Goal: Task Accomplishment & Management: Manage account settings

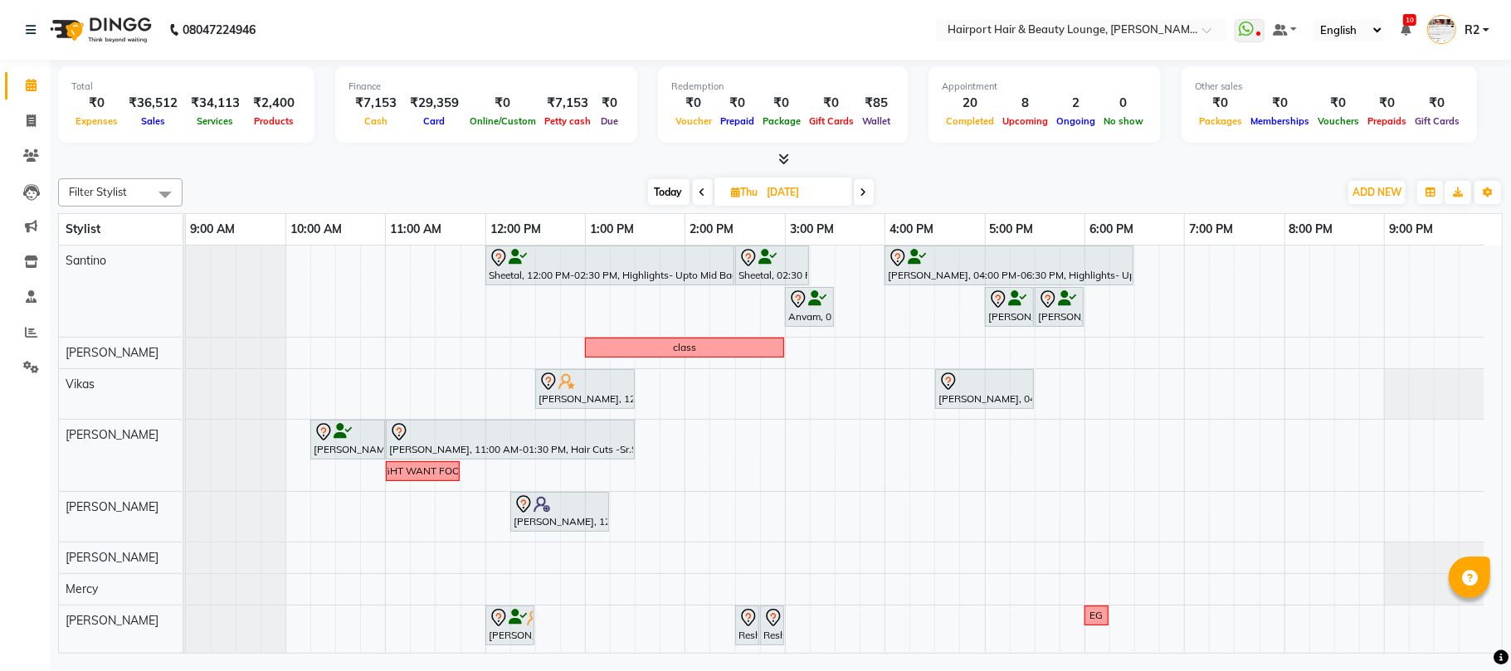
click at [665, 189] on span "Today" at bounding box center [668, 192] width 41 height 26
type input "[DATE]"
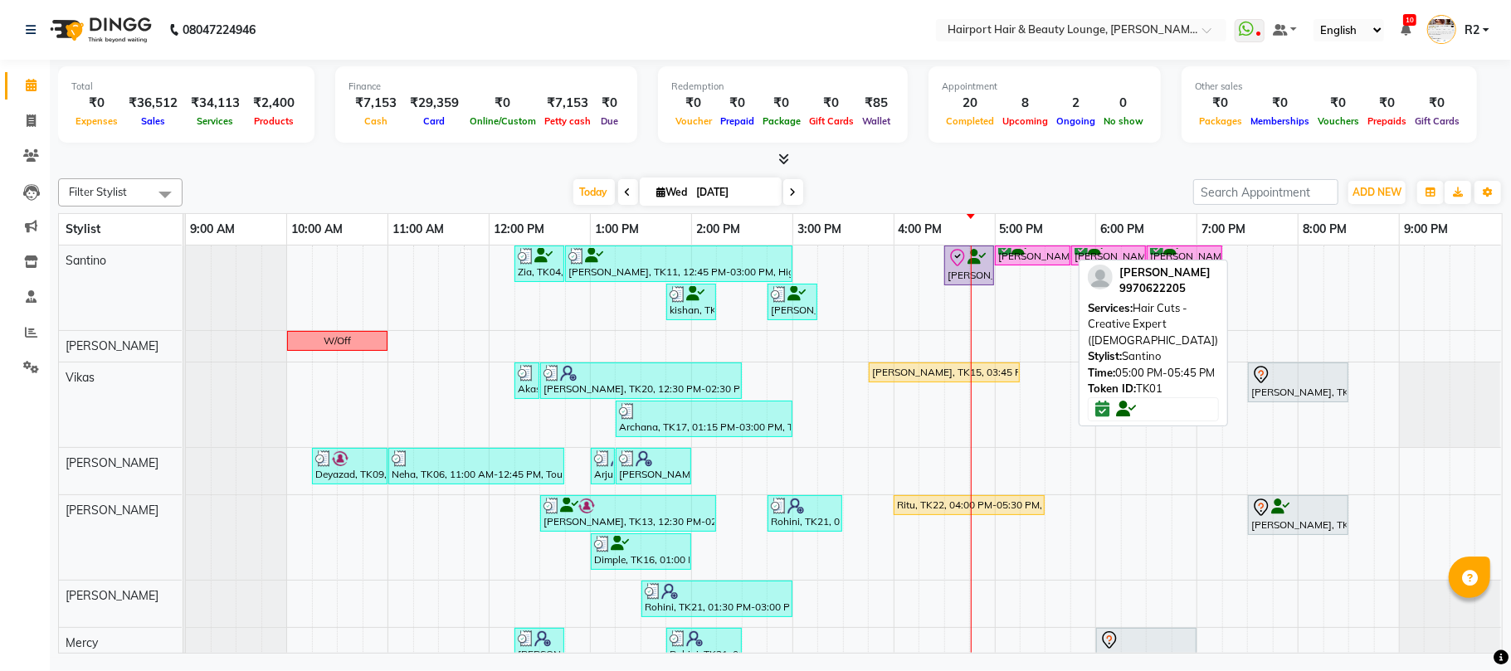
click at [1013, 259] on div "HARBINDER, TK01, 05:00 PM-05:45 PM, Hair Cuts -Creative Expert (Female)" at bounding box center [1032, 256] width 72 height 16
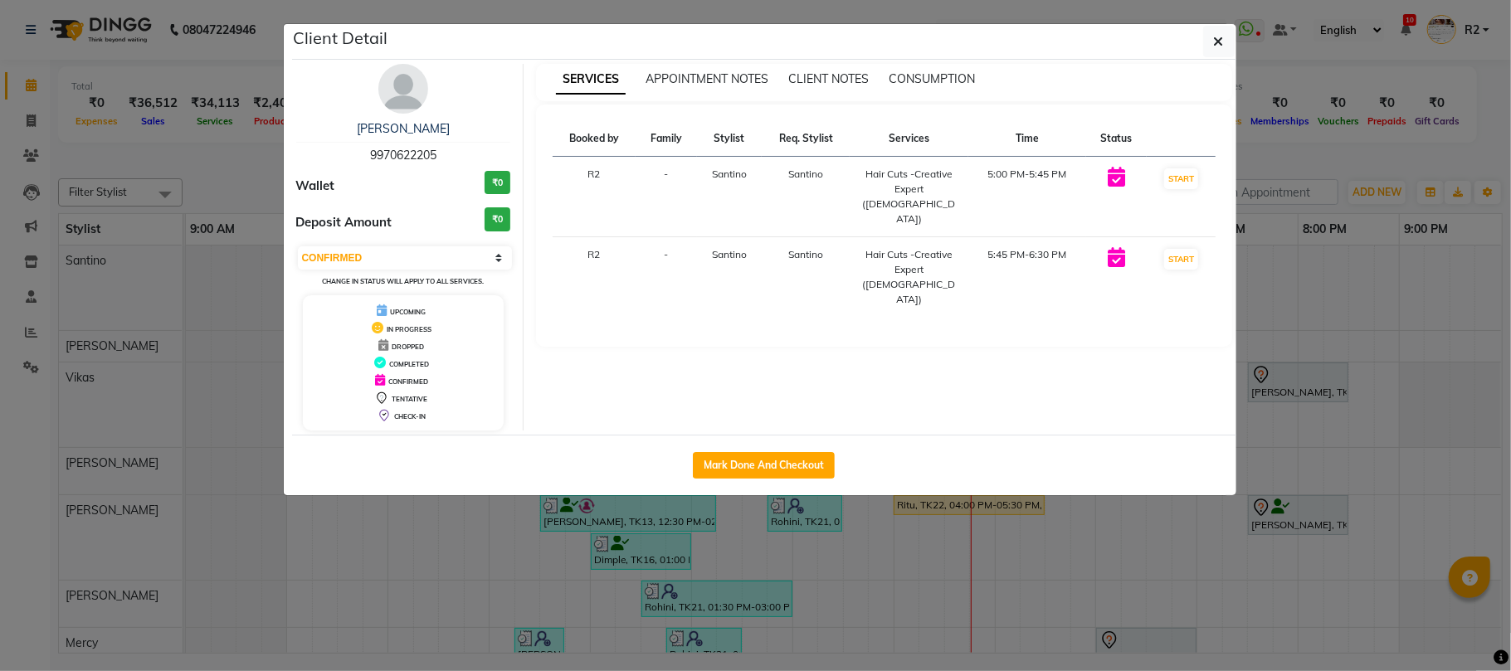
click at [416, 272] on div "Select IN SERVICE CONFIRMED TENTATIVE CHECK IN MARK DONE DROPPED UPCOMING Chang…" at bounding box center [403, 267] width 215 height 44
click at [416, 256] on select "Select IN SERVICE CONFIRMED TENTATIVE CHECK IN MARK DONE DROPPED UPCOMING" at bounding box center [405, 257] width 215 height 23
select select "8"
click at [298, 247] on select "Select IN SERVICE CONFIRMED TENTATIVE CHECK IN MARK DONE DROPPED UPCOMING" at bounding box center [405, 257] width 215 height 23
click at [1364, 144] on ngb-modal-window "Client Detail HARBINDER 9970622205 Wallet ₹0 Deposit Amount ₹0 Select IN SERVIC…" at bounding box center [755, 335] width 1511 height 671
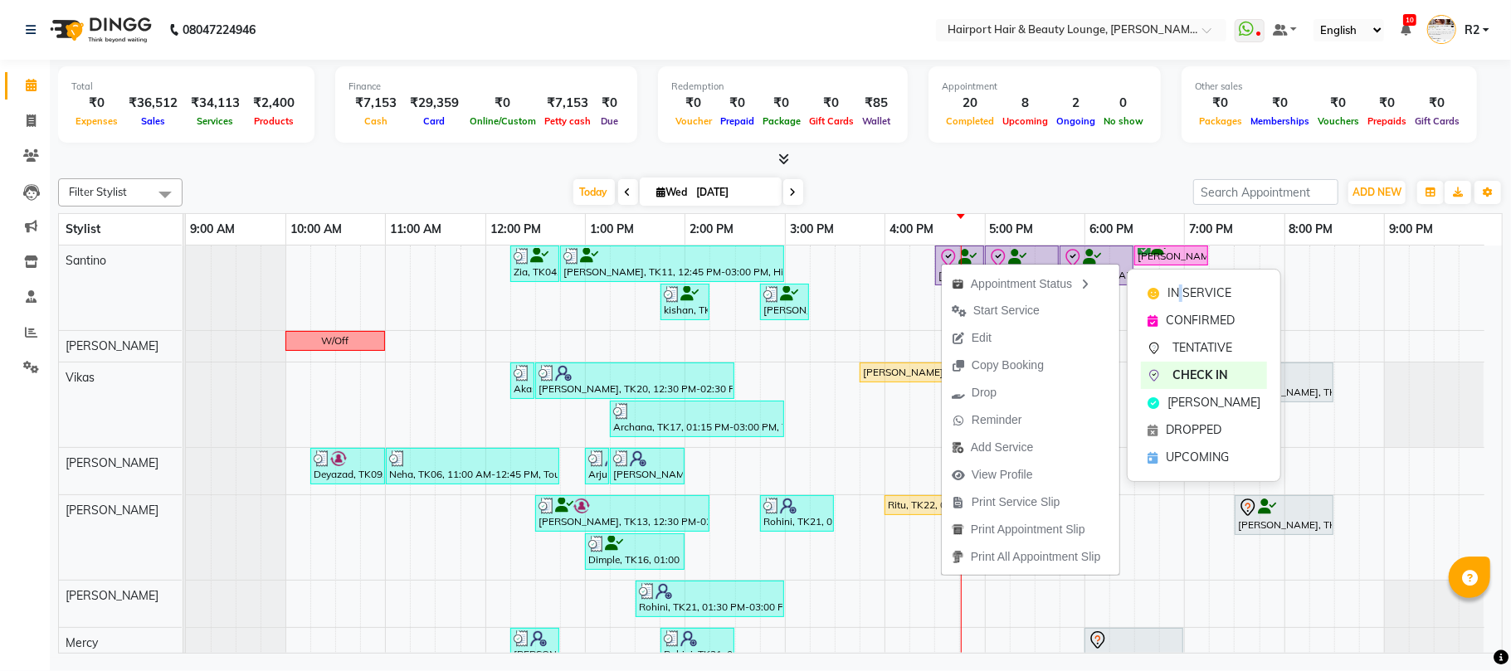
click at [1178, 297] on span "IN SERVICE" at bounding box center [1199, 293] width 64 height 17
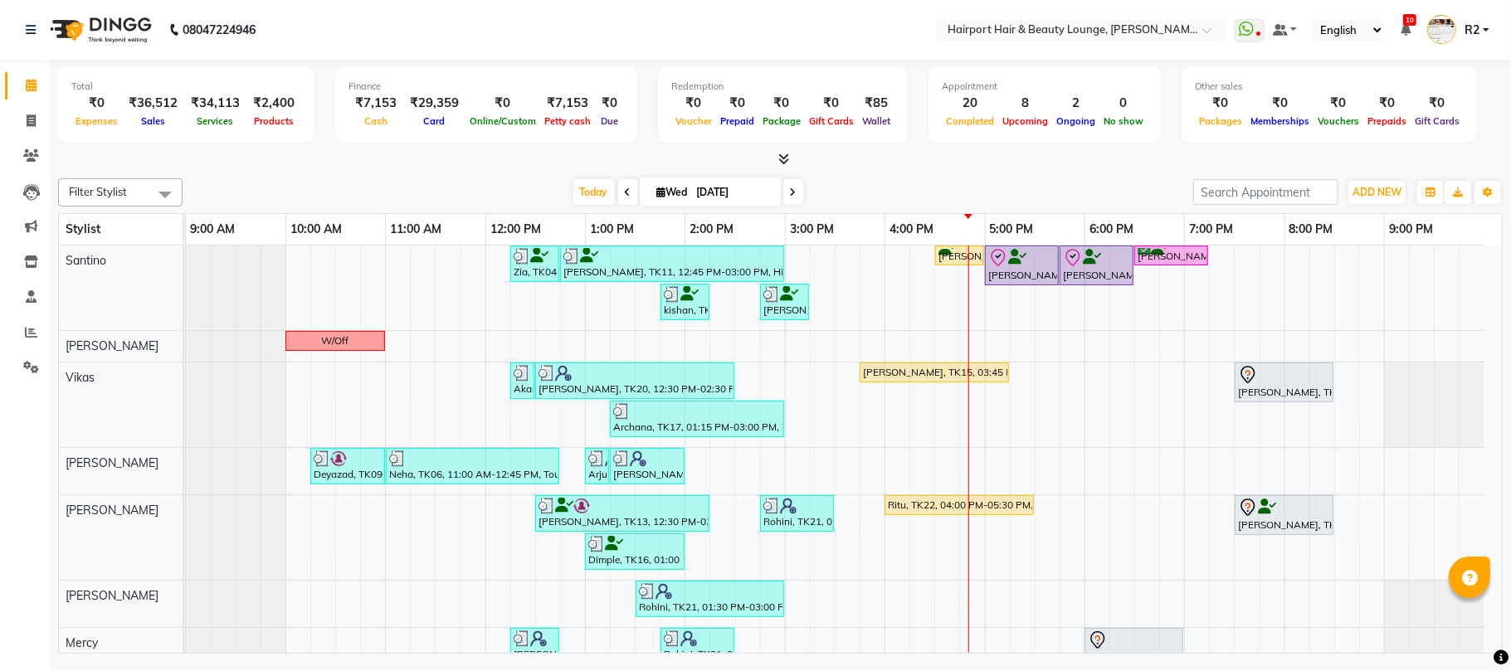
click at [554, 197] on div "Today Wed 03-09-2025" at bounding box center [688, 192] width 994 height 25
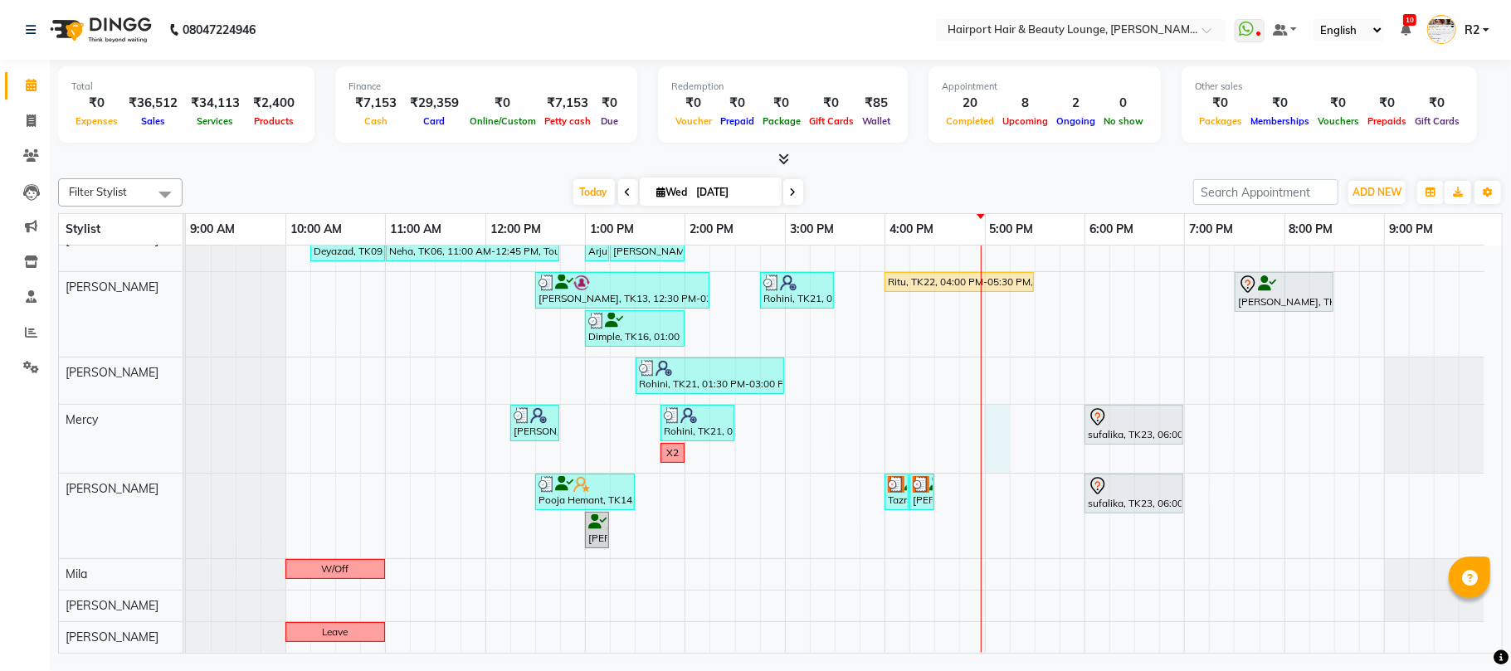
click at [1004, 428] on div "Zia, TK04, 12:15 PM-12:45 PM, Hair Cuts -Creative Expert (Male) Manprit, TK11, …" at bounding box center [844, 337] width 1316 height 630
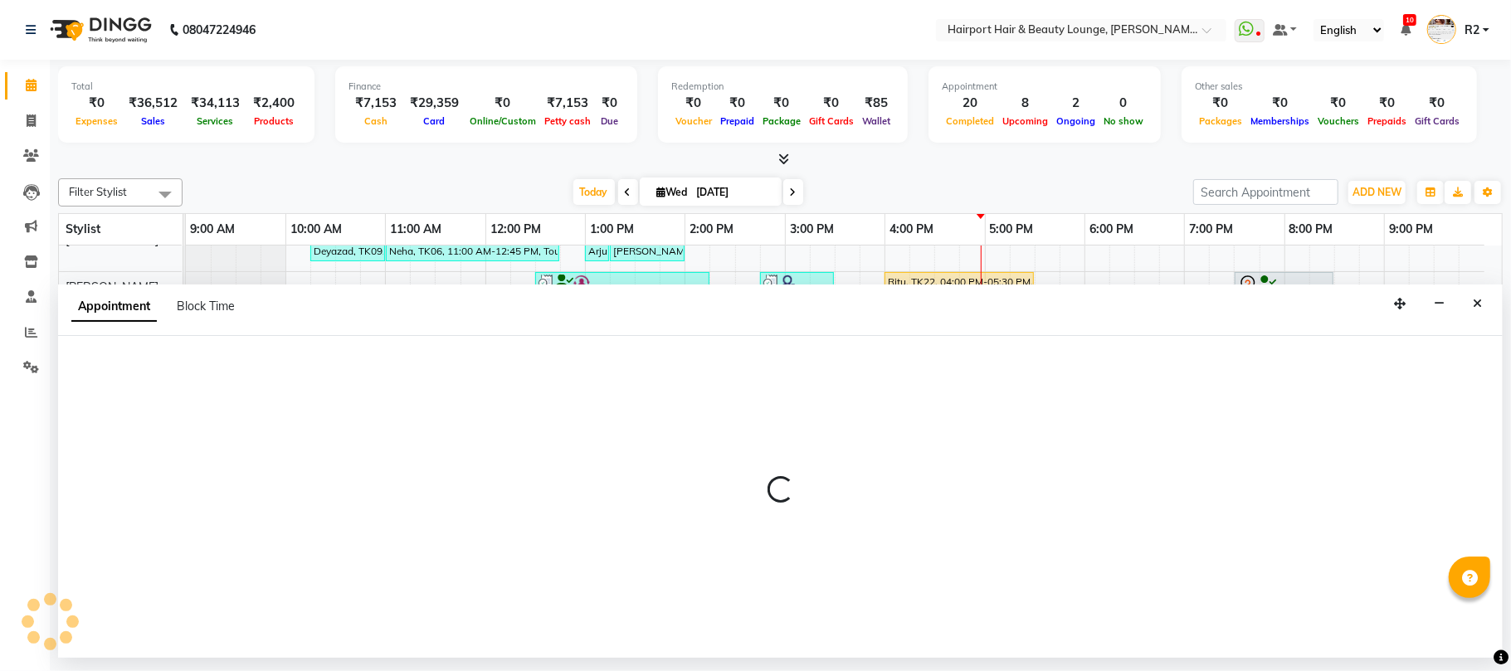
select select "69783"
select select "tentative"
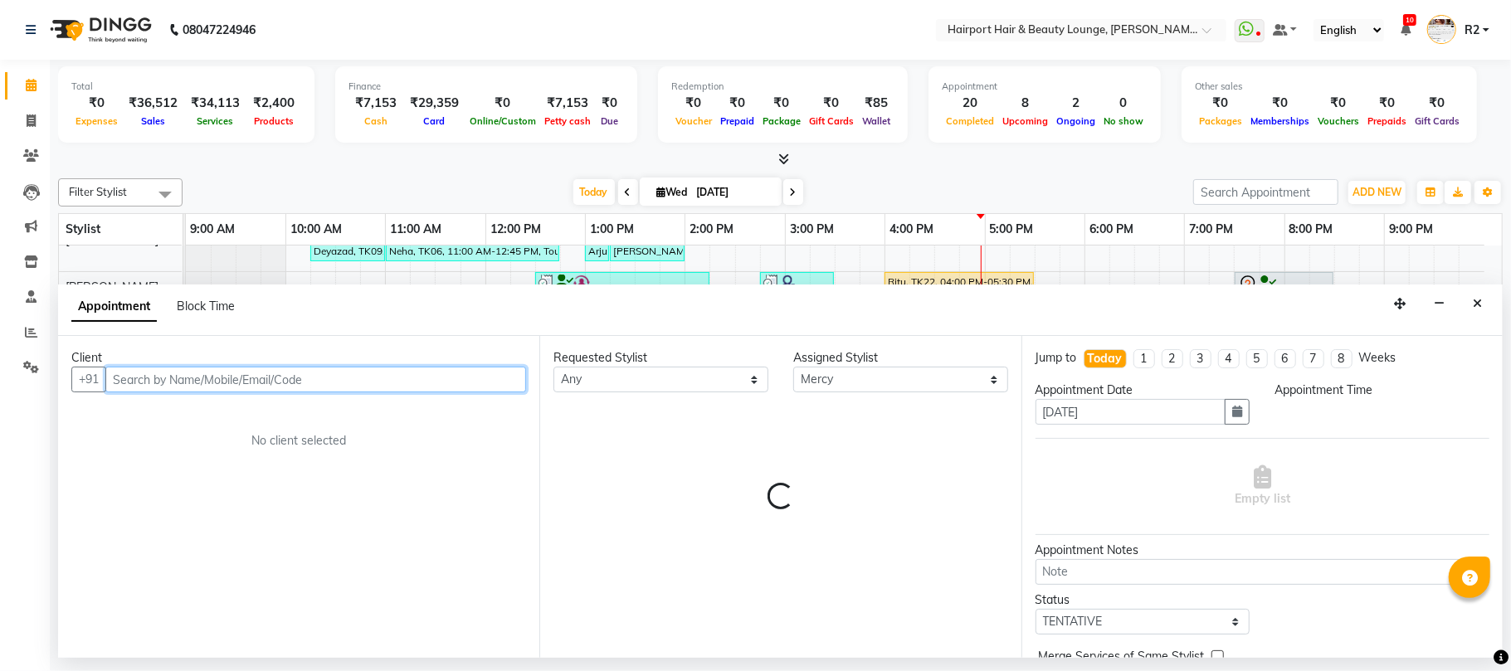
select select "1020"
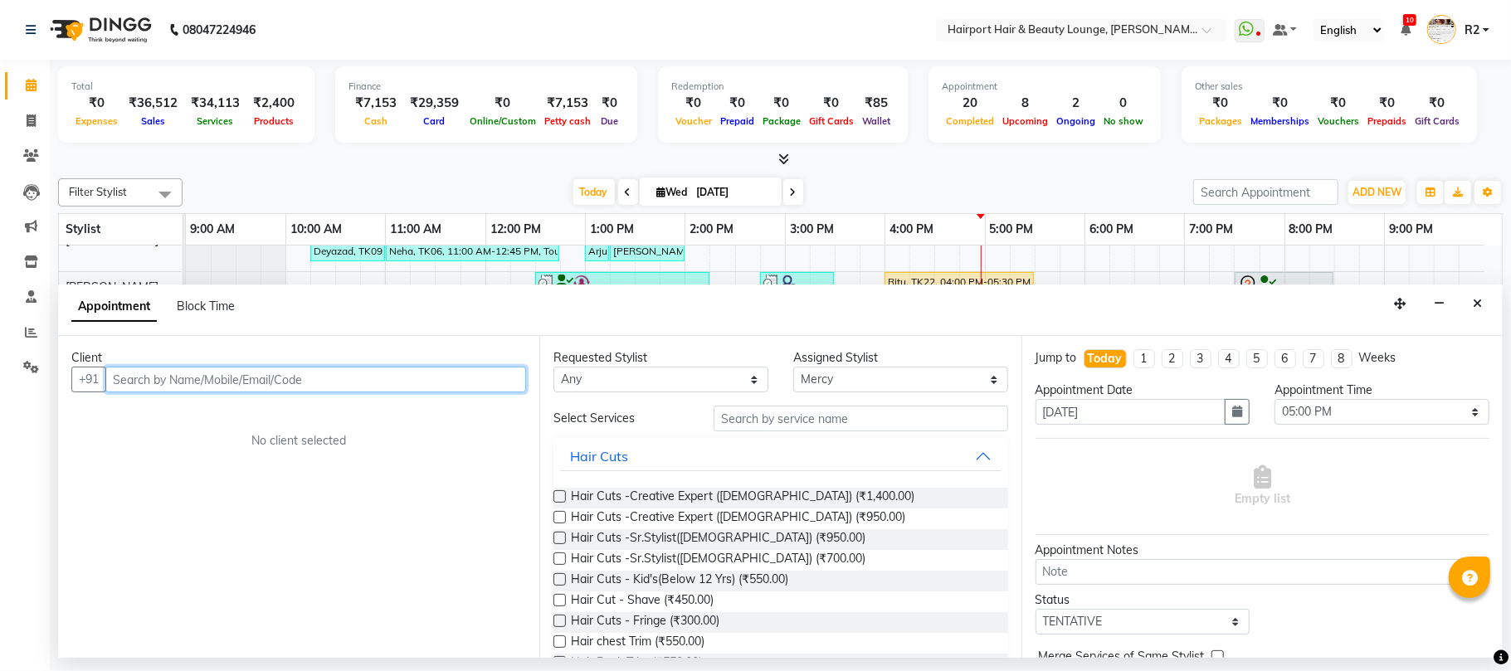
click at [192, 372] on input "text" at bounding box center [315, 380] width 421 height 26
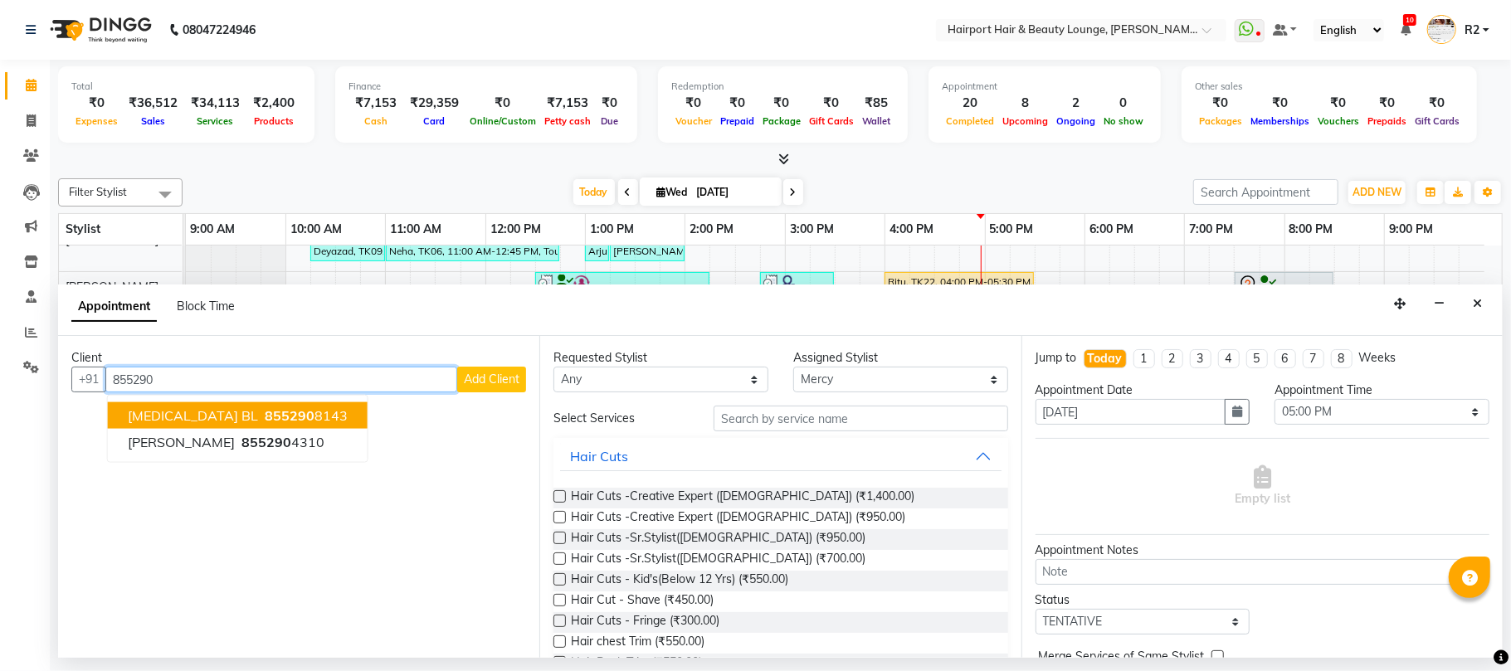
click at [265, 411] on span "855290" at bounding box center [290, 415] width 50 height 17
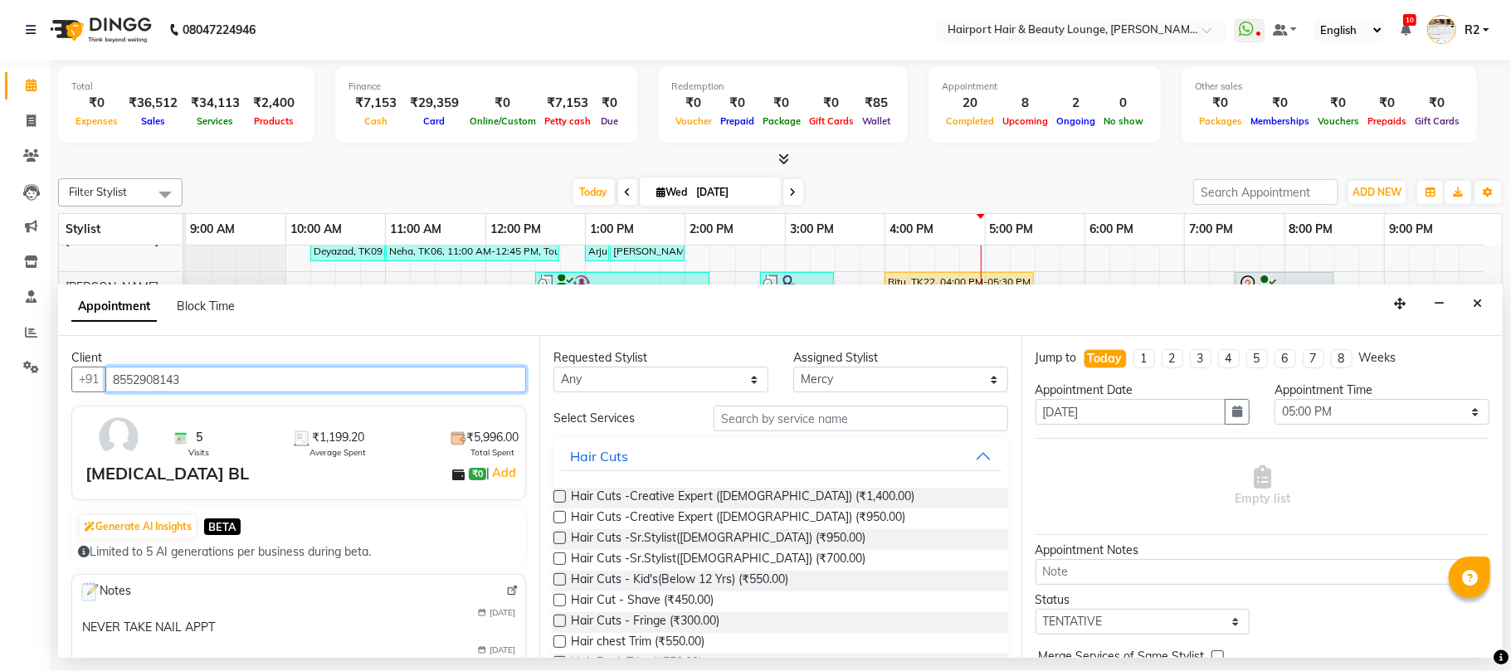
scroll to position [332, 0]
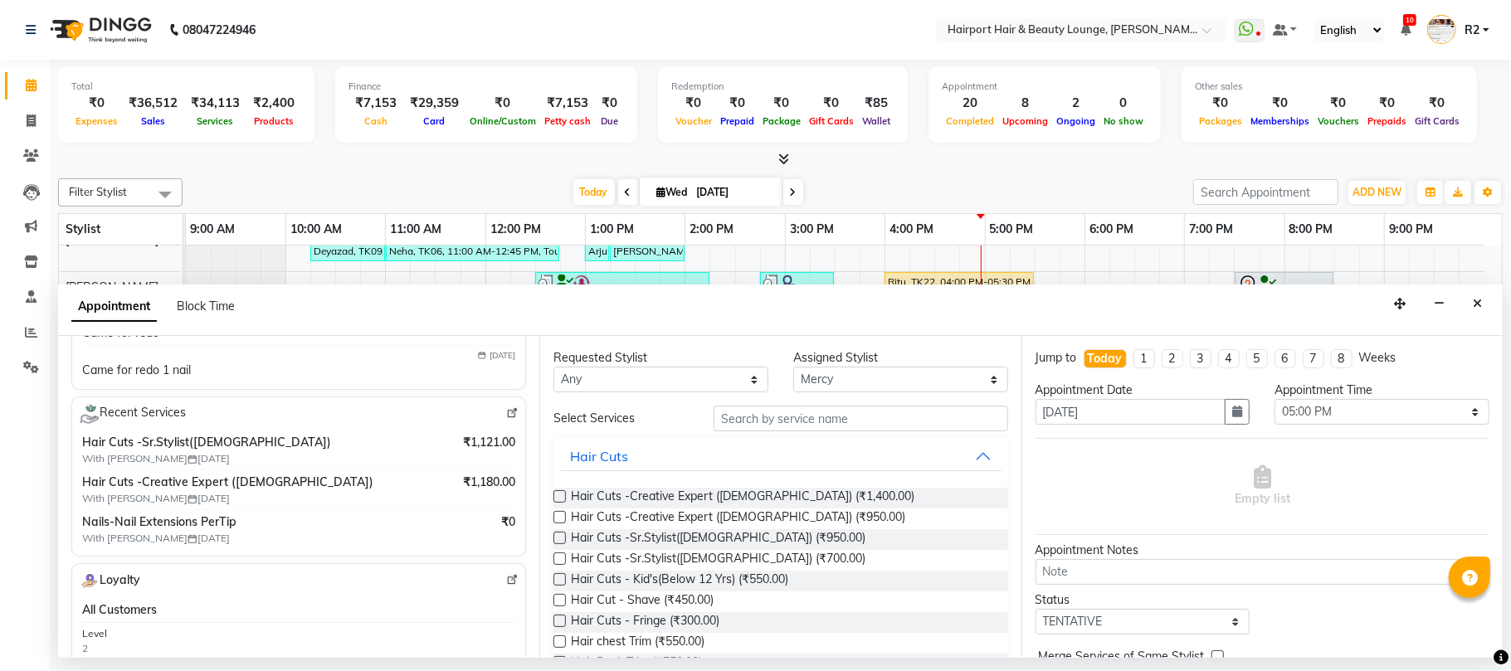
type input "8552908143"
click at [751, 430] on input "text" at bounding box center [860, 419] width 295 height 26
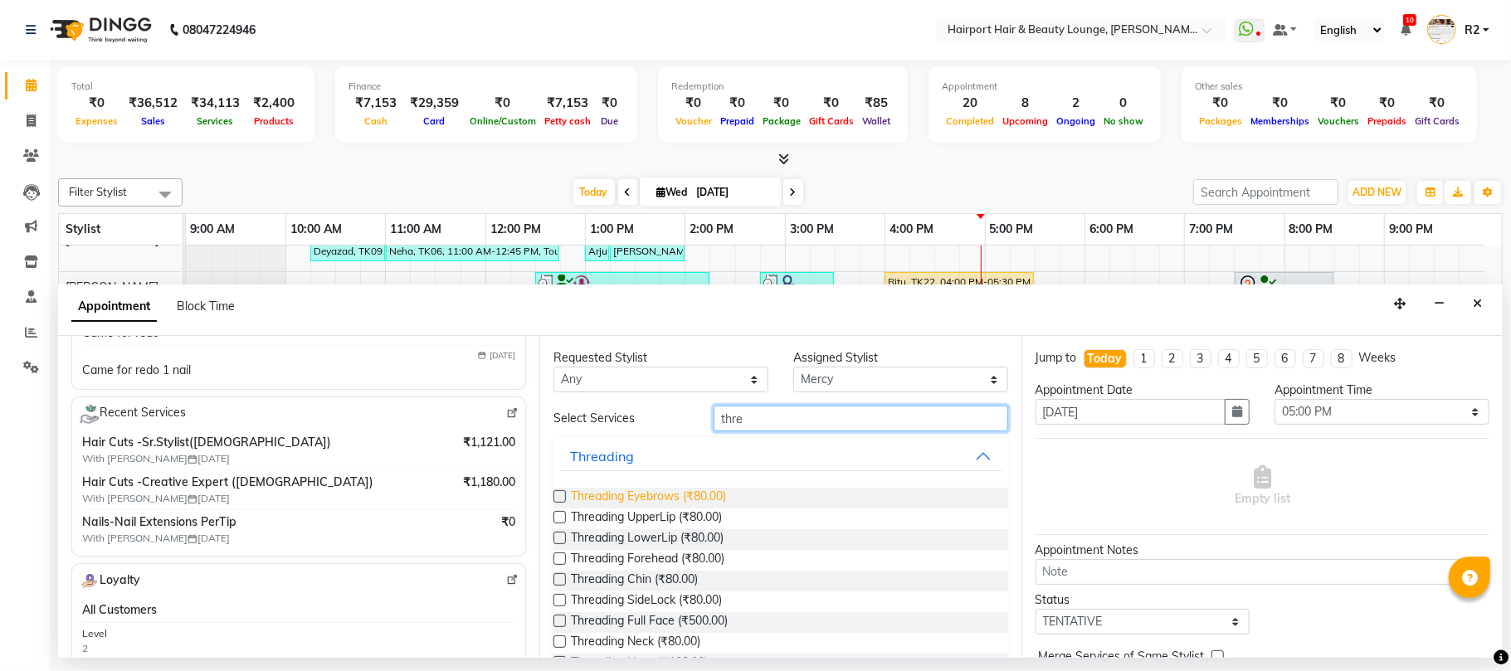
type input "thre"
click at [708, 495] on span "Threading Eyebrows (₹80.00)" at bounding box center [648, 498] width 155 height 21
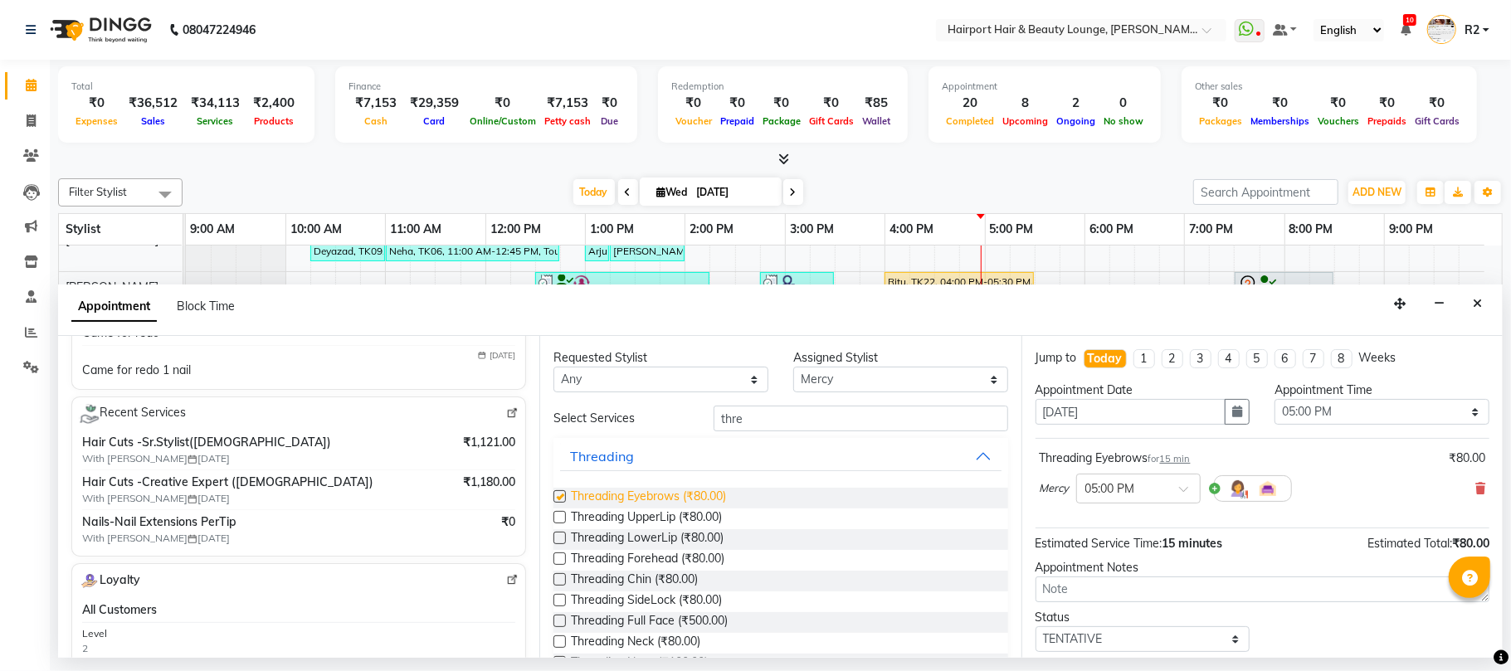
checkbox input "false"
drag, startPoint x: 657, startPoint y: 382, endPoint x: 657, endPoint y: 370, distance: 11.6
click at [657, 382] on select "Any Adnan Anandita Atish Binita Elizabeth Genevieve Maggie Mercy Mila Santino V…" at bounding box center [660, 380] width 215 height 26
select select "9137"
click at [553, 368] on select "Any Adnan Anandita Atish Binita Elizabeth Genevieve Maggie Mercy Mila Santino V…" at bounding box center [660, 380] width 215 height 26
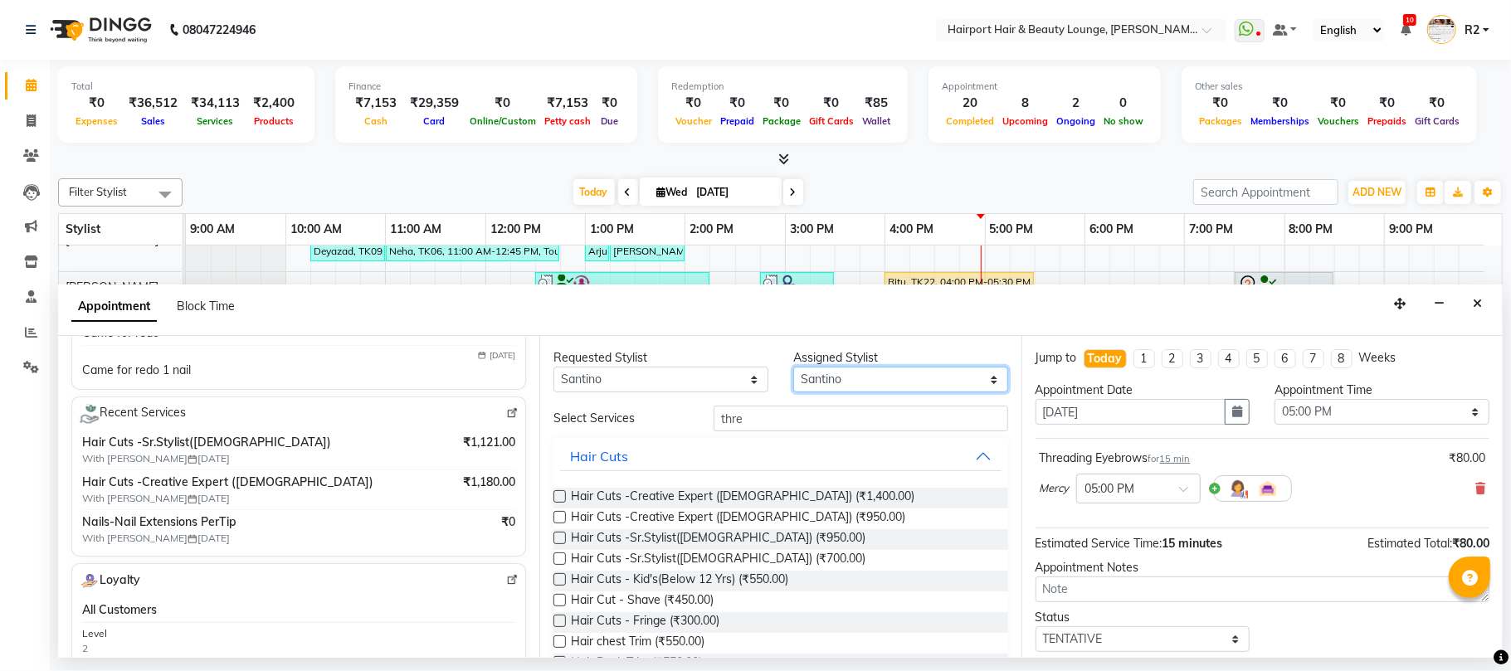
click at [828, 388] on select "Select Adnan Anandita Atish Binita Elizabeth Genevieve Maggie Mercy Mila Santin…" at bounding box center [900, 380] width 215 height 26
select select "70550"
click at [793, 368] on select "Select Adnan Anandita Atish Binita Elizabeth Genevieve Maggie Mercy Mila Santin…" at bounding box center [900, 380] width 215 height 26
click at [804, 416] on input "thre" at bounding box center [860, 419] width 295 height 26
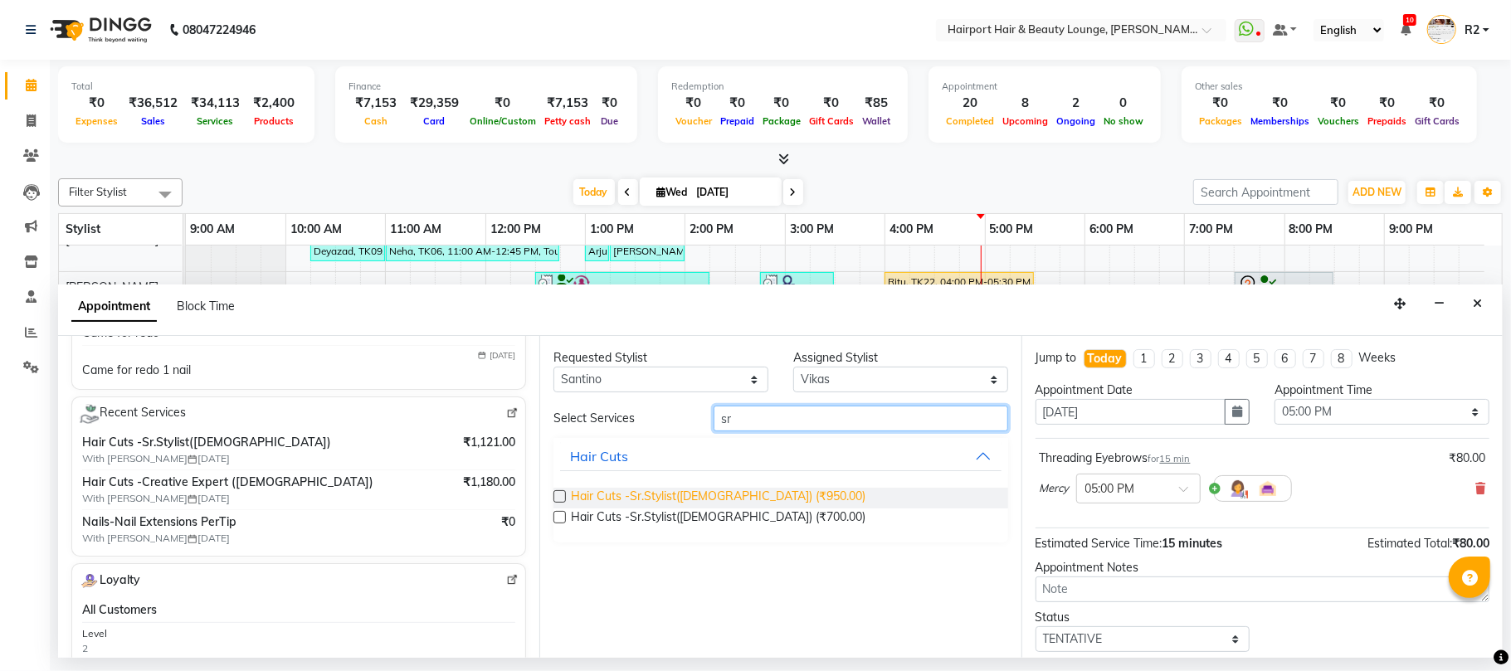
type input "sr"
click at [745, 498] on span "Hair Cuts -Sr.Stylist([DEMOGRAPHIC_DATA]) (₹950.00)" at bounding box center [718, 498] width 295 height 21
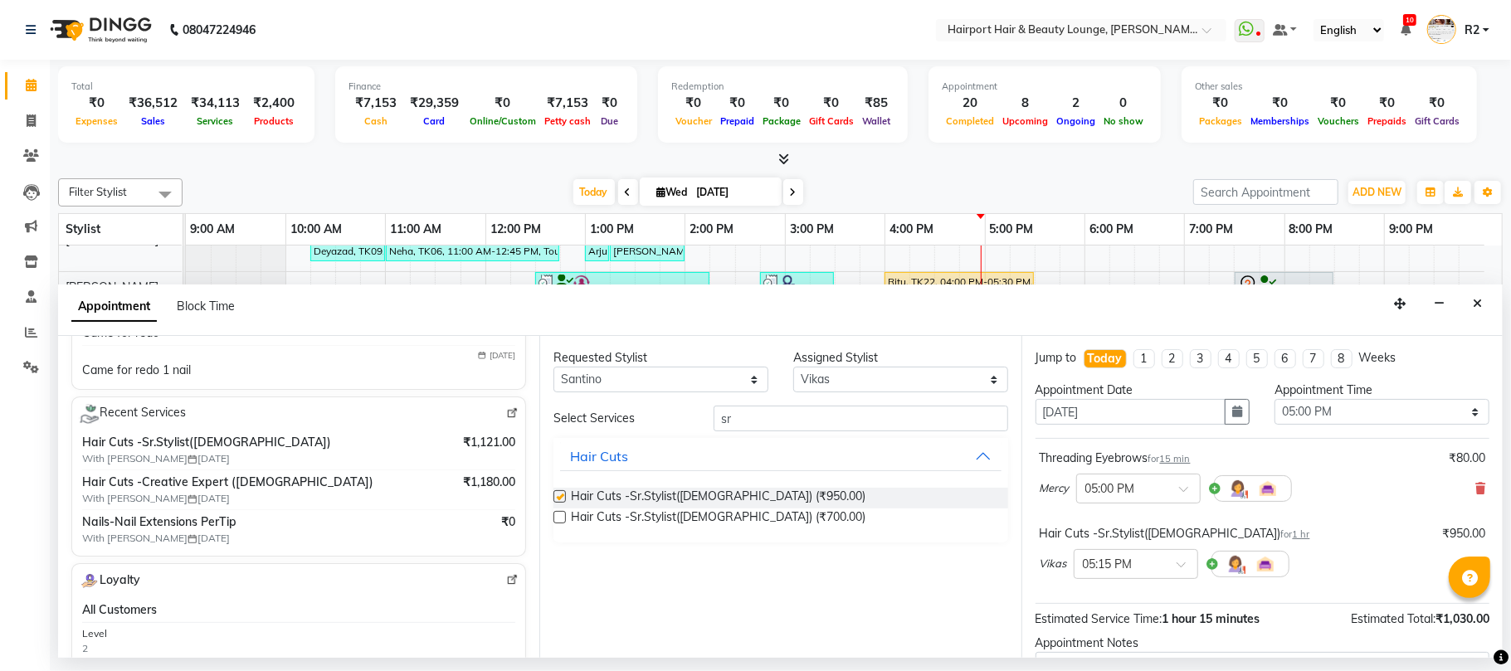
checkbox input "false"
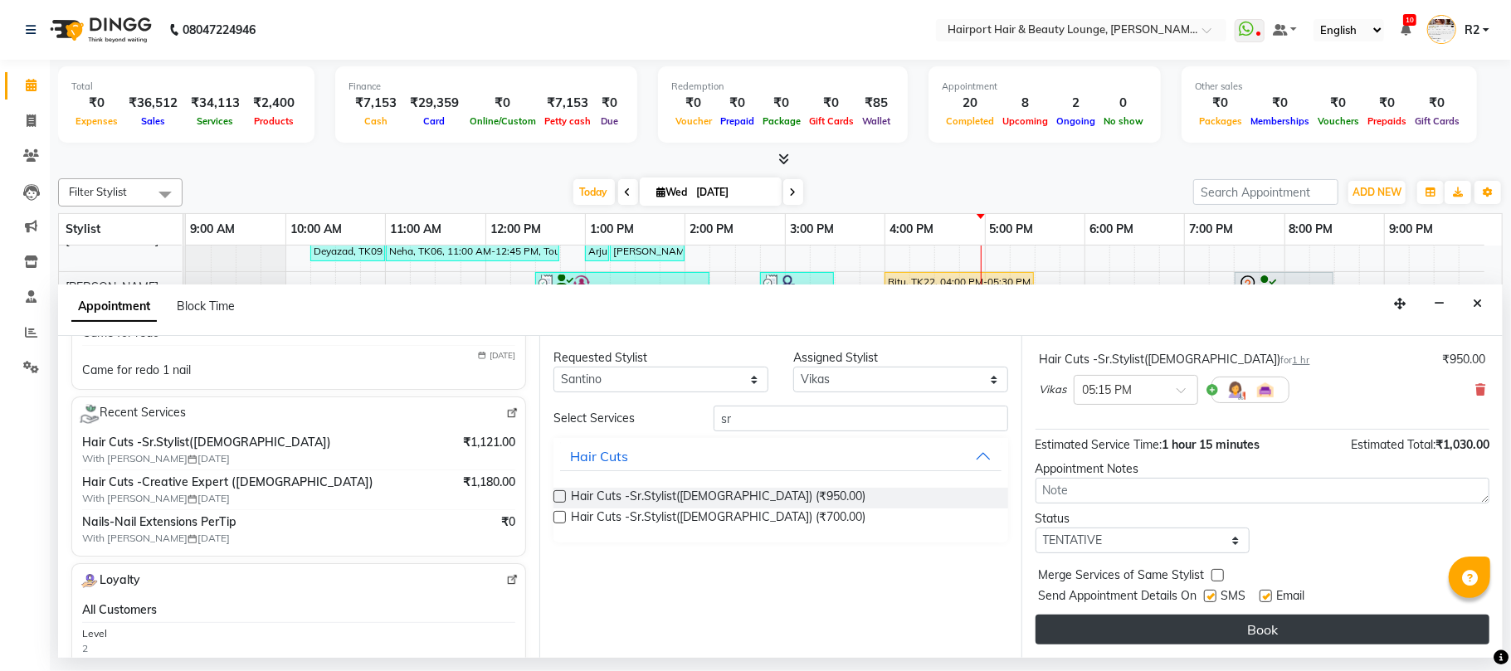
click at [1327, 628] on button "Book" at bounding box center [1262, 630] width 454 height 30
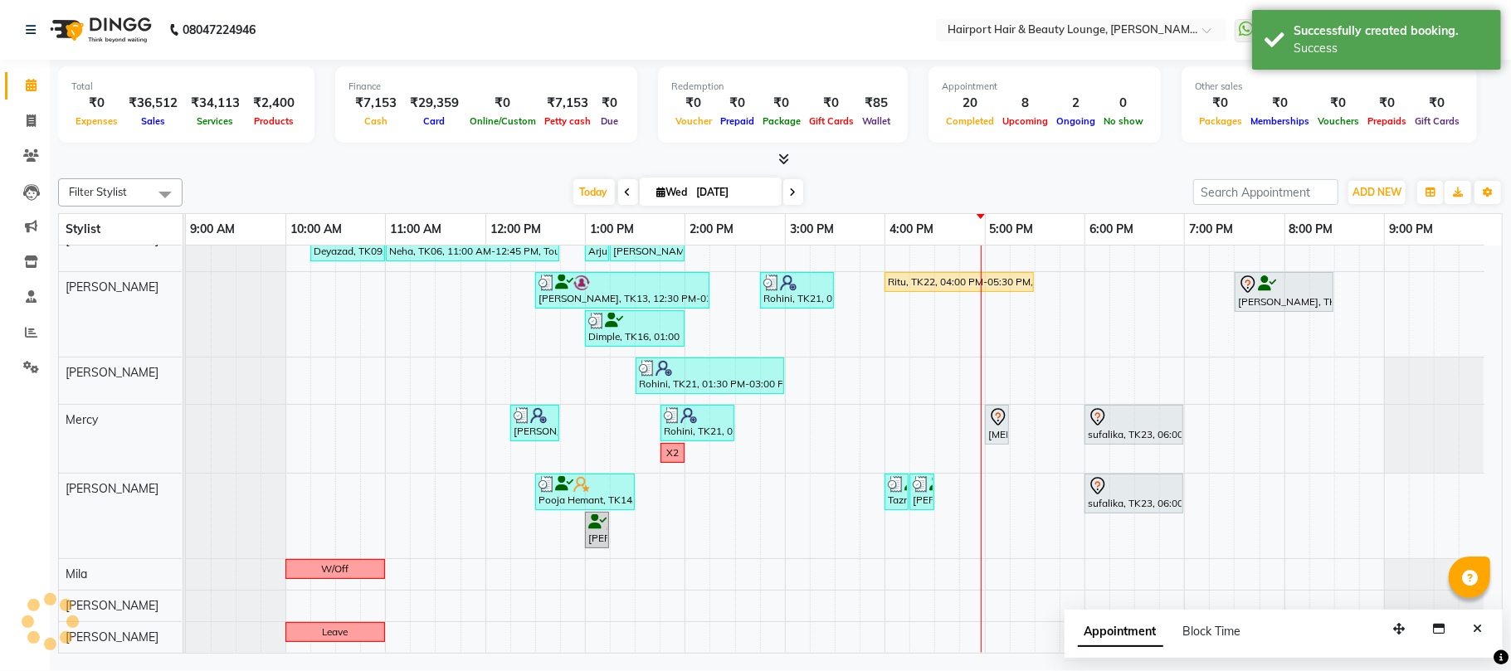
scroll to position [226, 0]
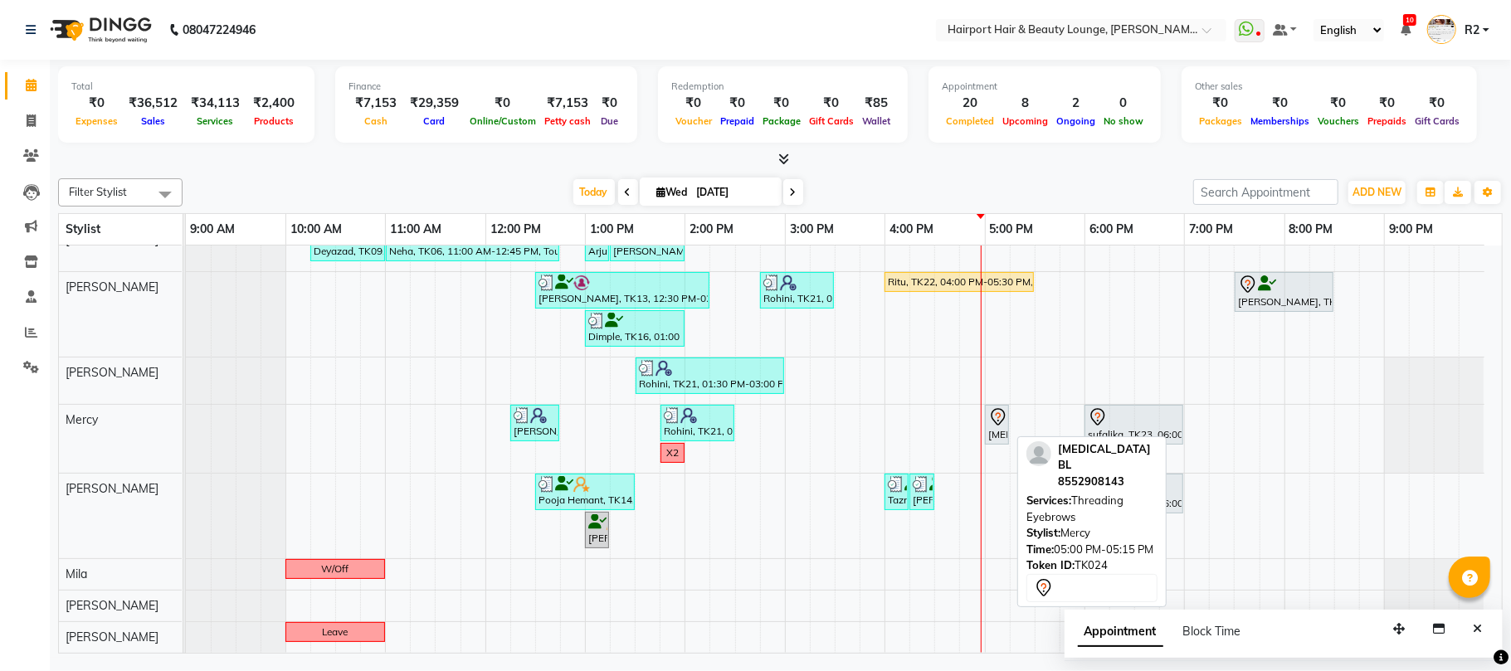
click at [1005, 425] on div at bounding box center [1008, 425] width 7 height 38
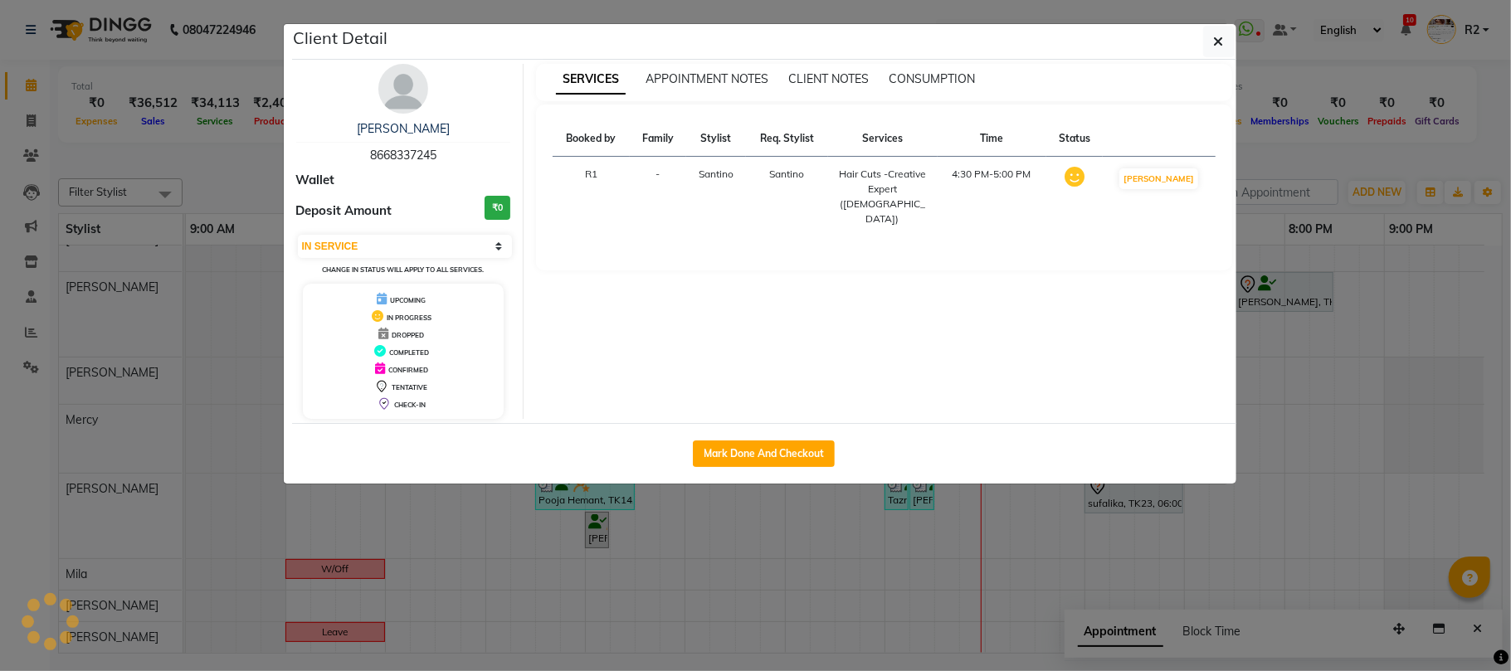
select select "7"
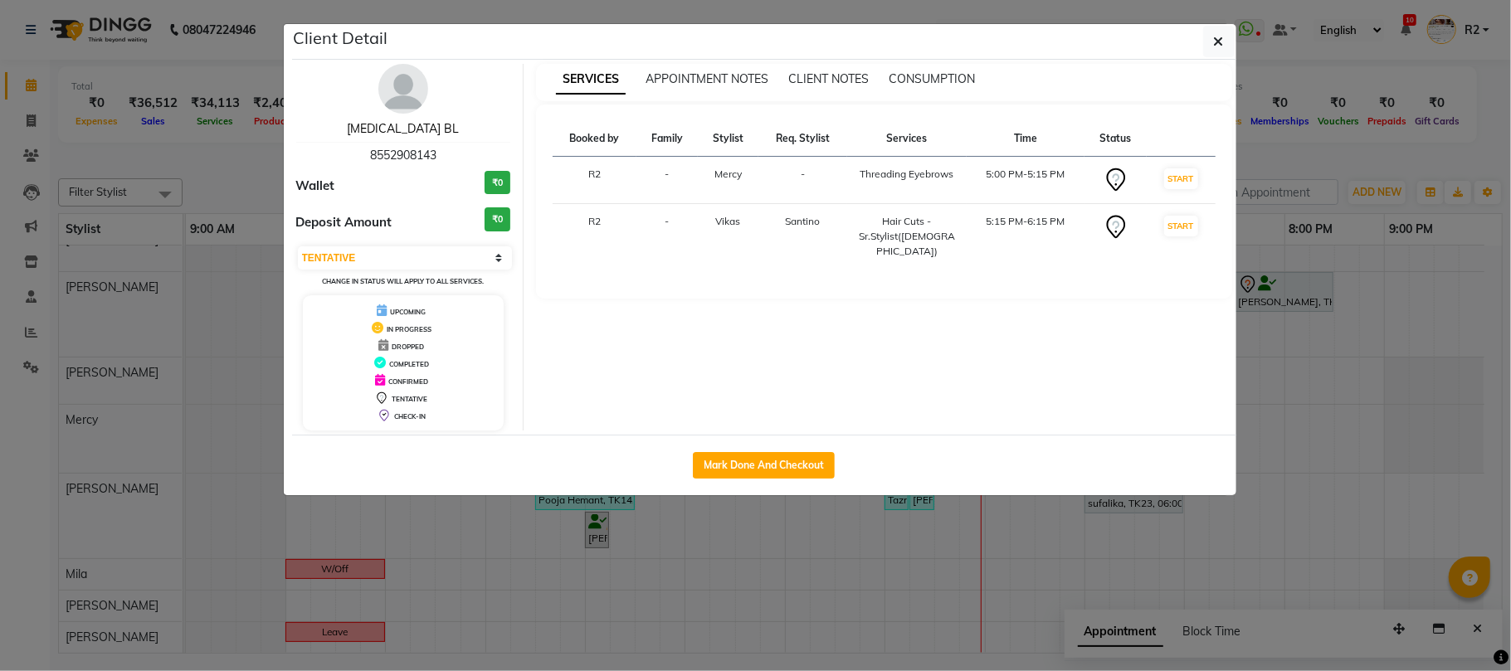
click at [396, 126] on link "[MEDICAL_DATA] BL" at bounding box center [403, 128] width 112 height 15
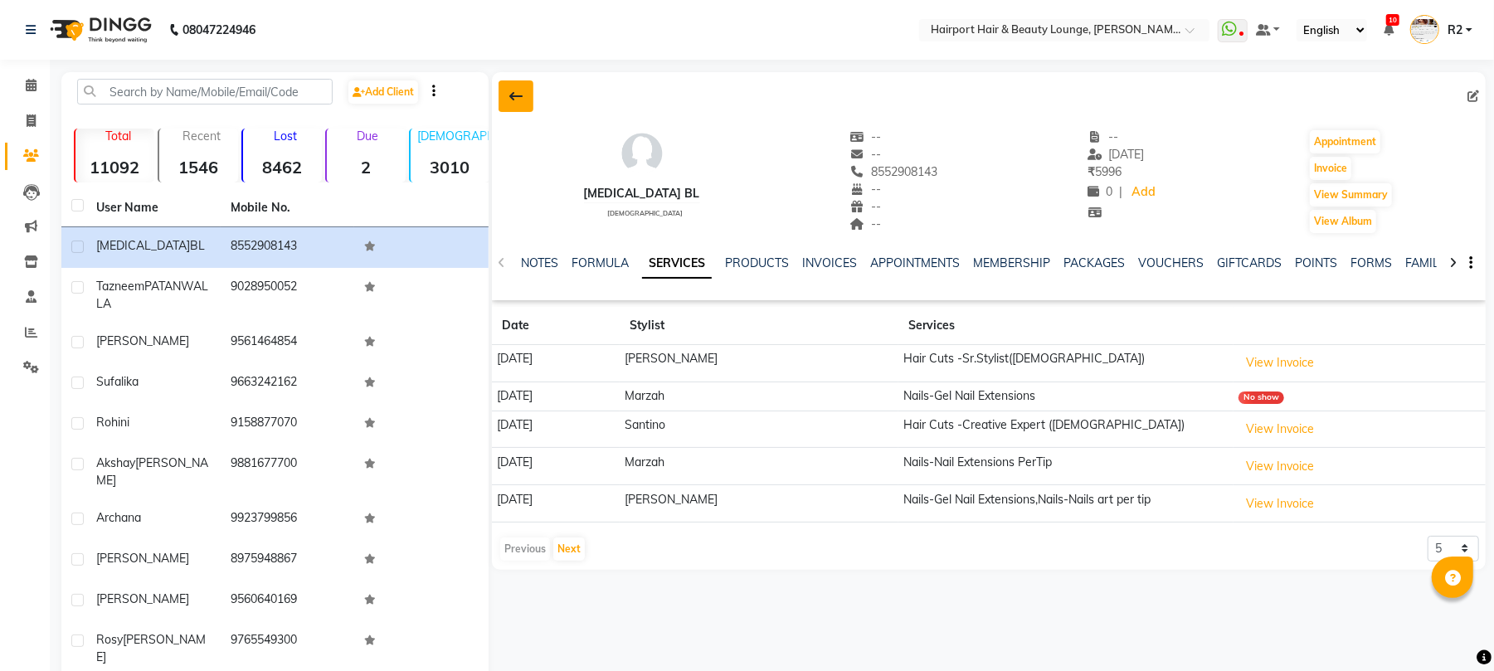
click at [528, 94] on button at bounding box center [516, 96] width 35 height 32
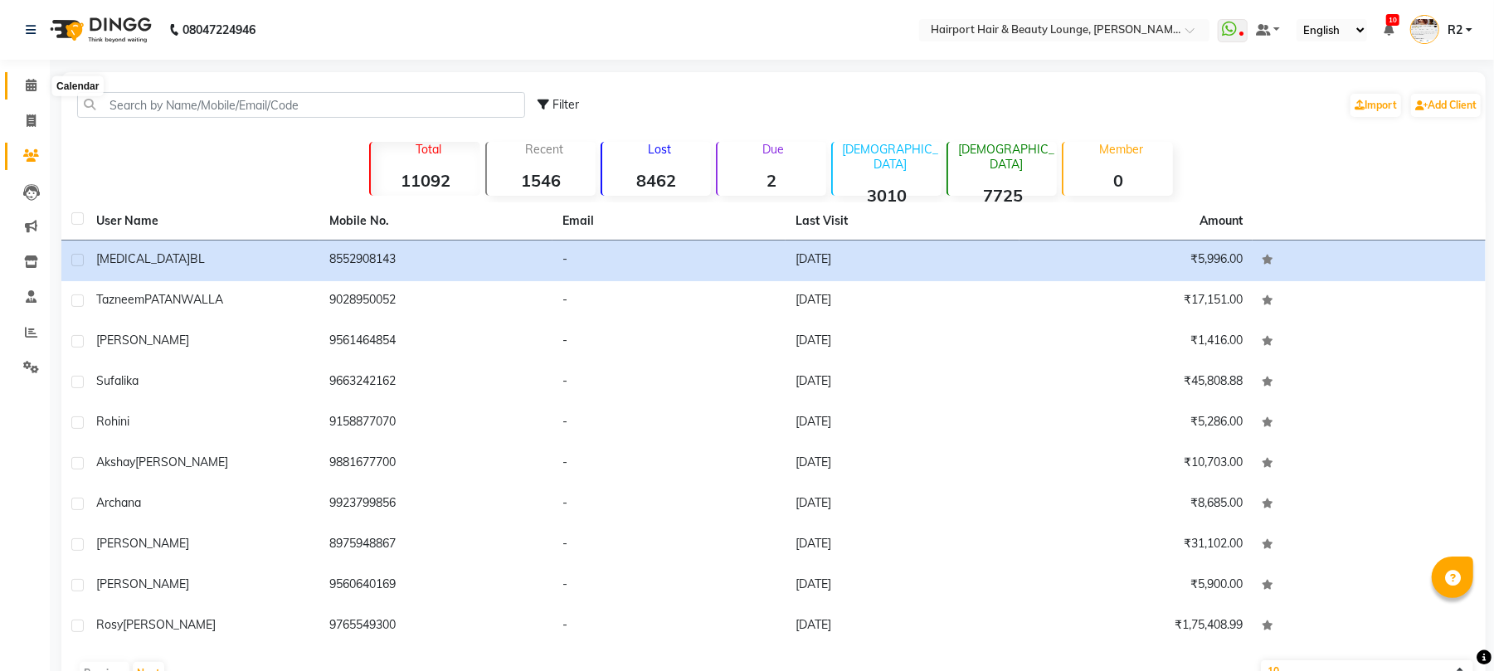
click at [31, 80] on icon at bounding box center [31, 85] width 11 height 12
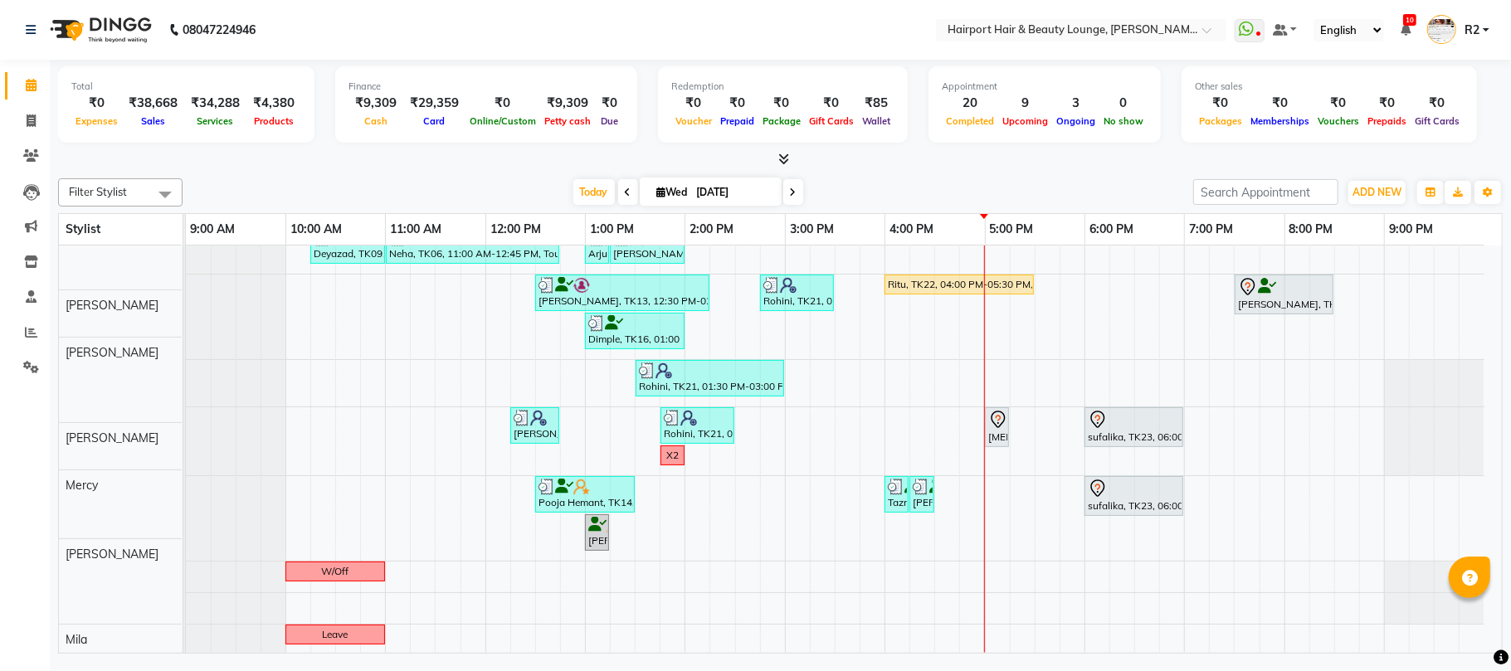
scroll to position [221, 0]
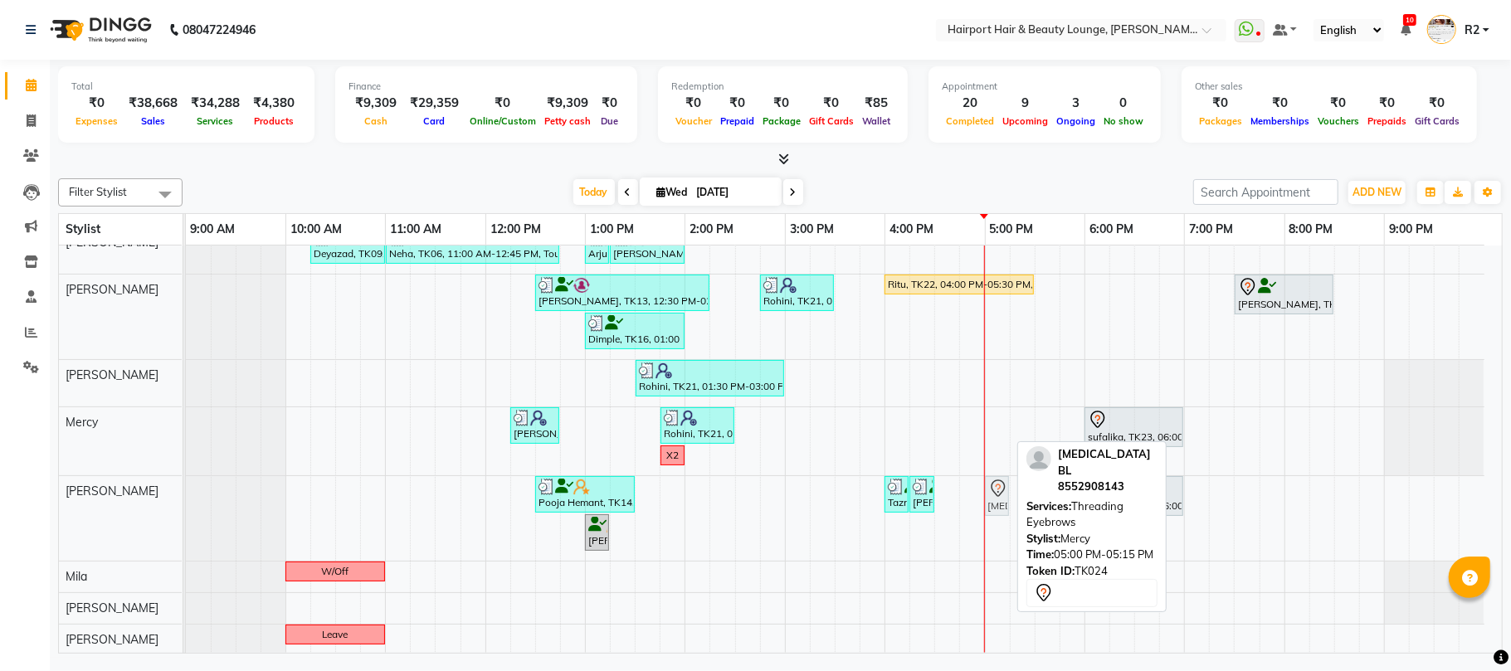
drag, startPoint x: 993, startPoint y: 428, endPoint x: 992, endPoint y: 478, distance: 49.8
click at [992, 483] on tbody "Zia, TK04, 12:15 PM-12:45 PM, Hair Cuts -Creative Expert (Male) Manprit, TK11, …" at bounding box center [835, 340] width 1298 height 630
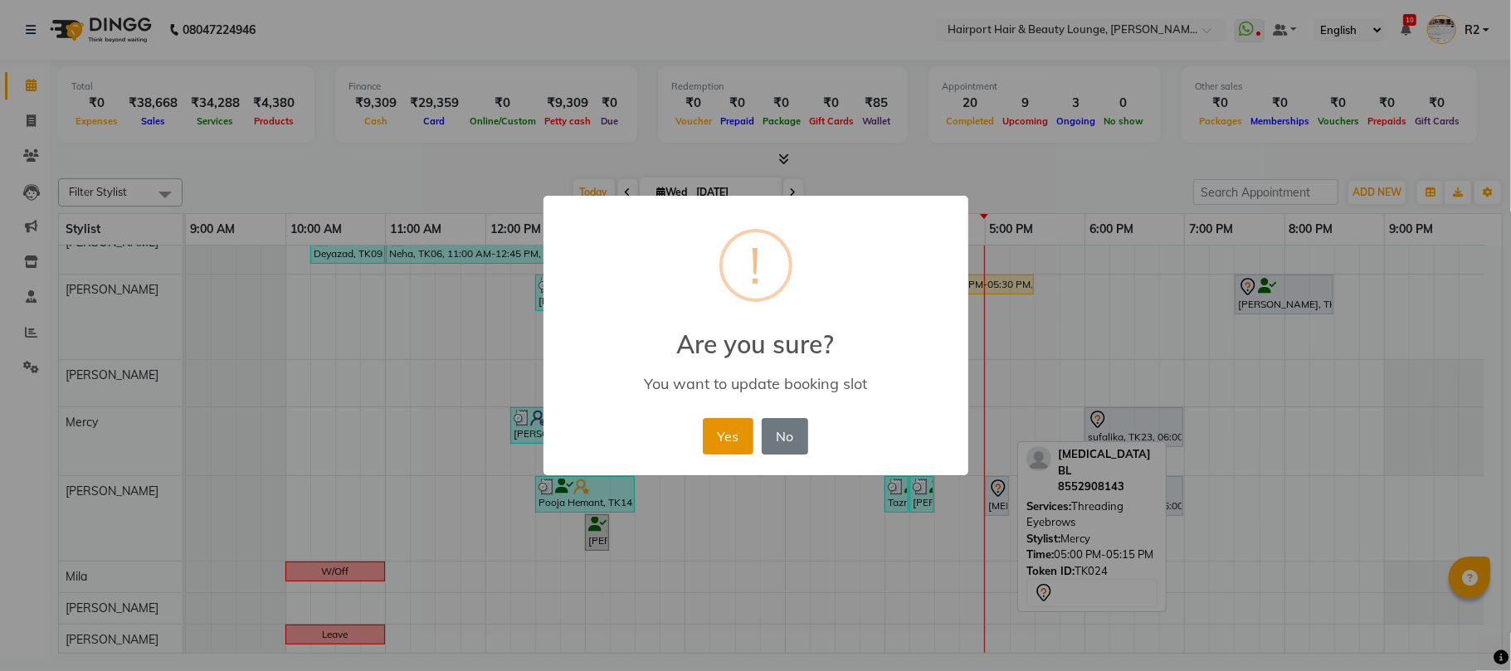
click at [738, 442] on button "Yes" at bounding box center [728, 436] width 51 height 37
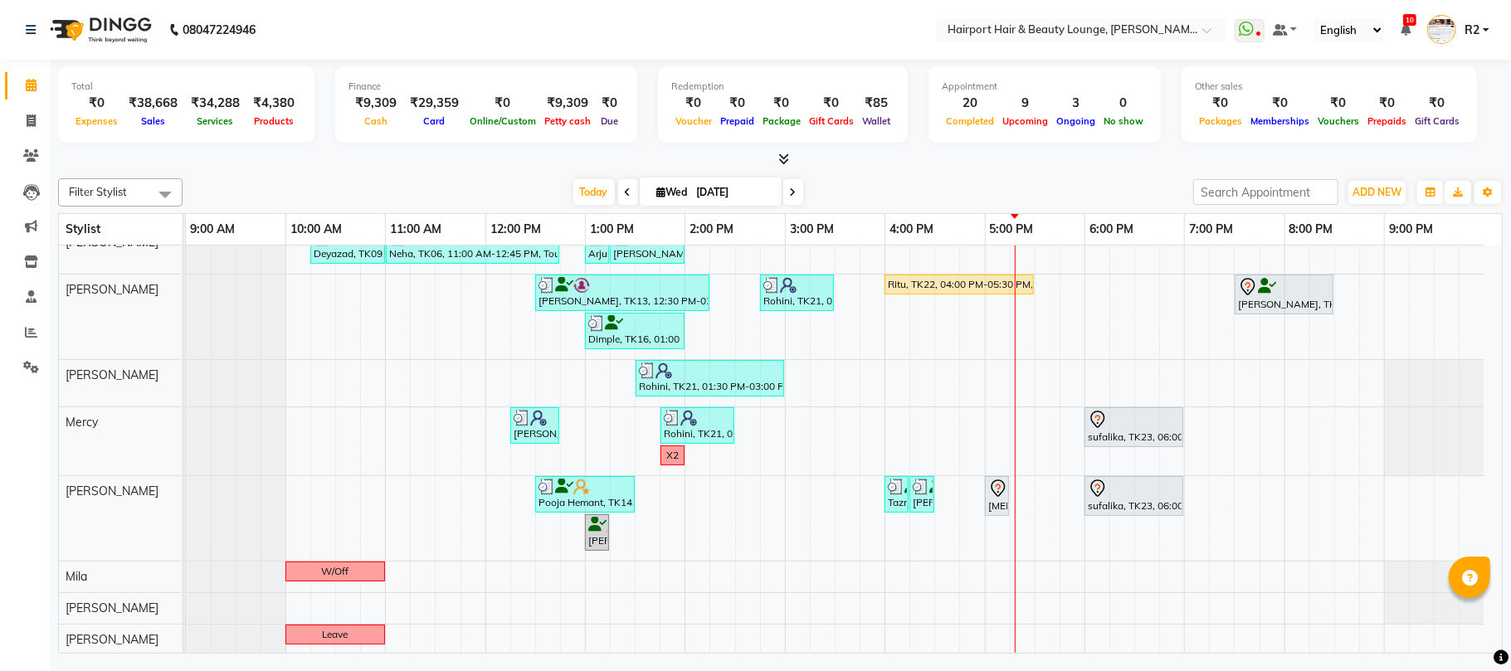
scroll to position [0, 0]
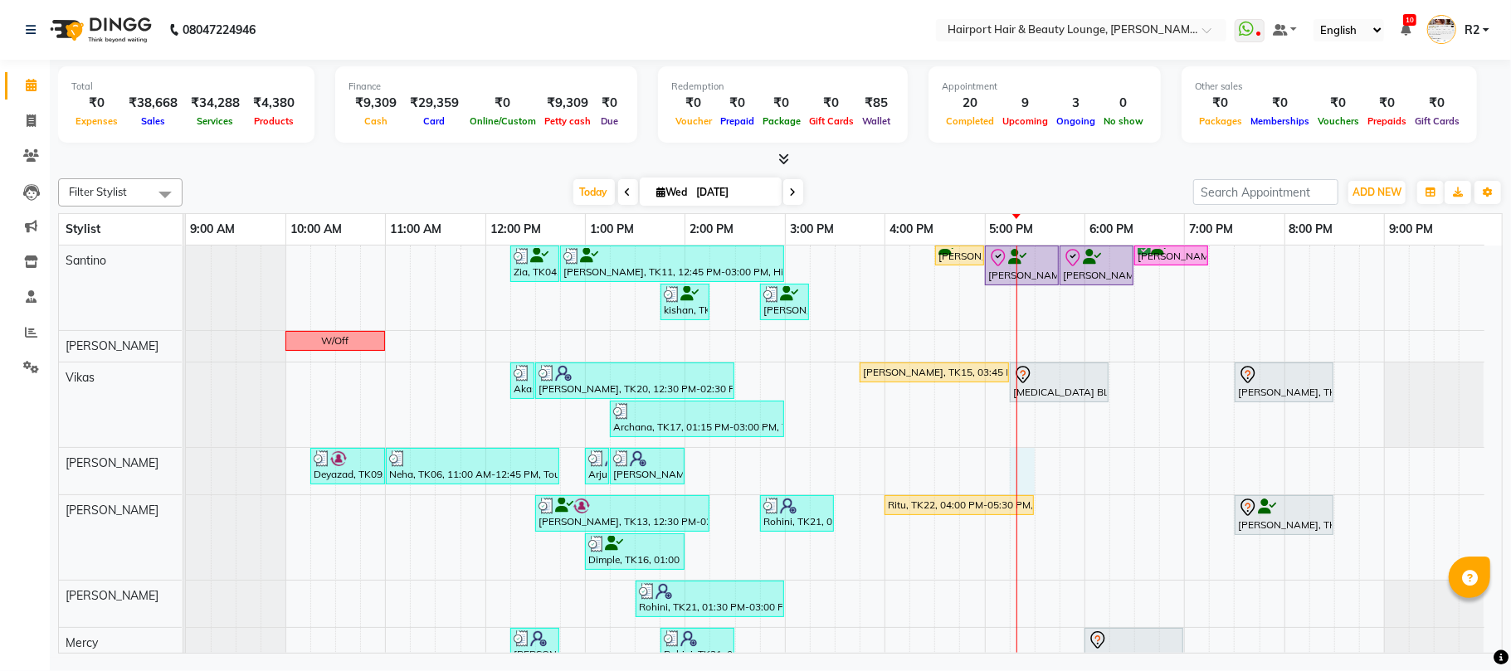
click at [1024, 458] on div "Zia, TK04, 12:15 PM-12:45 PM, Hair Cuts -Creative Expert (Male) Manprit, TK11, …" at bounding box center [844, 561] width 1316 height 630
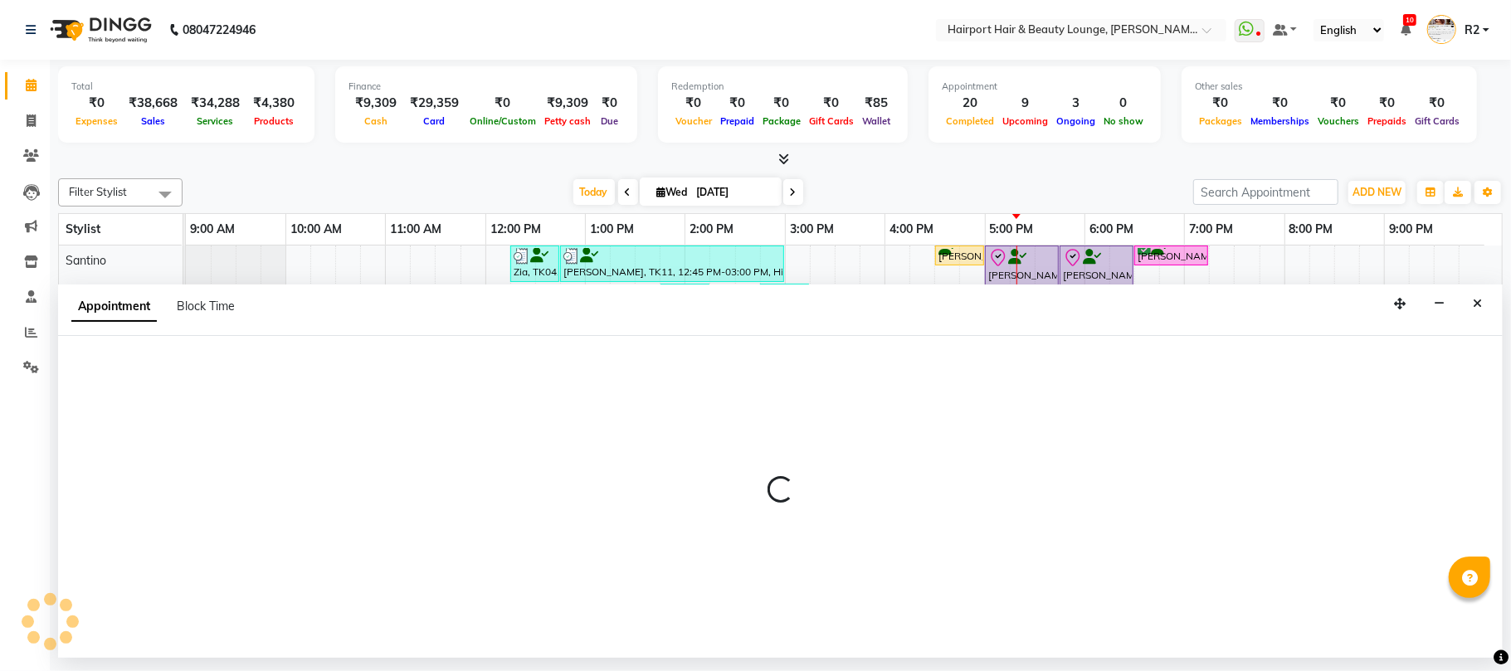
select select "13264"
select select "tentative"
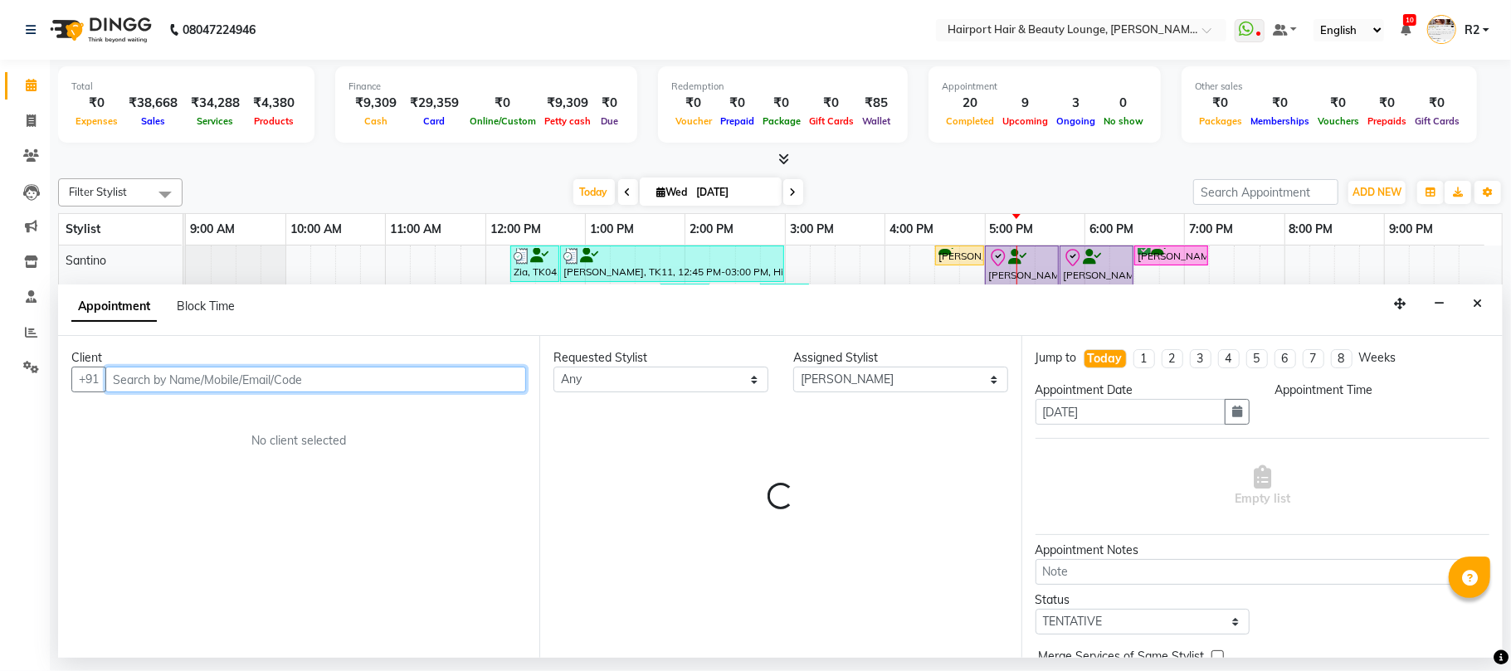
select select "1035"
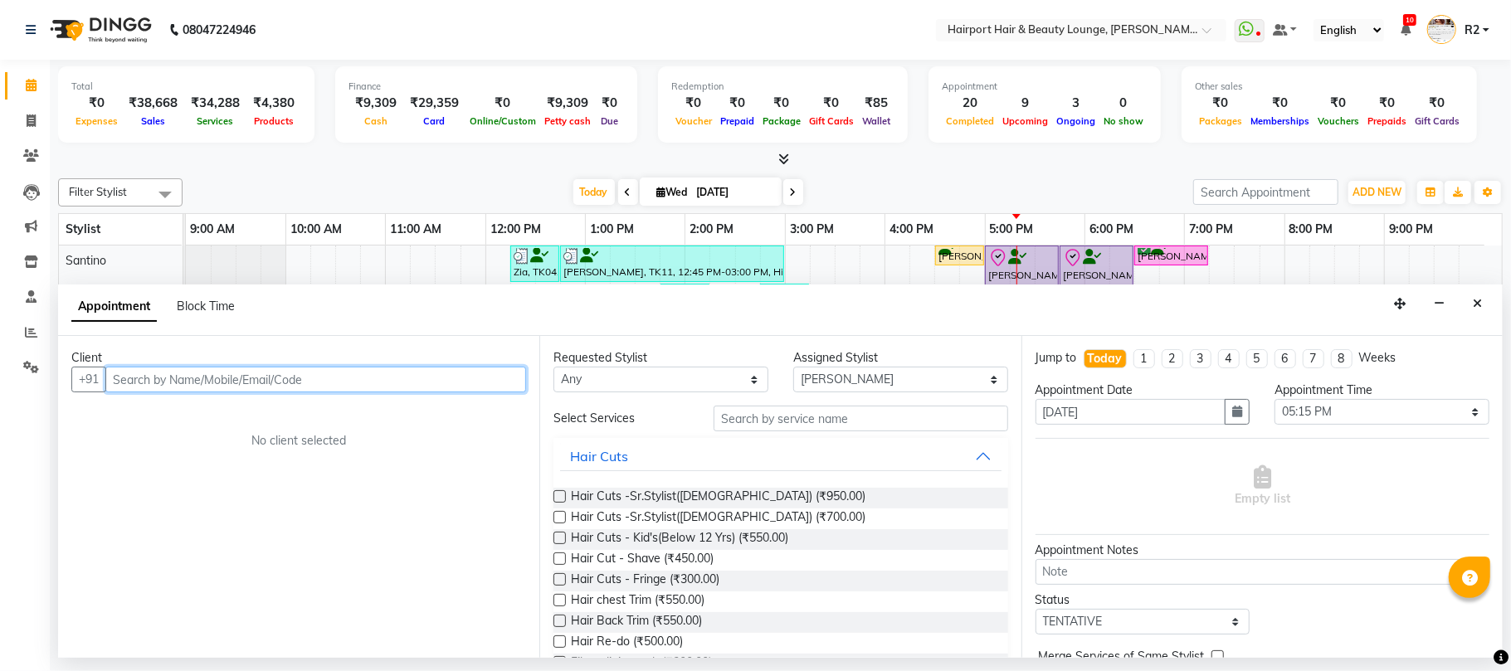
click at [263, 385] on input "text" at bounding box center [315, 380] width 421 height 26
type input "8796362345"
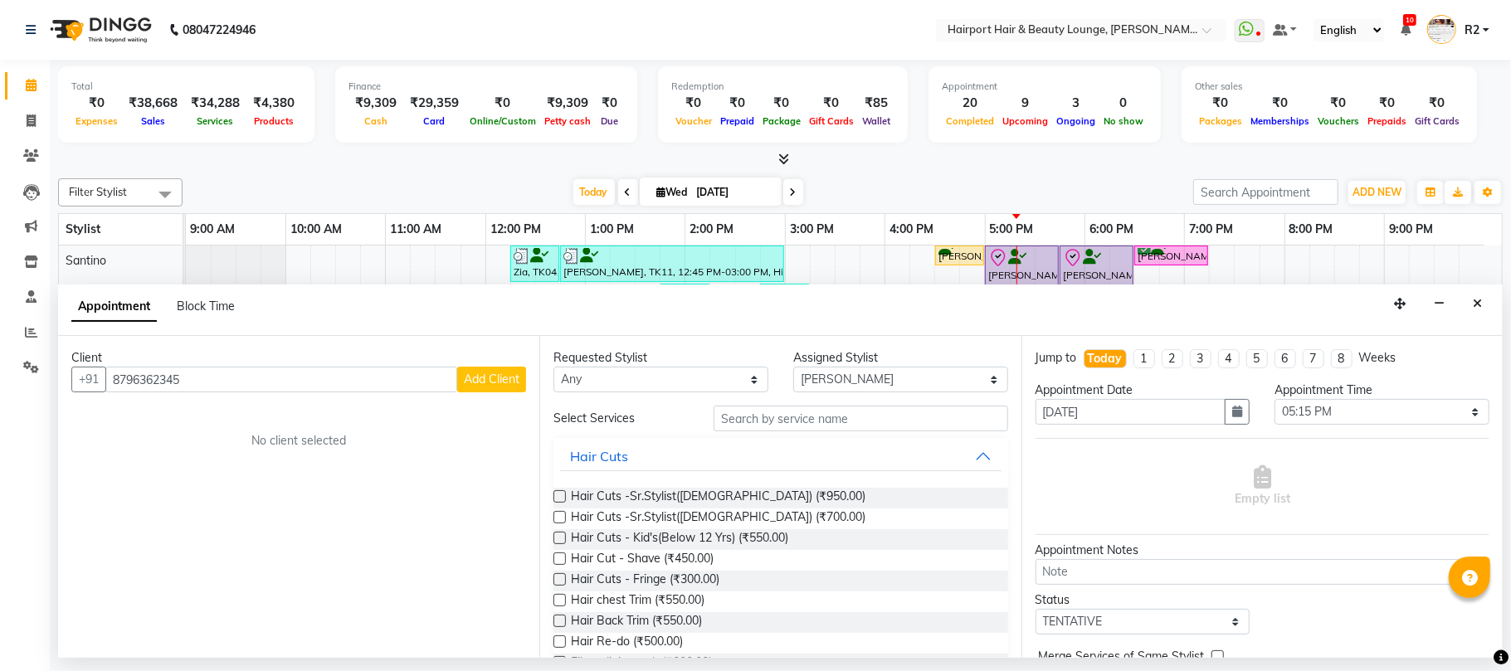
click at [461, 390] on button "Add Client" at bounding box center [491, 380] width 69 height 26
select select "22"
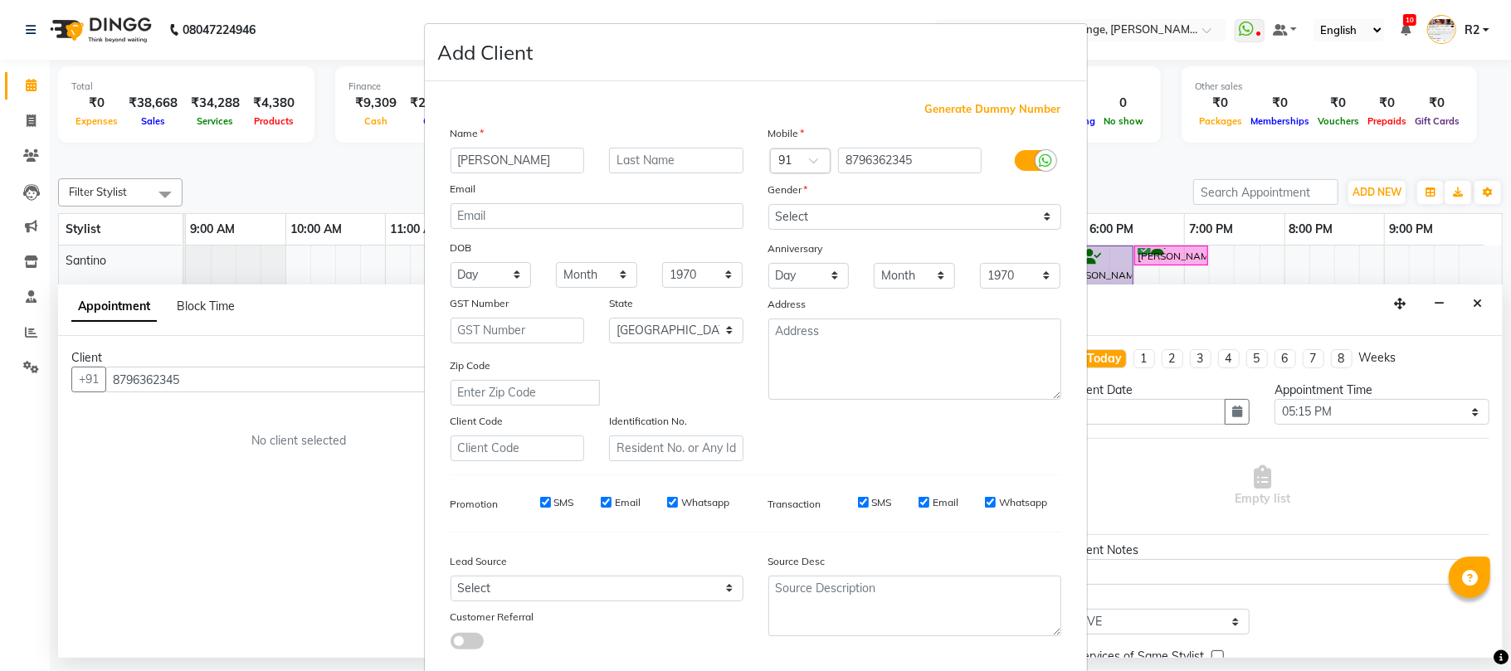
type input "Rishita"
click at [641, 154] on input "text" at bounding box center [676, 161] width 134 height 26
click at [794, 207] on select "Select Male Female Other Prefer Not To Say" at bounding box center [914, 217] width 293 height 26
select select "[DEMOGRAPHIC_DATA]"
click at [768, 204] on select "Select Male Female Other Prefer Not To Say" at bounding box center [914, 217] width 293 height 26
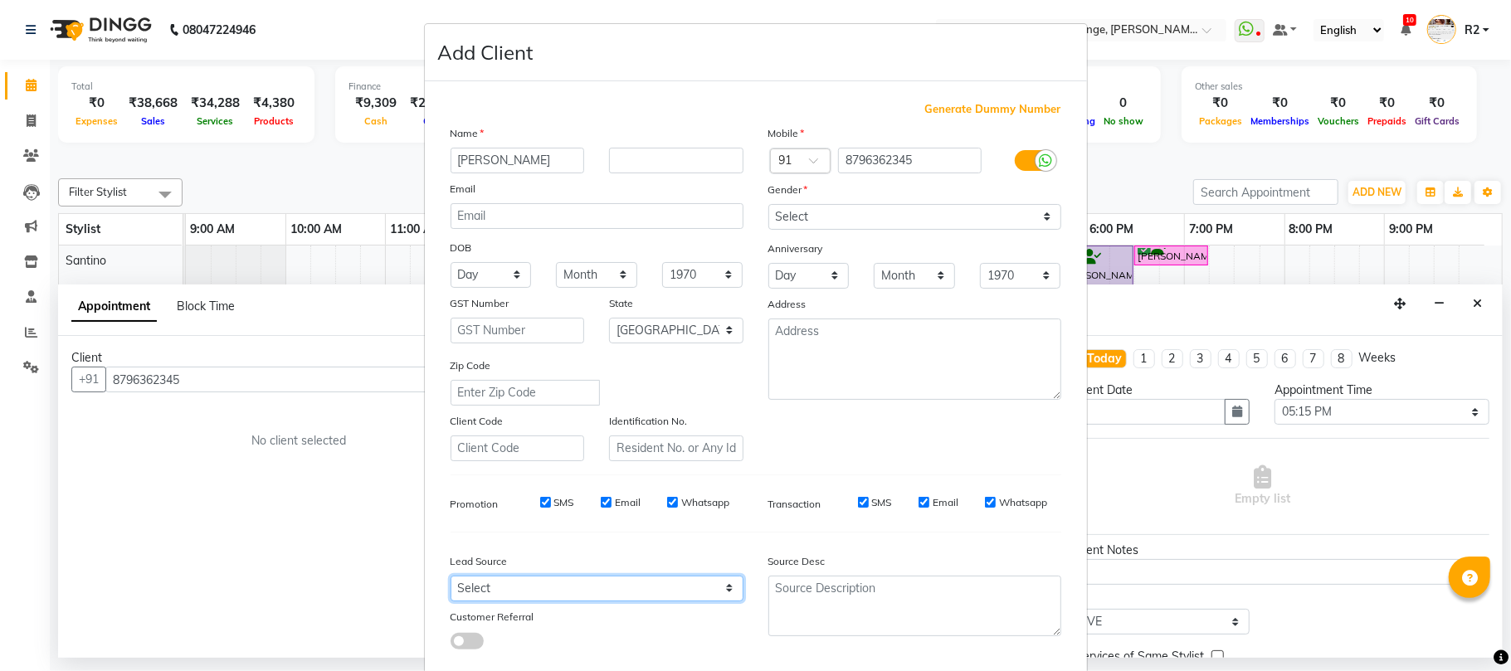
click at [602, 589] on select "Select Walk-in Referral Internet Friend Word of Mouth Advertisement Facebook Ju…" at bounding box center [596, 589] width 293 height 26
select select "10261"
click at [450, 576] on select "Select Walk-in Referral Internet Friend Word of Mouth Advertisement Facebook Ju…" at bounding box center [596, 589] width 293 height 26
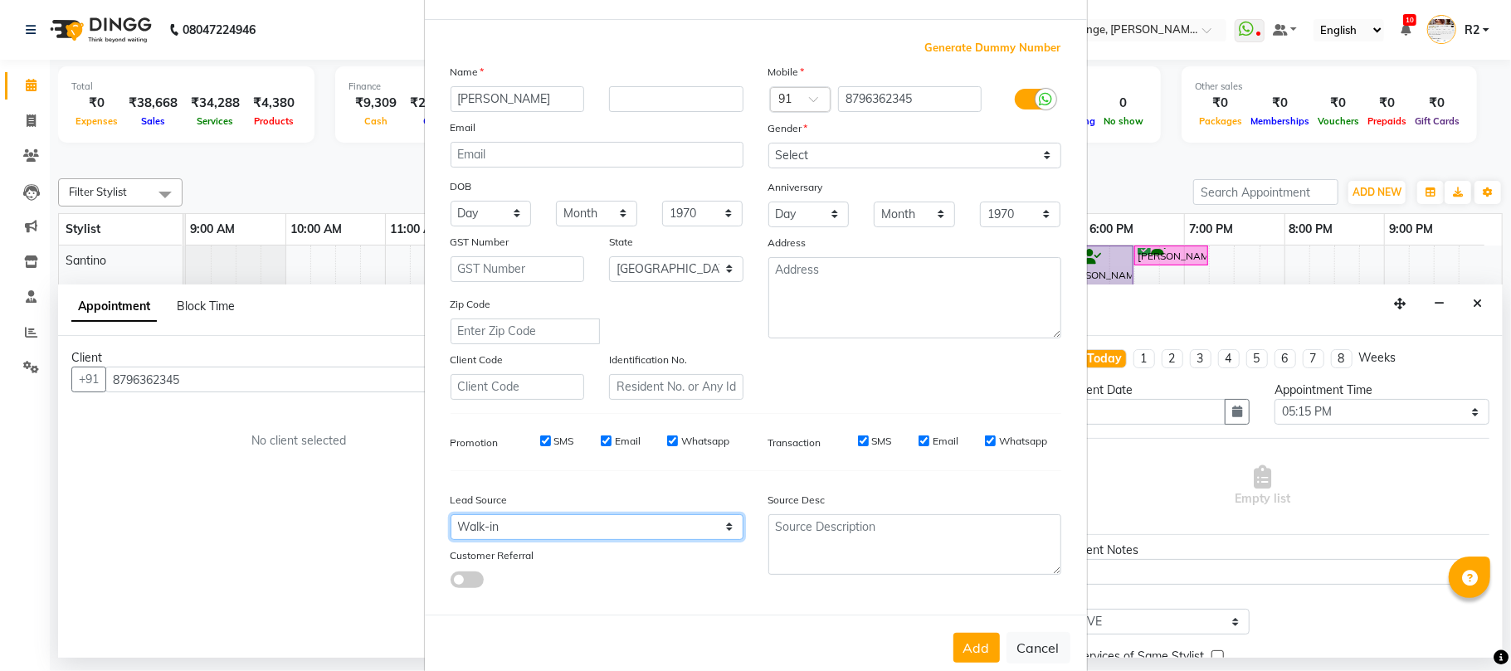
scroll to position [90, 0]
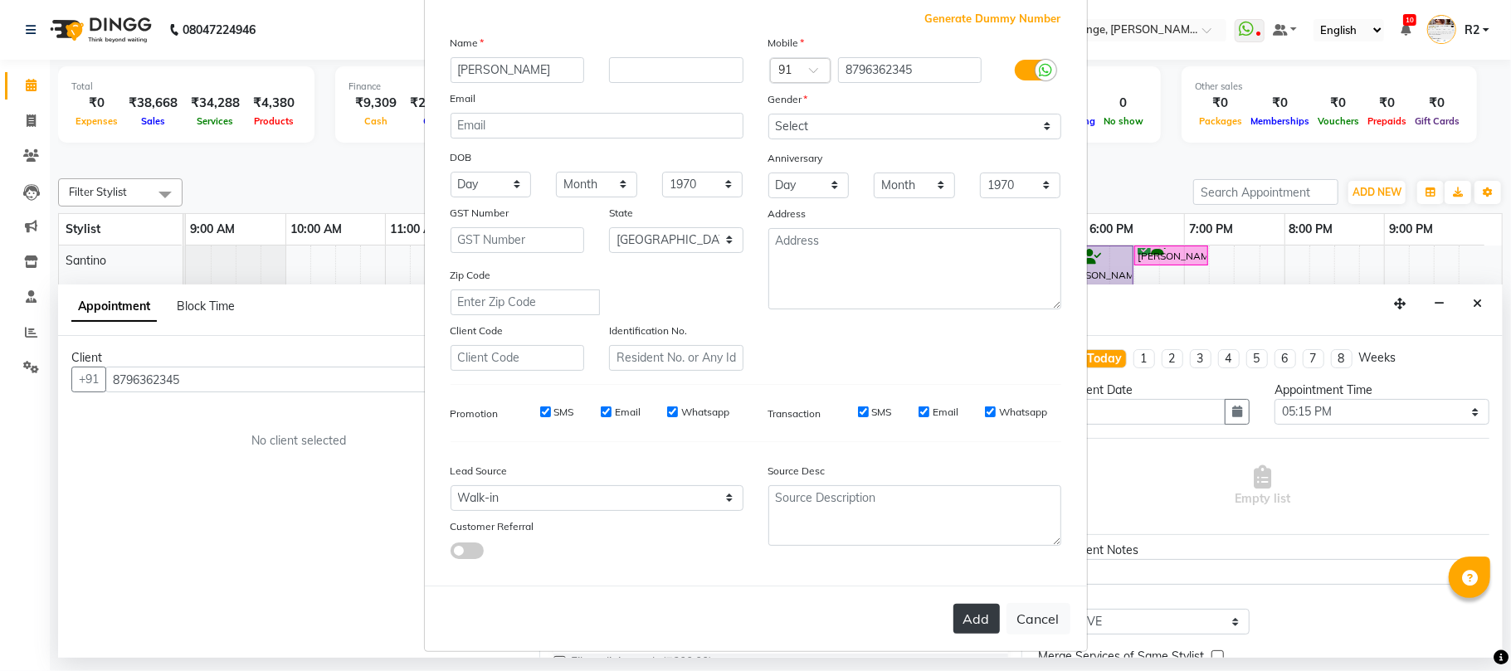
click at [966, 619] on button "Add" at bounding box center [976, 619] width 46 height 30
select select
select select "null"
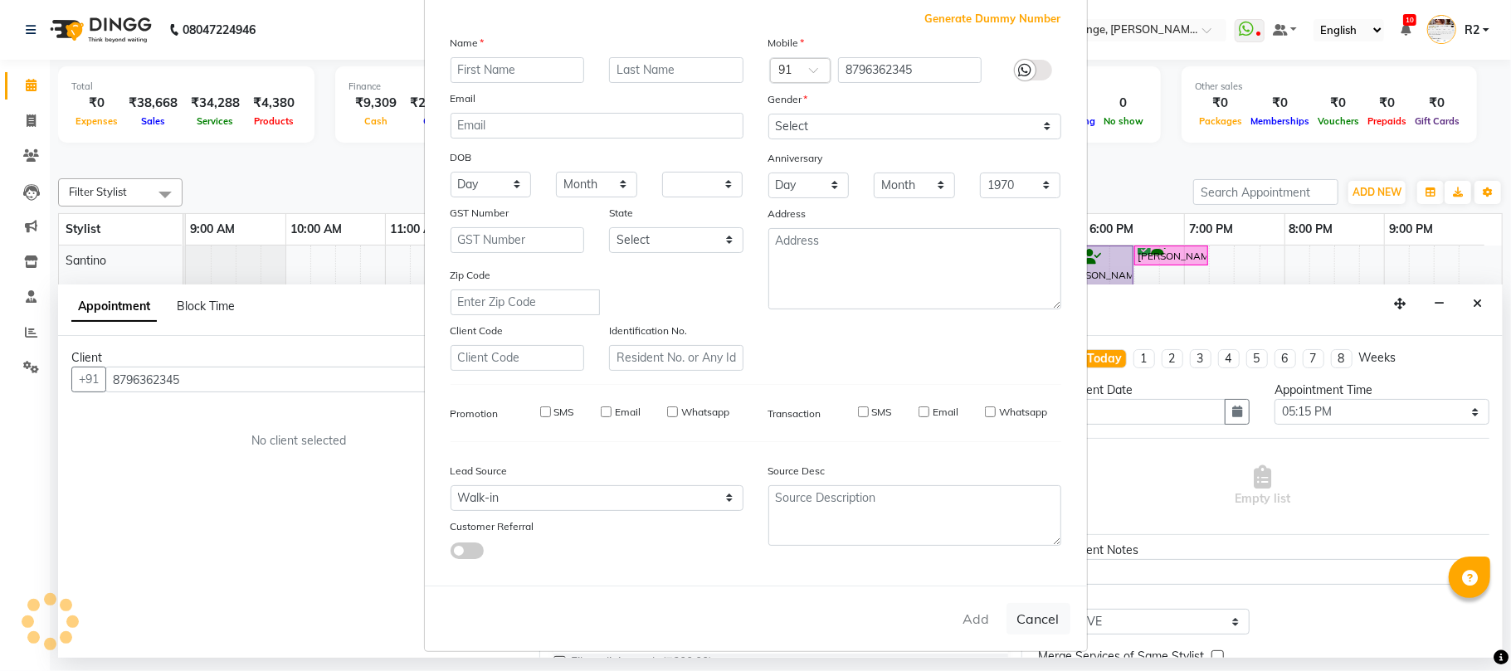
select select
checkbox input "false"
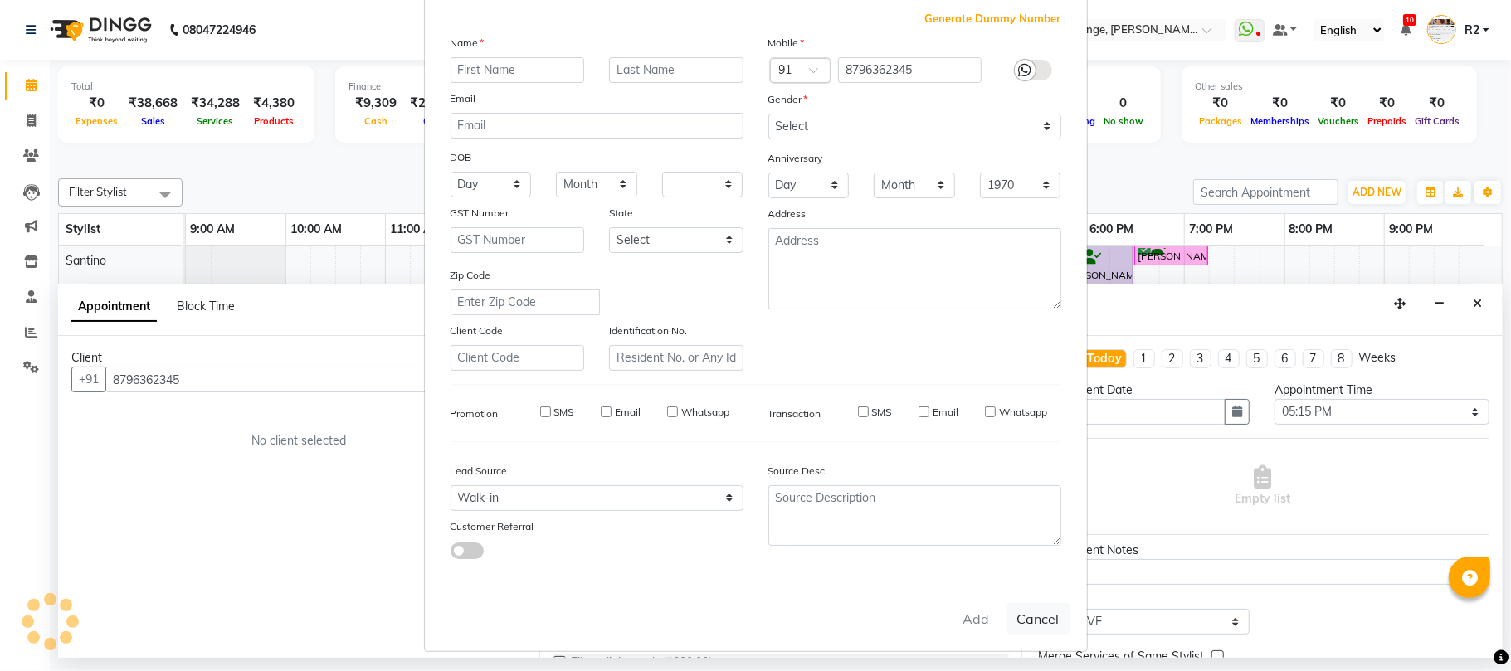
checkbox input "false"
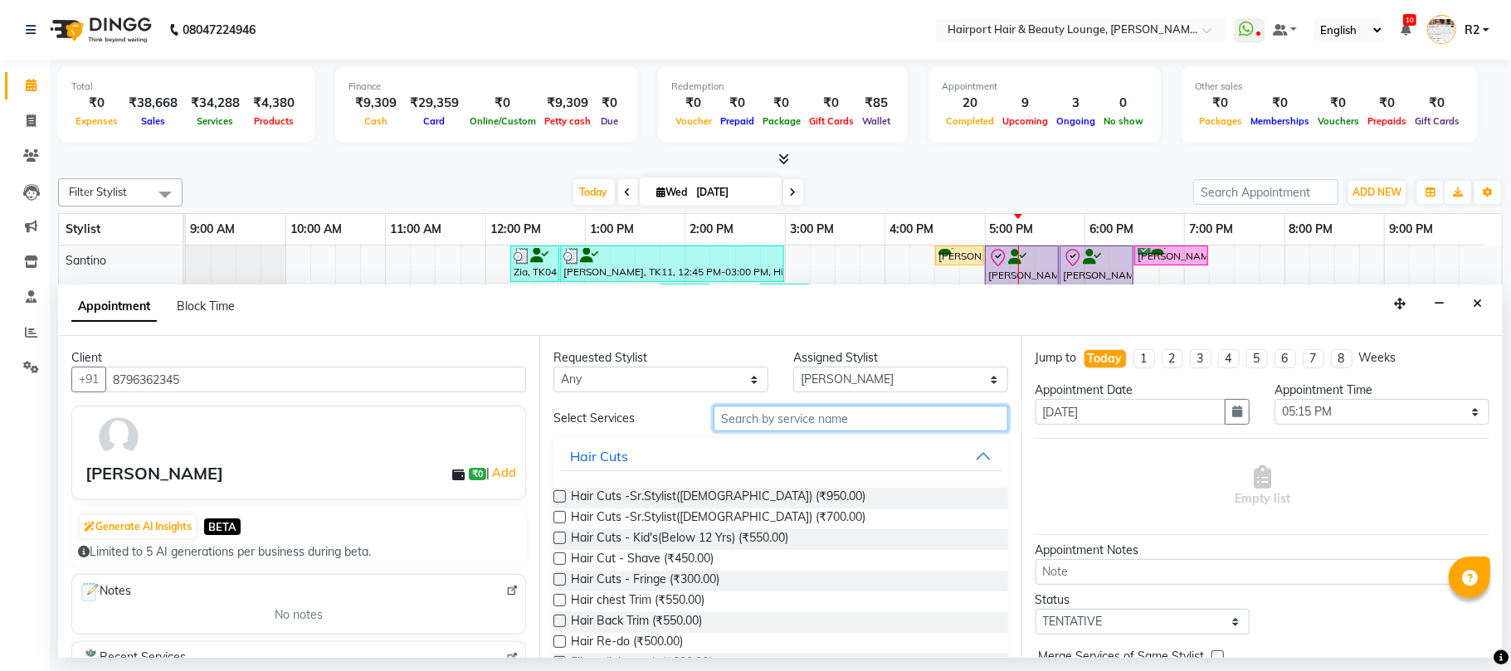
click at [808, 416] on input "text" at bounding box center [860, 419] width 295 height 26
click at [780, 491] on div "Hair Cuts -Sr.Stylist([DEMOGRAPHIC_DATA]) (₹950.00)" at bounding box center [780, 498] width 454 height 21
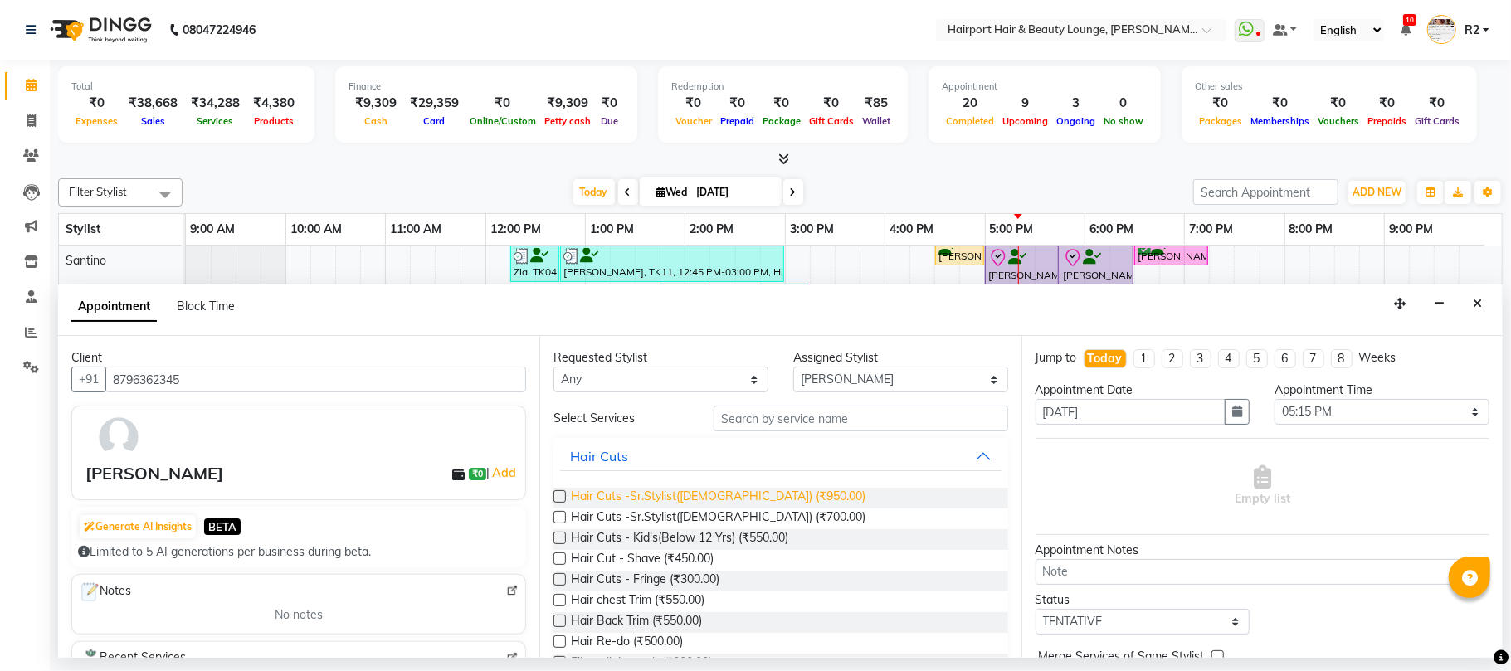
click at [738, 499] on span "Hair Cuts -Sr.Stylist([DEMOGRAPHIC_DATA]) (₹950.00)" at bounding box center [718, 498] width 295 height 21
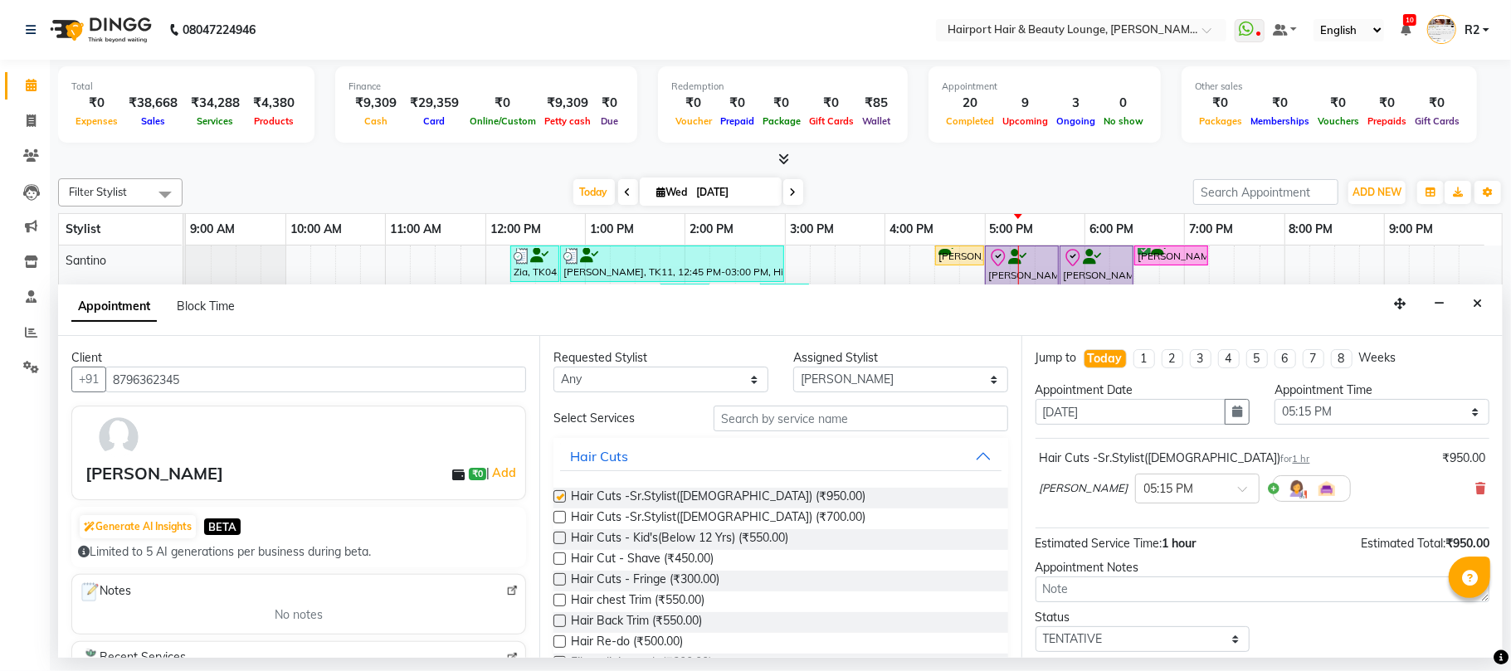
checkbox input "false"
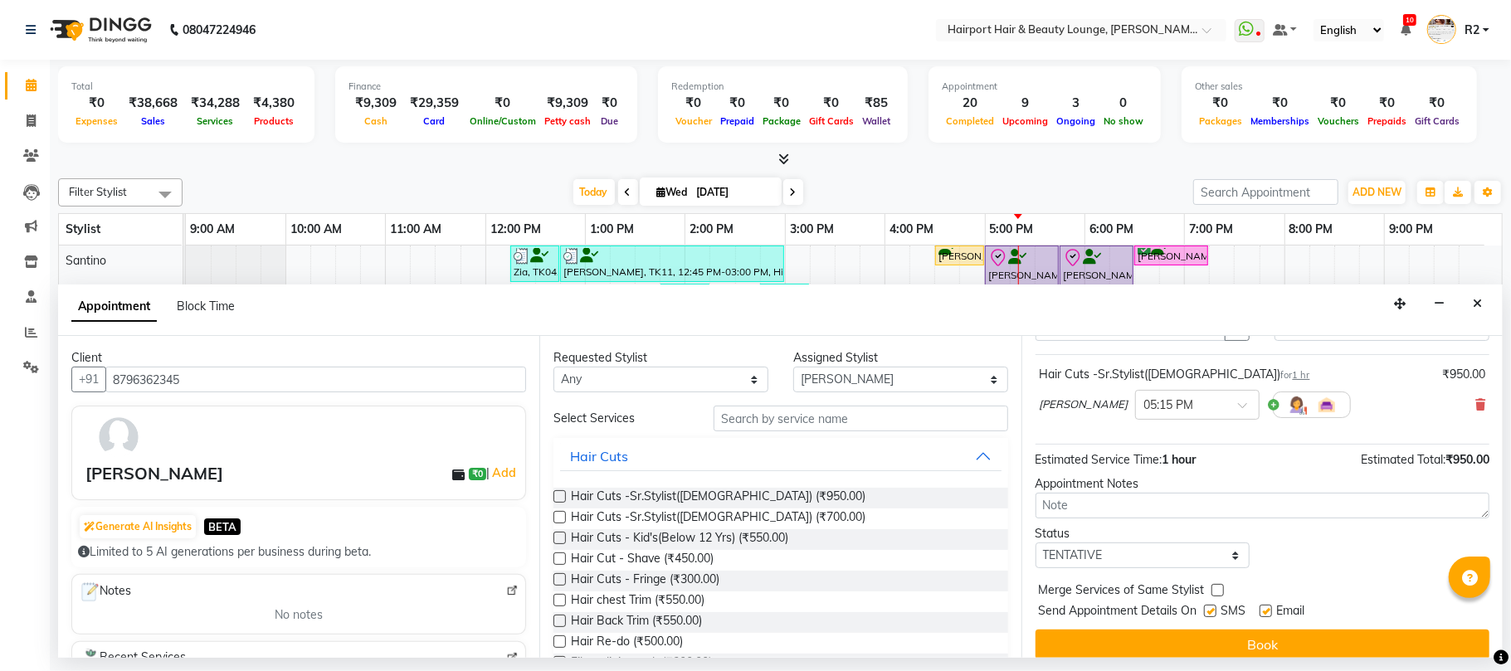
scroll to position [100, 0]
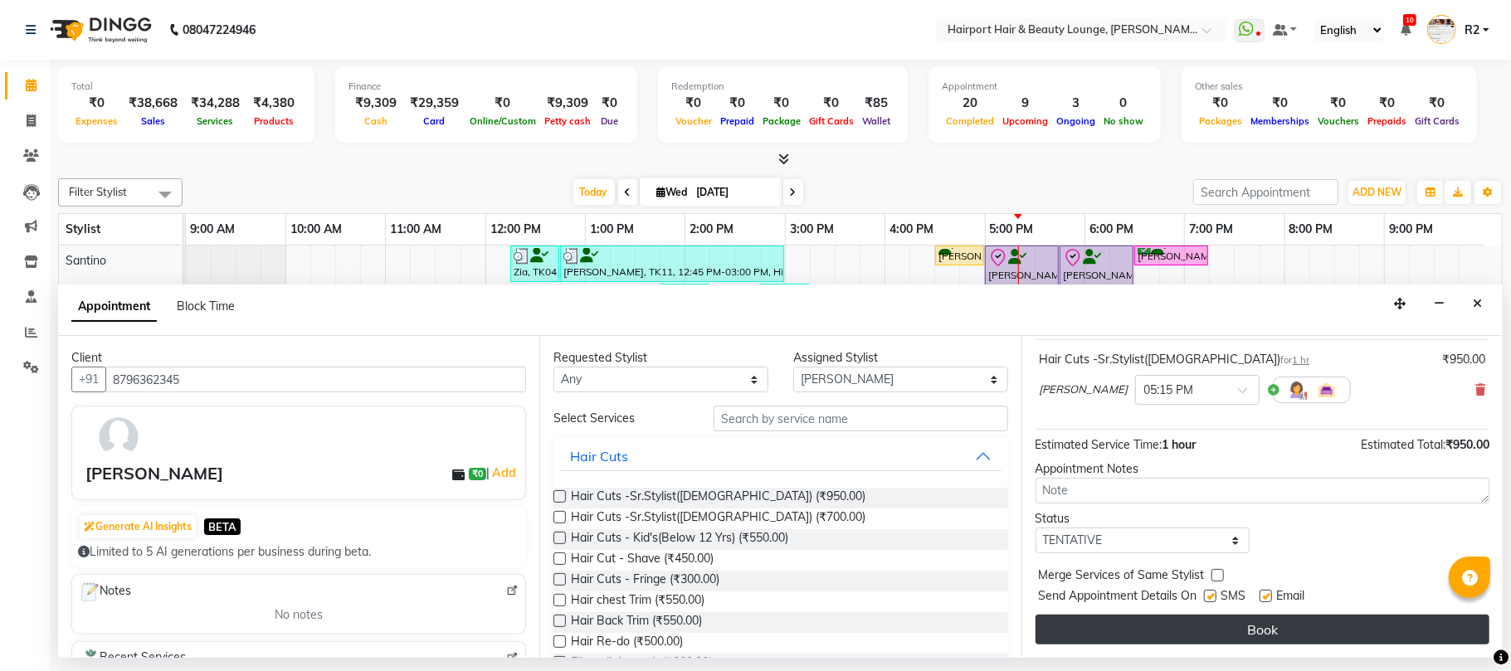
click at [1264, 634] on button "Book" at bounding box center [1262, 630] width 454 height 30
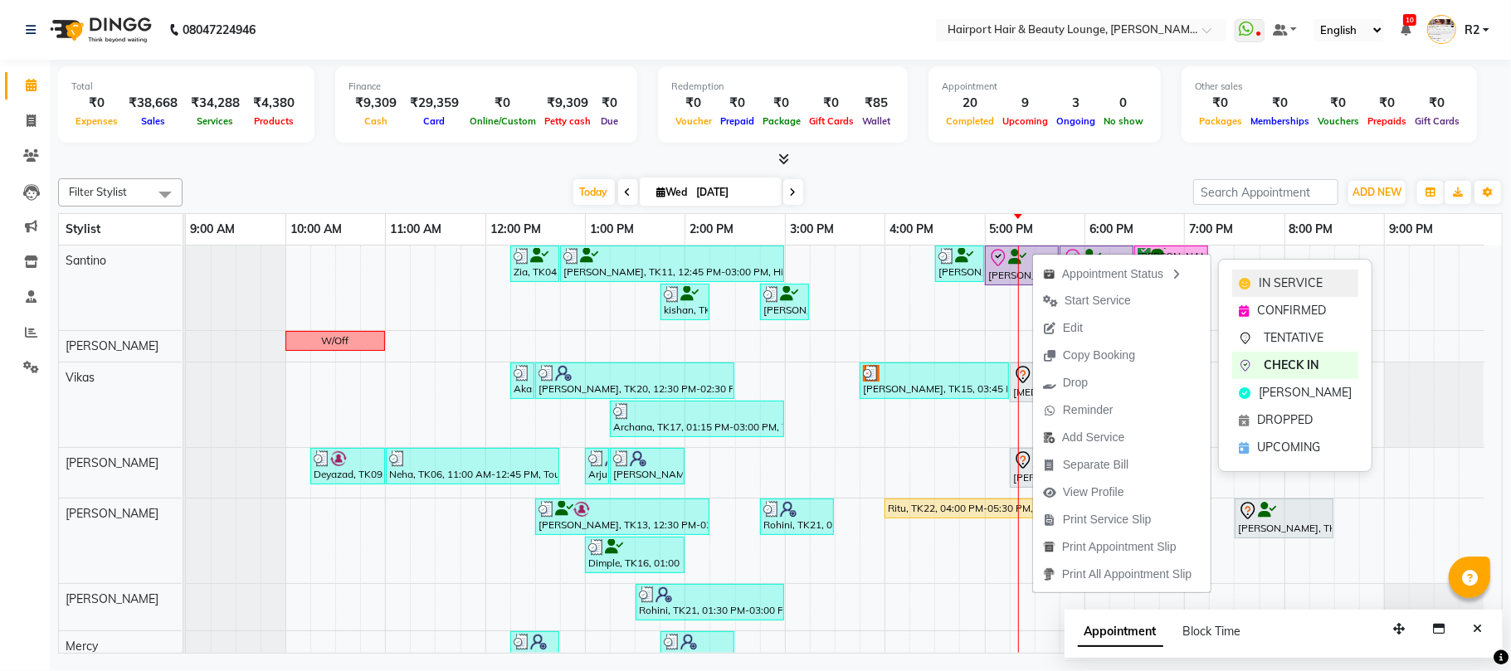
click at [1259, 286] on span "IN SERVICE" at bounding box center [1291, 283] width 64 height 17
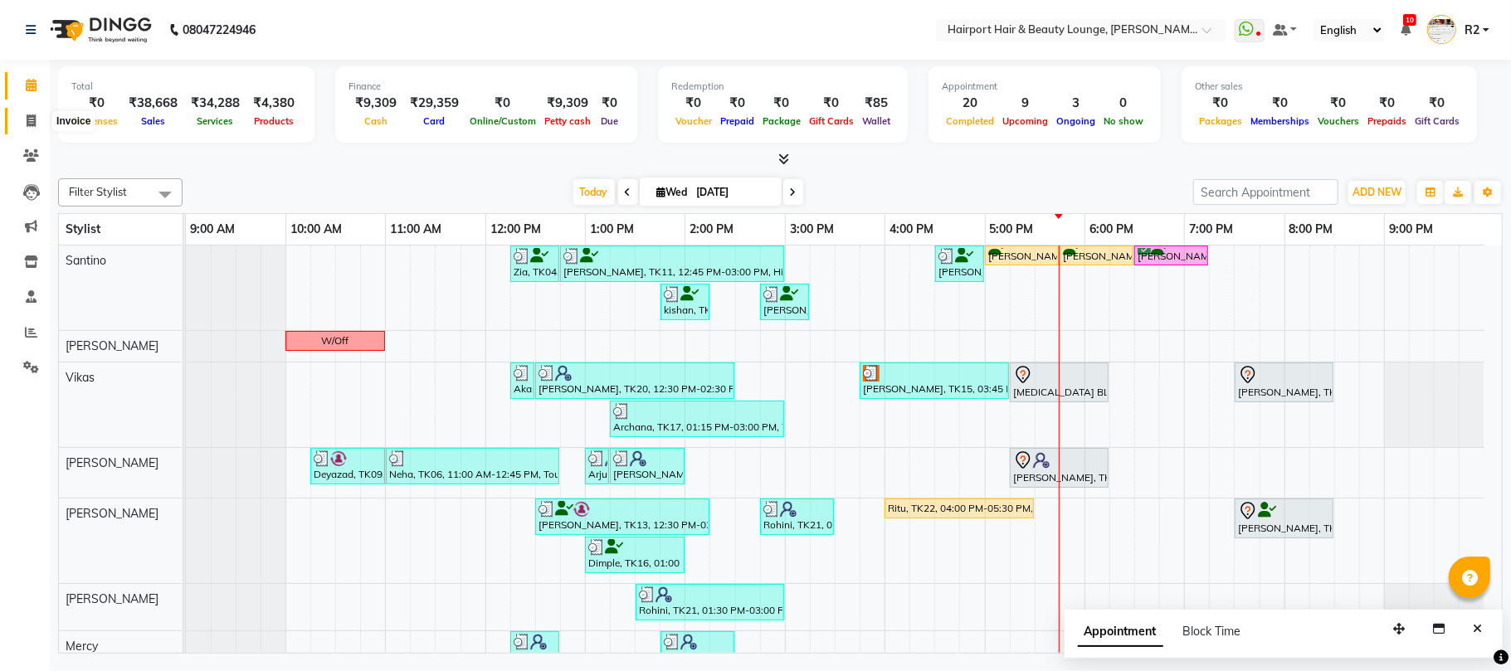
click at [33, 114] on icon at bounding box center [31, 120] width 9 height 12
select select "service"
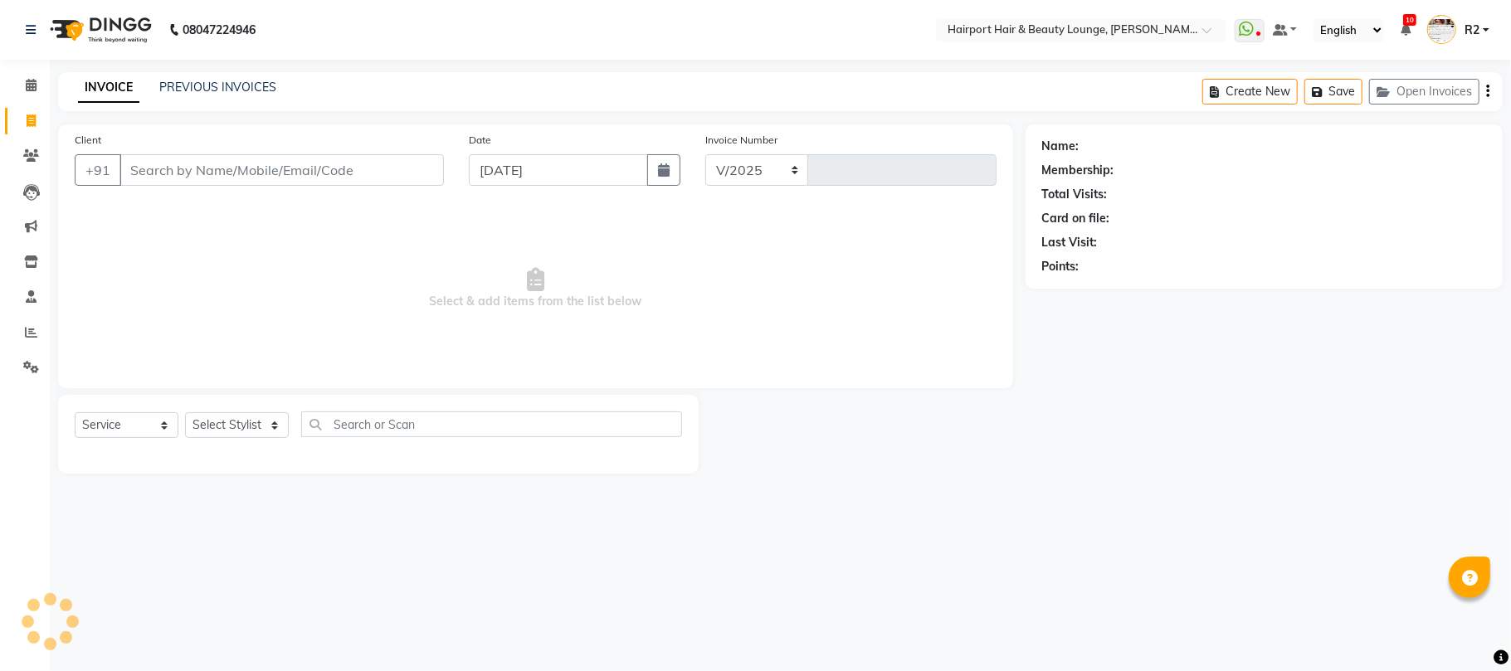
select select "622"
type input "4499"
click at [32, 80] on icon at bounding box center [31, 85] width 11 height 12
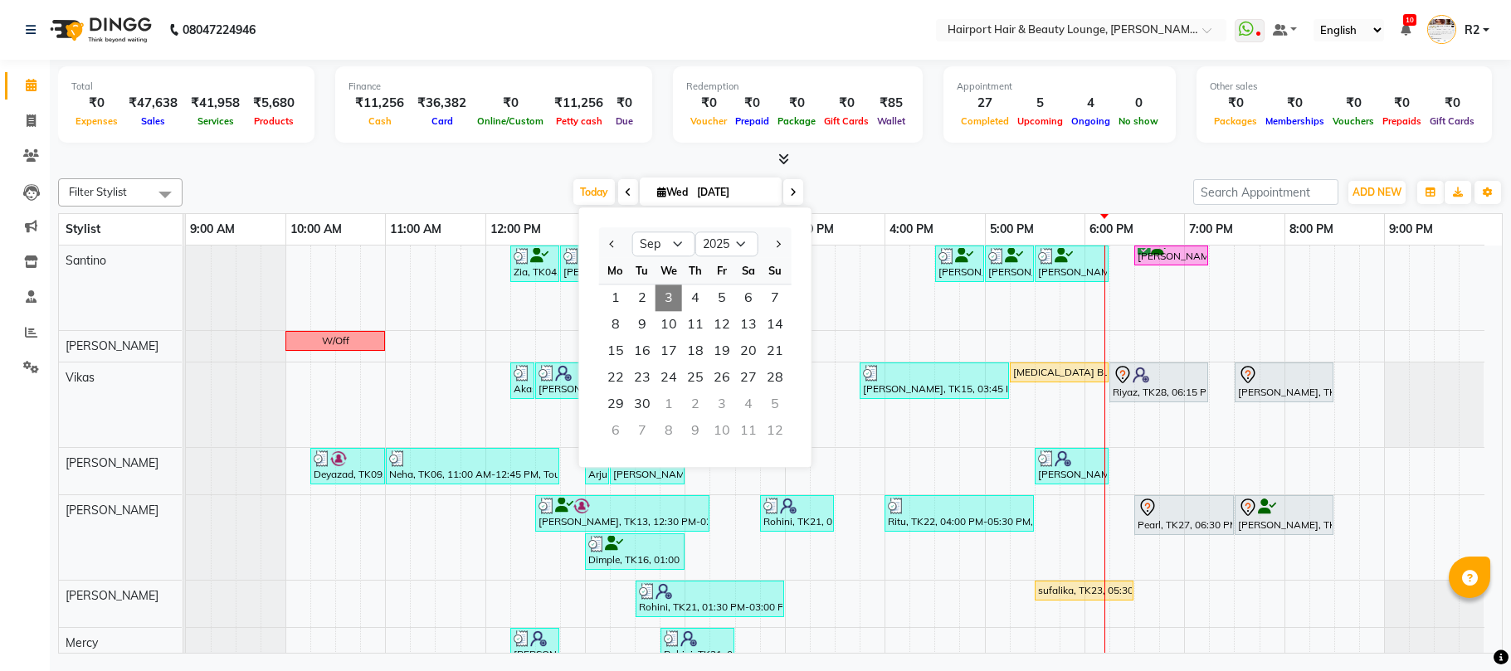
select select "9"
select select "2025"
click at [718, 329] on span "12" at bounding box center [721, 324] width 27 height 27
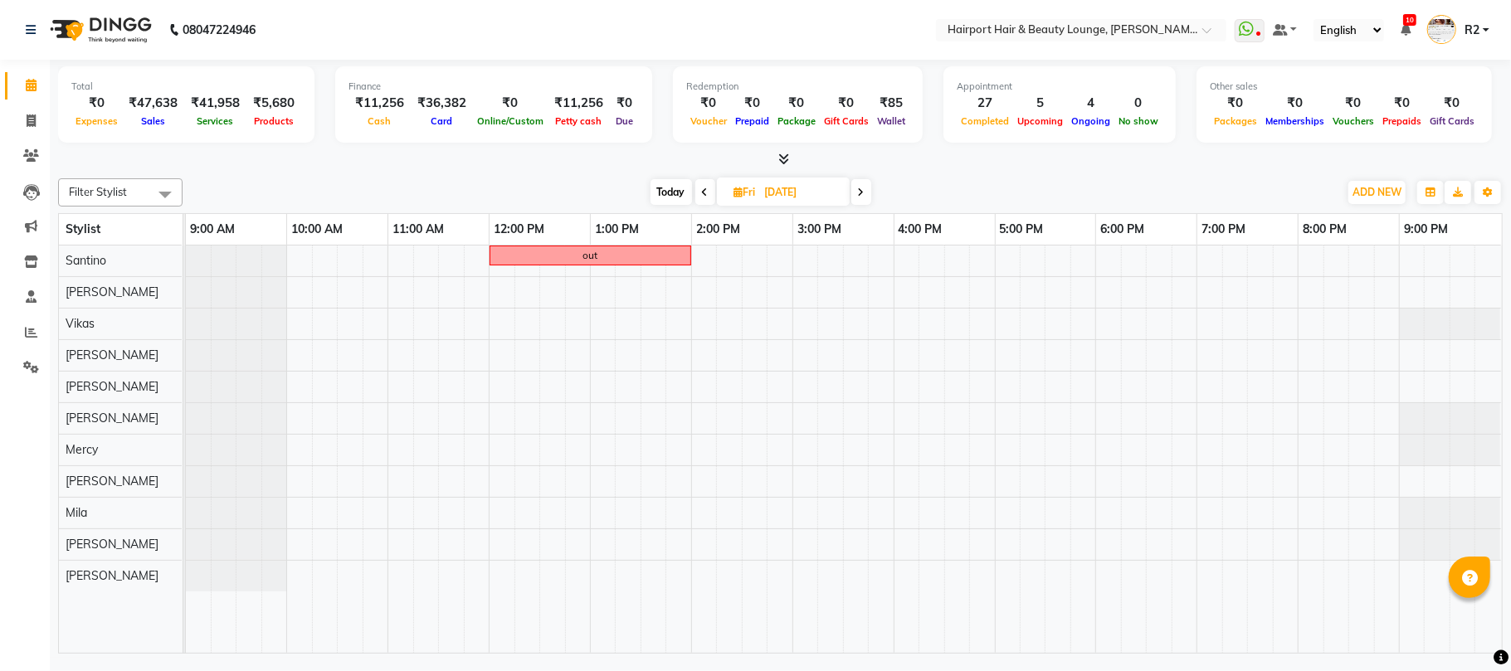
click at [859, 199] on span at bounding box center [861, 192] width 20 height 26
click at [700, 197] on icon at bounding box center [702, 192] width 7 height 10
click at [702, 197] on icon at bounding box center [705, 192] width 7 height 10
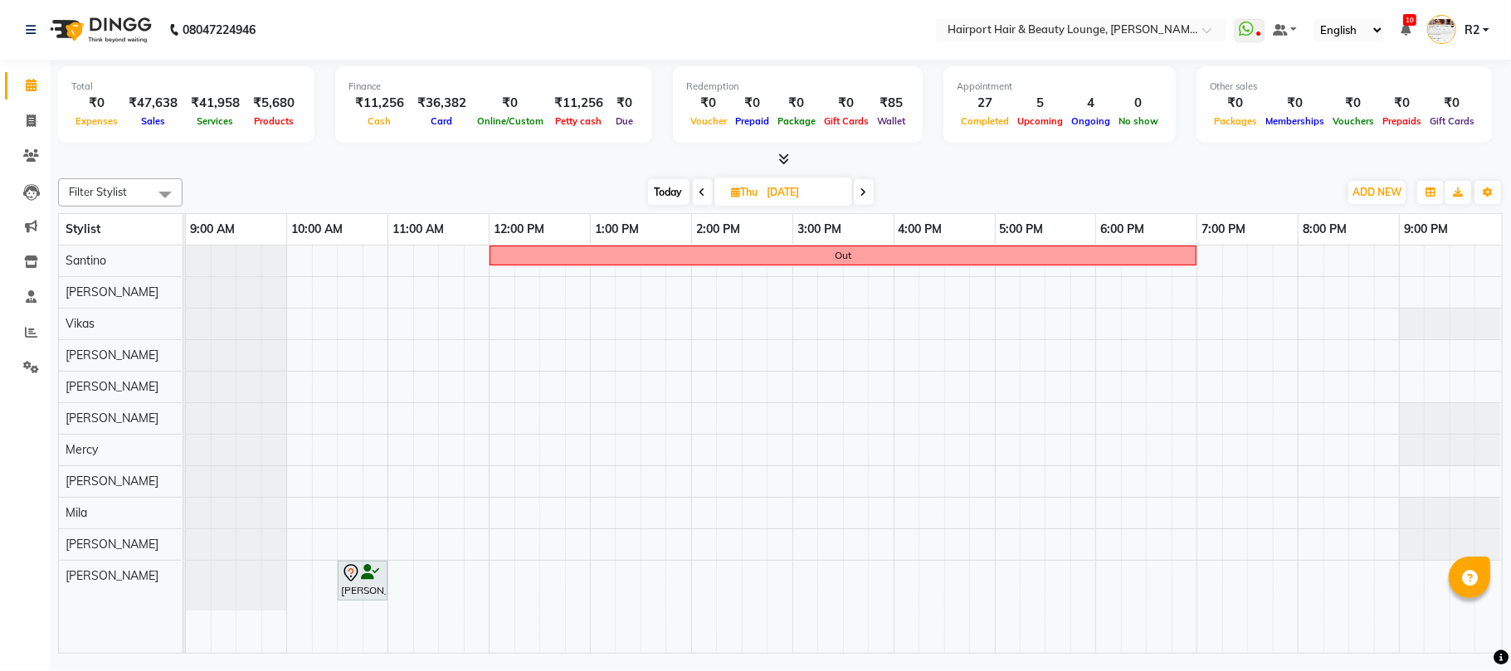
click at [854, 193] on span at bounding box center [864, 192] width 20 height 26
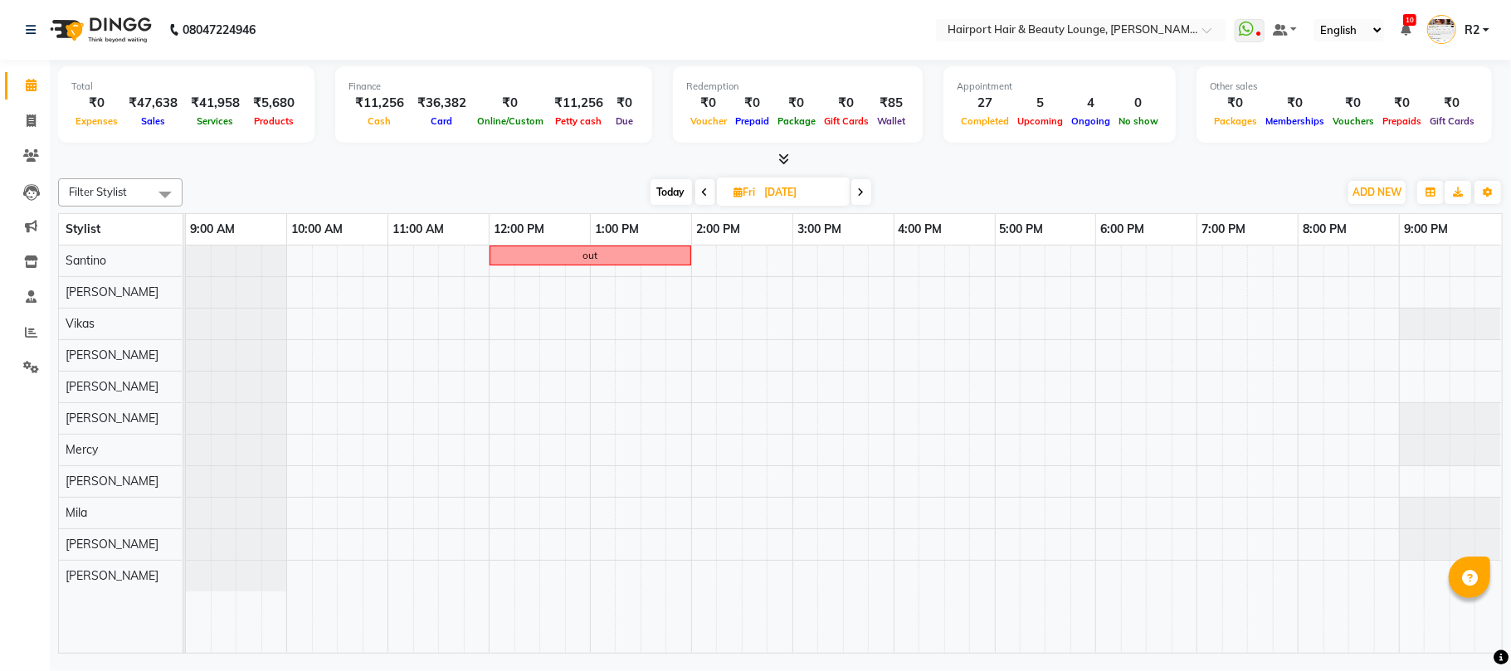
click at [701, 201] on span at bounding box center [705, 192] width 20 height 26
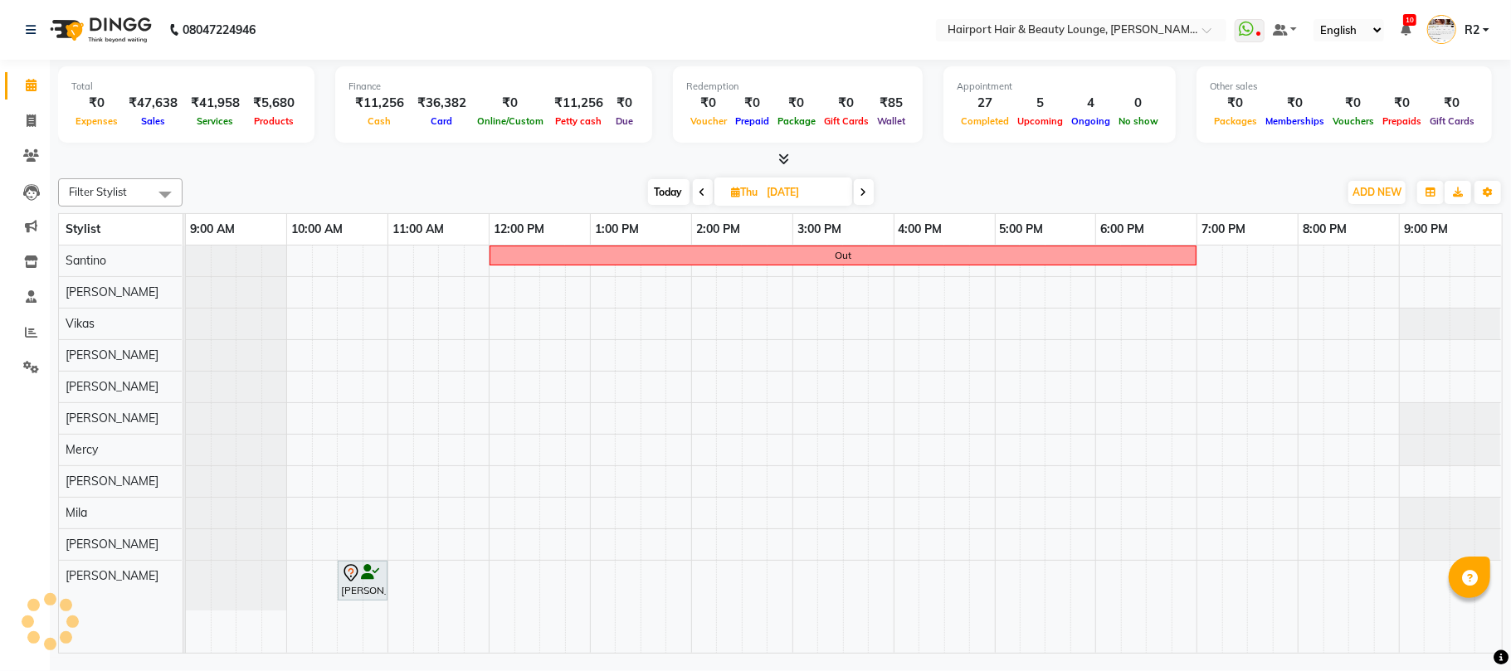
click at [701, 201] on span at bounding box center [703, 192] width 20 height 26
click at [701, 201] on span at bounding box center [700, 192] width 20 height 26
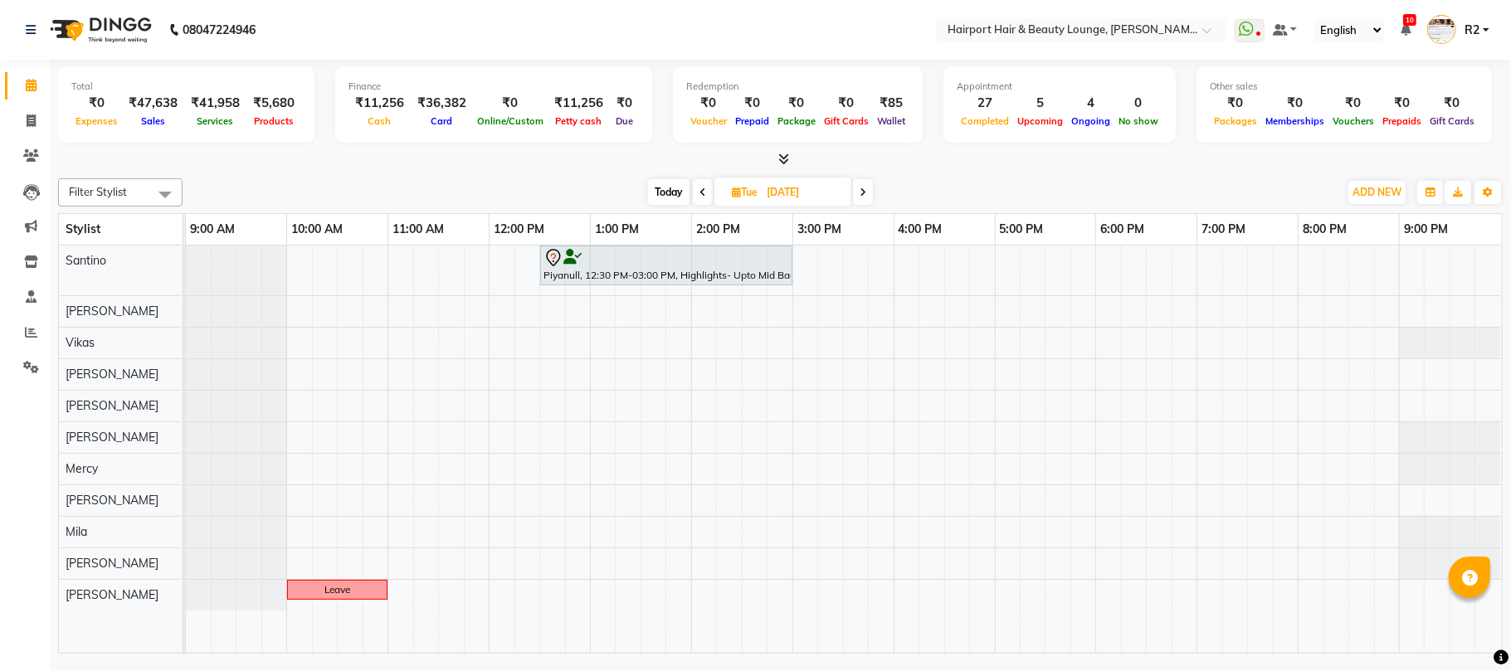
click at [860, 190] on icon at bounding box center [862, 192] width 7 height 10
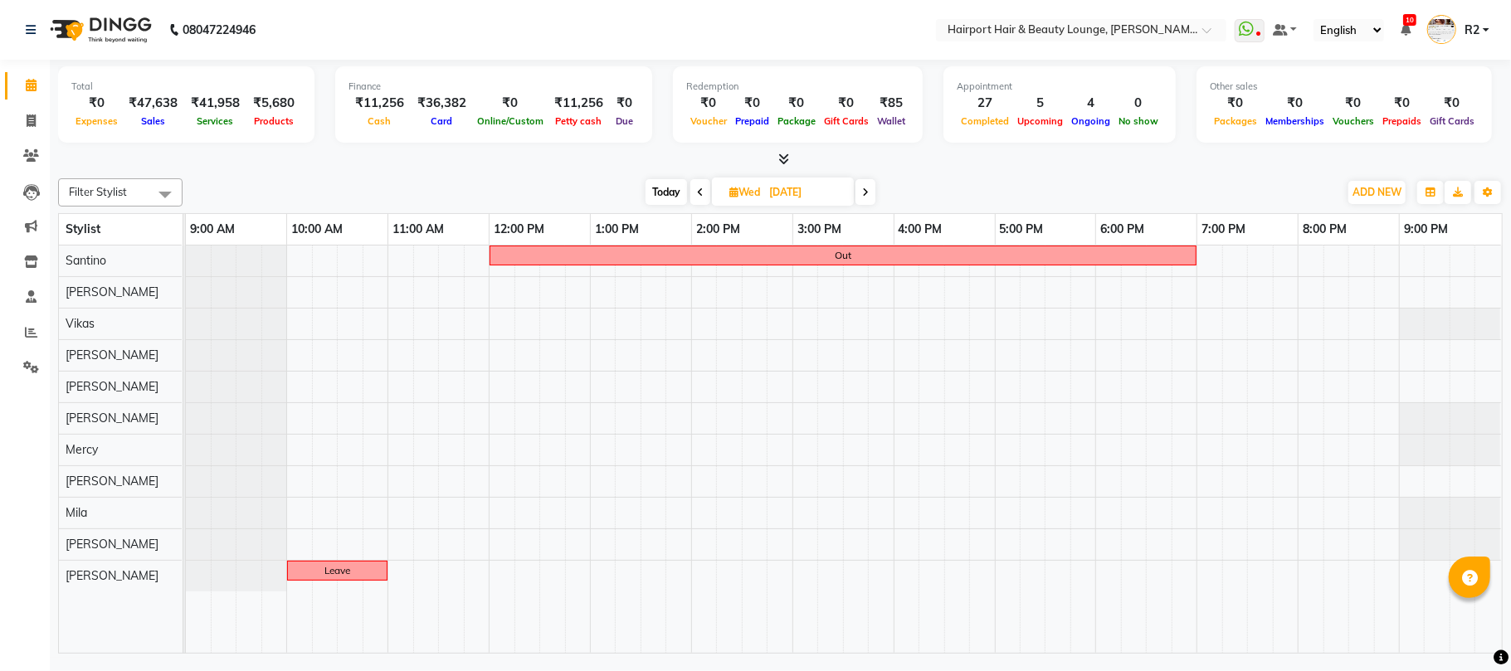
click at [860, 190] on span at bounding box center [865, 192] width 20 height 26
click at [860, 190] on icon at bounding box center [863, 192] width 7 height 10
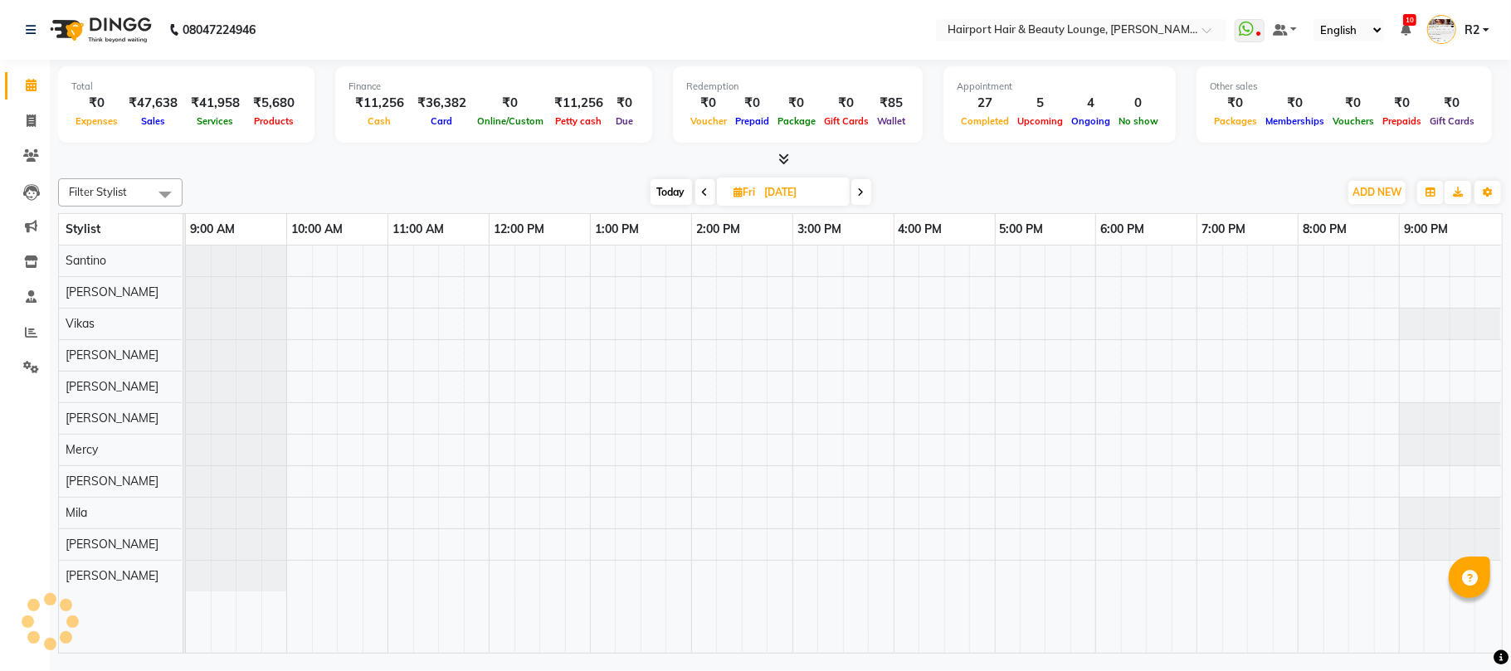
click at [853, 191] on span at bounding box center [861, 192] width 20 height 26
click at [702, 194] on icon at bounding box center [702, 192] width 7 height 10
type input "12-09-2025"
click at [1052, 257] on div "out" at bounding box center [844, 449] width 1316 height 407
select select "9137"
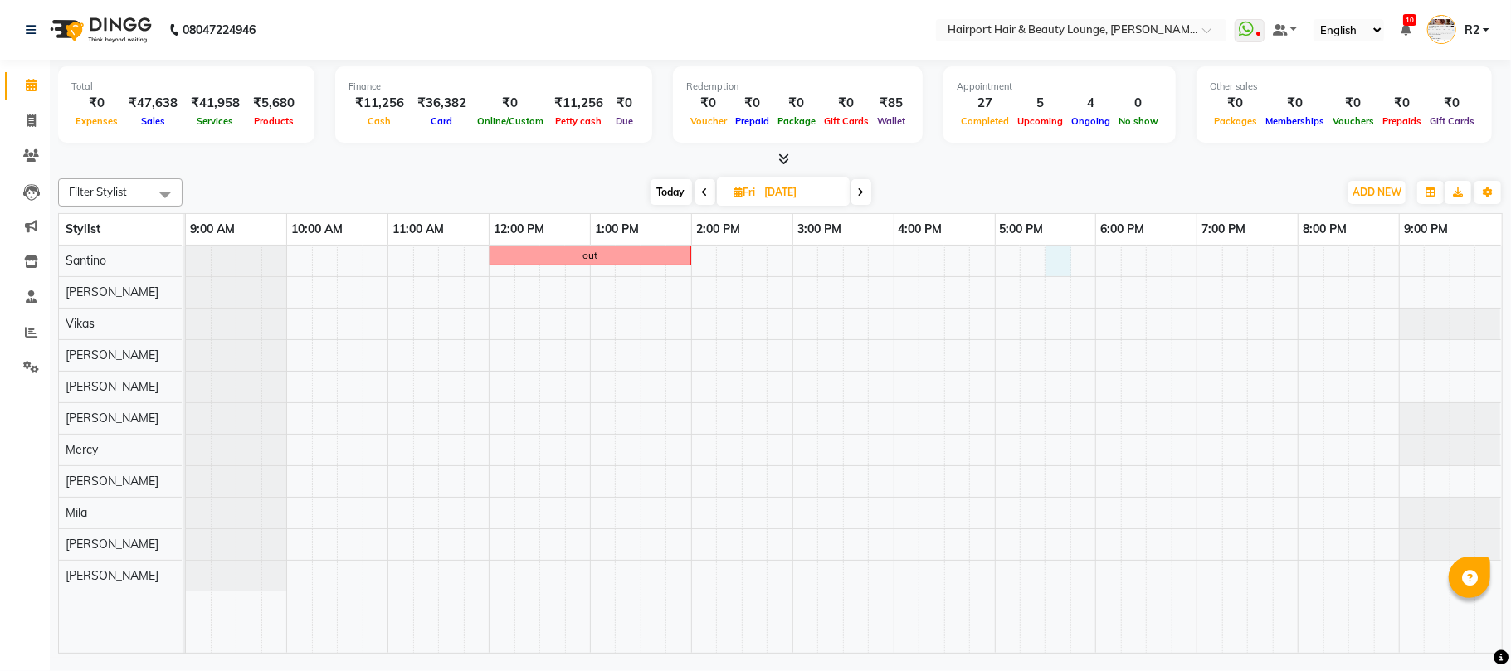
select select "tentative"
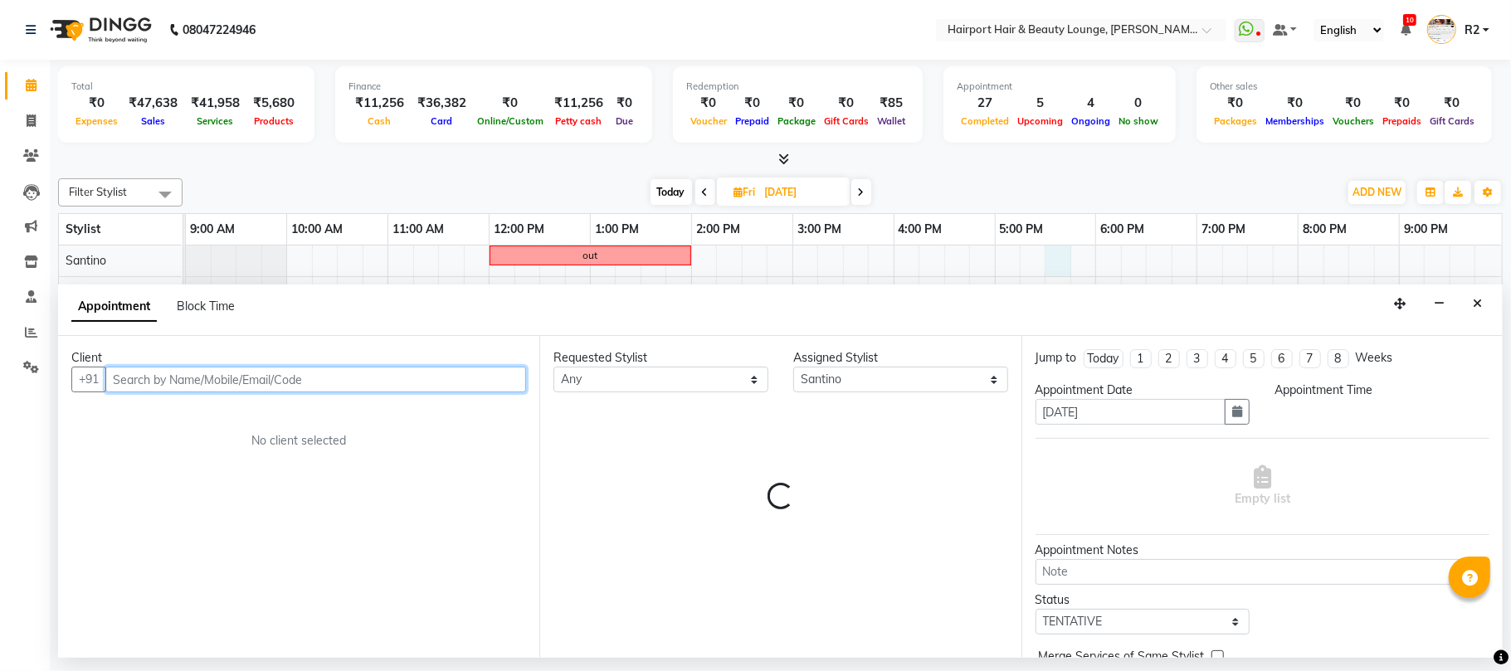
select select "1050"
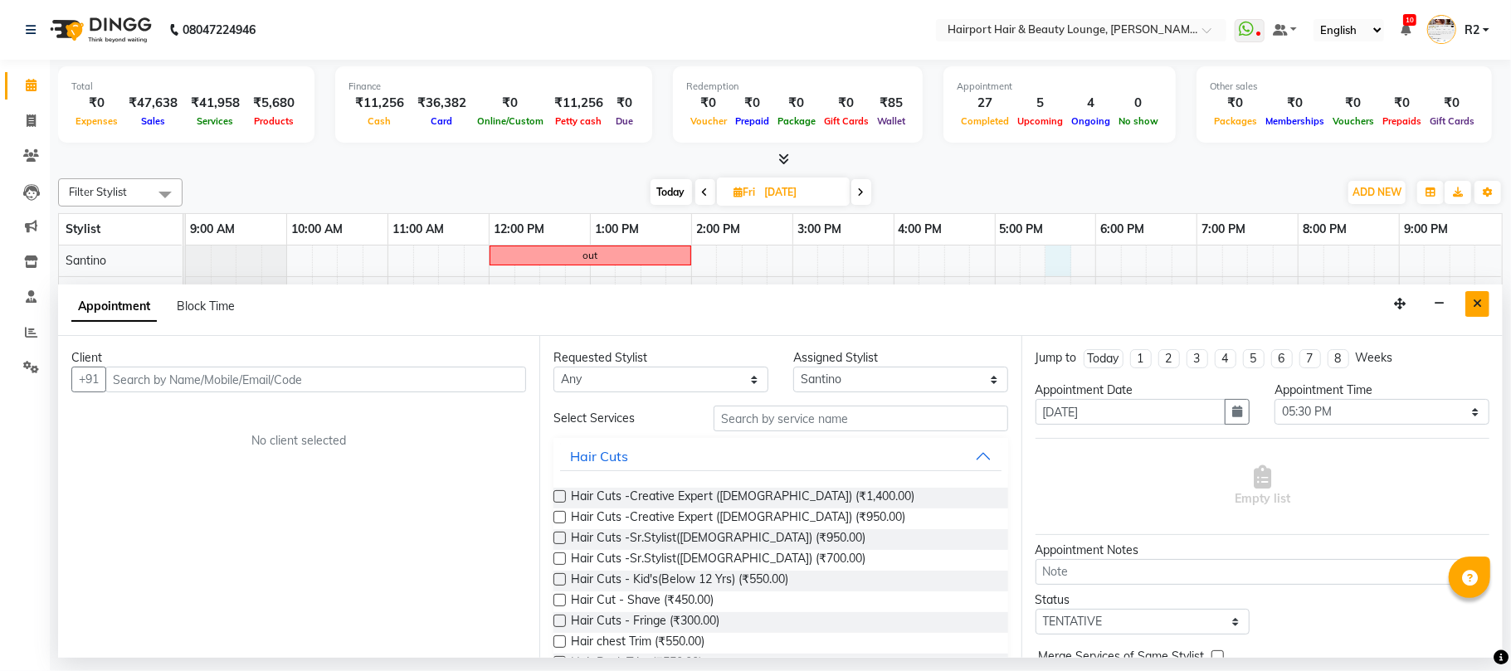
click at [1478, 293] on button "Close" at bounding box center [1477, 304] width 24 height 26
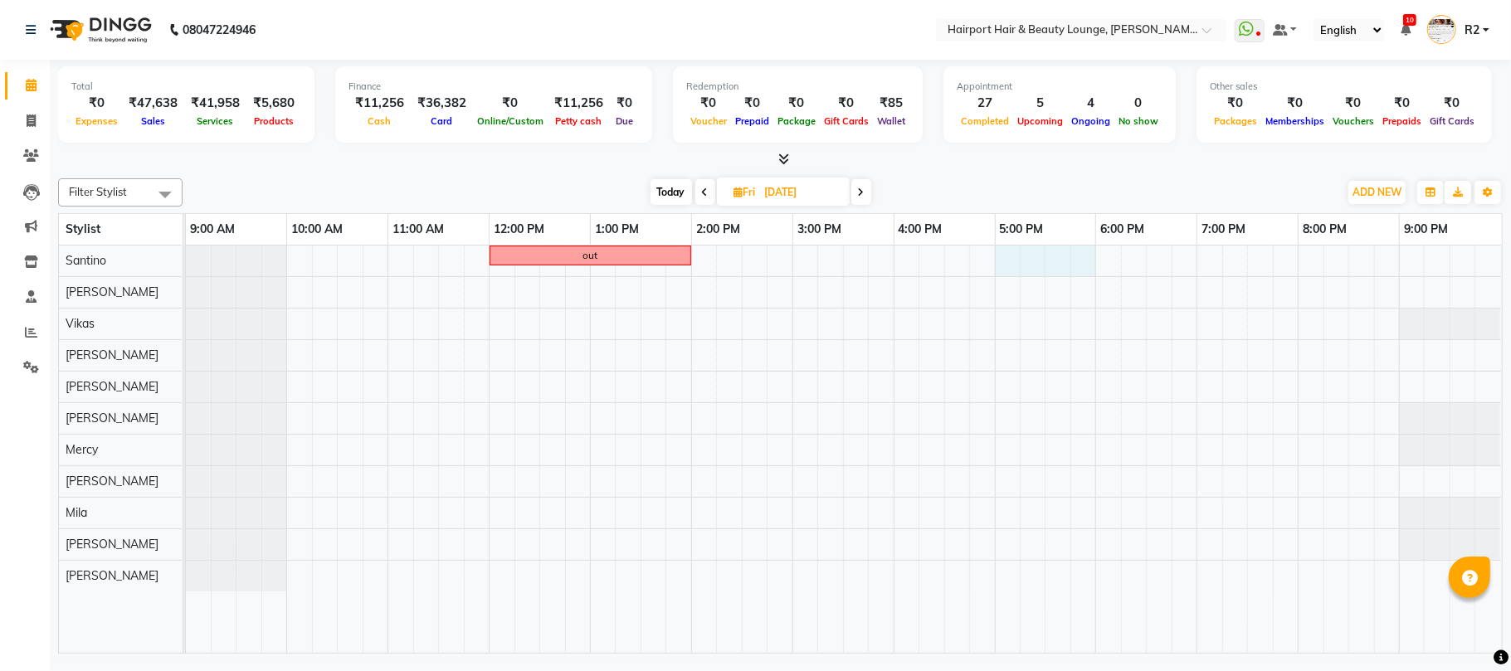
drag, startPoint x: 1010, startPoint y: 257, endPoint x: 1072, endPoint y: 263, distance: 61.7
click at [1078, 264] on div "out" at bounding box center [844, 449] width 1316 height 407
select select "9137"
select select "tentative"
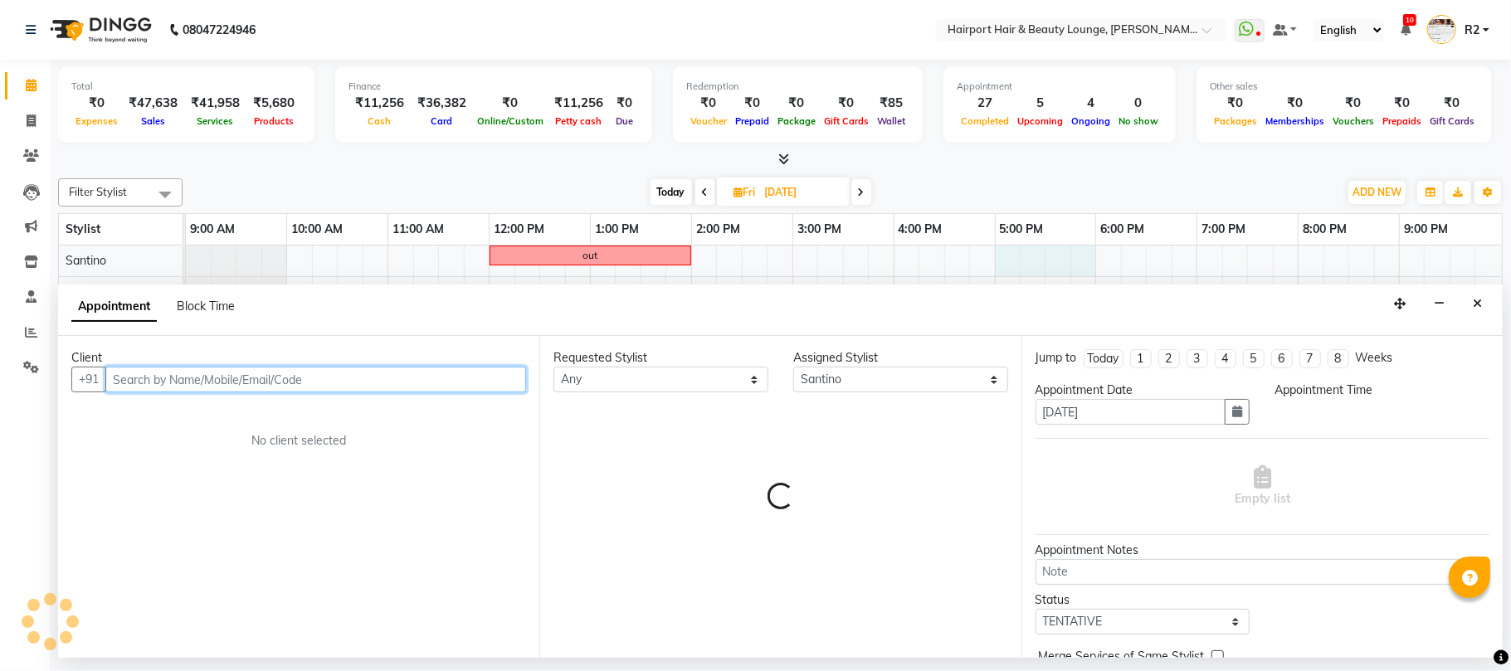
select select "1020"
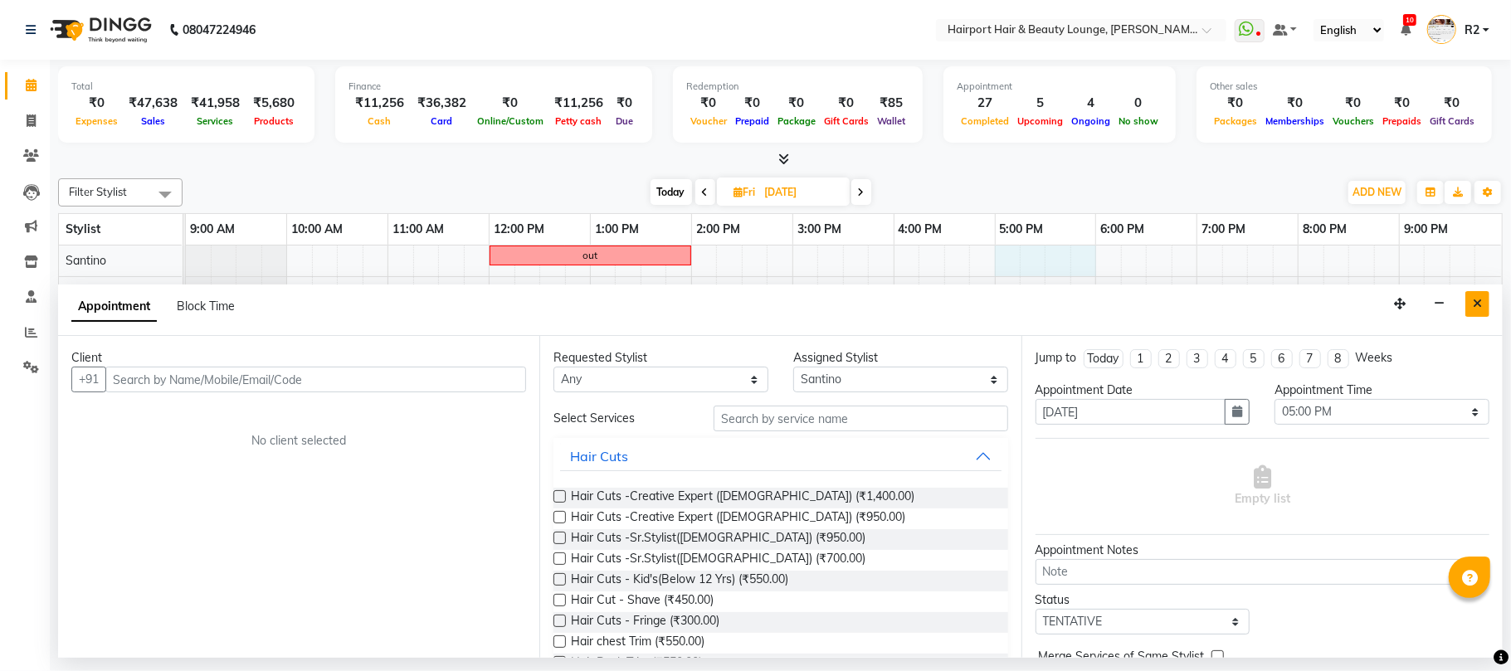
click at [1478, 297] on button "Close" at bounding box center [1477, 304] width 24 height 26
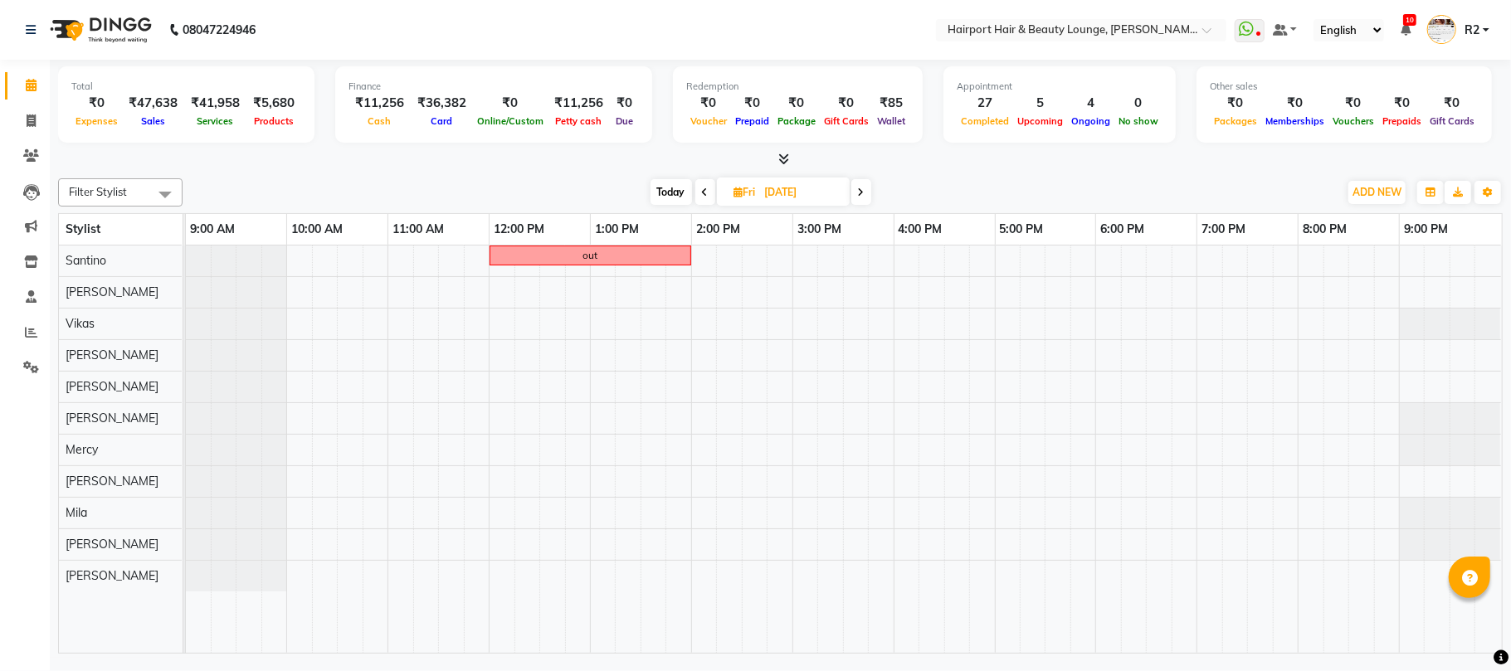
click at [857, 194] on span at bounding box center [861, 192] width 20 height 26
click at [659, 190] on span "Today" at bounding box center [668, 192] width 41 height 26
type input "[DATE]"
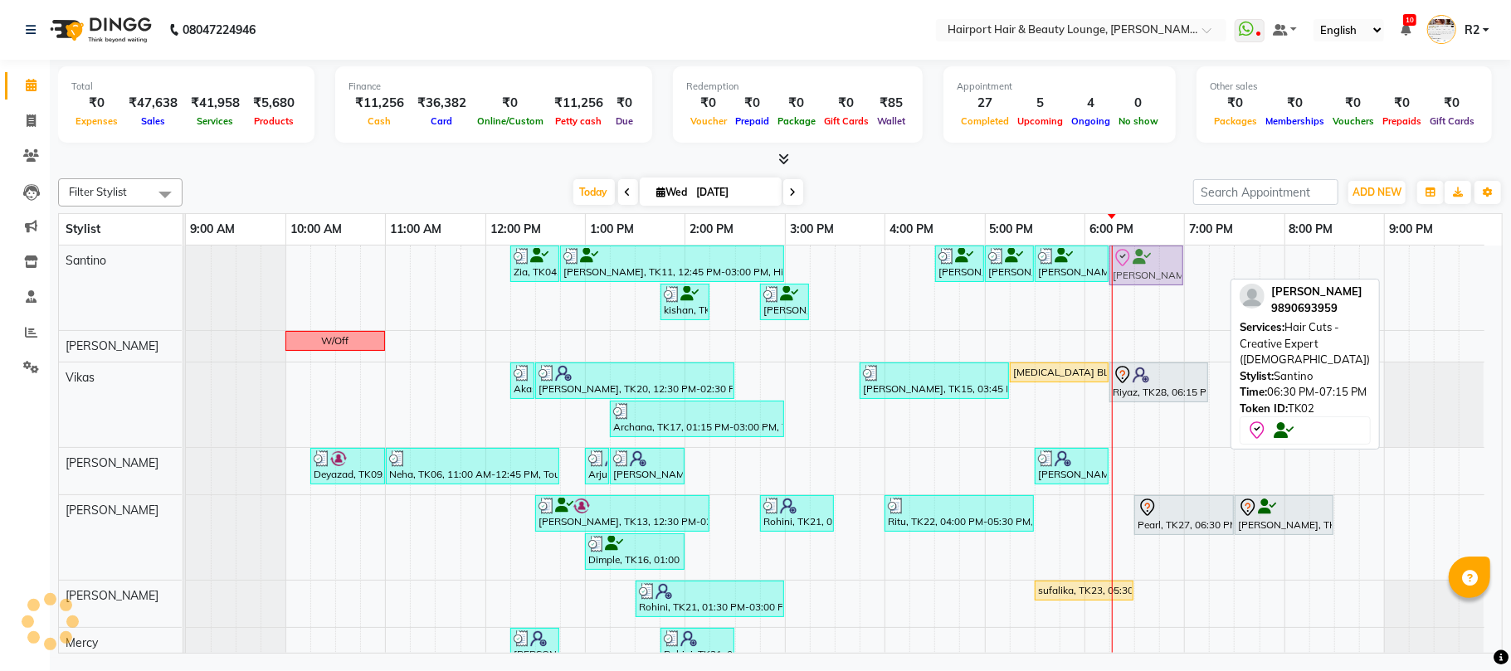
click at [186, 270] on div "Zia, TK04, 12:15 PM-12:45 PM, Hair Cuts -Creative Expert (Male) Manprit, TK11, …" at bounding box center [186, 288] width 0 height 85
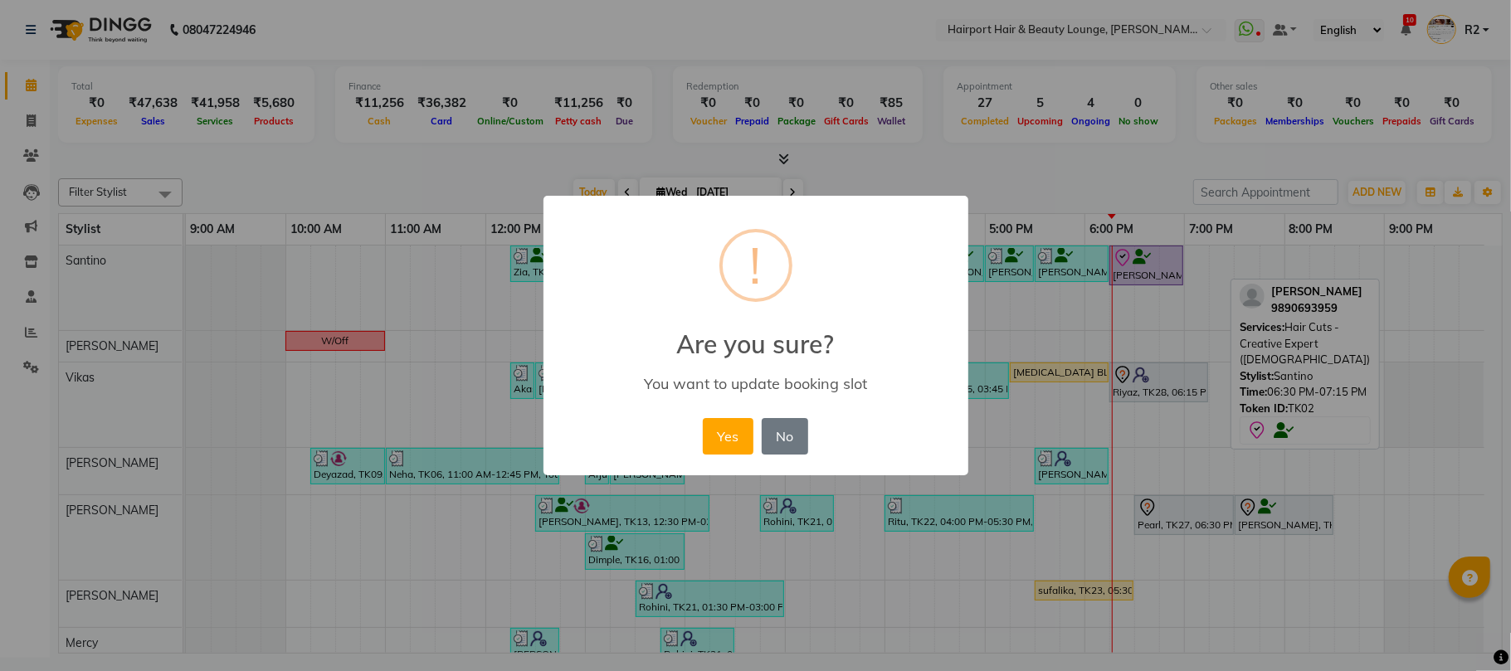
click at [695, 450] on div "× ! Are you sure? You want to update booking slot Yes No No" at bounding box center [755, 336] width 425 height 280
click at [708, 442] on button "Yes" at bounding box center [728, 436] width 51 height 37
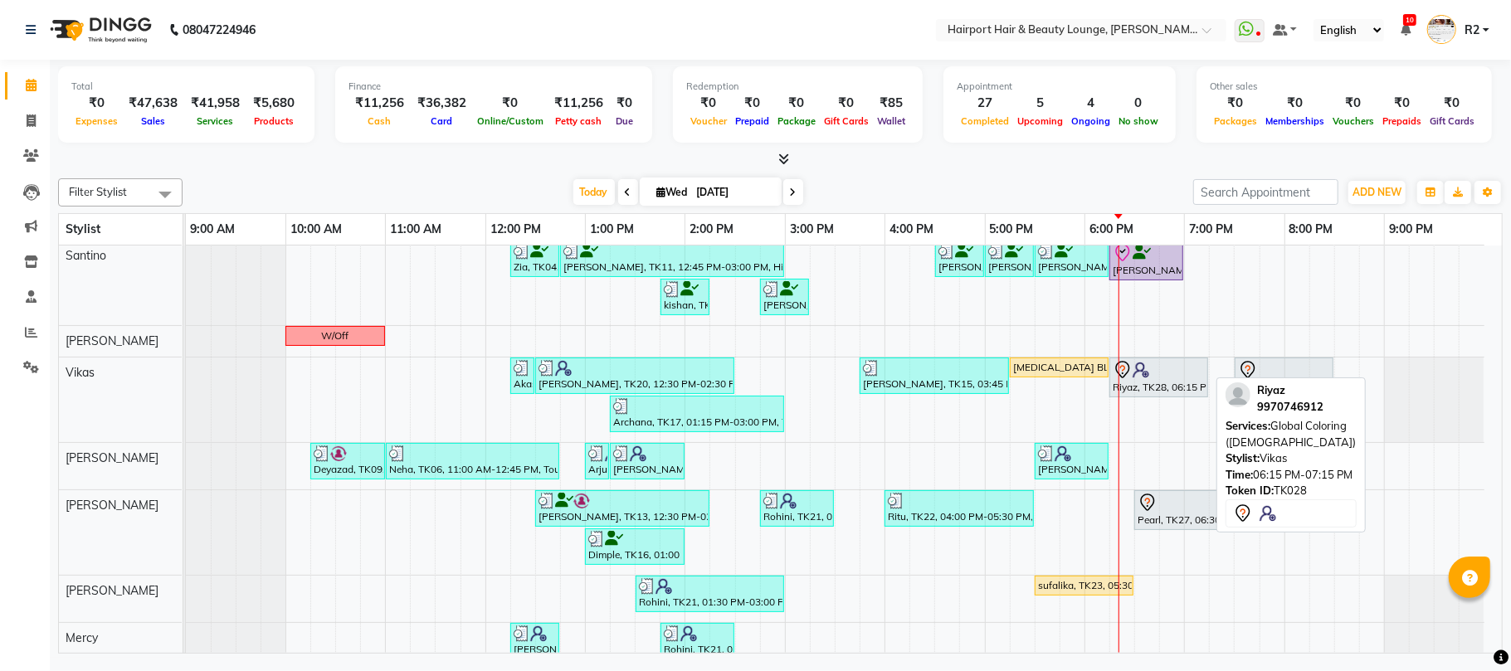
scroll to position [116, 0]
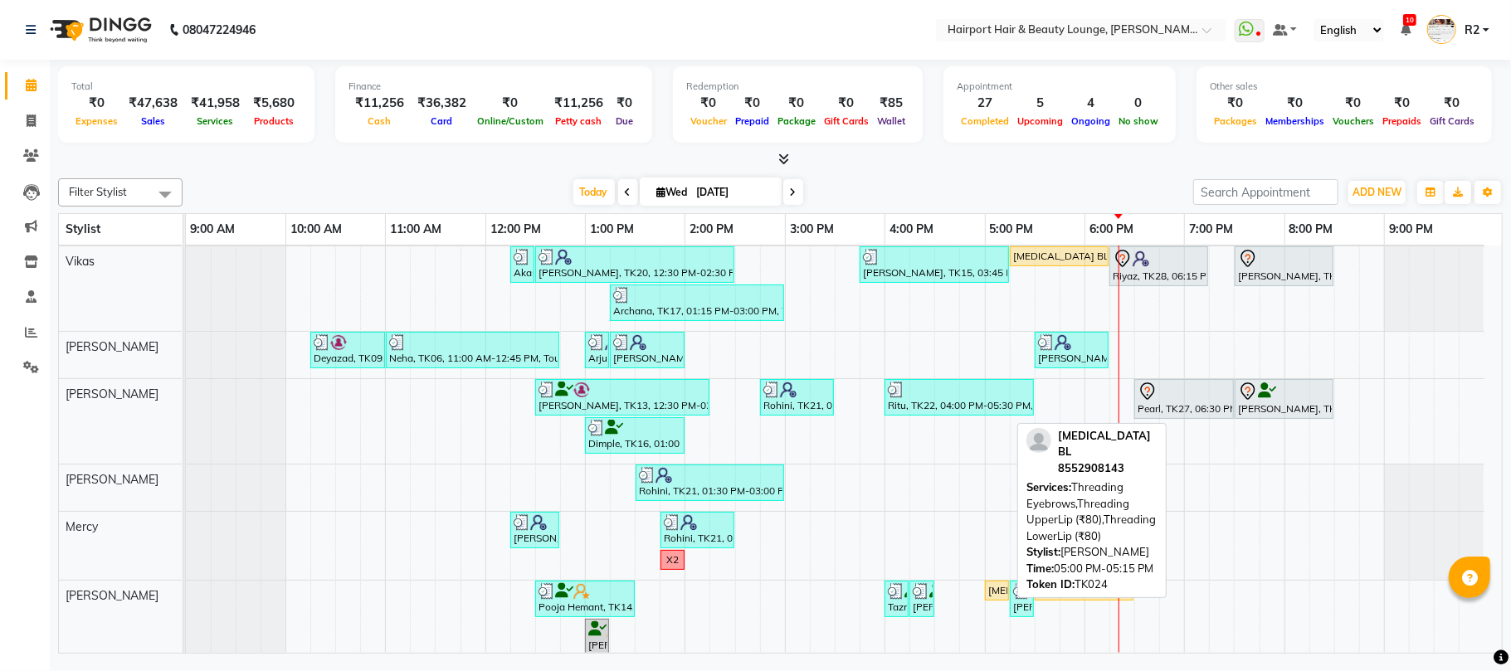
click at [996, 596] on div "[MEDICAL_DATA] BL, TK24, 05:00 PM-05:15 PM, Threading Eyebrows,Threading UpperL…" at bounding box center [996, 590] width 21 height 15
select select "1"
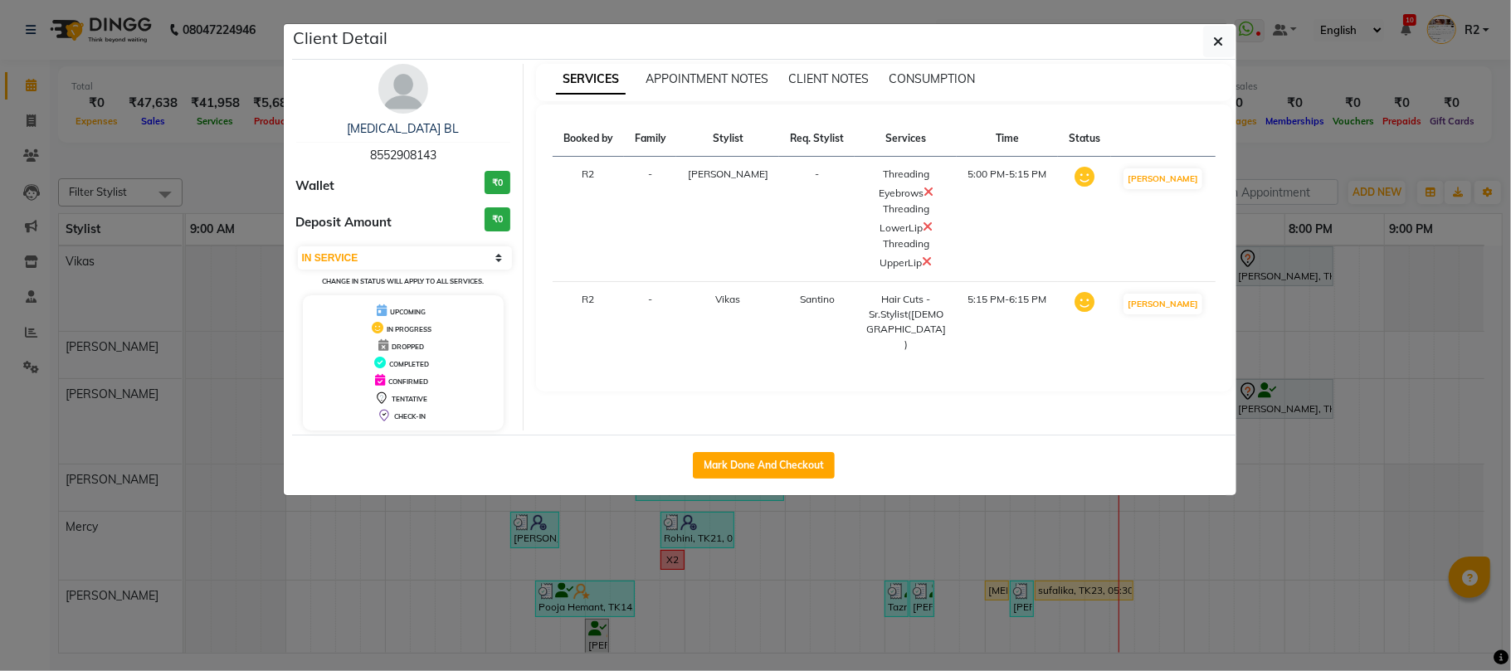
click at [996, 596] on ngb-modal-window "Client Detail Nikita BL 8552908143 Wallet ₹0 Deposit Amount ₹0 Select IN SERVIC…" at bounding box center [755, 335] width 1511 height 671
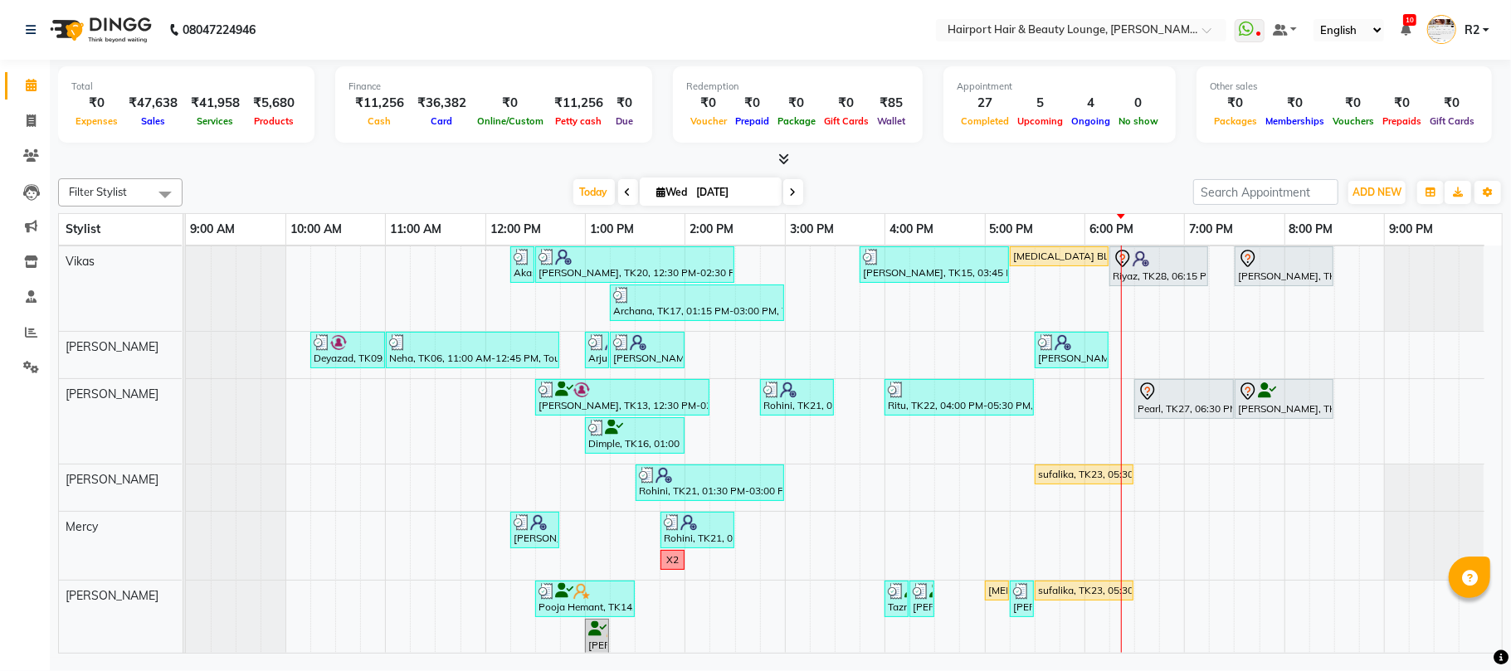
scroll to position [0, 0]
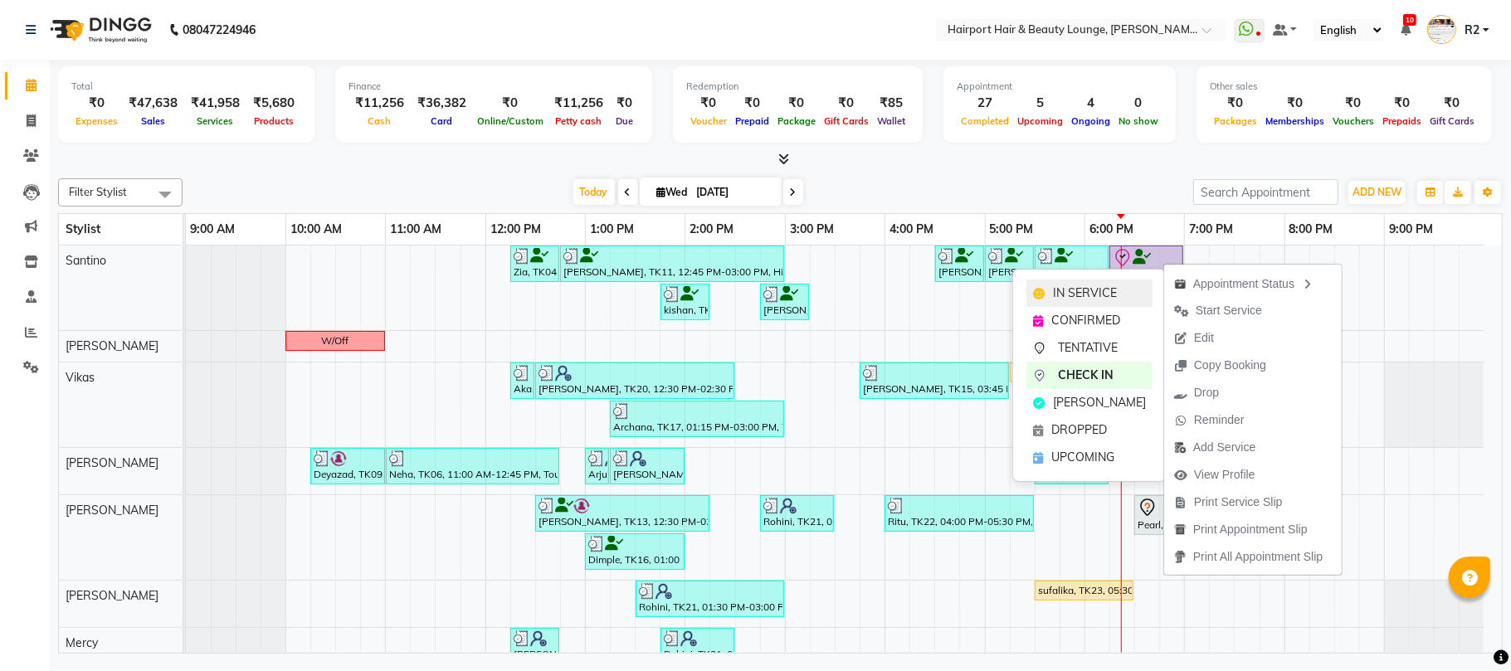
click at [1143, 286] on div "IN SERVICE" at bounding box center [1089, 293] width 126 height 27
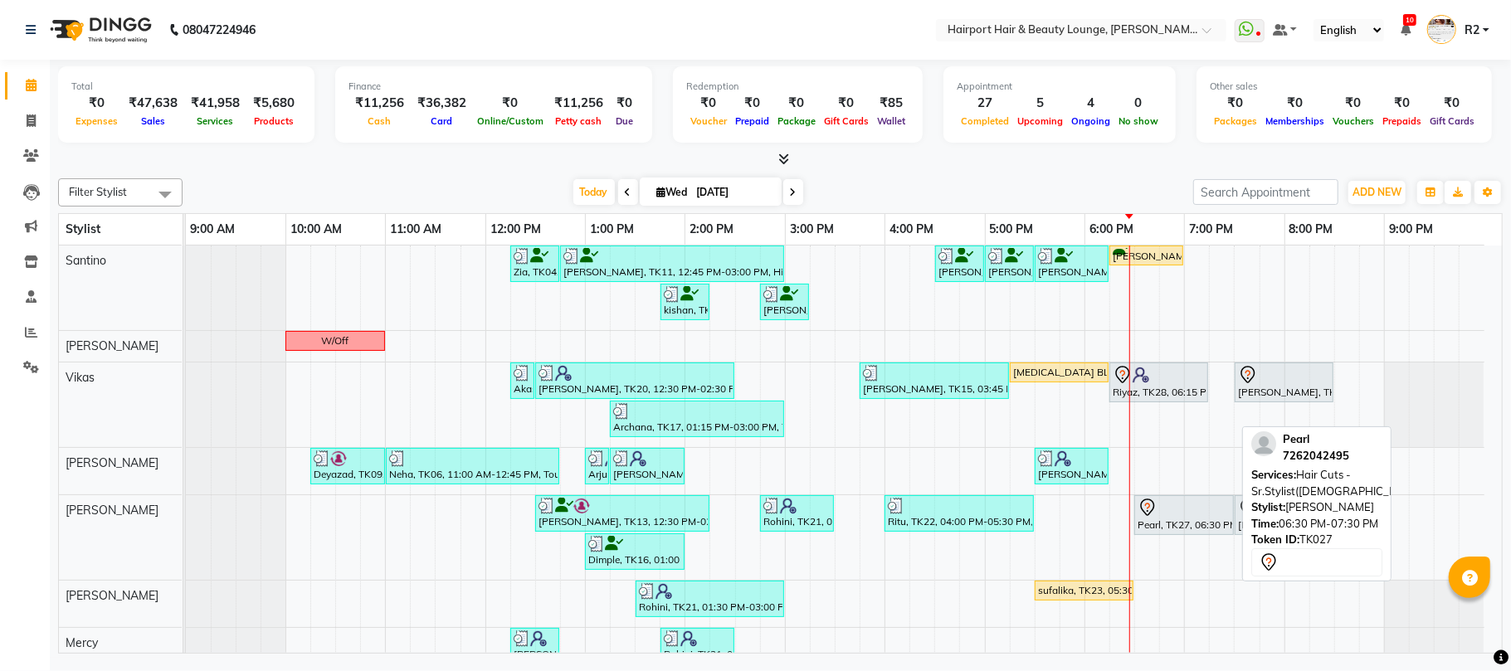
click at [1169, 515] on div at bounding box center [1183, 508] width 93 height 20
select select "7"
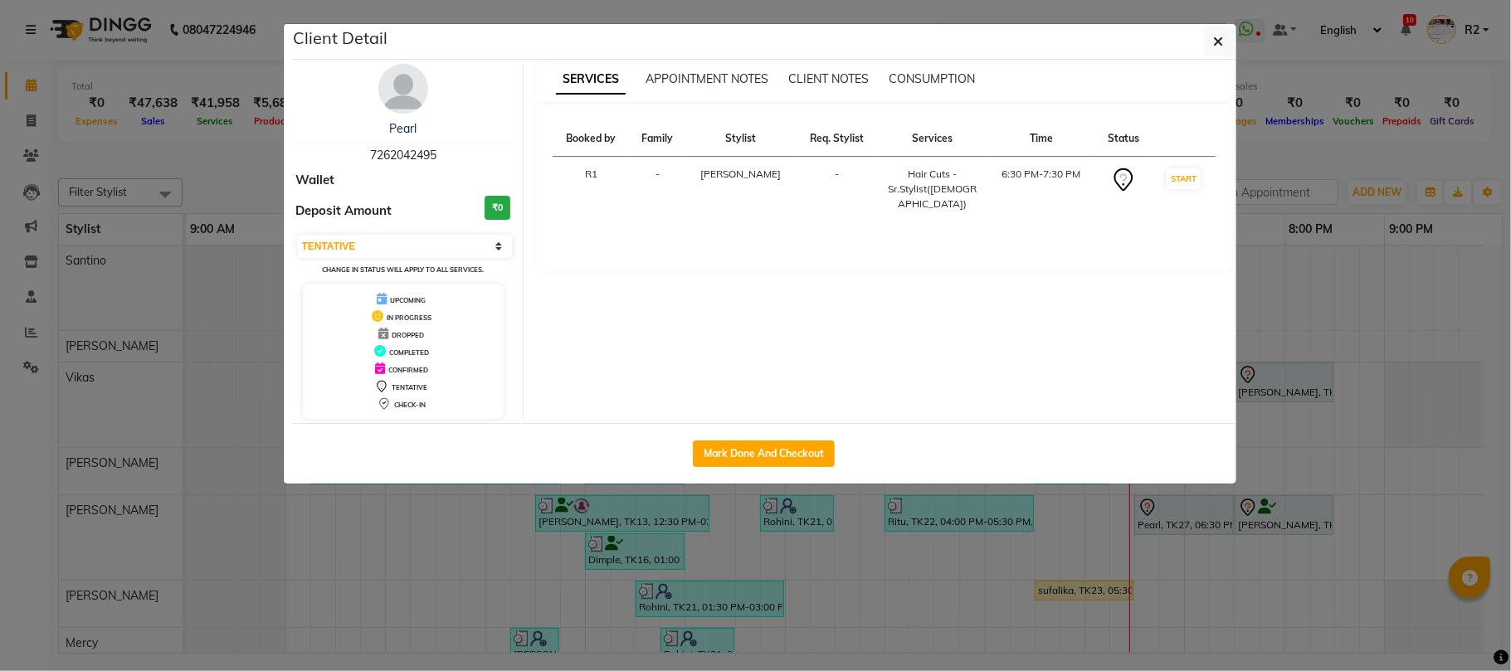
click at [1166, 548] on ngb-modal-window "Client Detail Pearl 7262042495 Wallet Deposit Amount ₹0 Select IN SERVICE CONFI…" at bounding box center [755, 335] width 1511 height 671
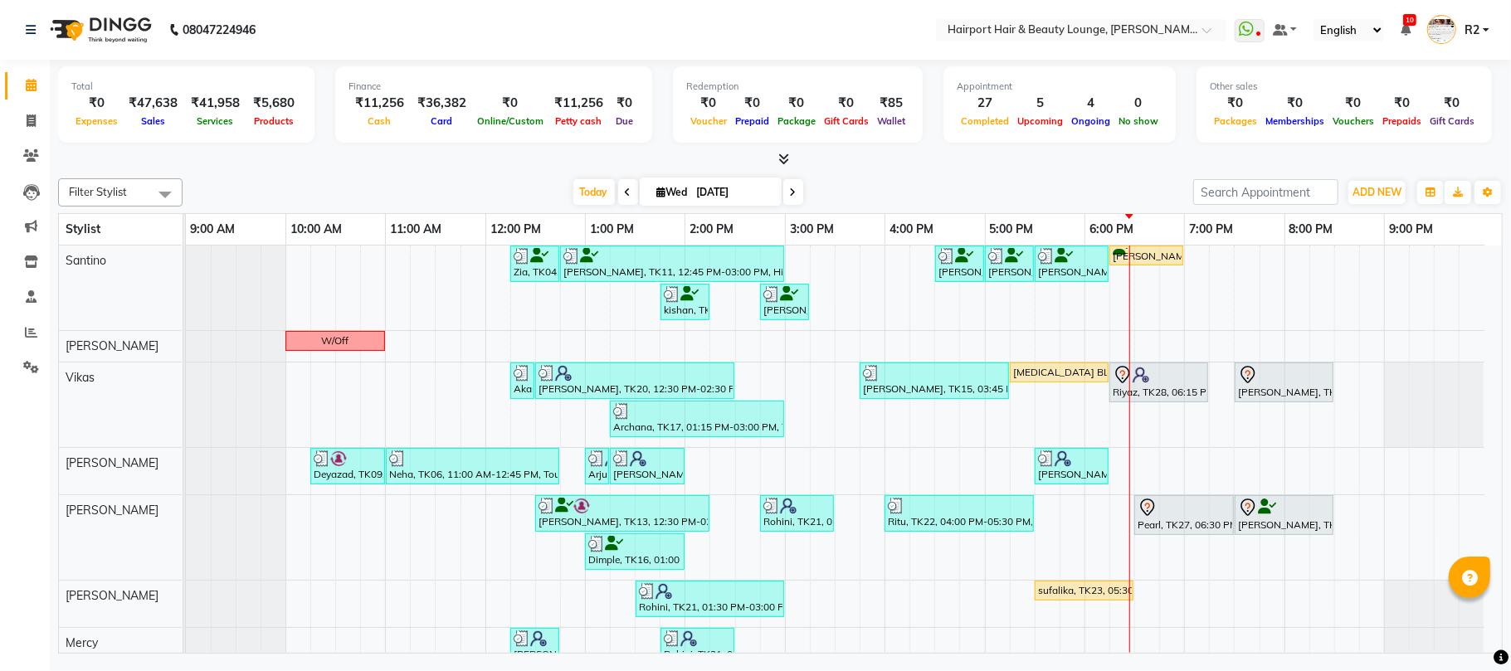
click at [1190, 160] on div at bounding box center [780, 159] width 1444 height 17
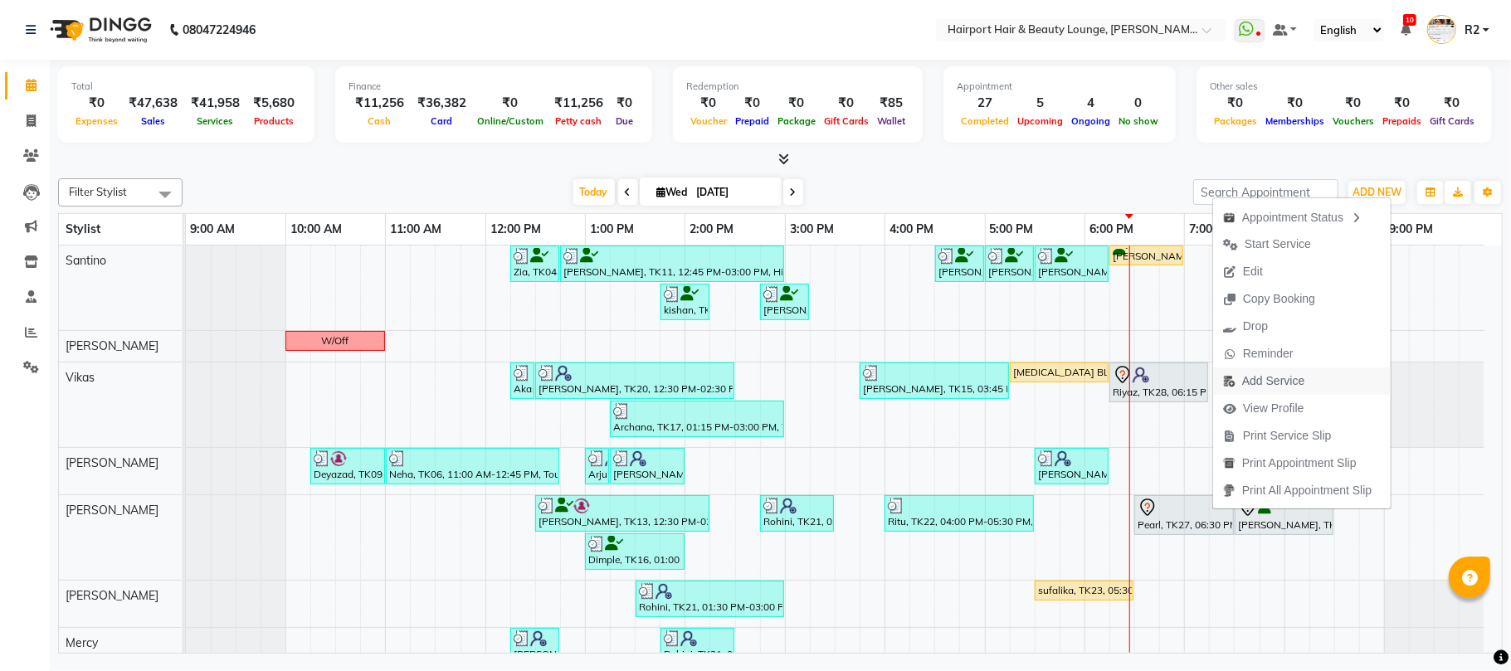
click at [1278, 376] on span "Add Service" at bounding box center [1273, 380] width 62 height 17
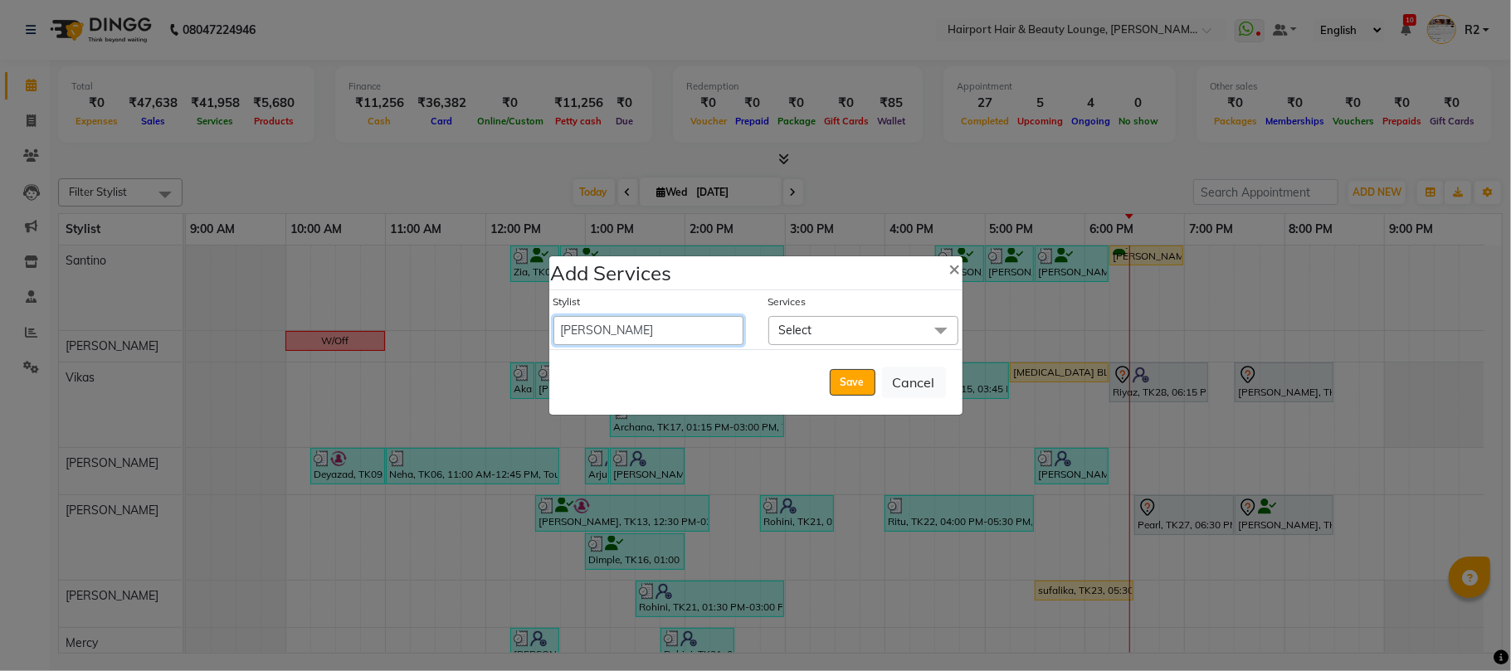
click at [609, 333] on select "8806278622 9822054562 Accounts IV Camp Adnan Alc 3 Alc Camp Office Anandita Ati…" at bounding box center [648, 330] width 190 height 29
select select "69783"
click at [553, 316] on select "8806278622 9822054562 Accounts IV Camp Adnan Alc 3 Alc Camp Office Anandita Ati…" at bounding box center [648, 330] width 190 height 29
select select "1170"
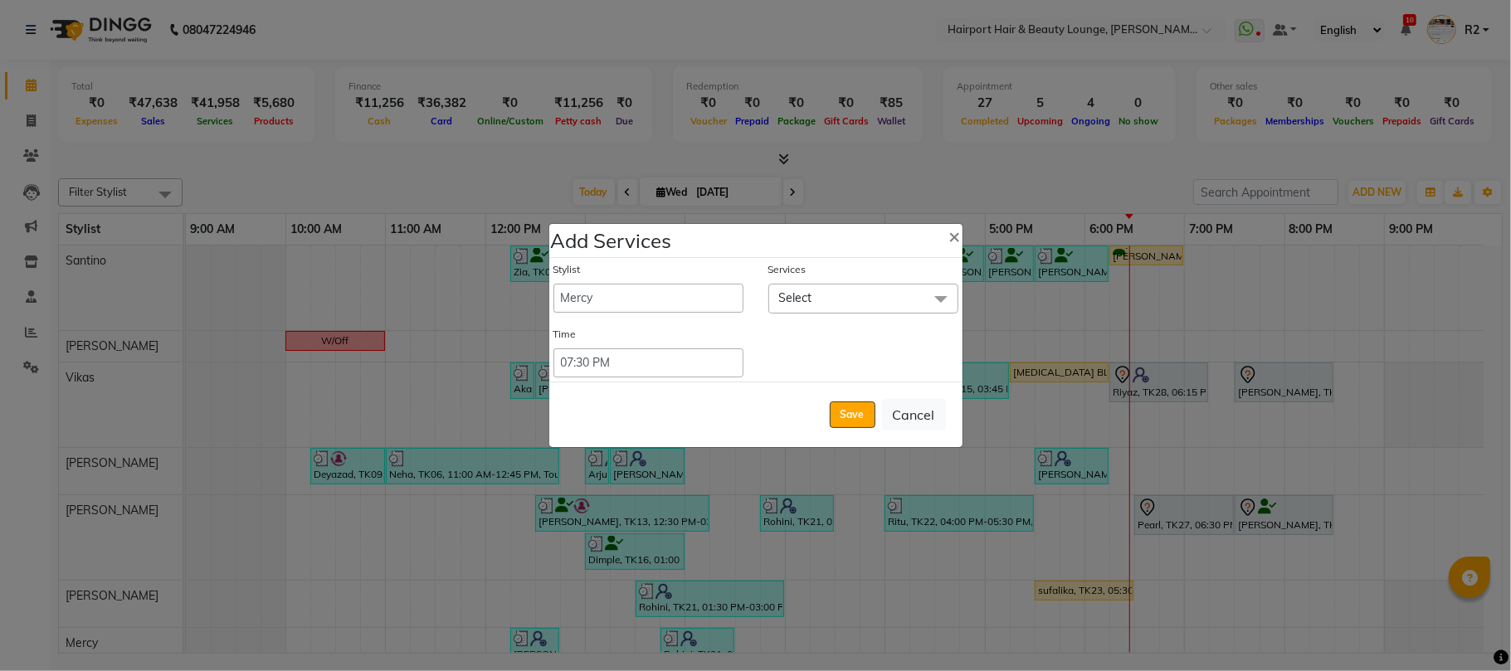
click at [772, 297] on span "Select" at bounding box center [863, 298] width 190 height 29
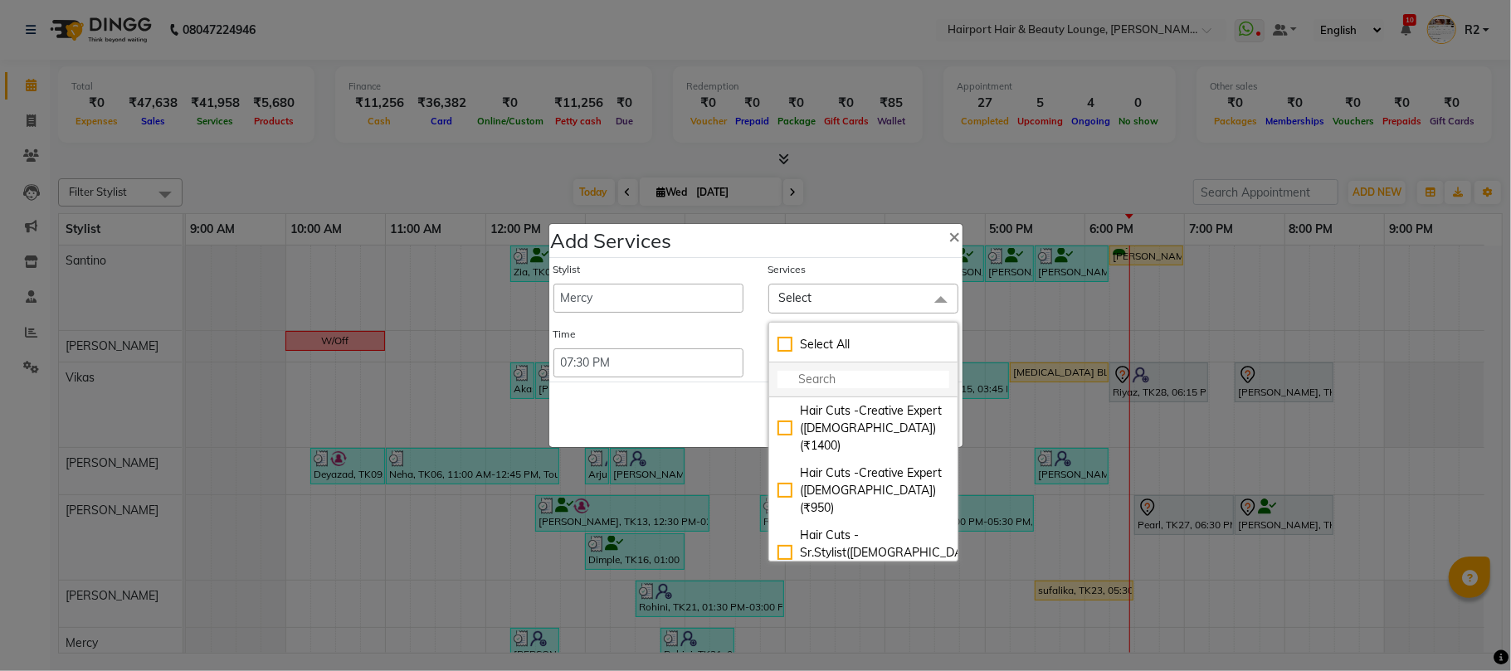
click at [805, 379] on input "multiselect-search" at bounding box center [863, 379] width 172 height 17
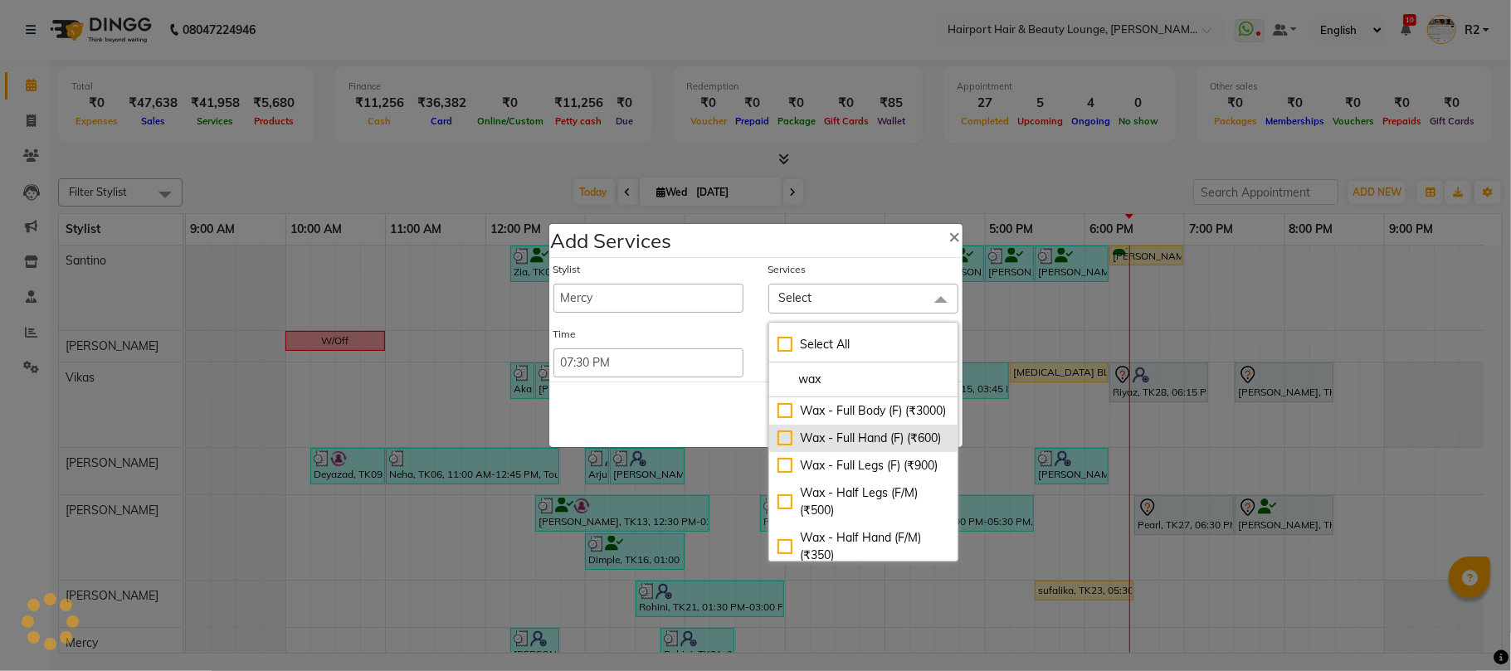
type input "wax"
click at [857, 447] on div "Wax - Full Hand (F) (₹600)" at bounding box center [863, 438] width 172 height 17
checkbox input "true"
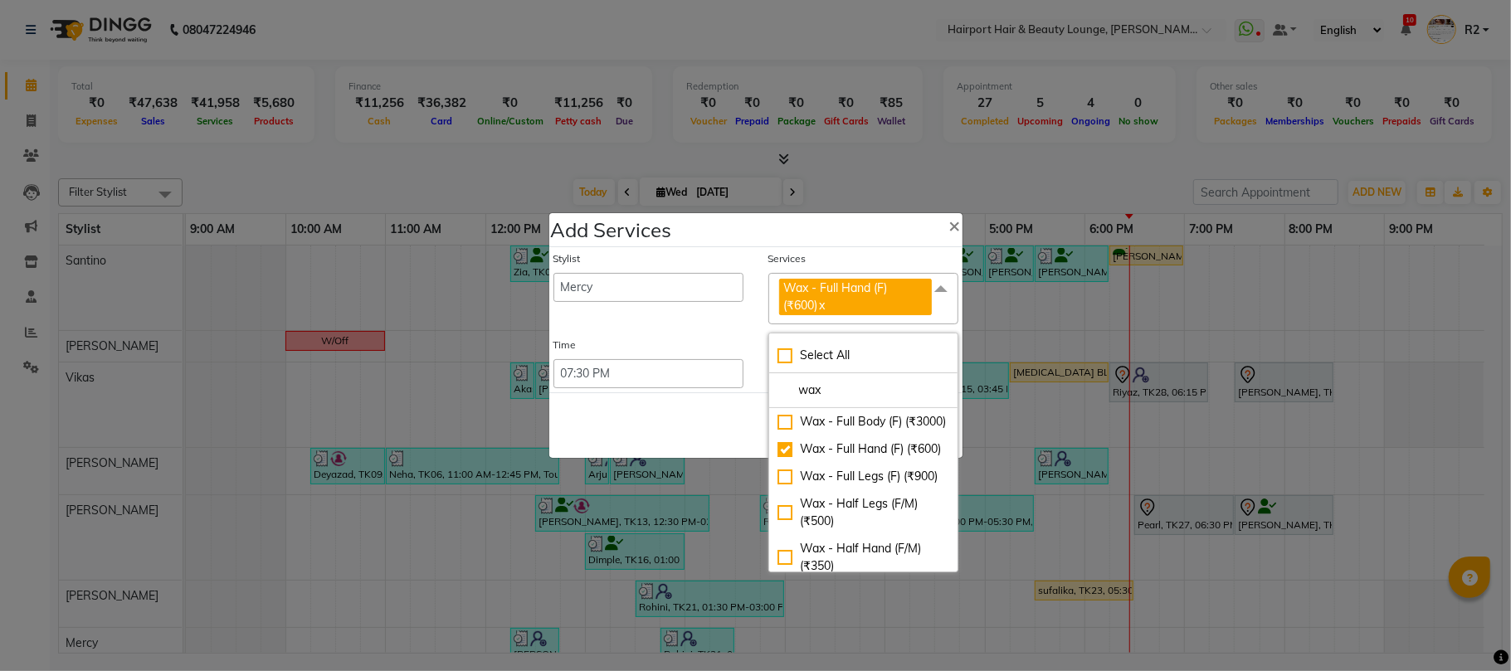
click at [584, 353] on div "Time" at bounding box center [648, 349] width 190 height 22
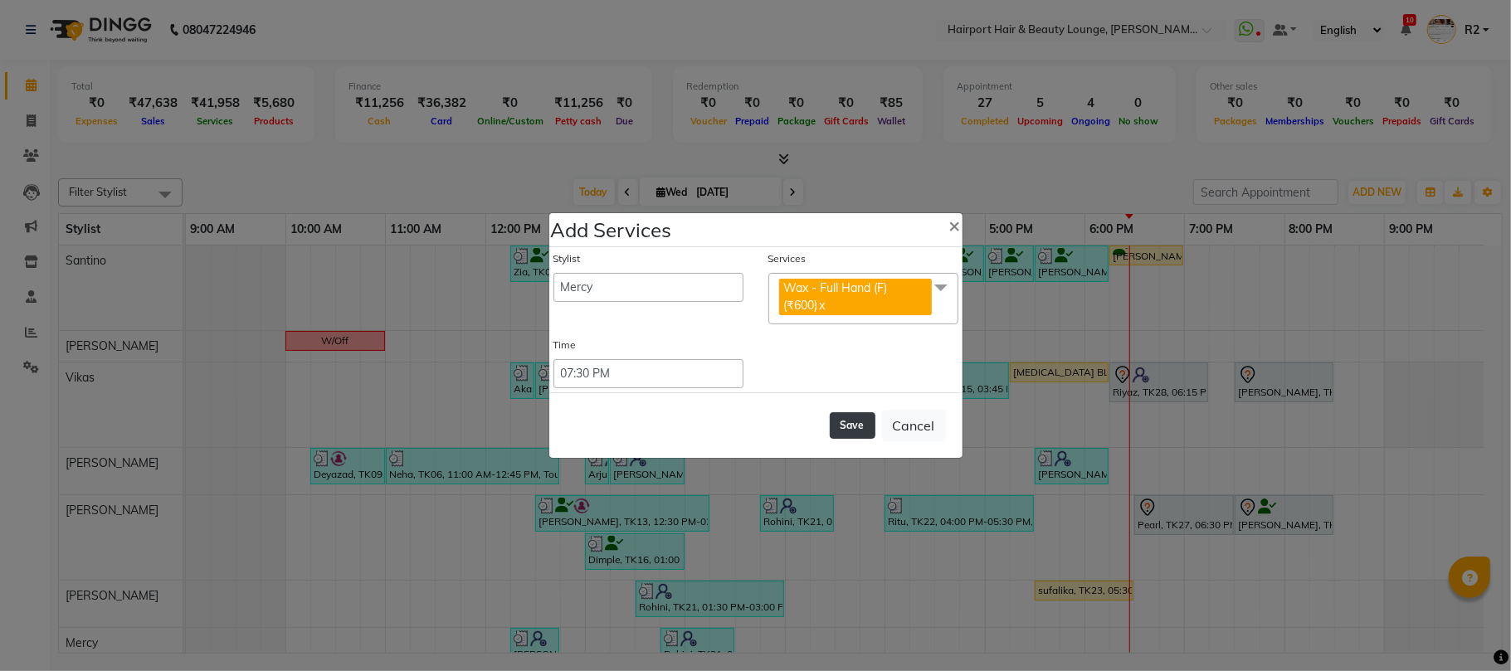
click at [863, 423] on button "Save" at bounding box center [853, 425] width 46 height 27
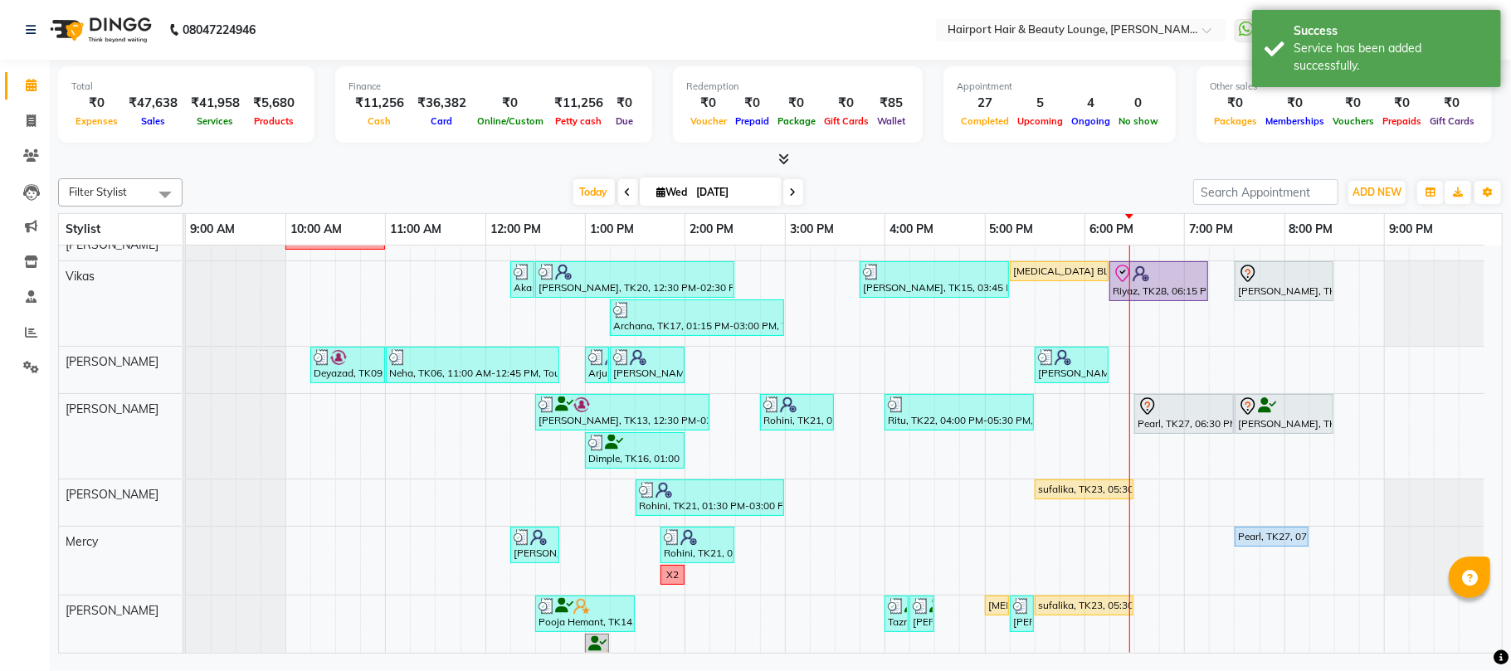
scroll to position [110, 0]
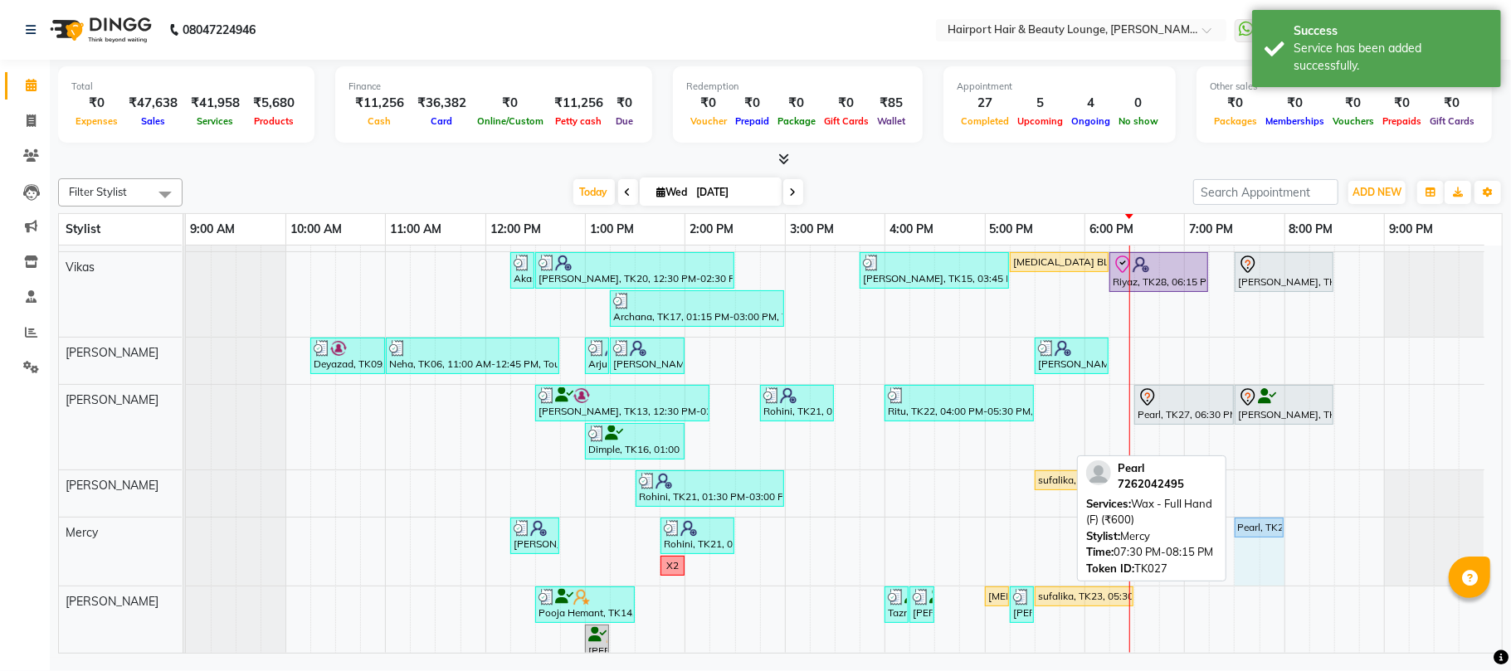
drag, startPoint x: 1305, startPoint y: 524, endPoint x: 1282, endPoint y: 524, distance: 23.2
click at [186, 524] on div "Laveena, TK20, 12:15 PM-12:45 PM, Head Massage- Head Massage W/O Wash 20mins (F…" at bounding box center [186, 552] width 0 height 68
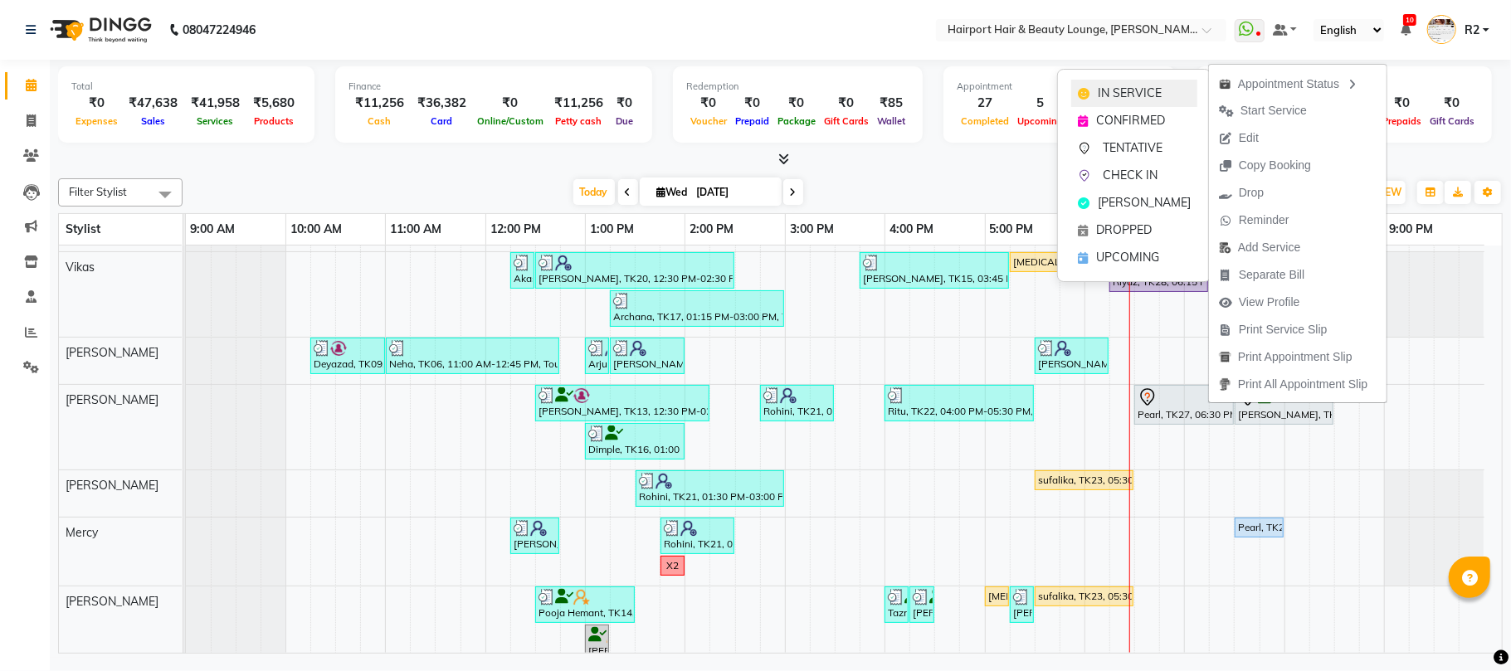
click at [1173, 90] on div "IN SERVICE" at bounding box center [1134, 93] width 126 height 27
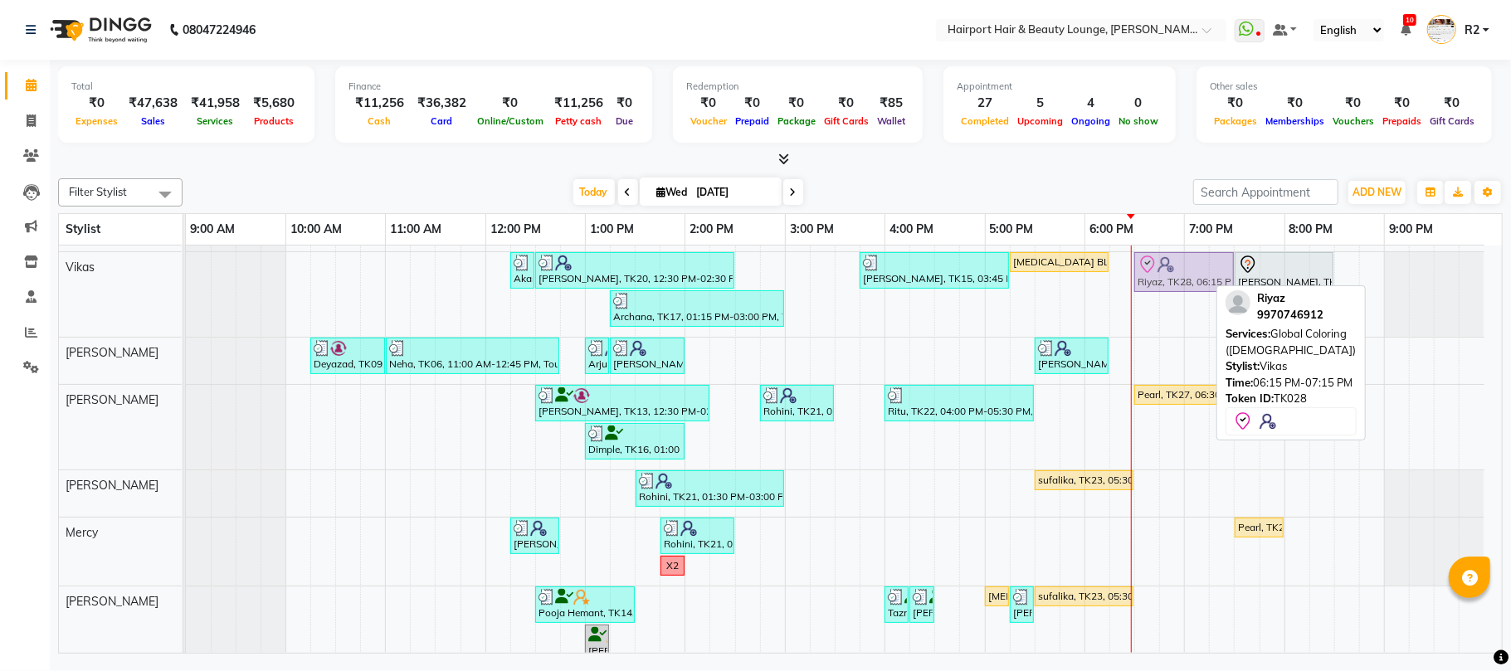
drag, startPoint x: 1149, startPoint y: 260, endPoint x: 1166, endPoint y: 260, distance: 16.6
click at [186, 260] on div "Akash, TK18, 12:15 PM-12:30 PM, Wash & Blast Dry Laveena, TK20, 12:30 PM-02:30 …" at bounding box center [186, 294] width 0 height 85
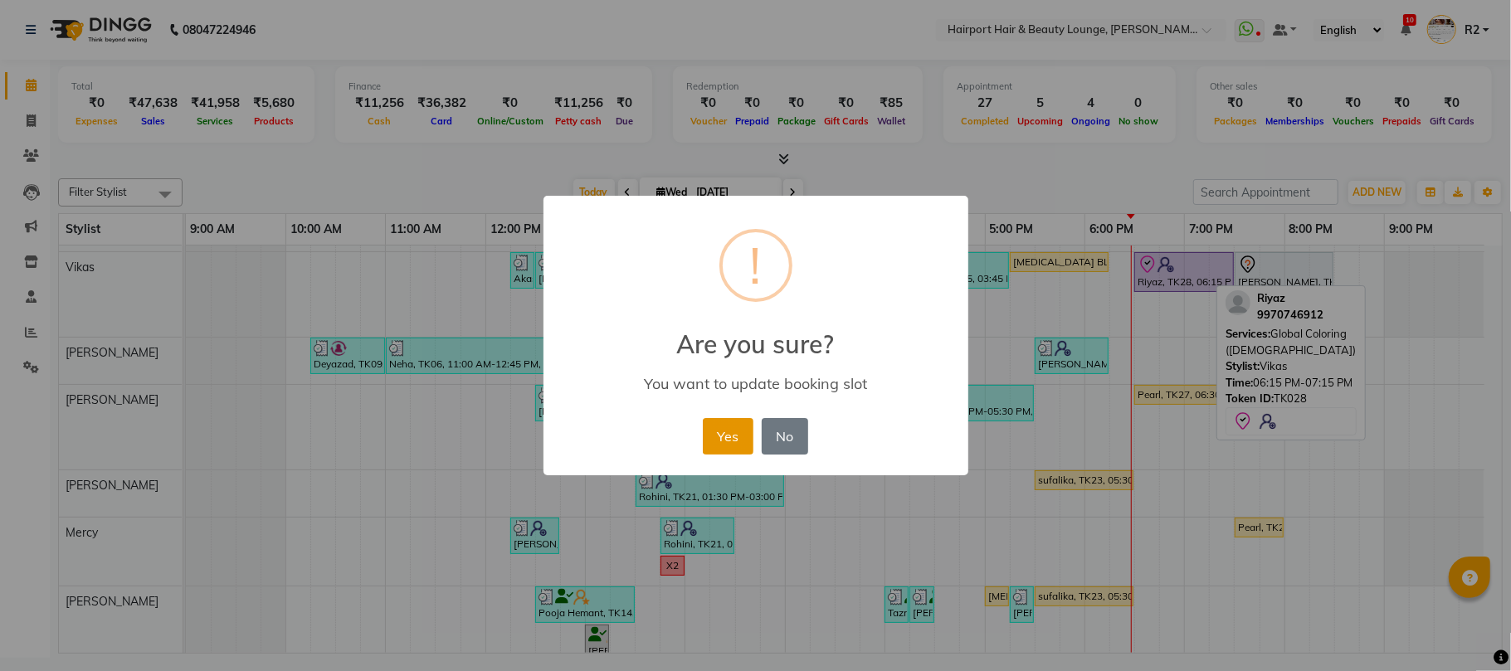
click at [713, 436] on button "Yes" at bounding box center [728, 436] width 51 height 37
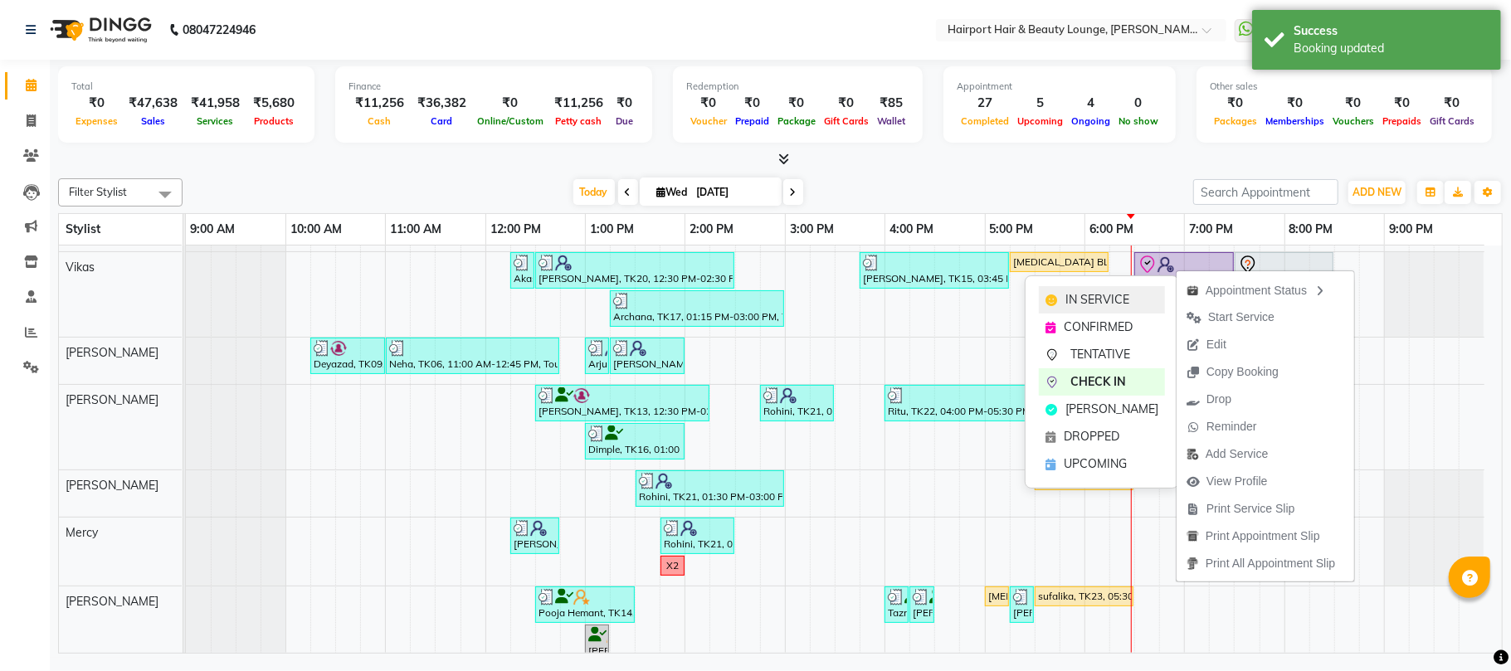
click at [1103, 291] on span "IN SERVICE" at bounding box center [1097, 299] width 64 height 17
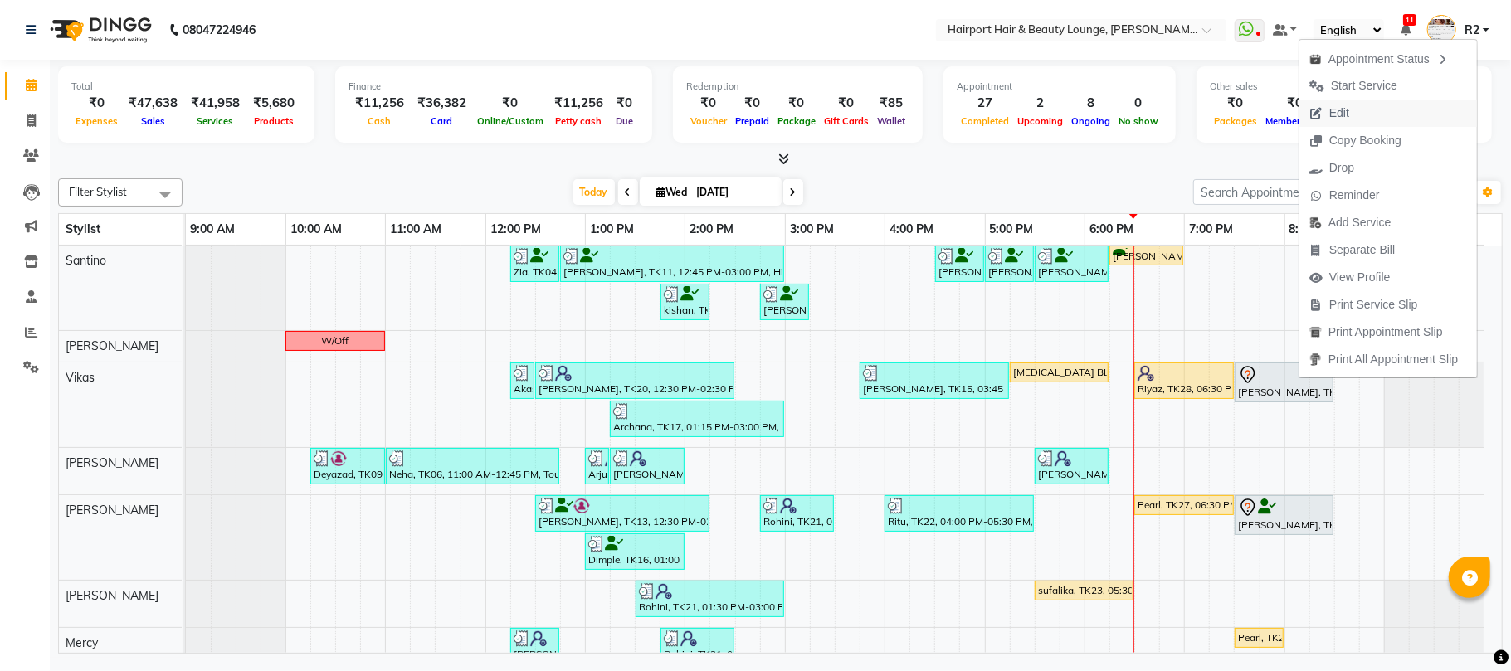
click at [1357, 113] on span "Edit" at bounding box center [1329, 113] width 60 height 27
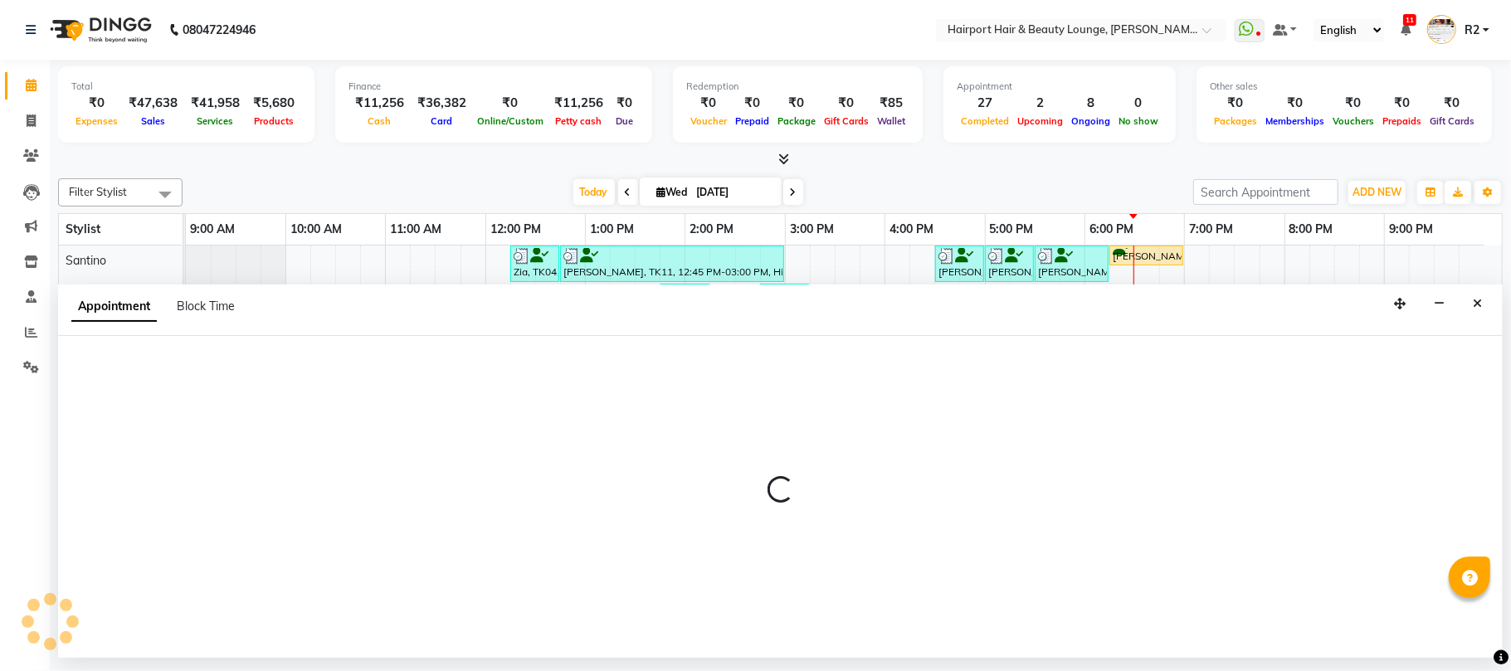
select select "tentative"
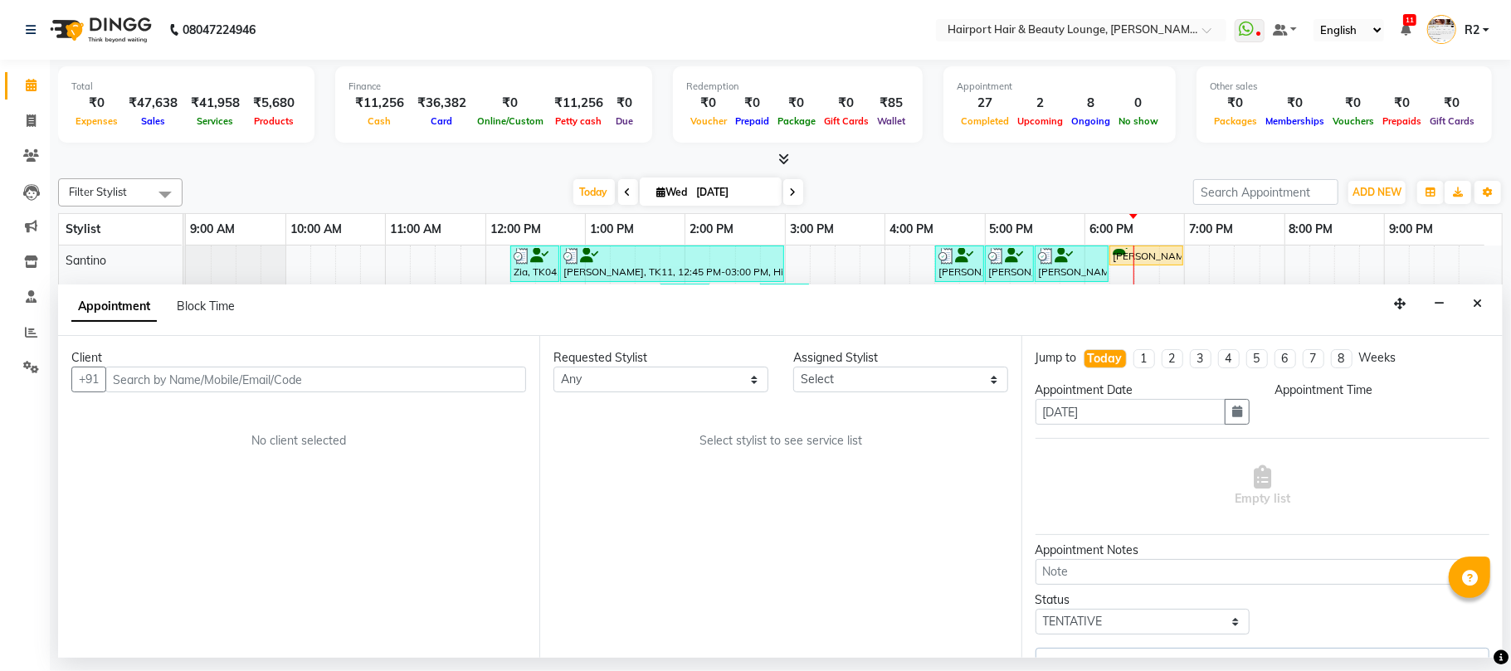
select select "1170"
select select "70550"
click at [1473, 305] on icon "Close" at bounding box center [1477, 304] width 9 height 12
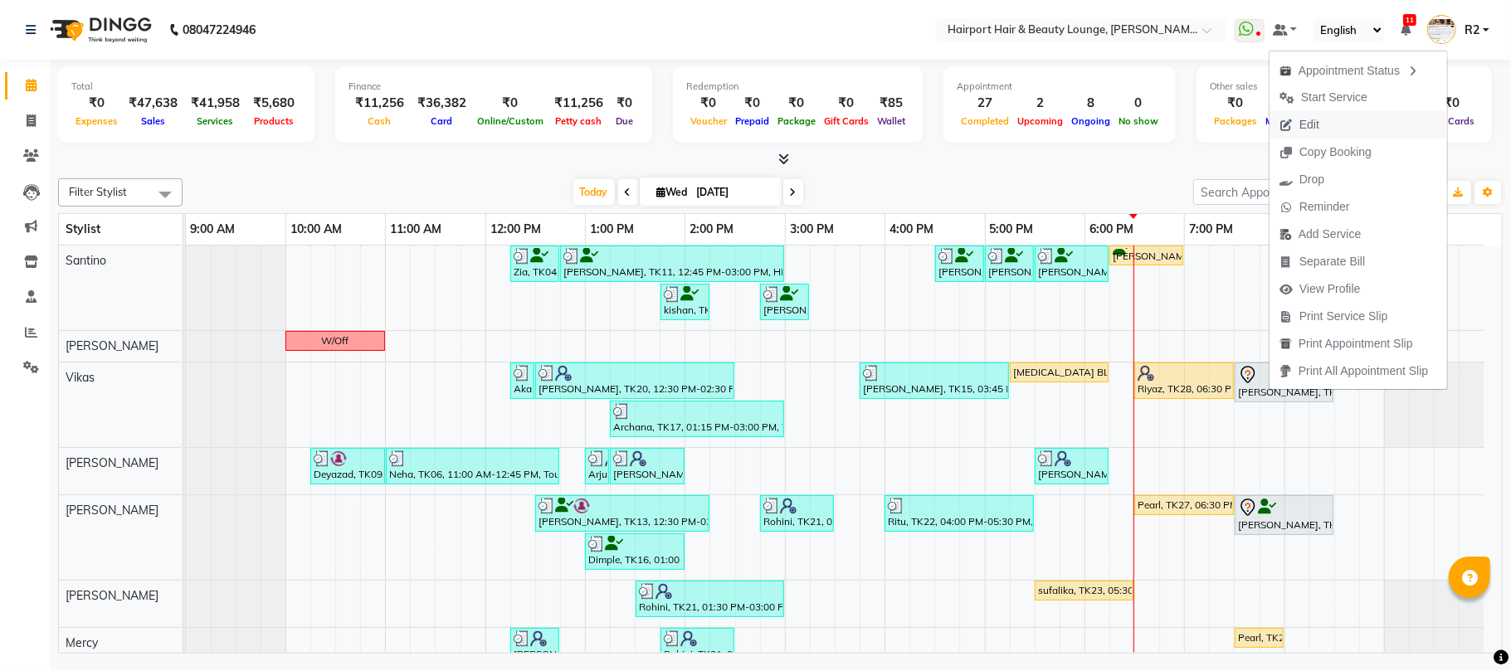
click at [1305, 129] on span "Edit" at bounding box center [1309, 124] width 20 height 17
select select "tentative"
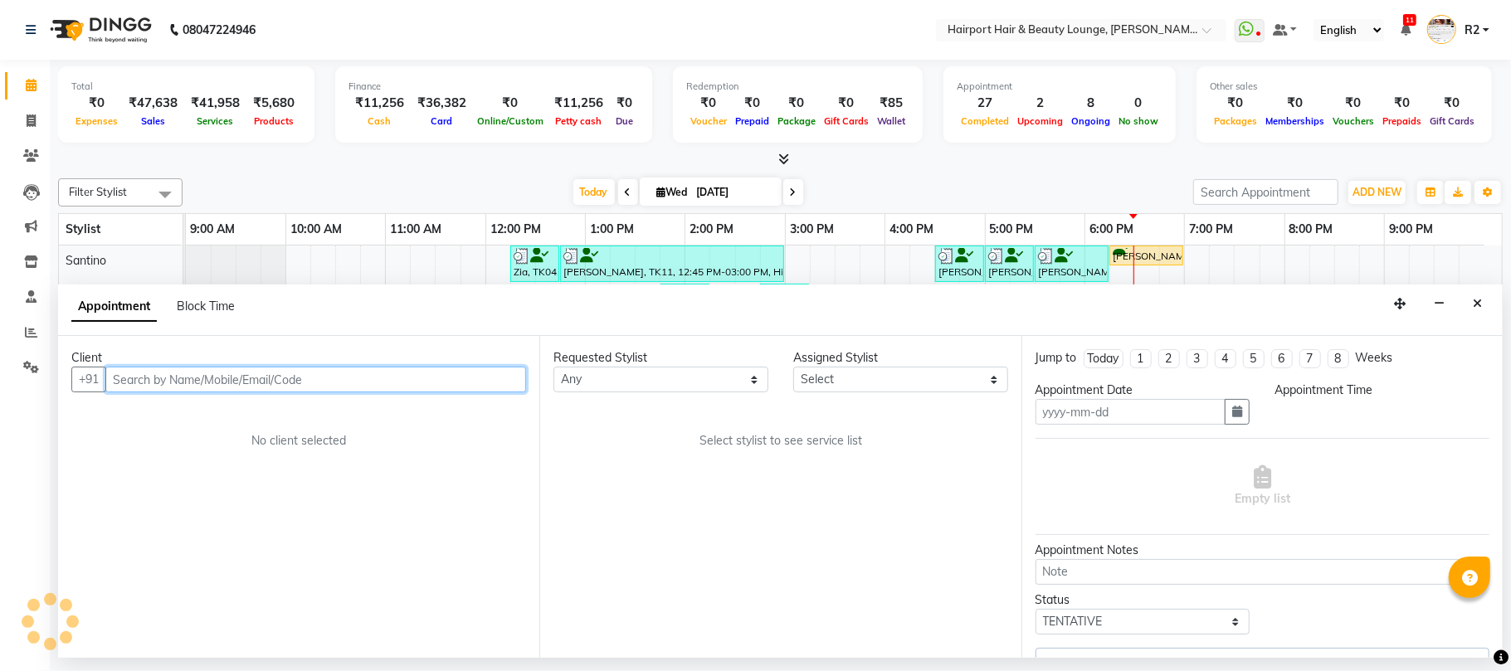
type input "[DATE]"
select select "70550"
select select "1170"
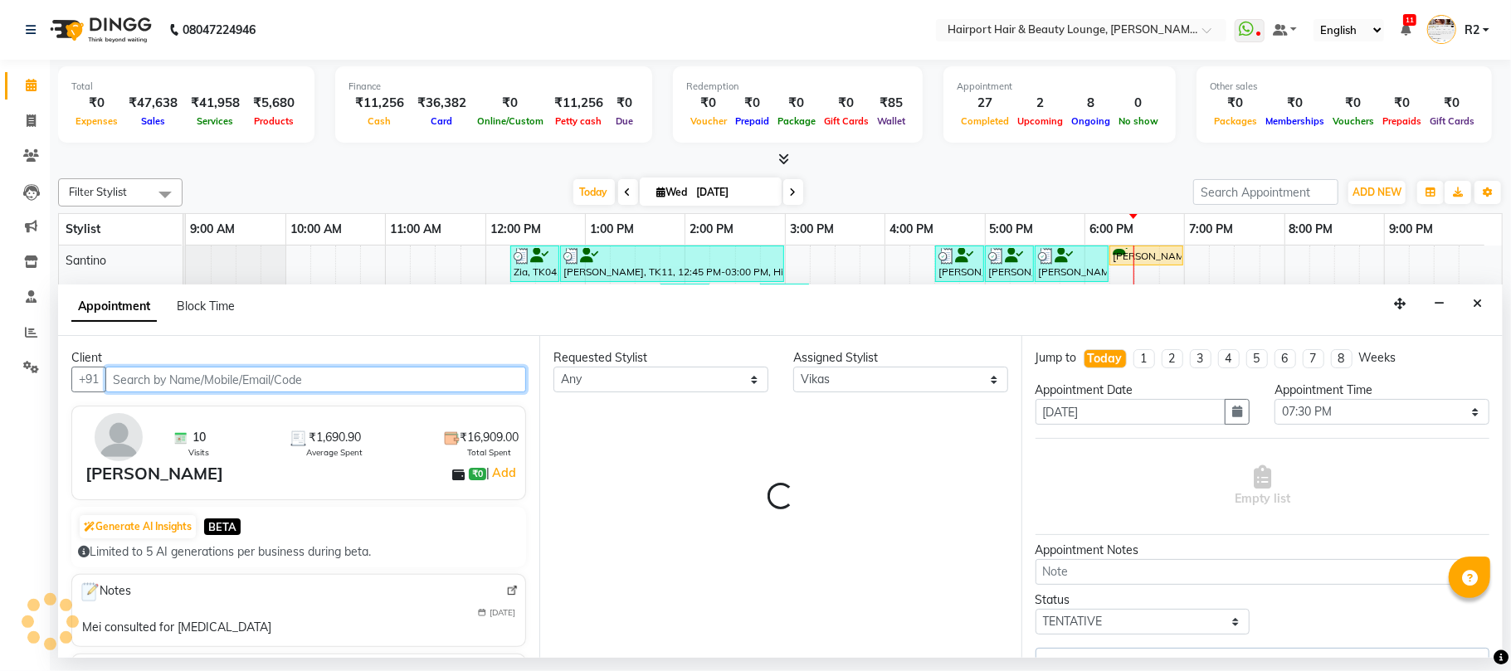
select select "682"
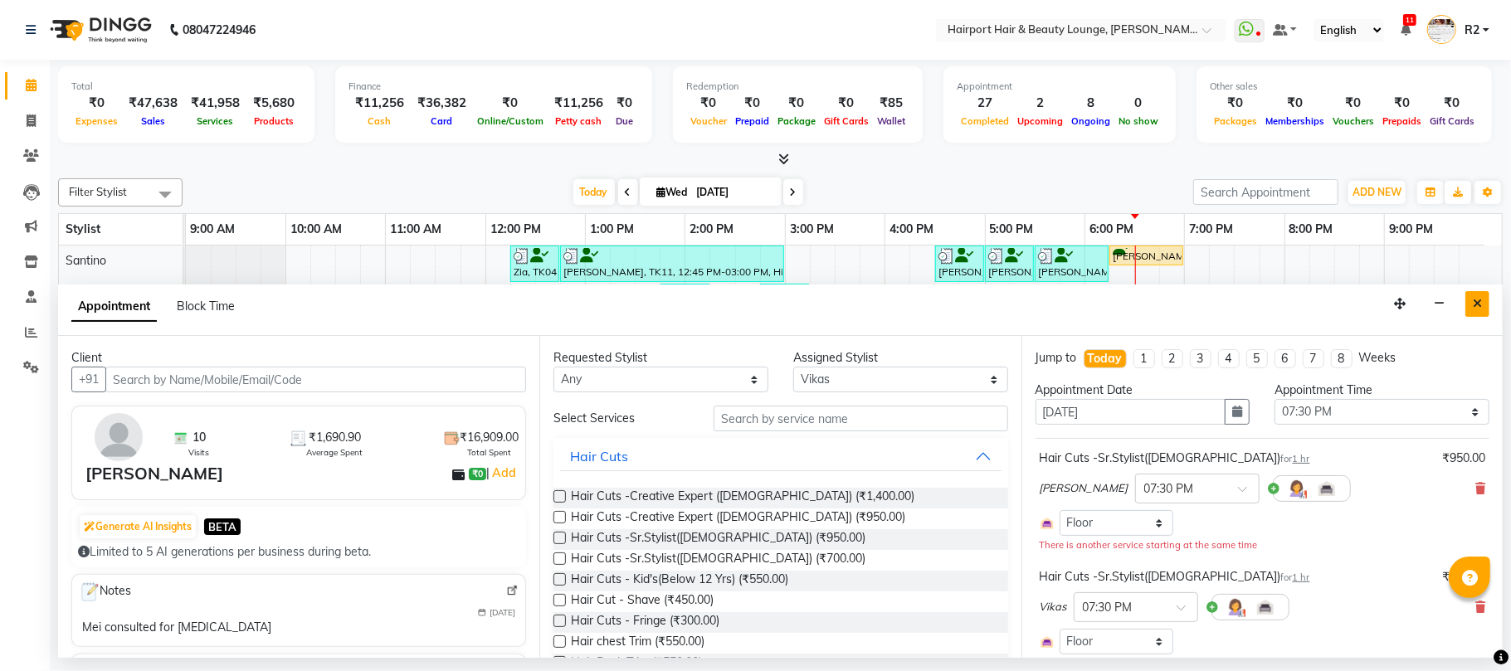
click at [1484, 300] on button "Close" at bounding box center [1477, 304] width 24 height 26
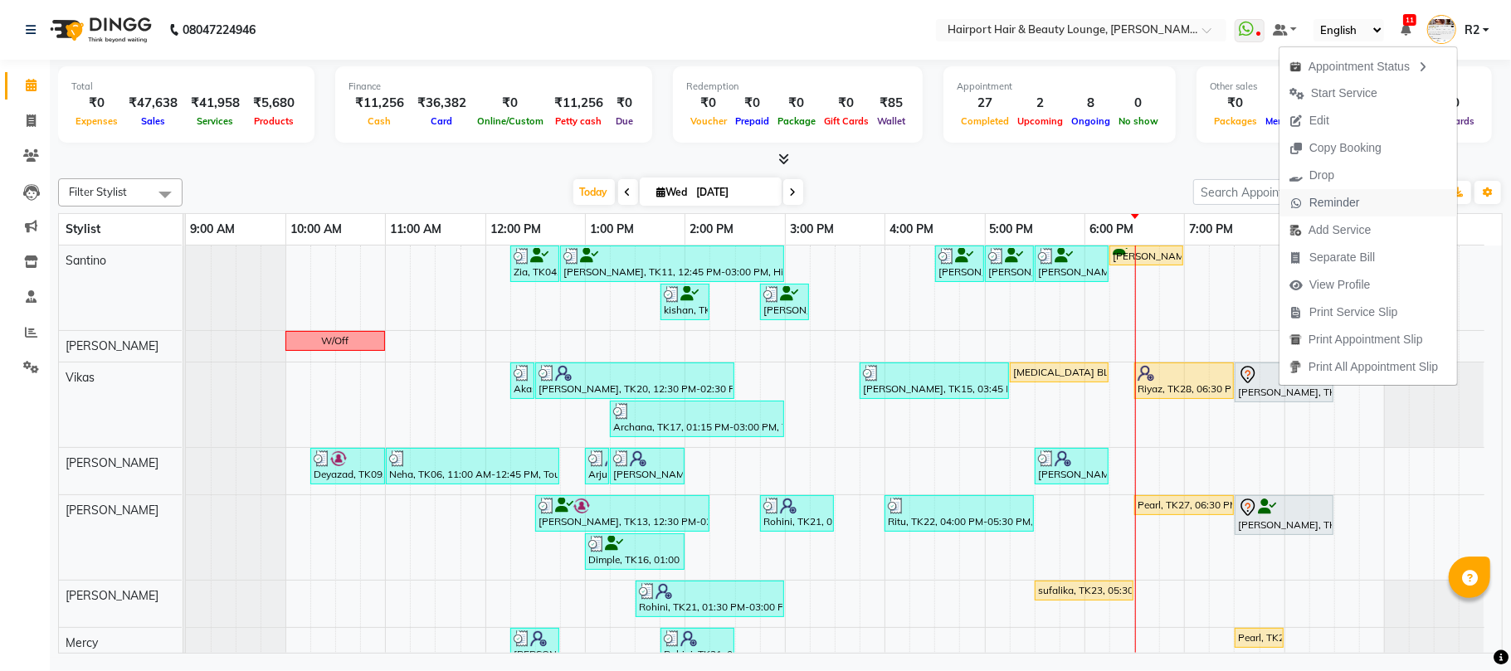
click at [1312, 199] on span "Reminder" at bounding box center [1334, 202] width 51 height 17
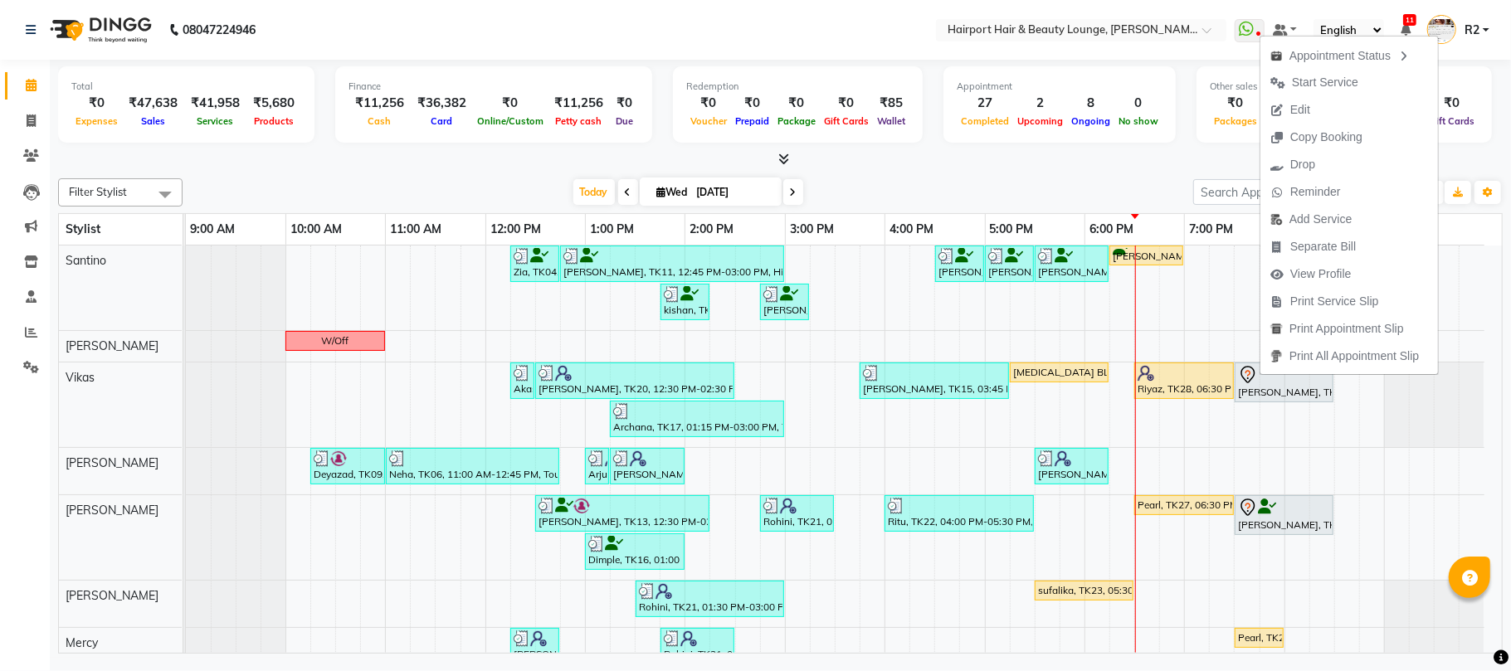
click at [1039, 180] on div "Today Wed 03-09-2025" at bounding box center [688, 192] width 994 height 25
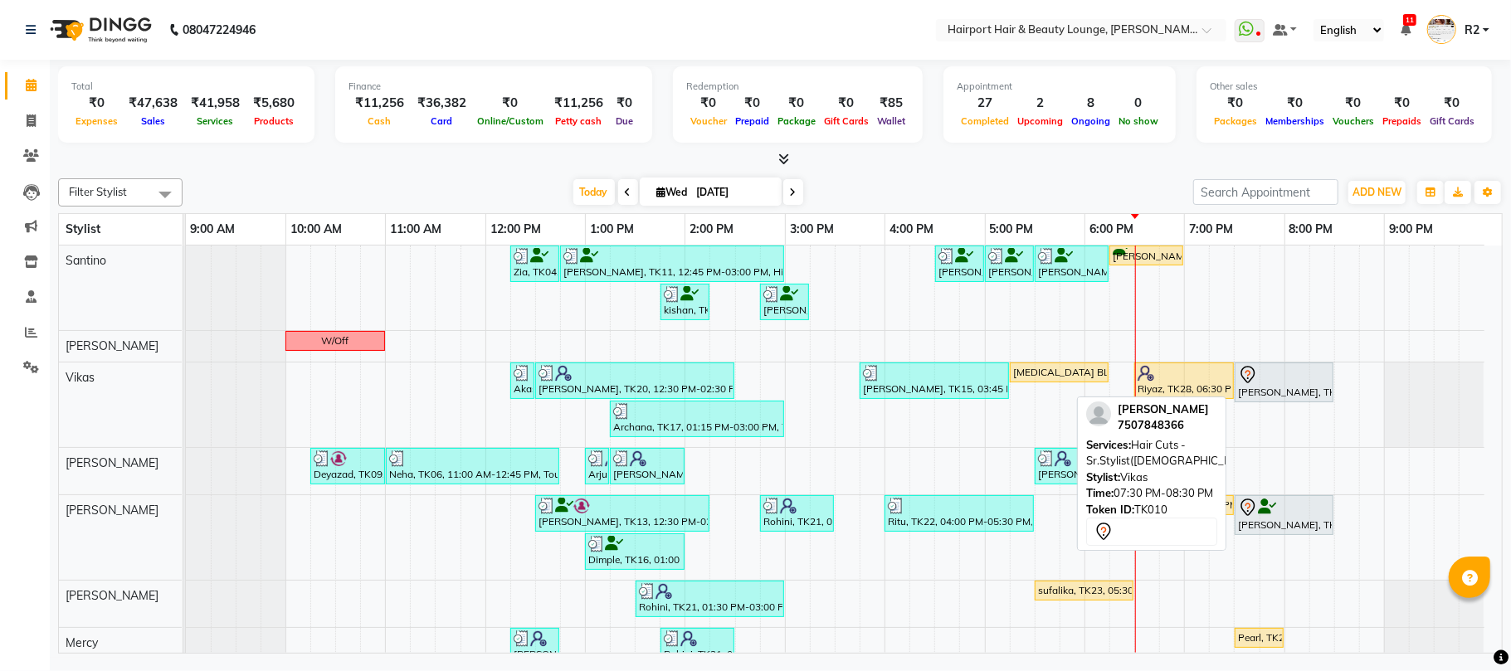
click at [1274, 383] on div at bounding box center [1284, 375] width 92 height 20
select select "7"
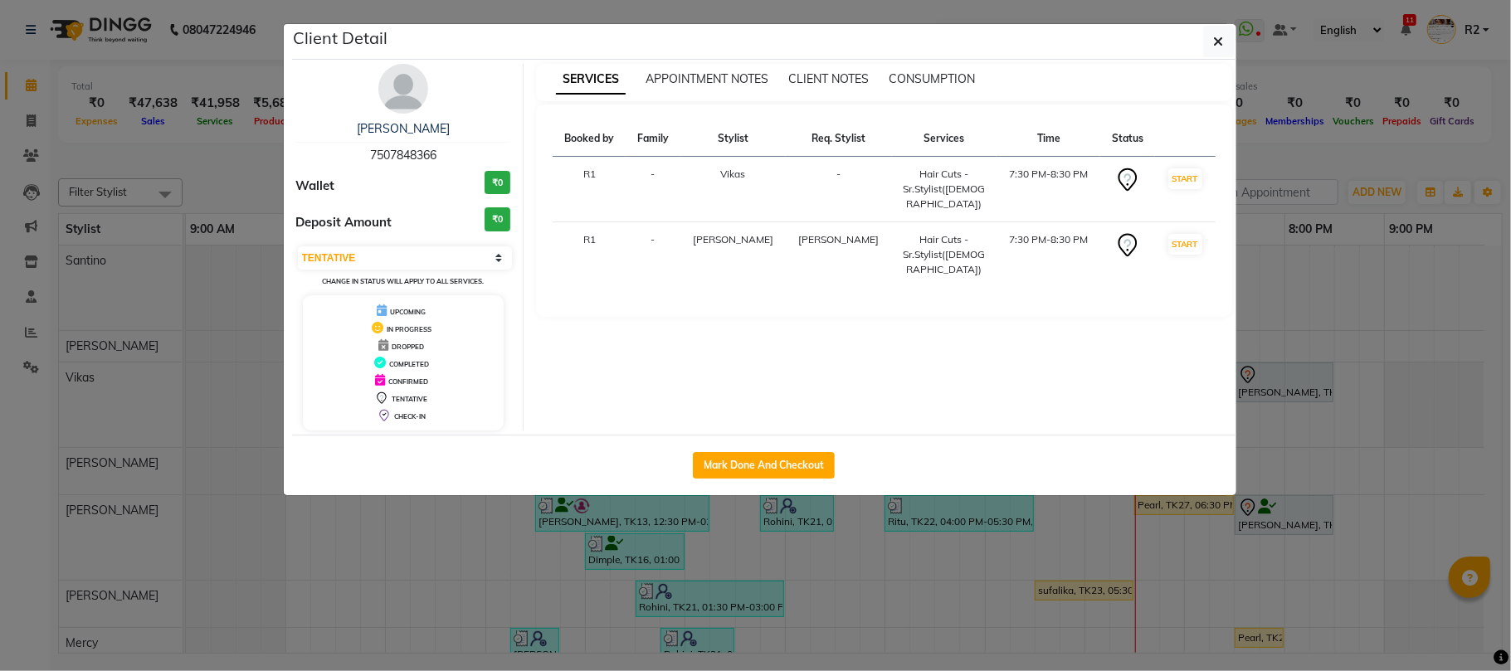
click at [1380, 163] on ngb-modal-window "Client Detail Anagha 7507848366 Wallet ₹0 Deposit Amount ₹0 Select IN SERVICE C…" at bounding box center [755, 335] width 1511 height 671
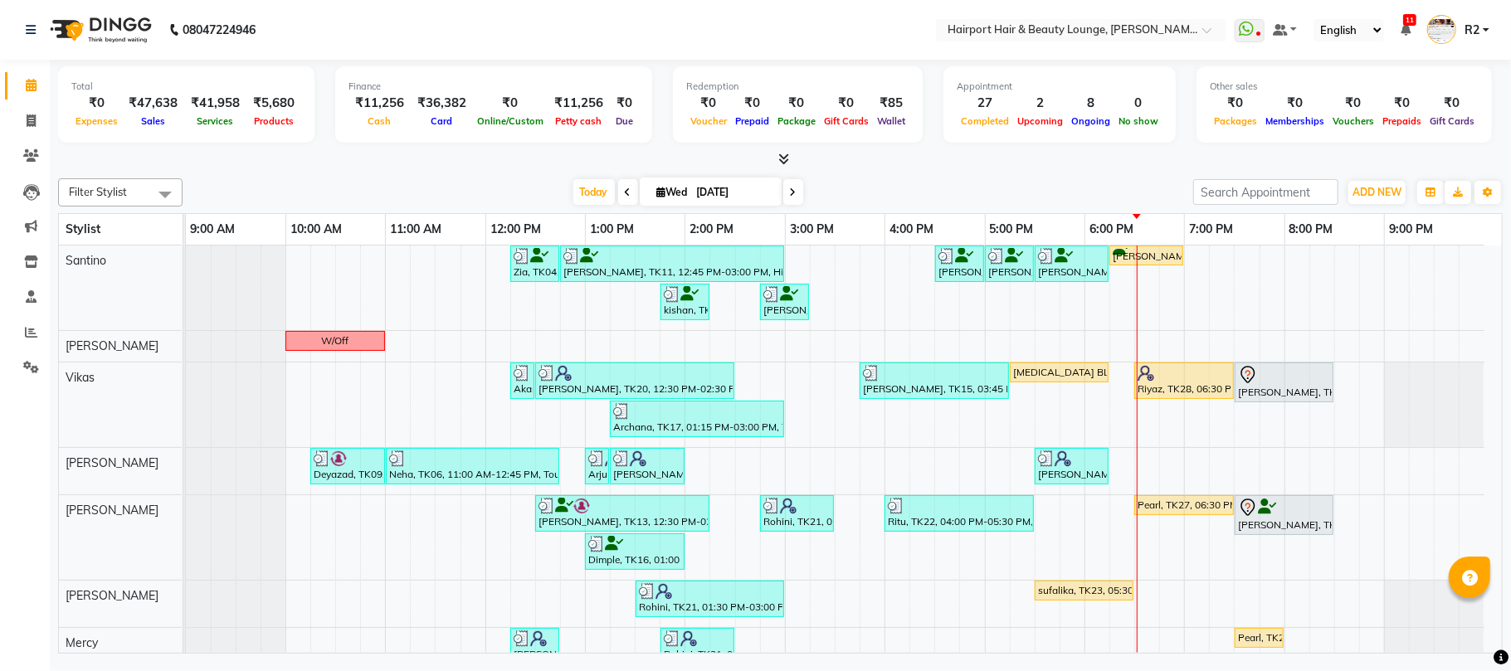
click at [1105, 178] on div "Filter Stylist Select All Santino Anandita Vikas Adnan Elizabeth Genevieve Merc…" at bounding box center [780, 192] width 1444 height 28
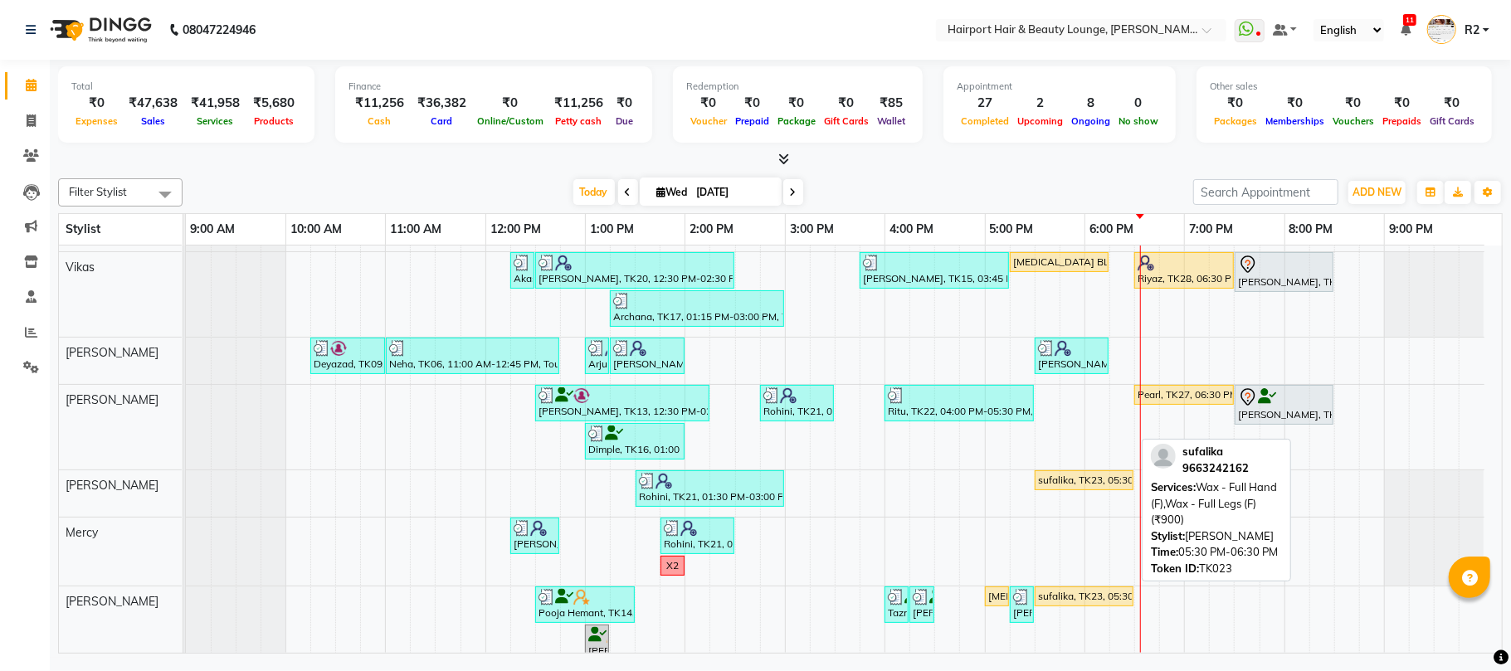
click at [1093, 598] on div "sufalika, TK23, 05:30 PM-06:30 PM, Wax - Full Hand (F),Wax - Full Legs (F) (₹90…" at bounding box center [1083, 596] width 95 height 15
select select "1"
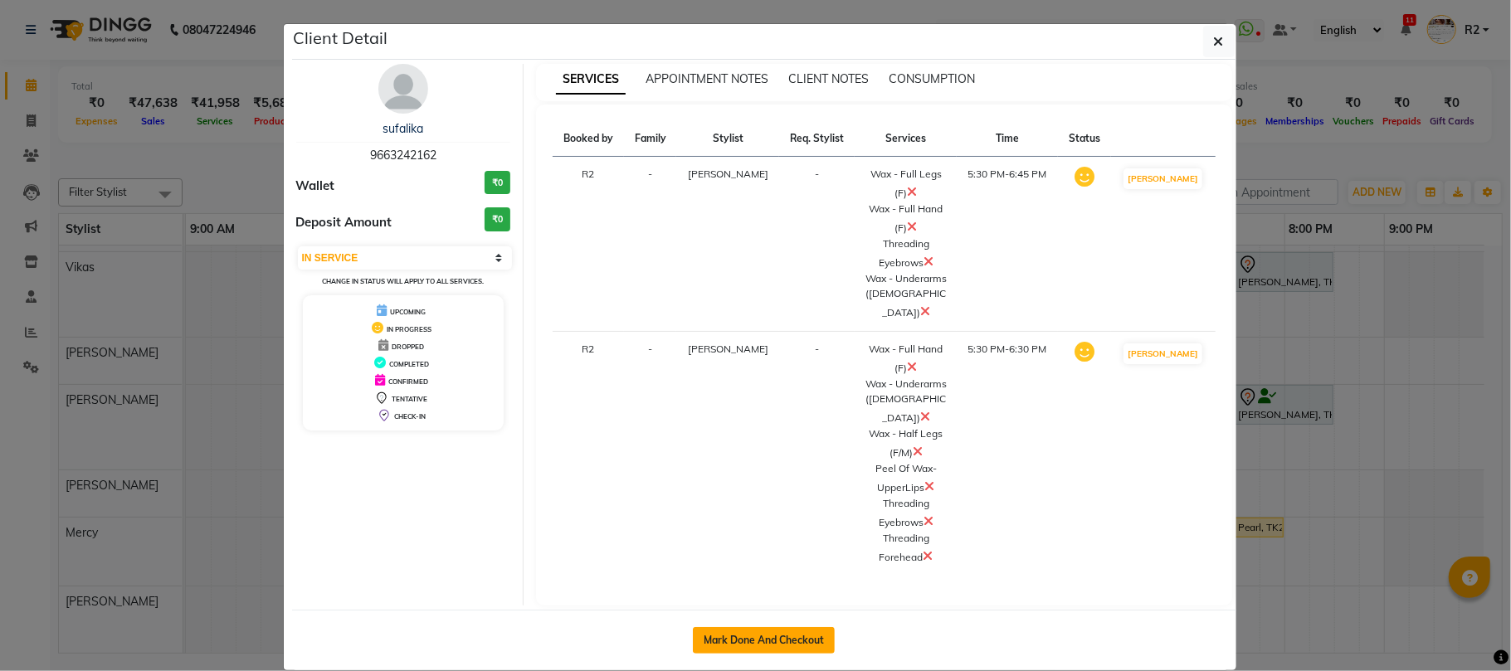
click at [806, 627] on button "Mark Done And Checkout" at bounding box center [764, 640] width 142 height 27
select select "service"
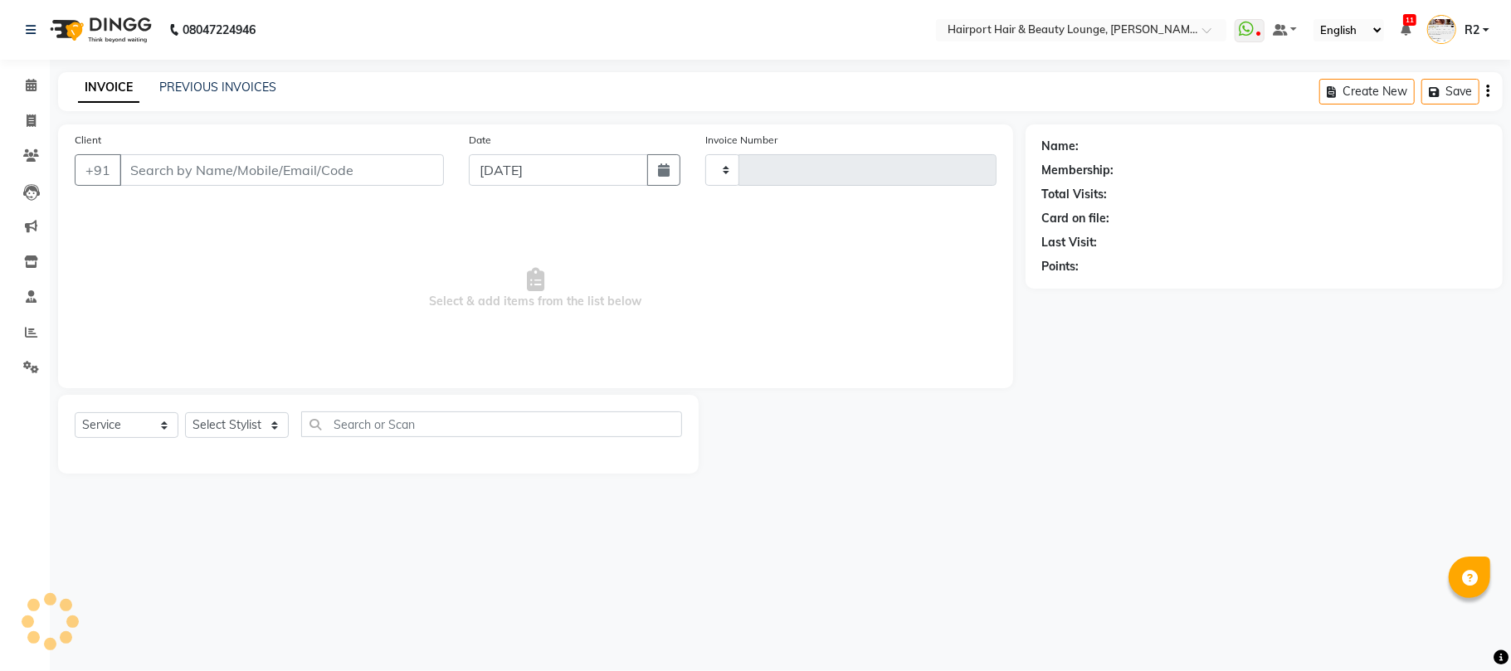
type input "4501"
select select "622"
type input "9663242162"
select select "52946"
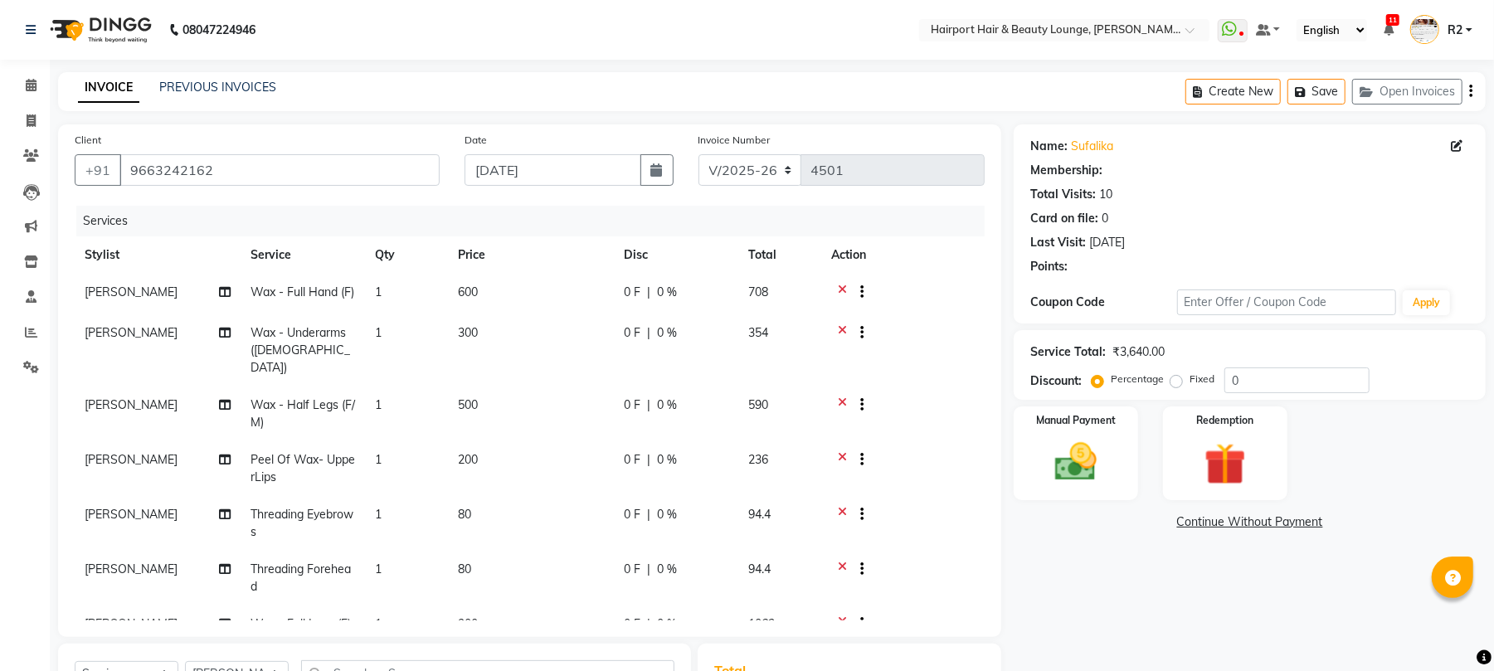
select select "1: Object"
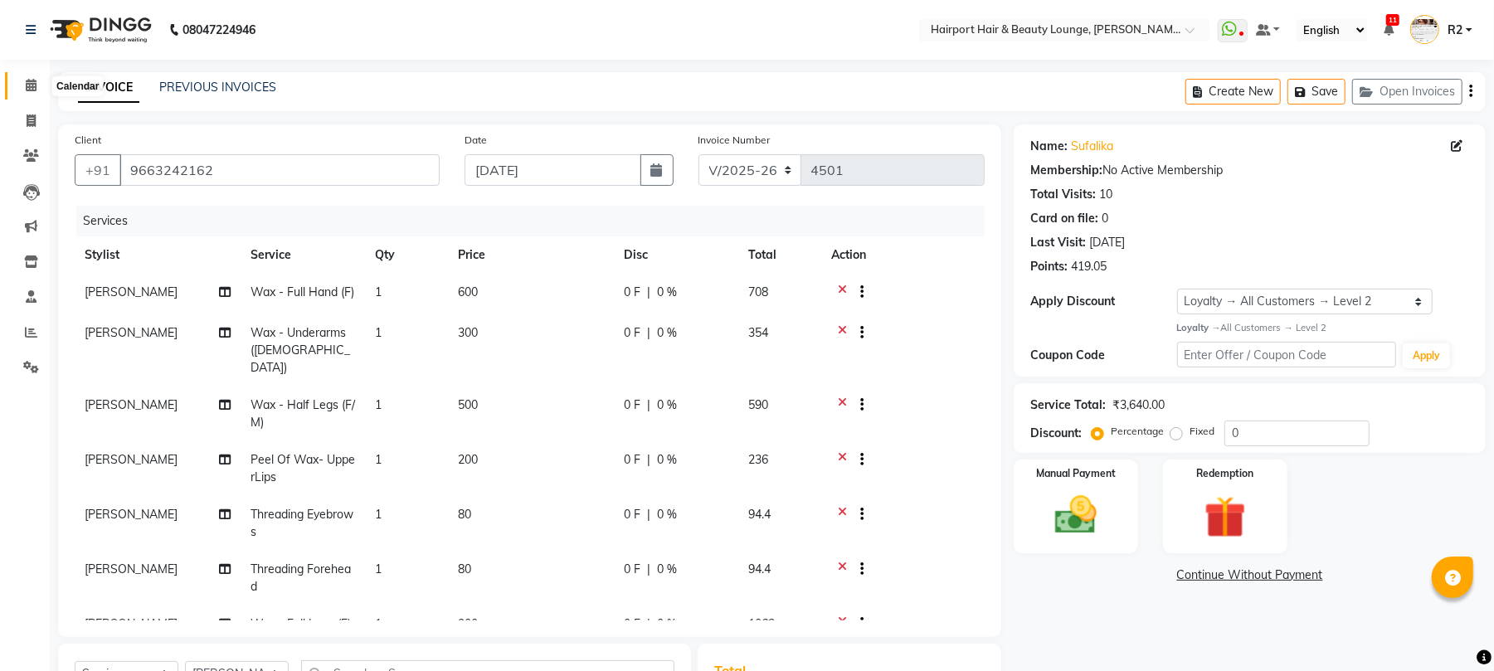
click at [31, 85] on icon at bounding box center [31, 85] width 11 height 12
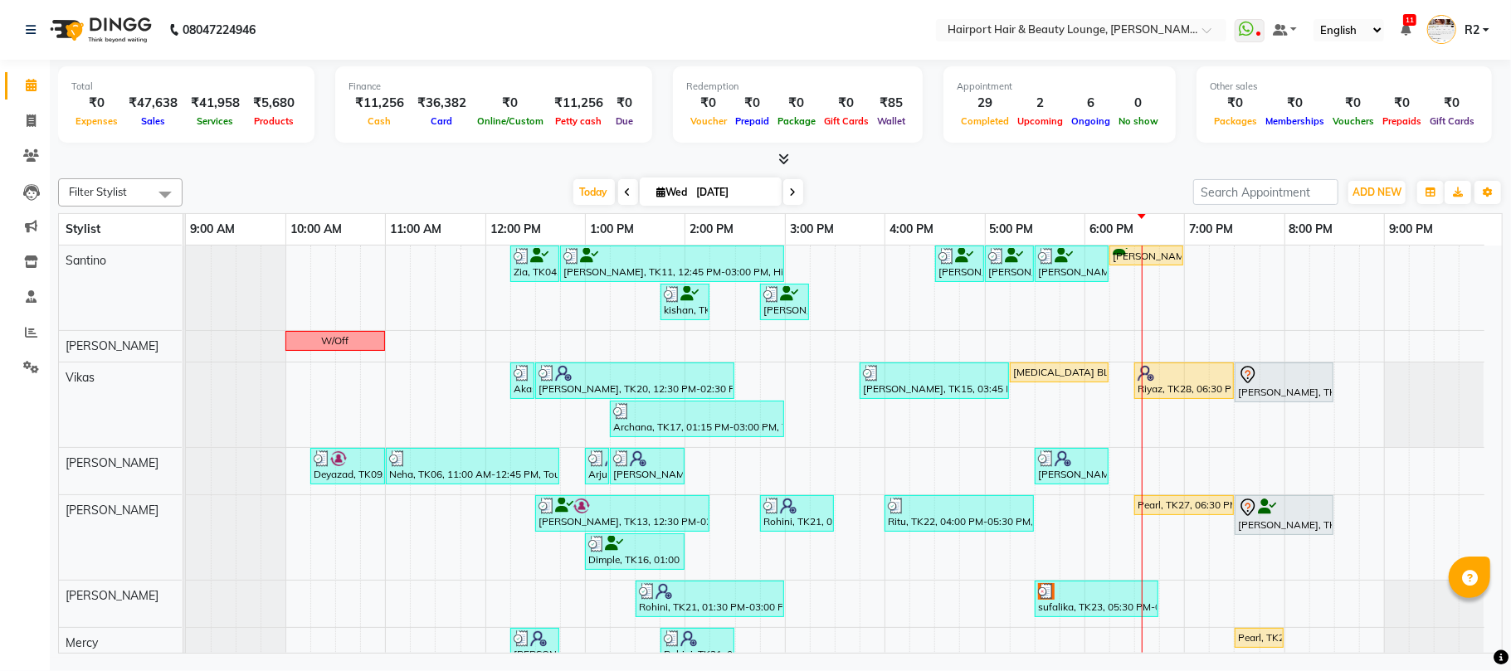
scroll to position [226, 0]
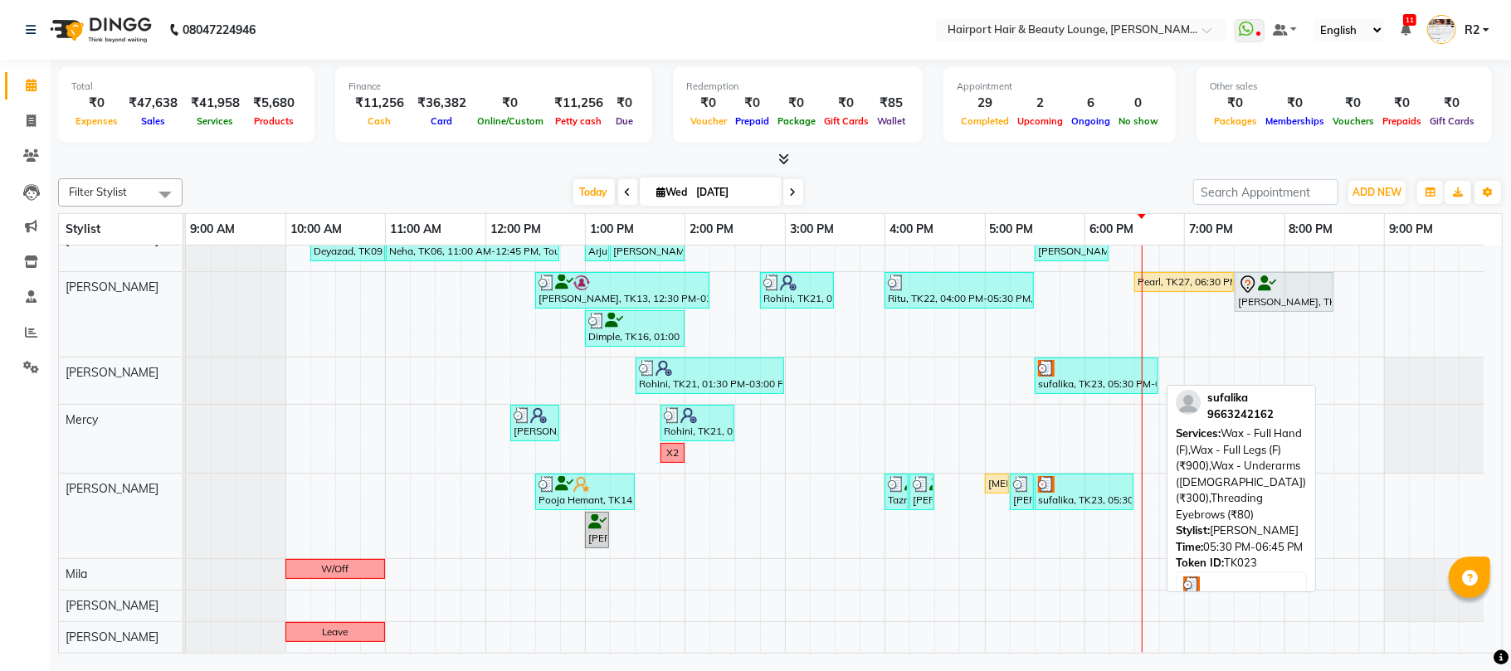
click at [1108, 370] on div at bounding box center [1096, 368] width 117 height 17
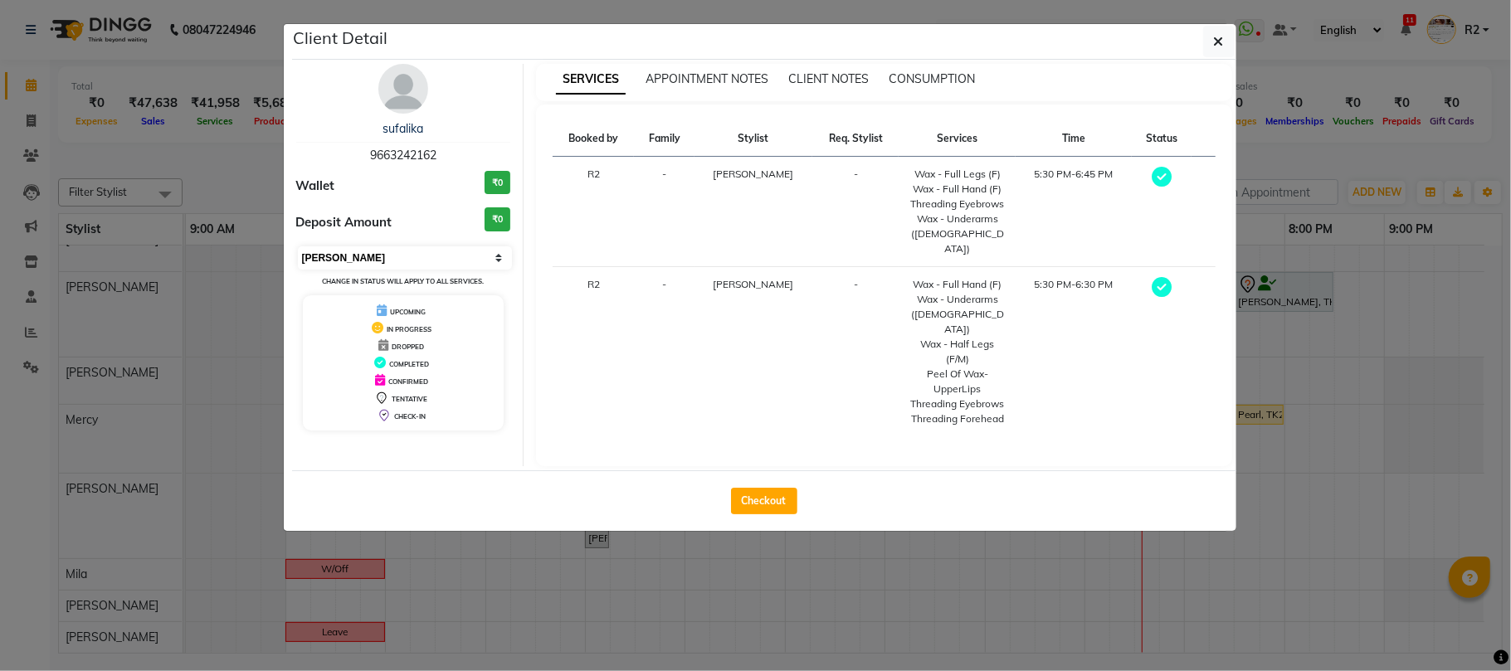
click at [408, 256] on select "Select MARK DONE UPCOMING" at bounding box center [405, 257] width 215 height 23
select select "5"
click at [298, 247] on select "Select MARK DONE UPCOMING" at bounding box center [405, 257] width 215 height 23
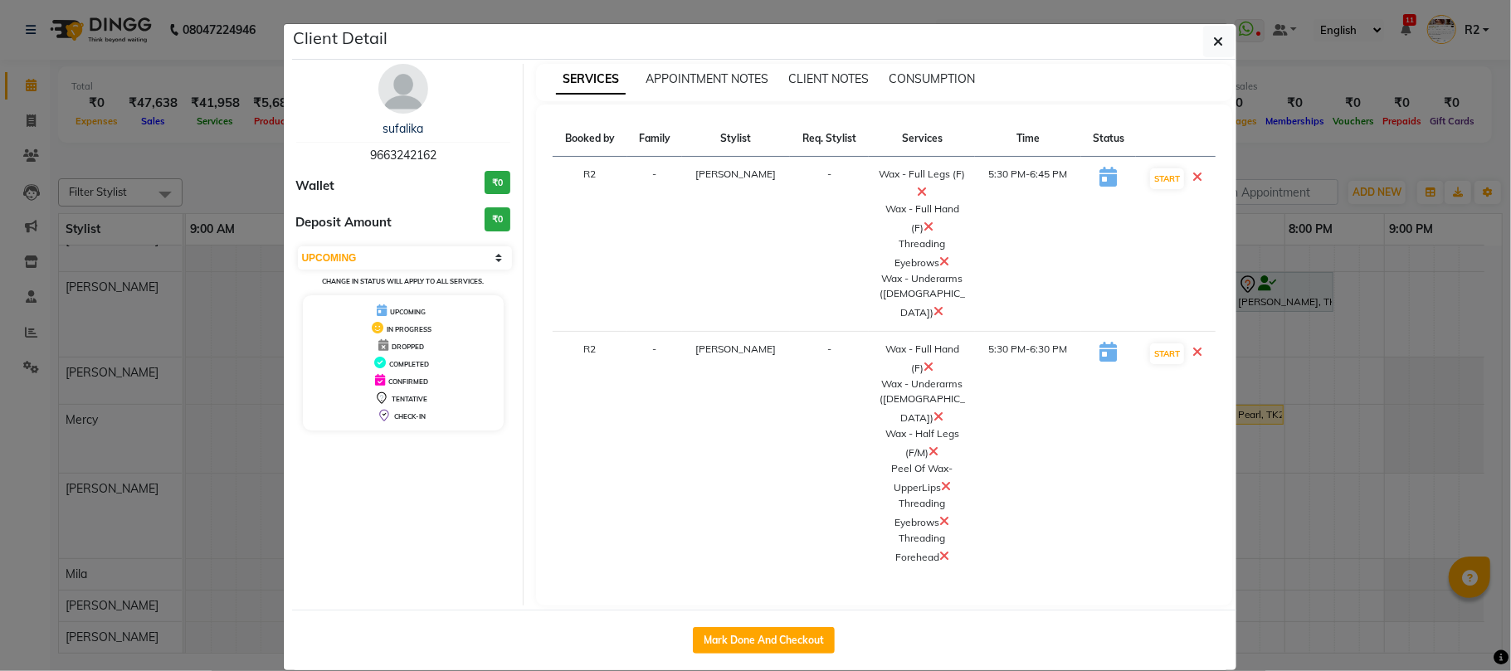
click at [1332, 90] on ngb-modal-window "Client Detail sufalika 9663242162 Wallet ₹0 Deposit Amount ₹0 Select IN SERVICE…" at bounding box center [755, 335] width 1511 height 671
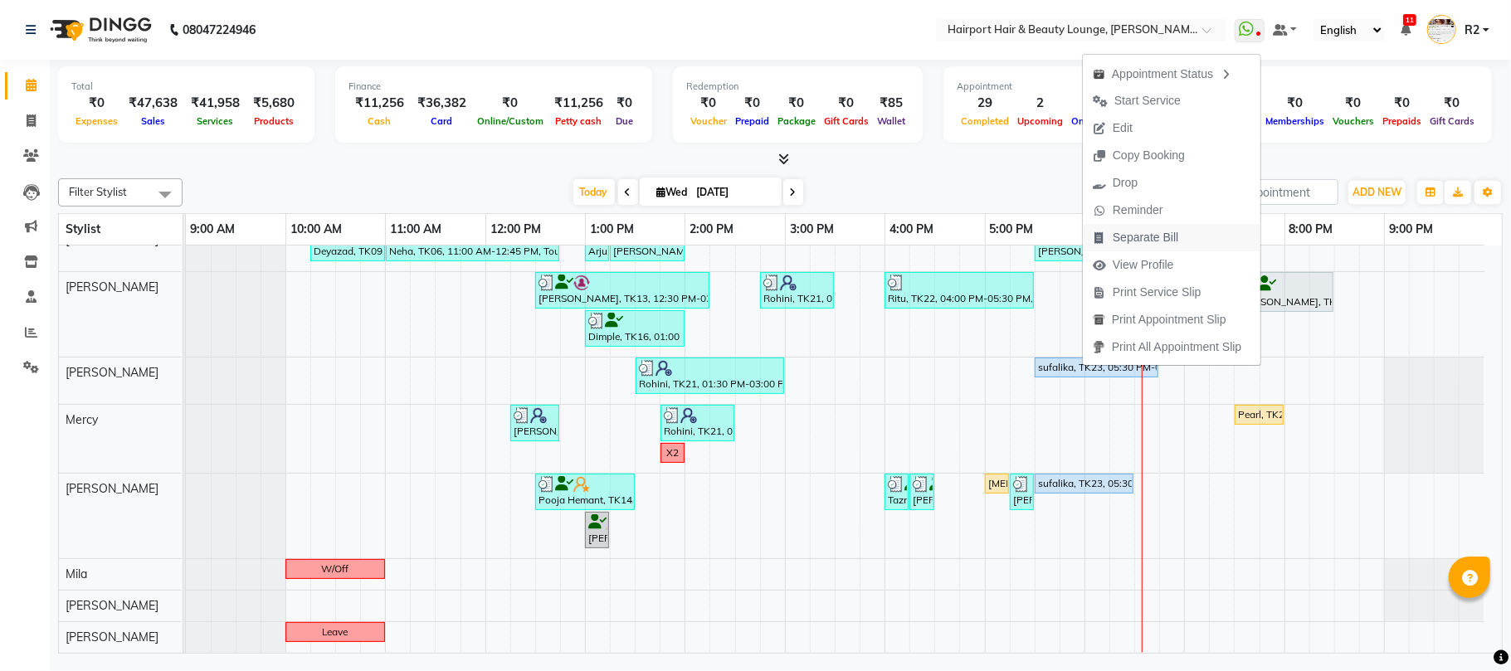
click at [1150, 239] on span "Separate Bill" at bounding box center [1145, 237] width 66 height 17
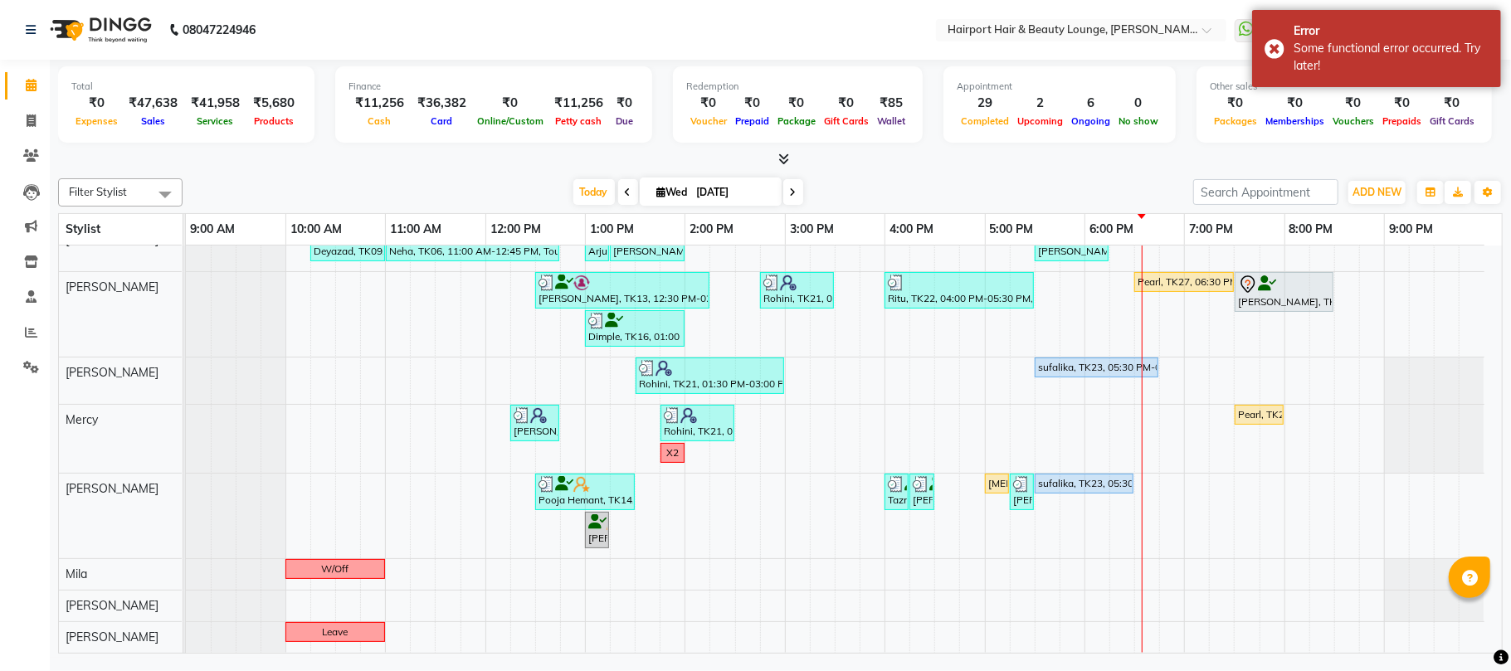
click at [1293, 158] on div at bounding box center [780, 159] width 1444 height 17
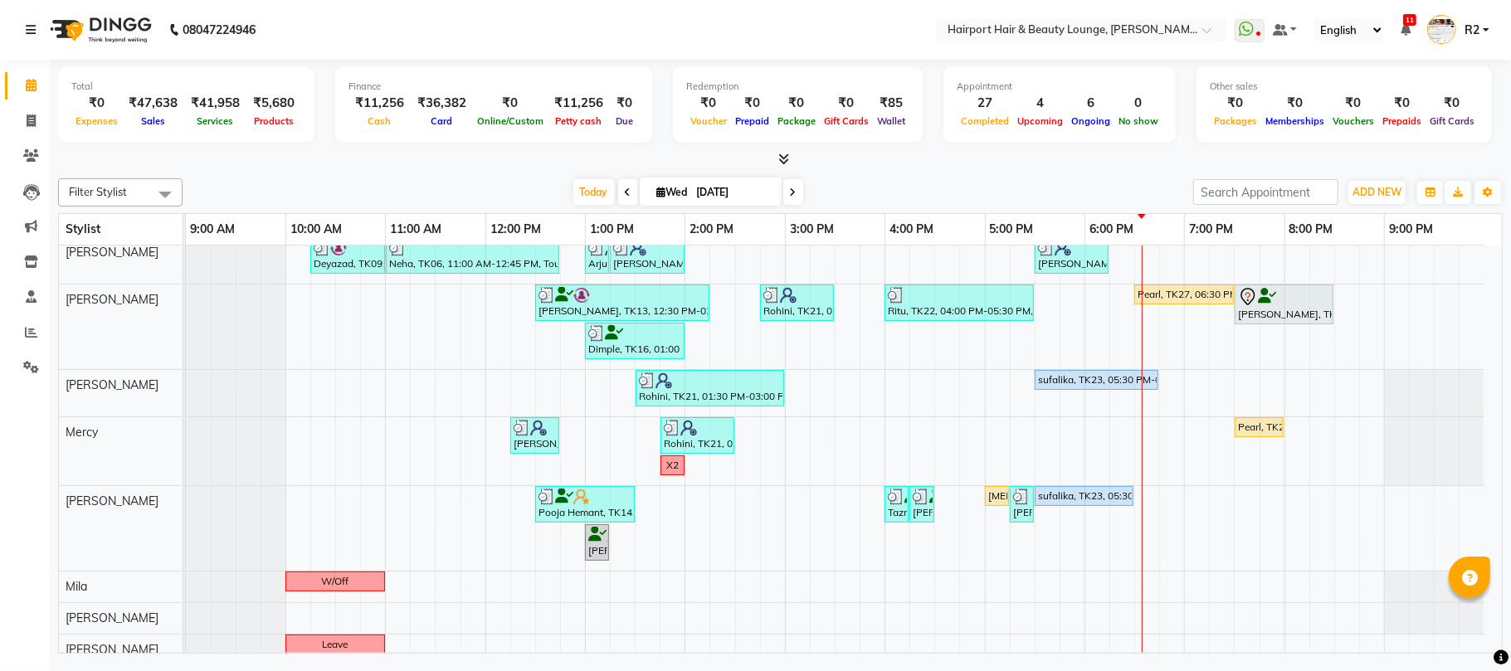
scroll to position [226, 0]
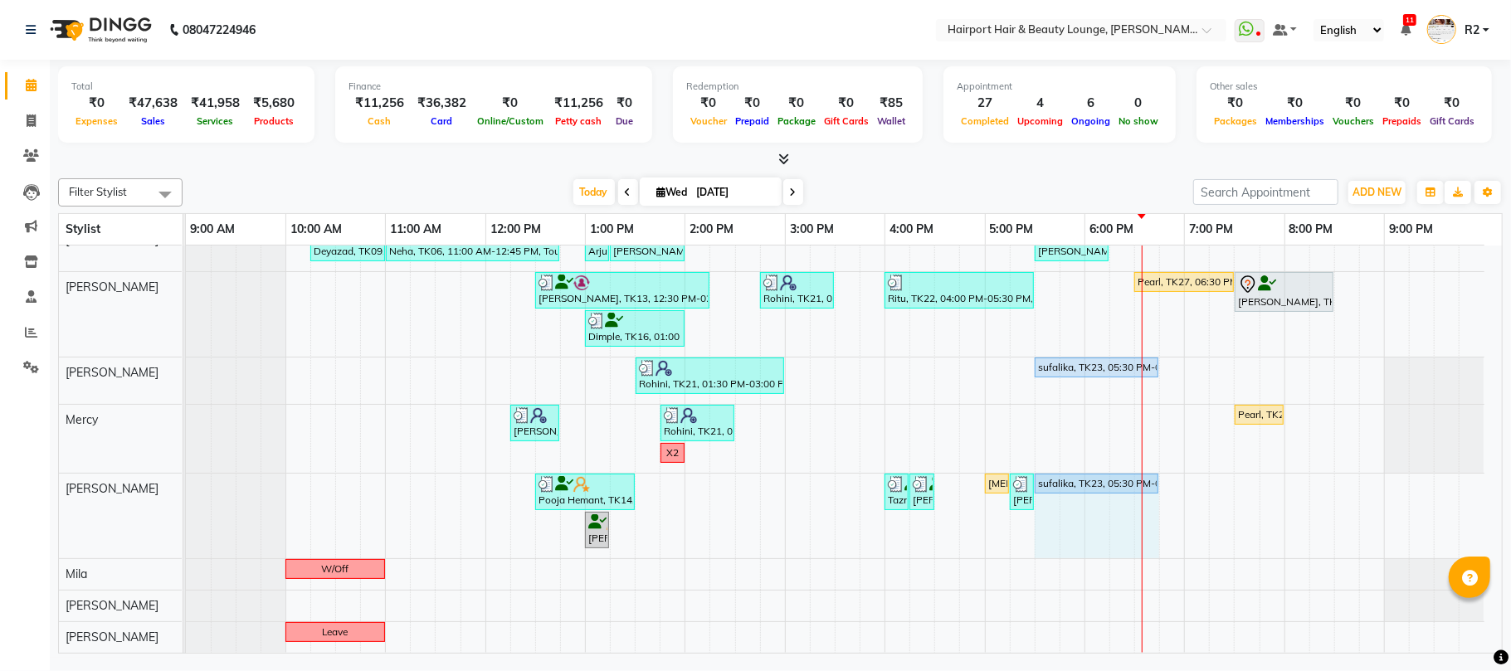
click at [186, 481] on div "Pooja Hemant, TK14, 12:30 PM-01:30 PM, Wax - Full Hand (F),Wax - Underarms (Fem…" at bounding box center [186, 516] width 0 height 85
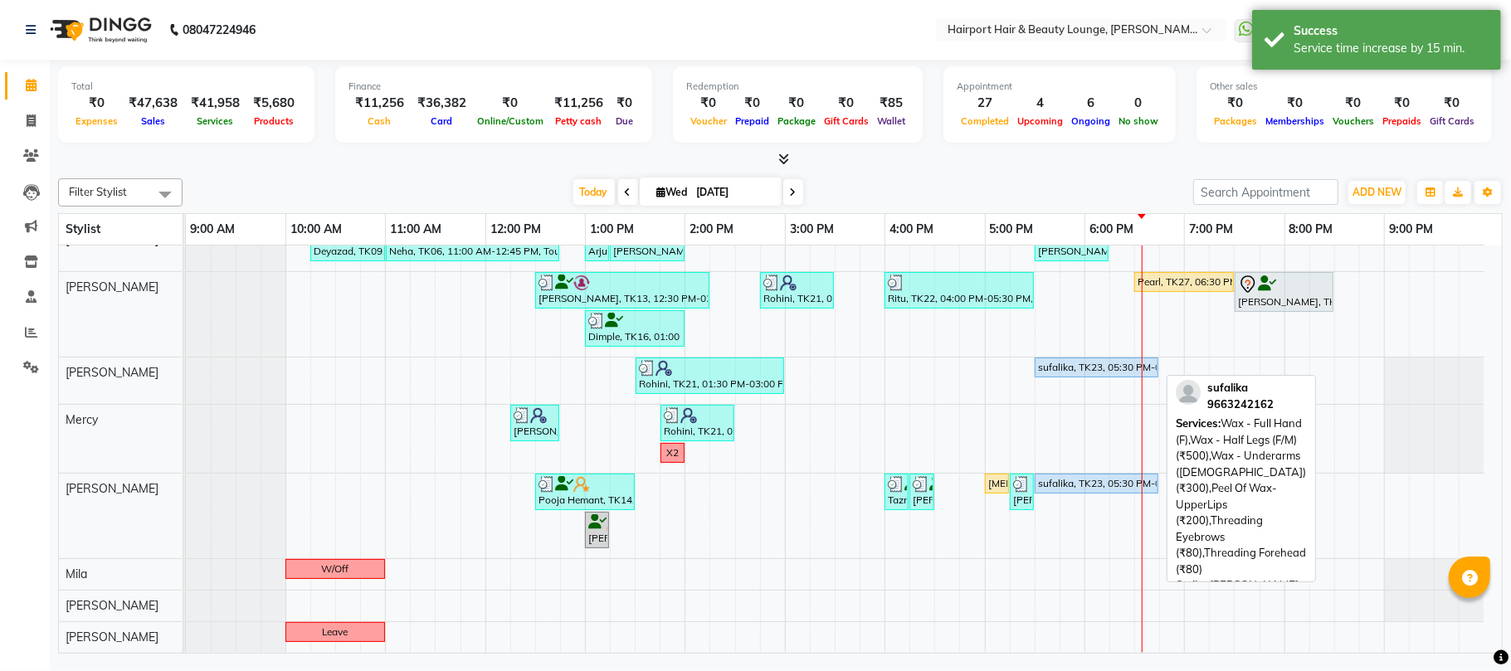
click at [1110, 481] on div "sufalika, TK23, 05:30 PM-06:45 PM, Wax - Full Hand (F),Wax - Half Legs (F/M) (₹…" at bounding box center [1096, 483] width 120 height 15
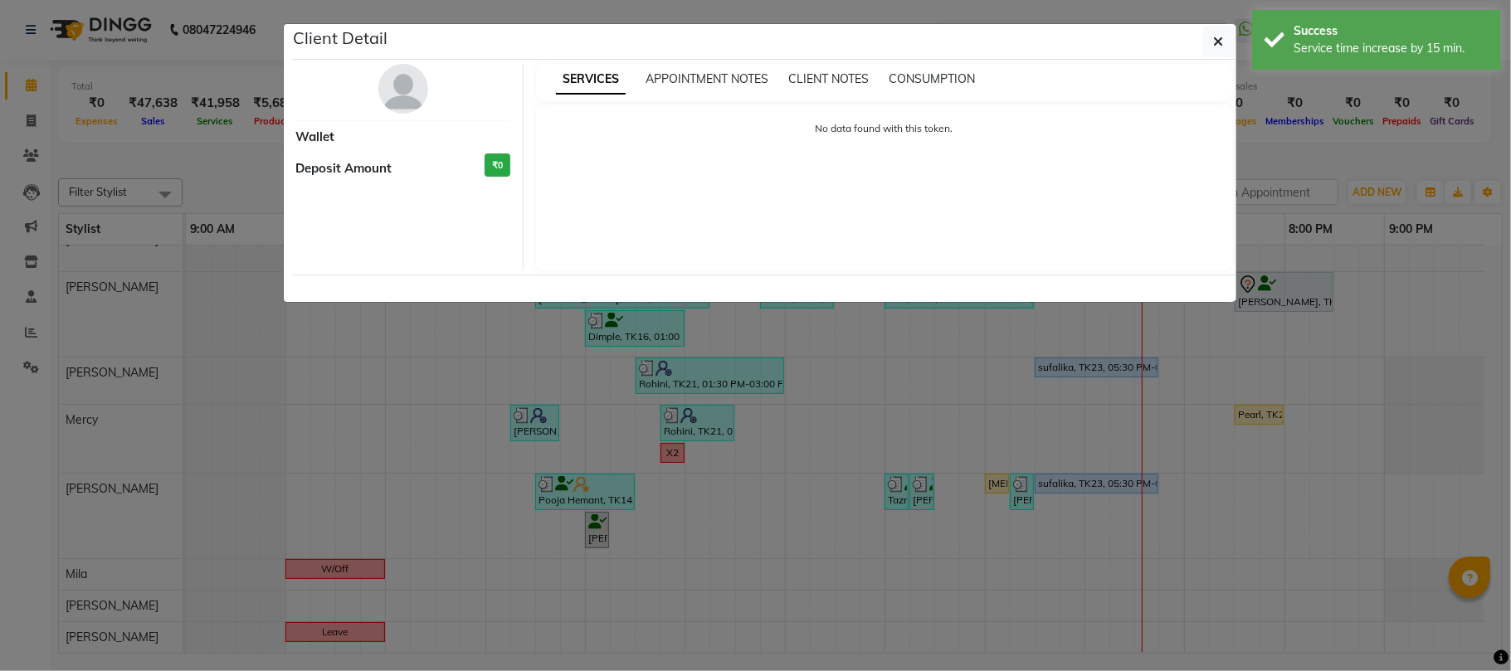
select select "5"
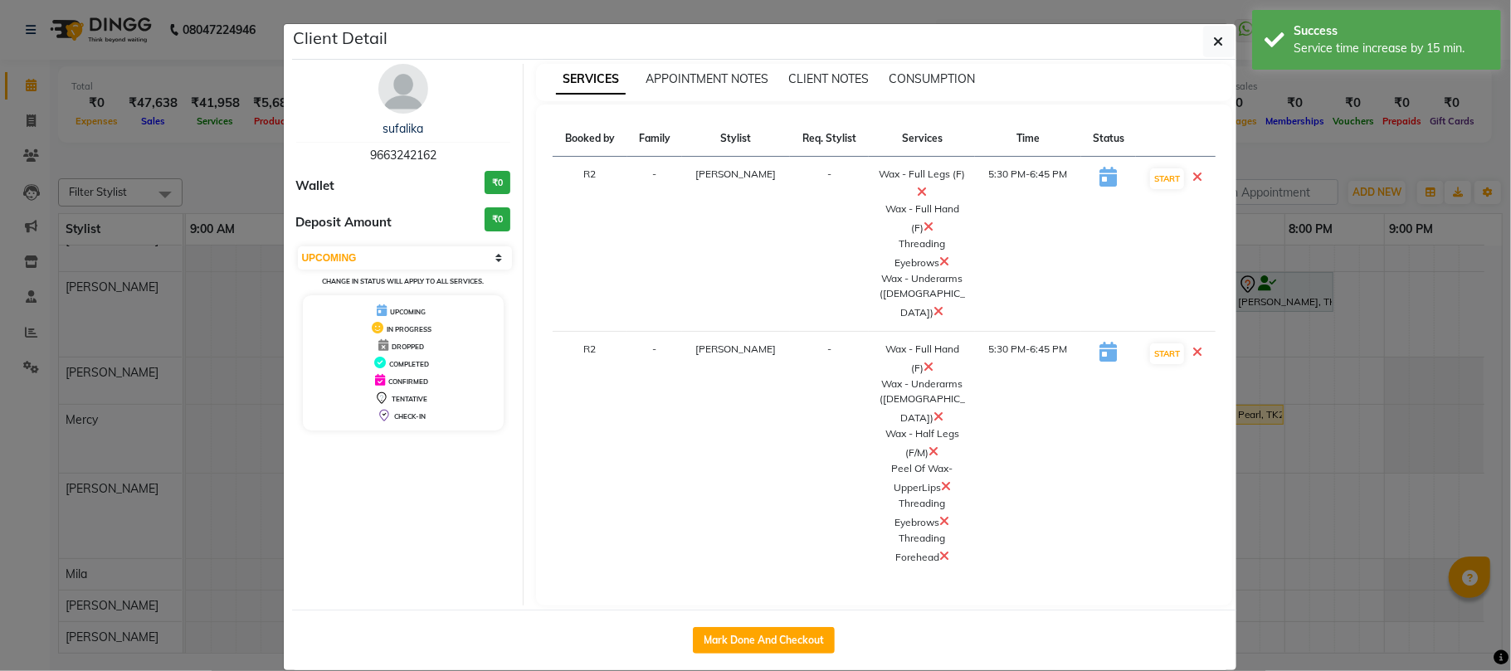
click at [1334, 250] on ngb-modal-window "Client Detail sufalika 9663242162 Wallet ₹0 Deposit Amount ₹0 Select IN SERVICE…" at bounding box center [755, 335] width 1511 height 671
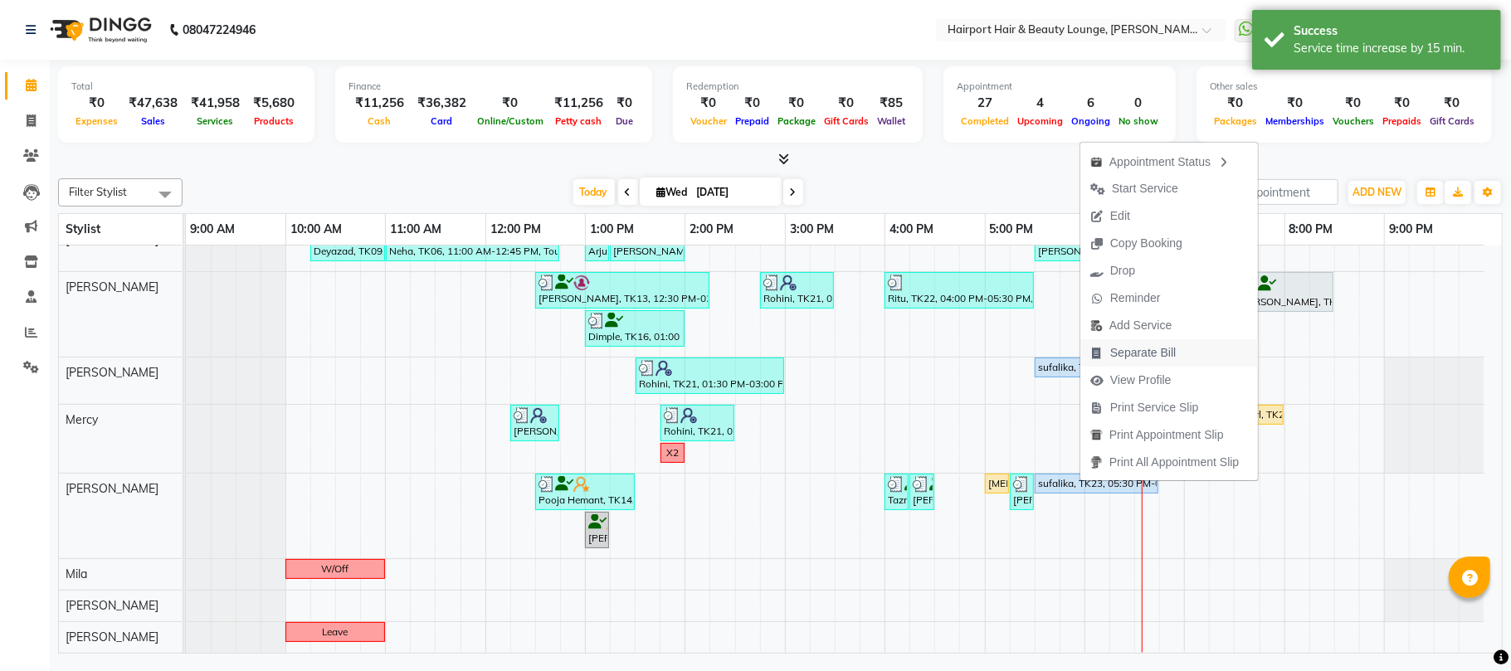
click at [1142, 343] on span "Separate Bill" at bounding box center [1132, 352] width 105 height 27
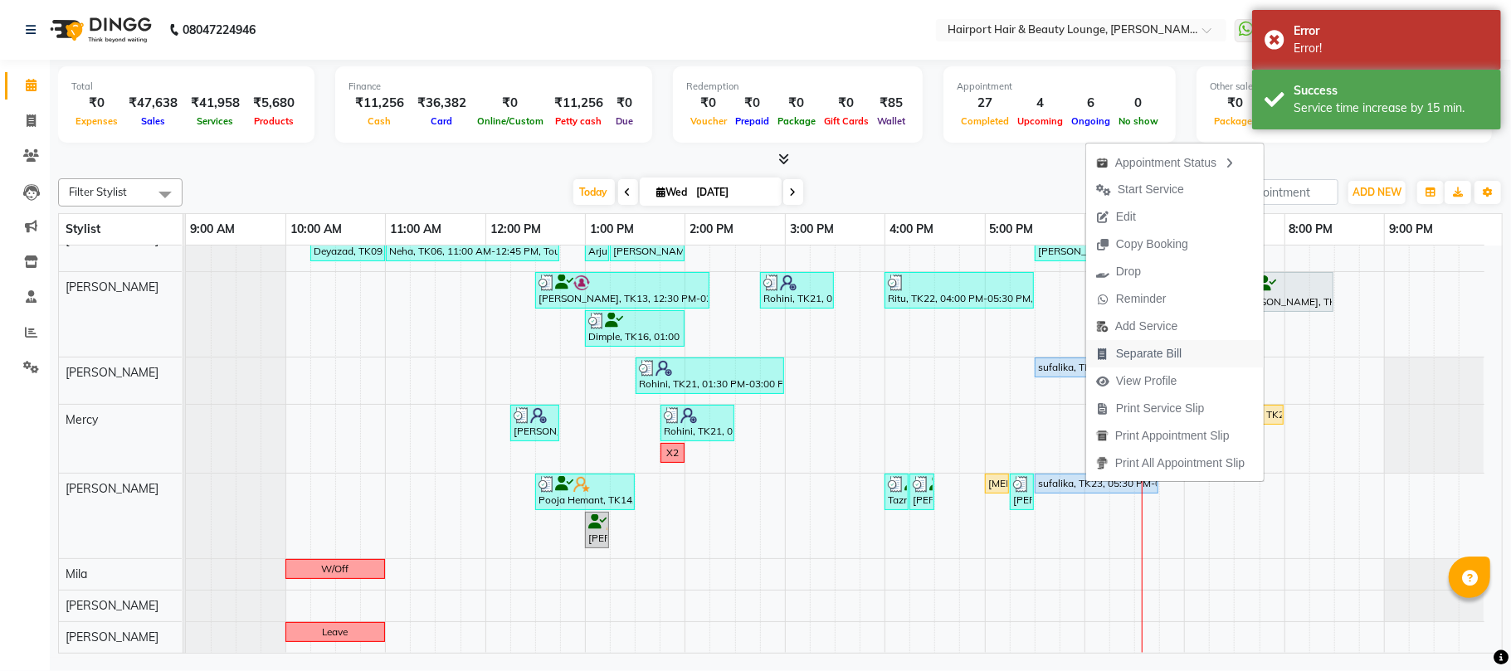
click at [1136, 353] on span "Separate Bill" at bounding box center [1149, 353] width 66 height 17
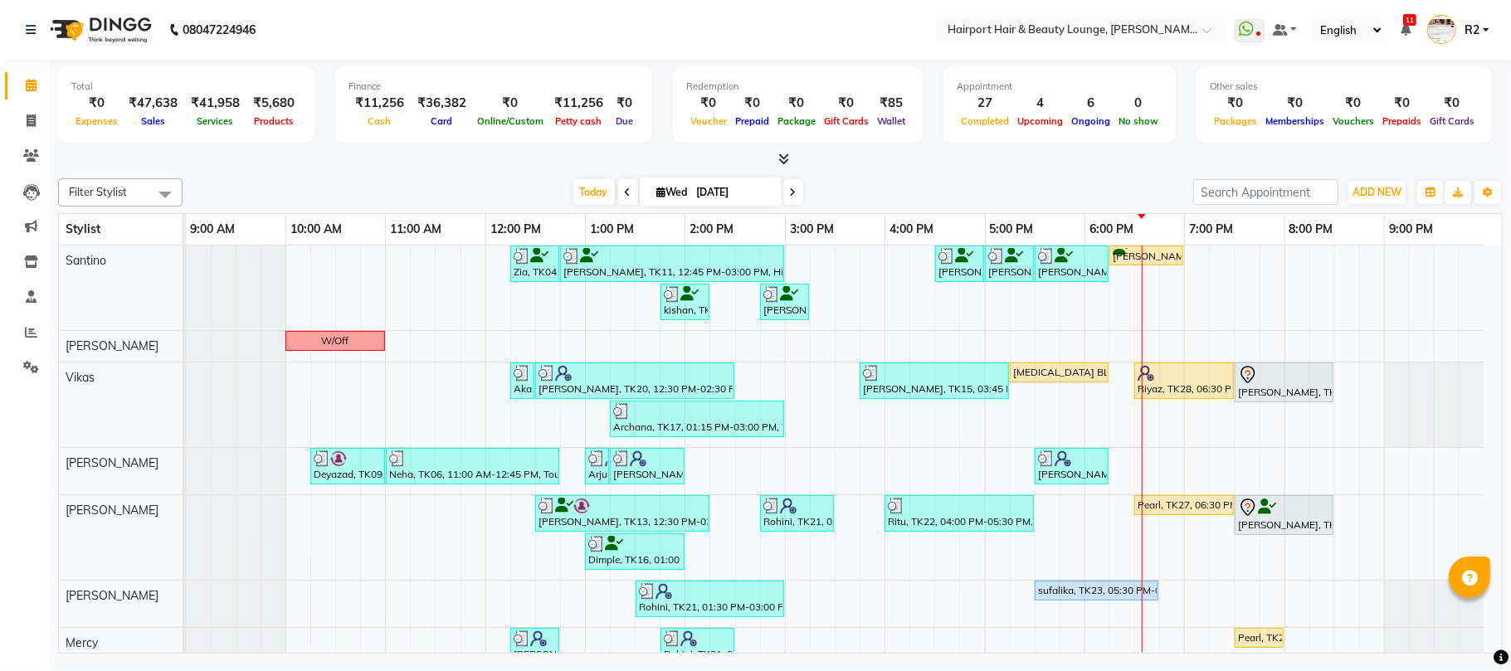
click at [1139, 173] on div "Filter Stylist Select All [PERSON_NAME] [PERSON_NAME] [PERSON_NAME] [PERSON_NAM…" at bounding box center [780, 413] width 1444 height 482
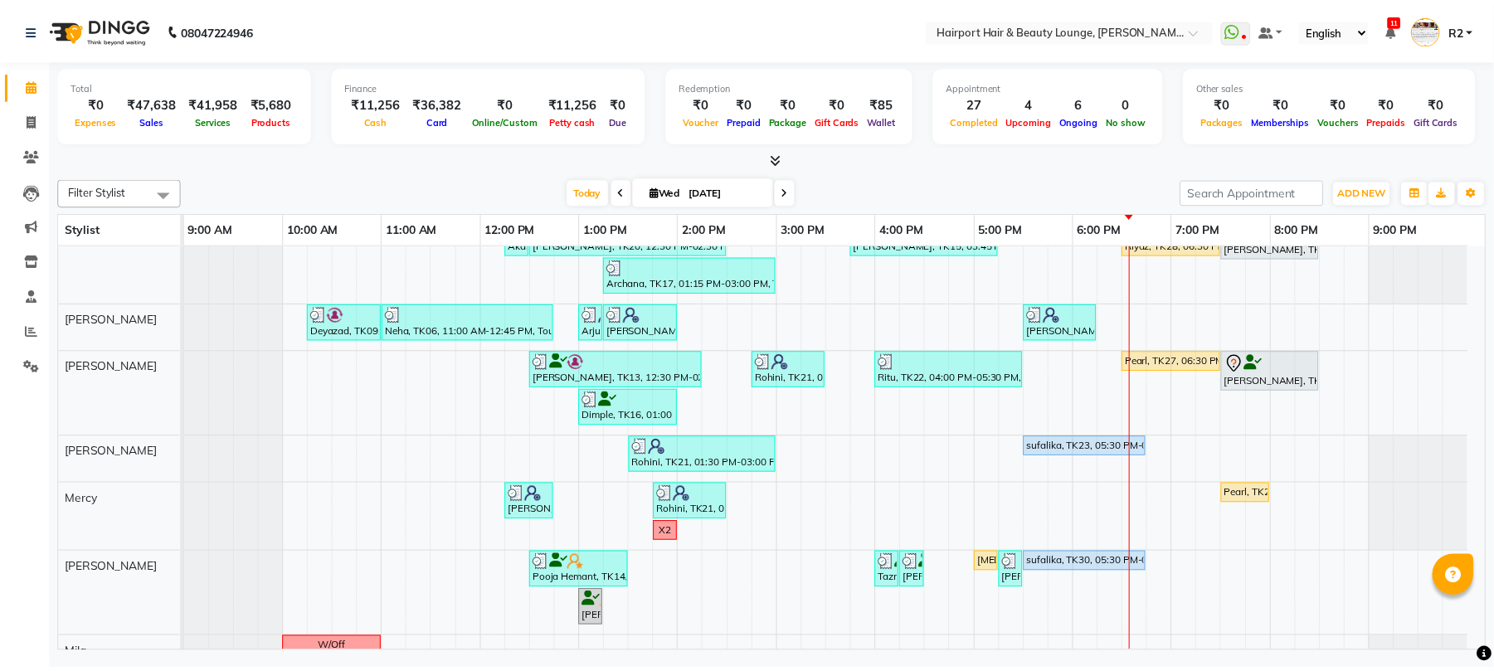
scroll to position [226, 0]
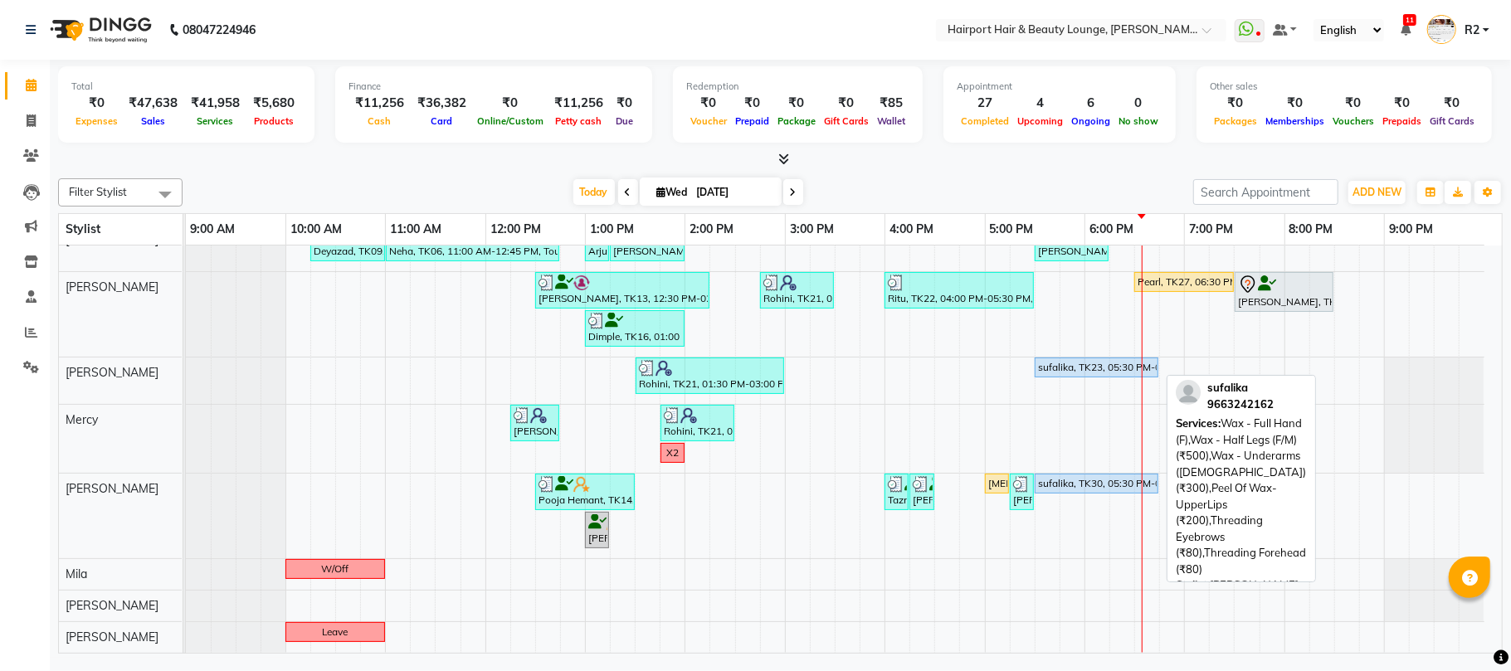
click at [1112, 484] on div "sufalika, TK30, 05:30 PM-06:45 PM, Wax - Full Hand (F),Wax - Half Legs (F/M) (₹…" at bounding box center [1096, 483] width 120 height 15
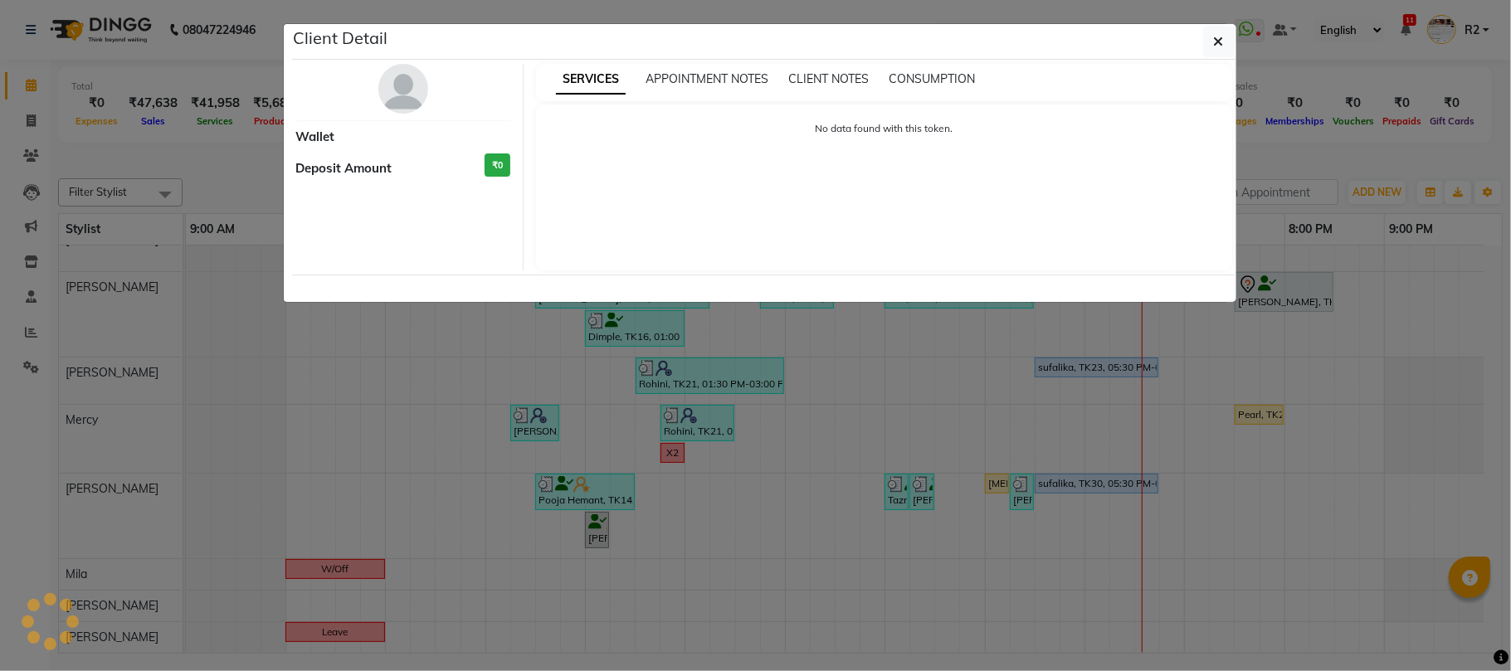
select select "5"
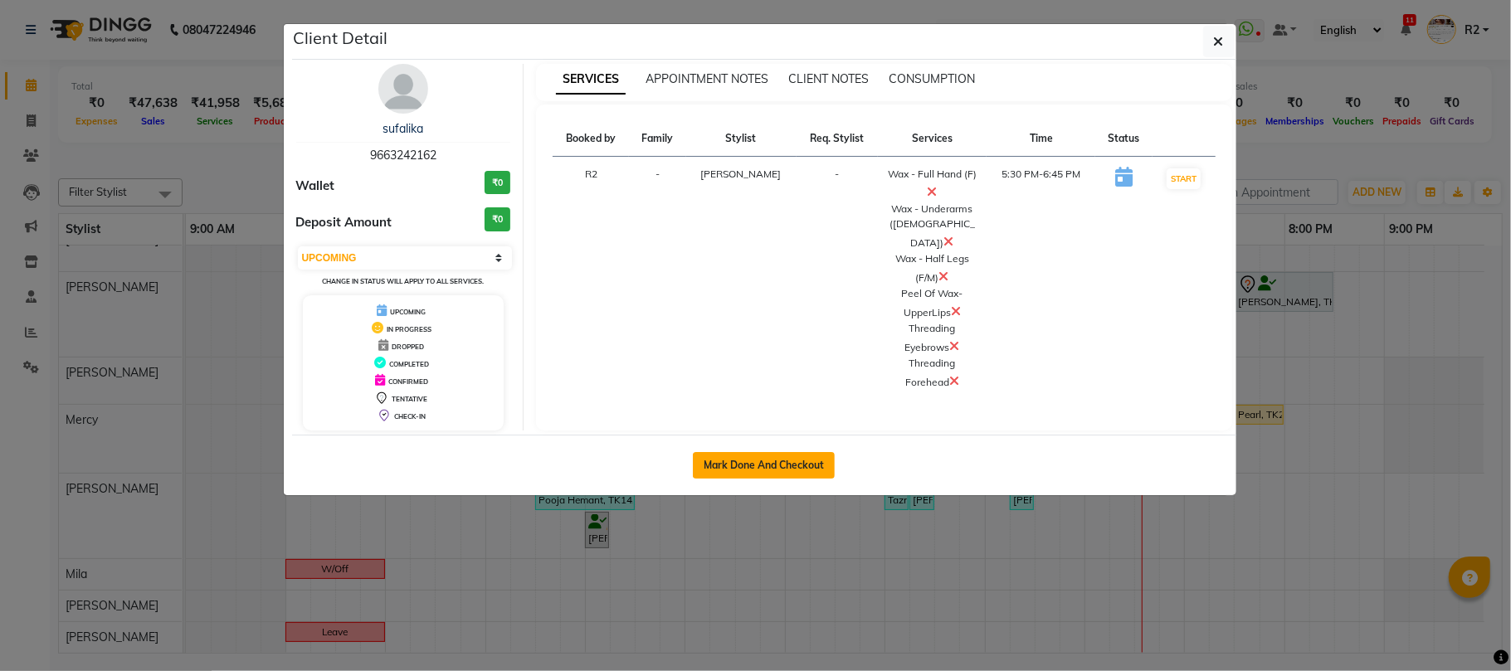
click at [810, 458] on button "Mark Done And Checkout" at bounding box center [764, 465] width 142 height 27
select select "622"
select select "service"
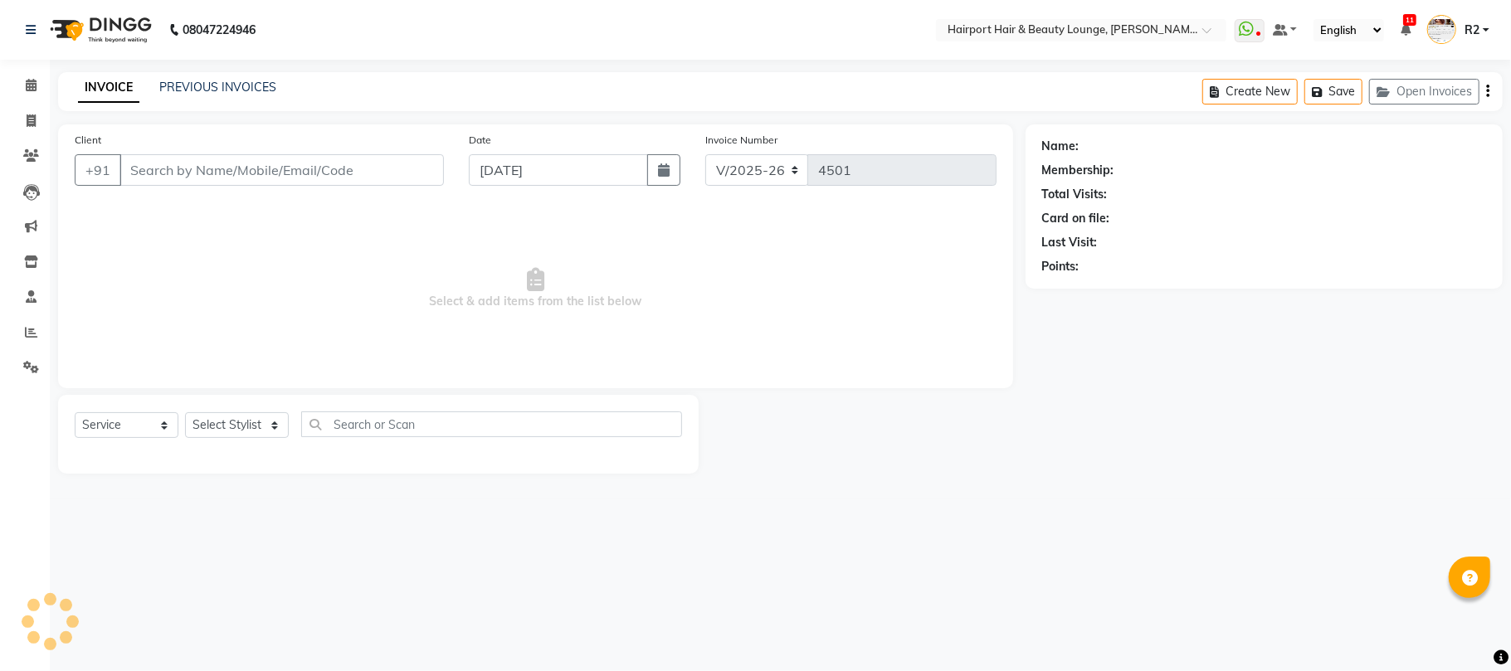
type input "9663242162"
select select "14044"
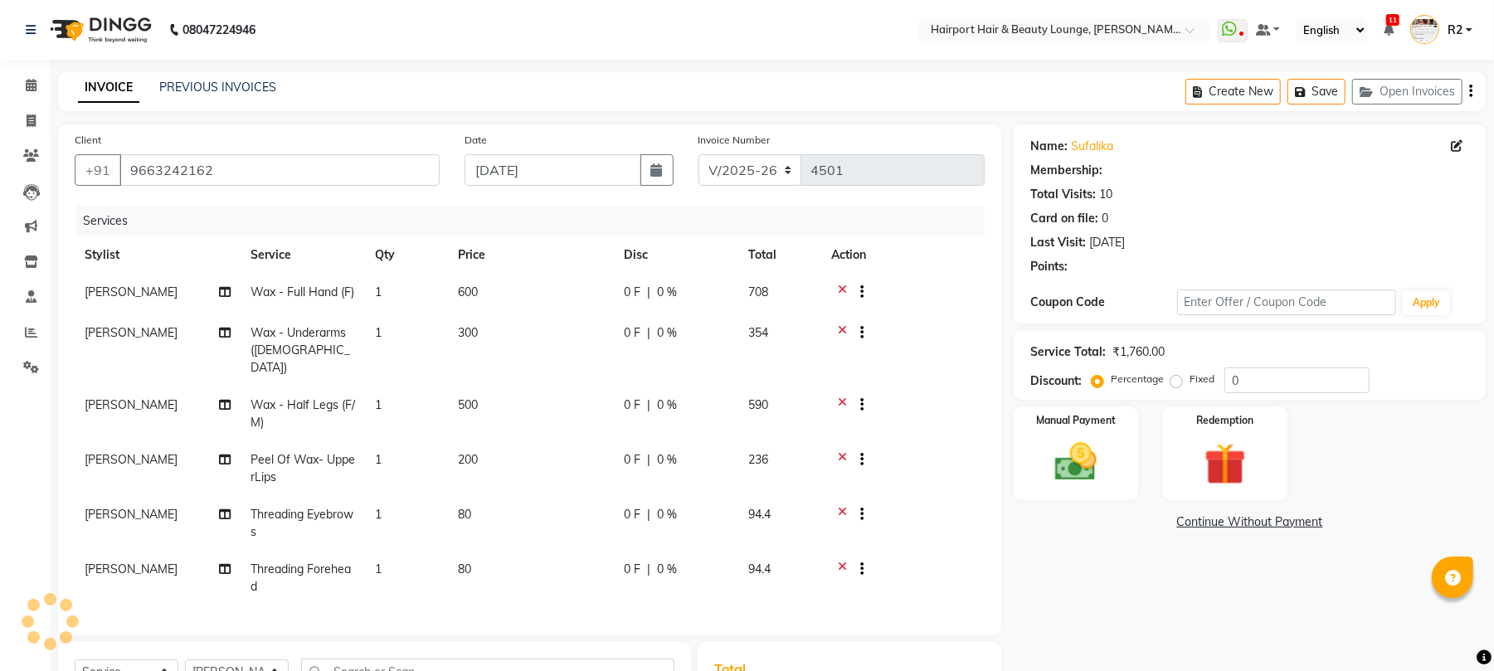
select select "1: Object"
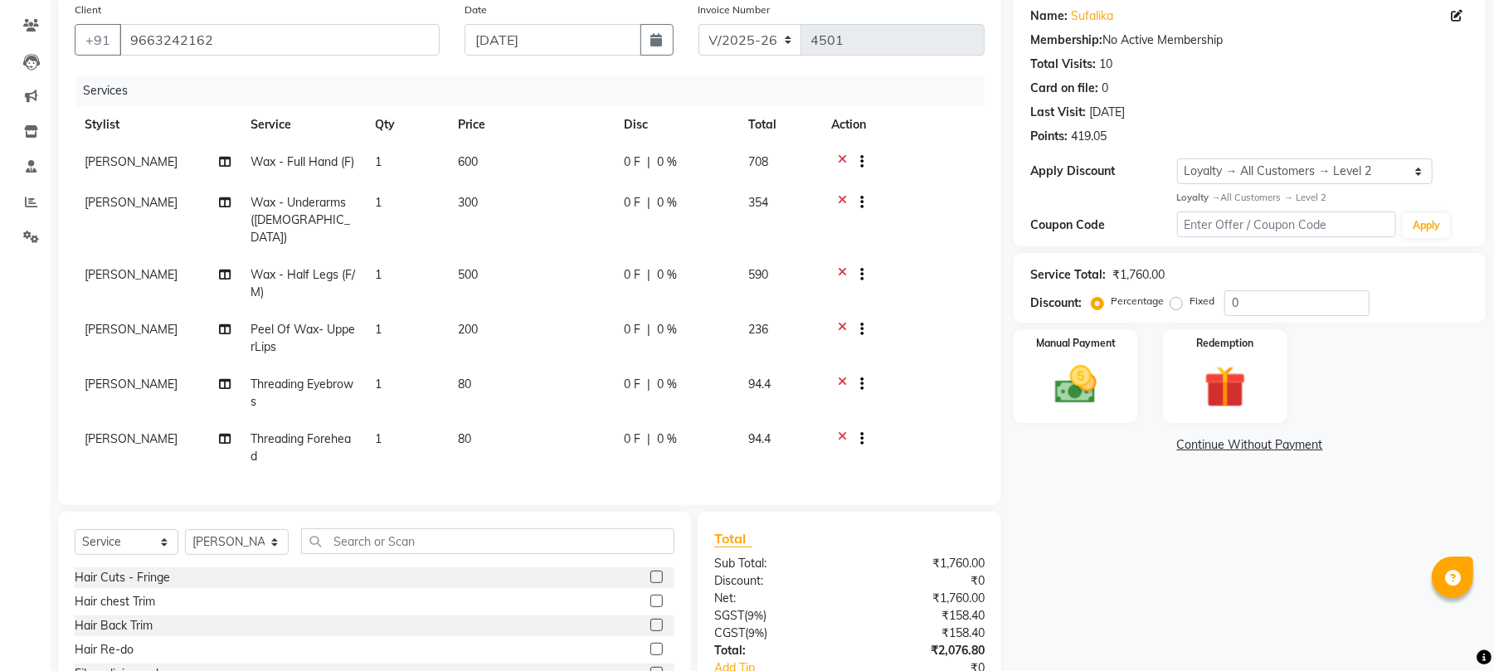
scroll to position [259, 0]
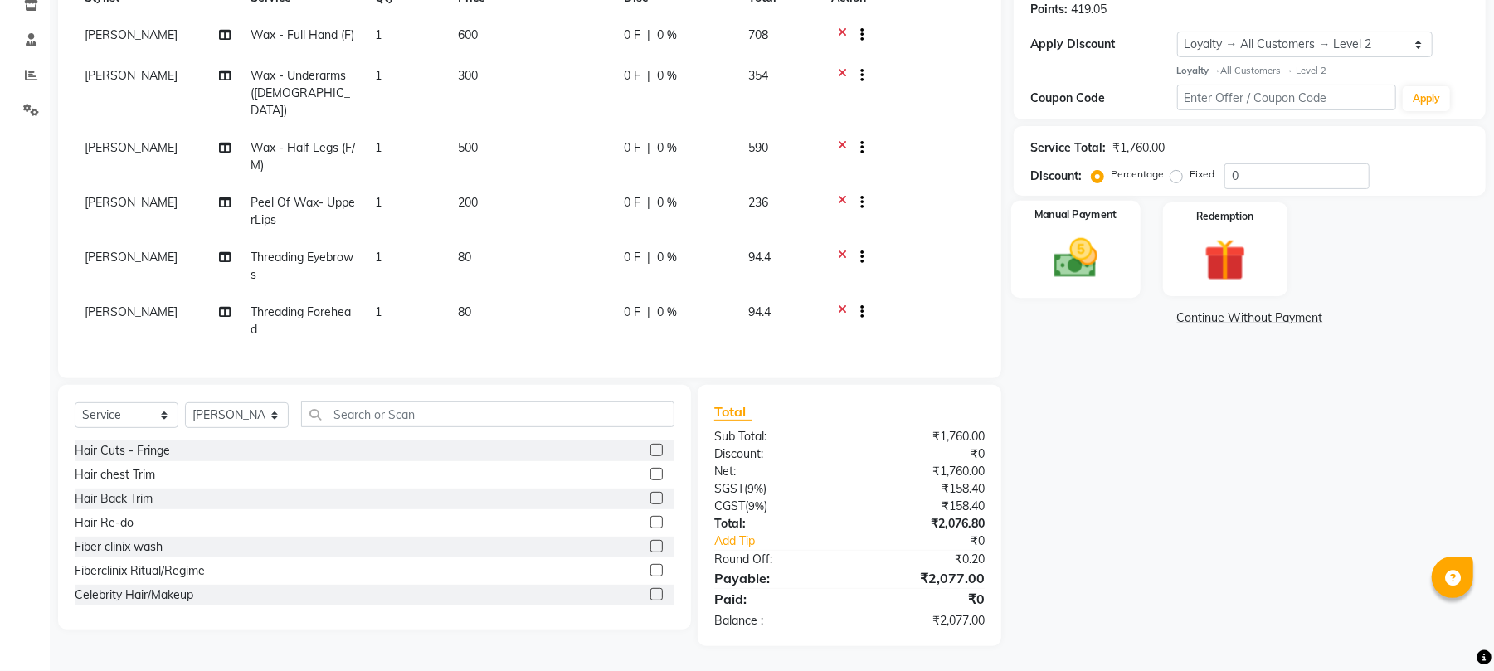
click at [1069, 242] on img at bounding box center [1075, 258] width 71 height 51
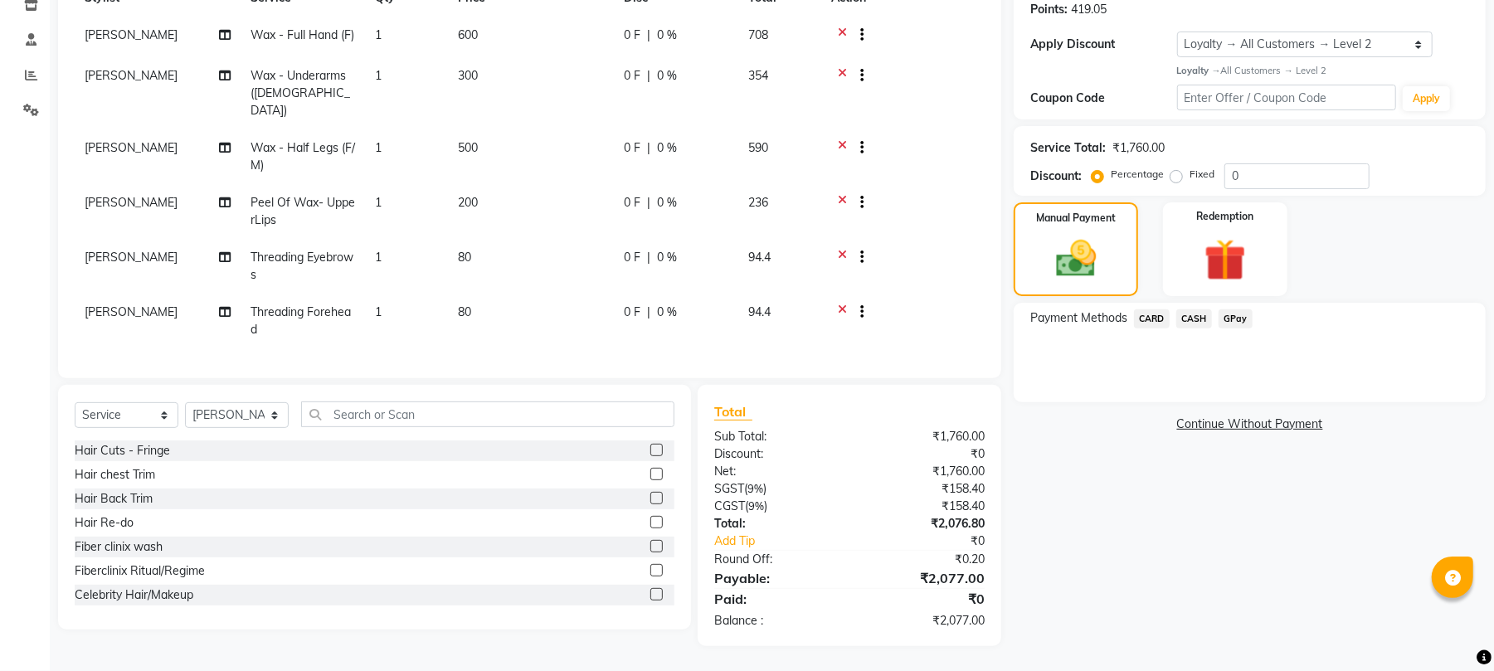
click at [1162, 315] on span "CARD" at bounding box center [1152, 318] width 36 height 19
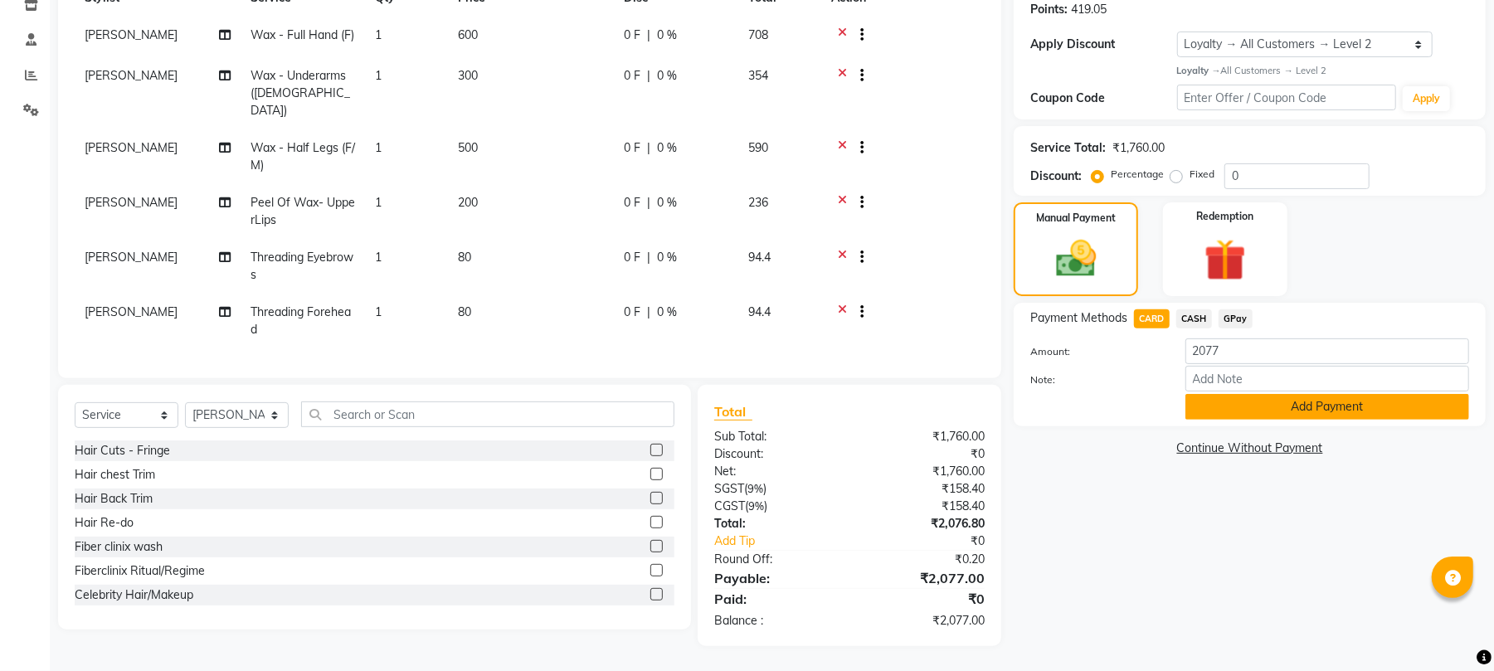
click at [1222, 405] on button "Add Payment" at bounding box center [1328, 407] width 284 height 26
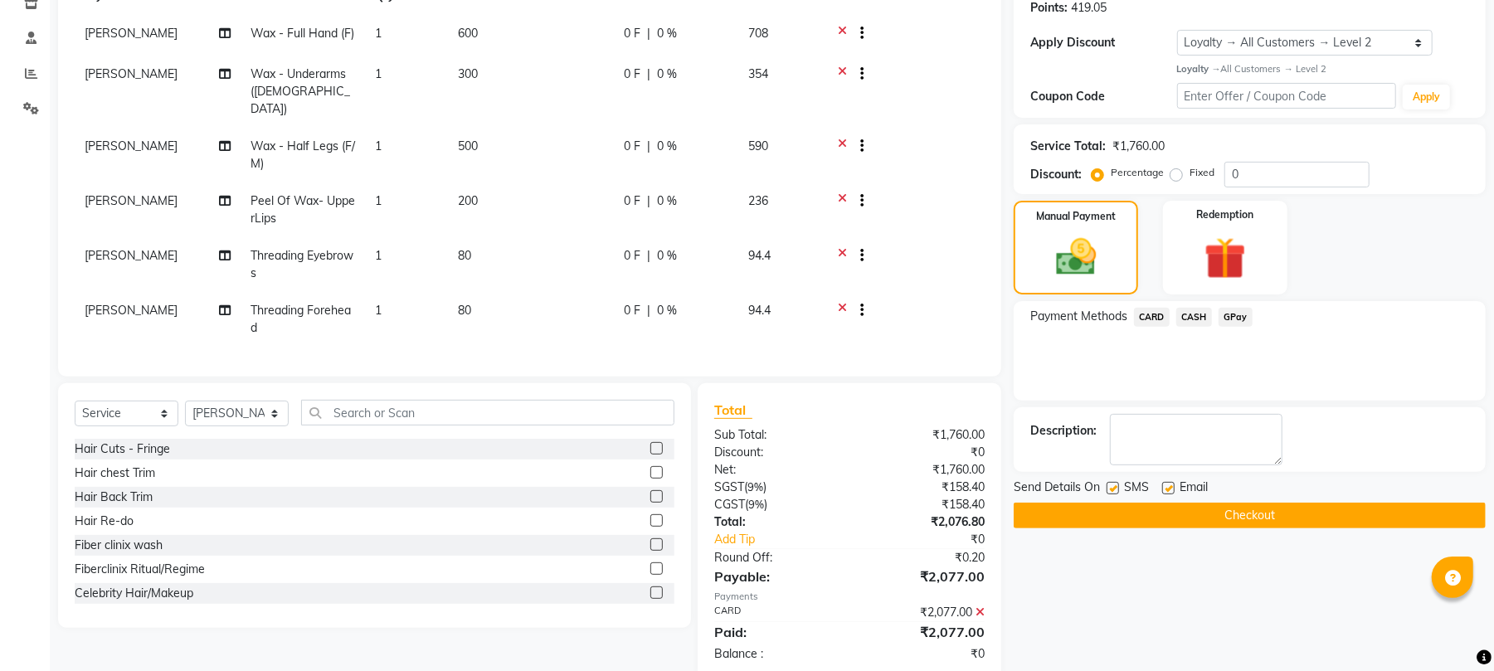
scroll to position [375, 0]
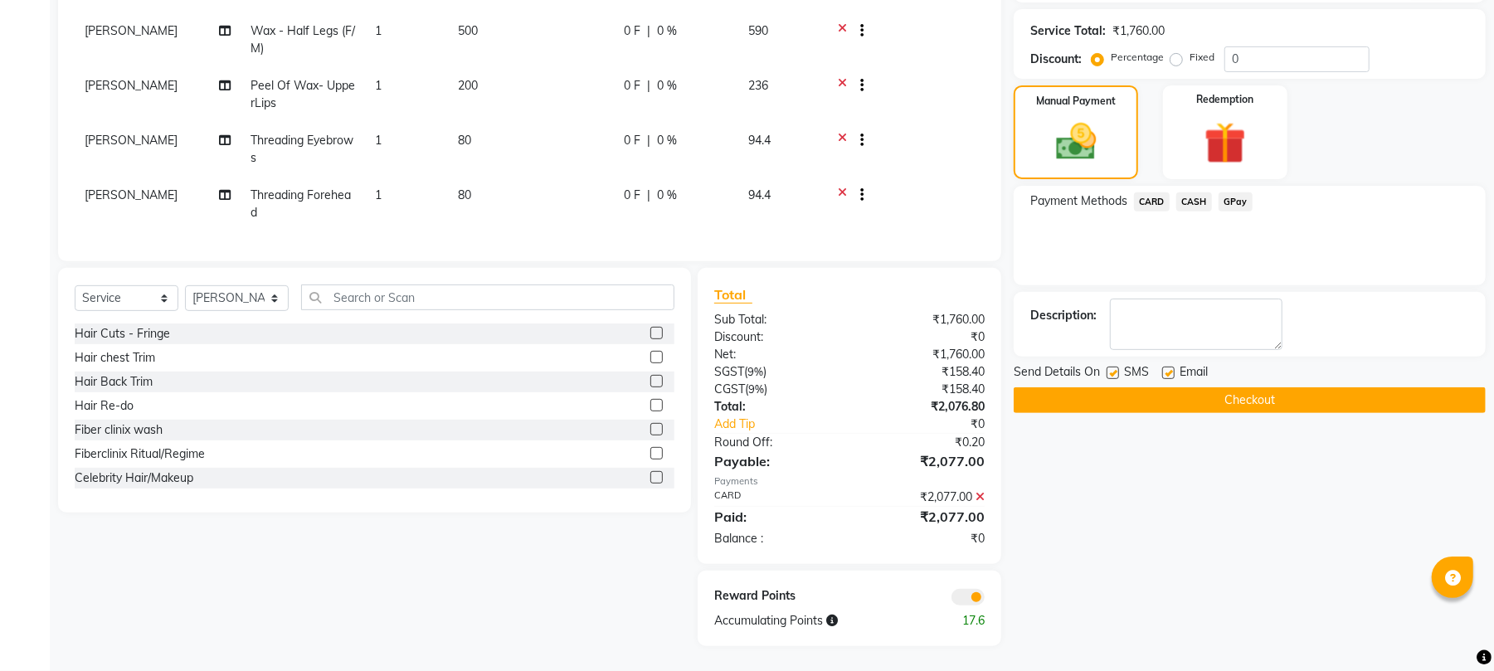
click at [1221, 400] on button "Checkout" at bounding box center [1250, 400] width 472 height 26
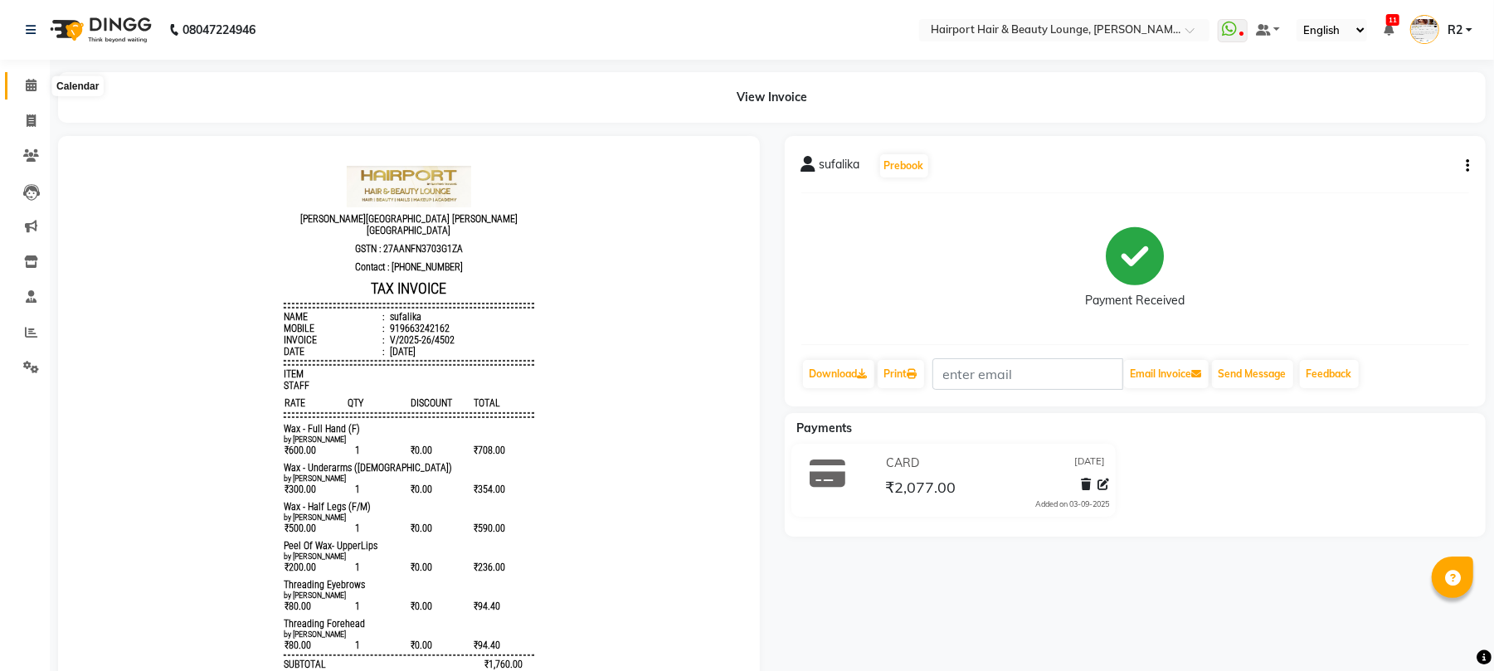
click at [22, 80] on span at bounding box center [31, 85] width 29 height 19
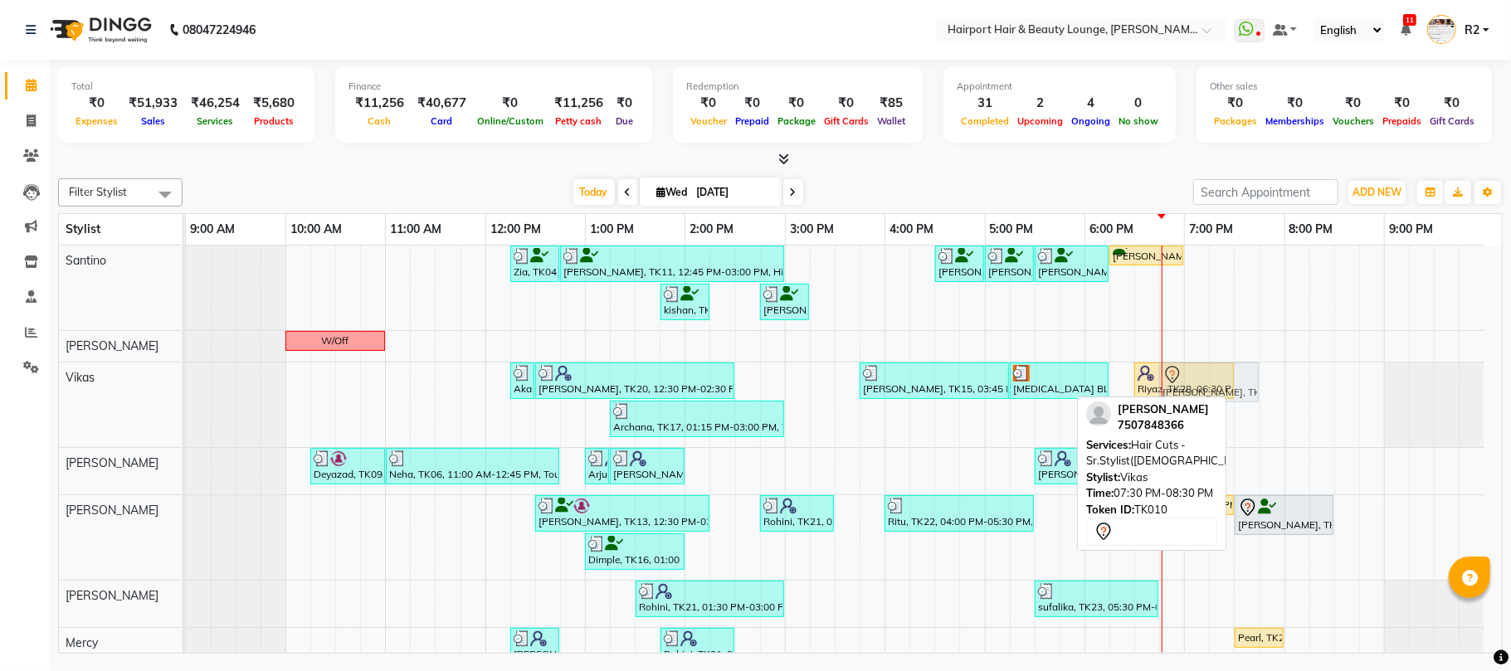
drag, startPoint x: 1273, startPoint y: 398, endPoint x: 1191, endPoint y: 405, distance: 81.6
click at [1191, 405] on div "Filter Stylist Select All [PERSON_NAME] [PERSON_NAME] [PERSON_NAME] [PERSON_NAM…" at bounding box center [780, 413] width 1444 height 482
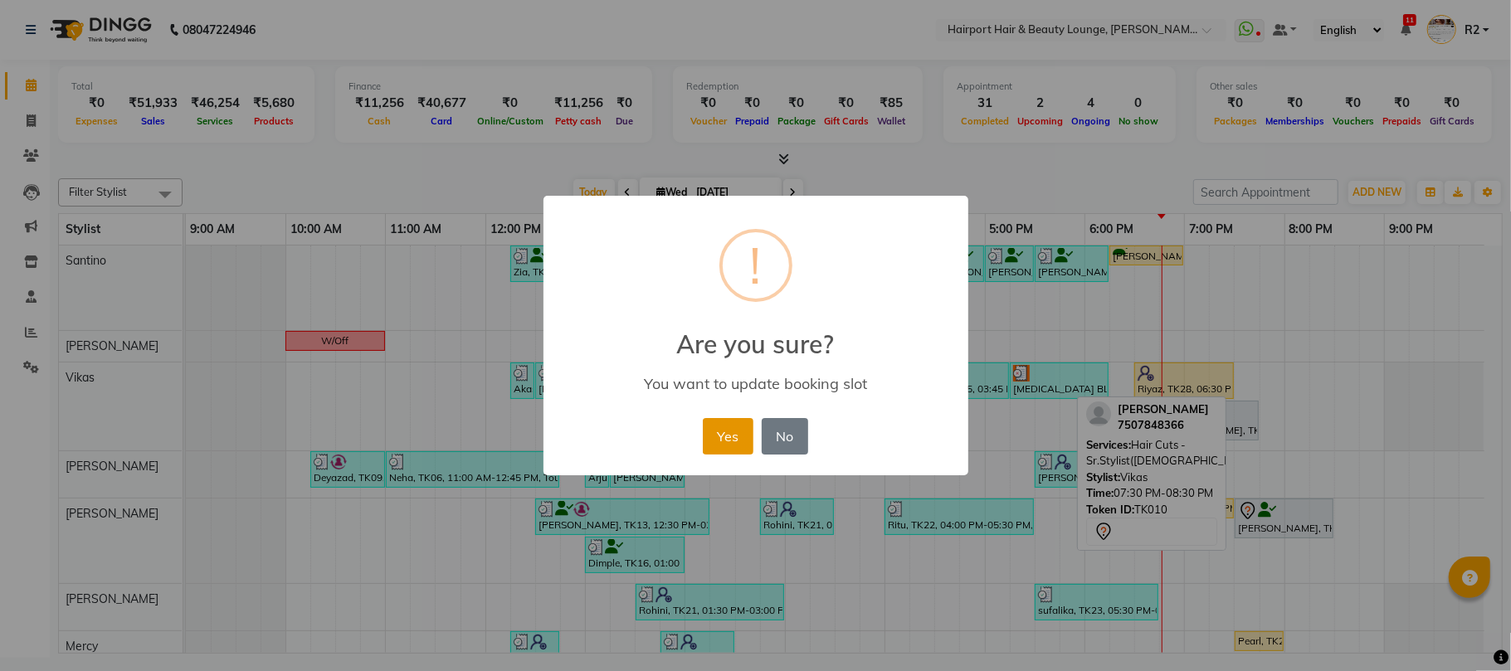
click at [721, 441] on button "Yes" at bounding box center [728, 436] width 51 height 37
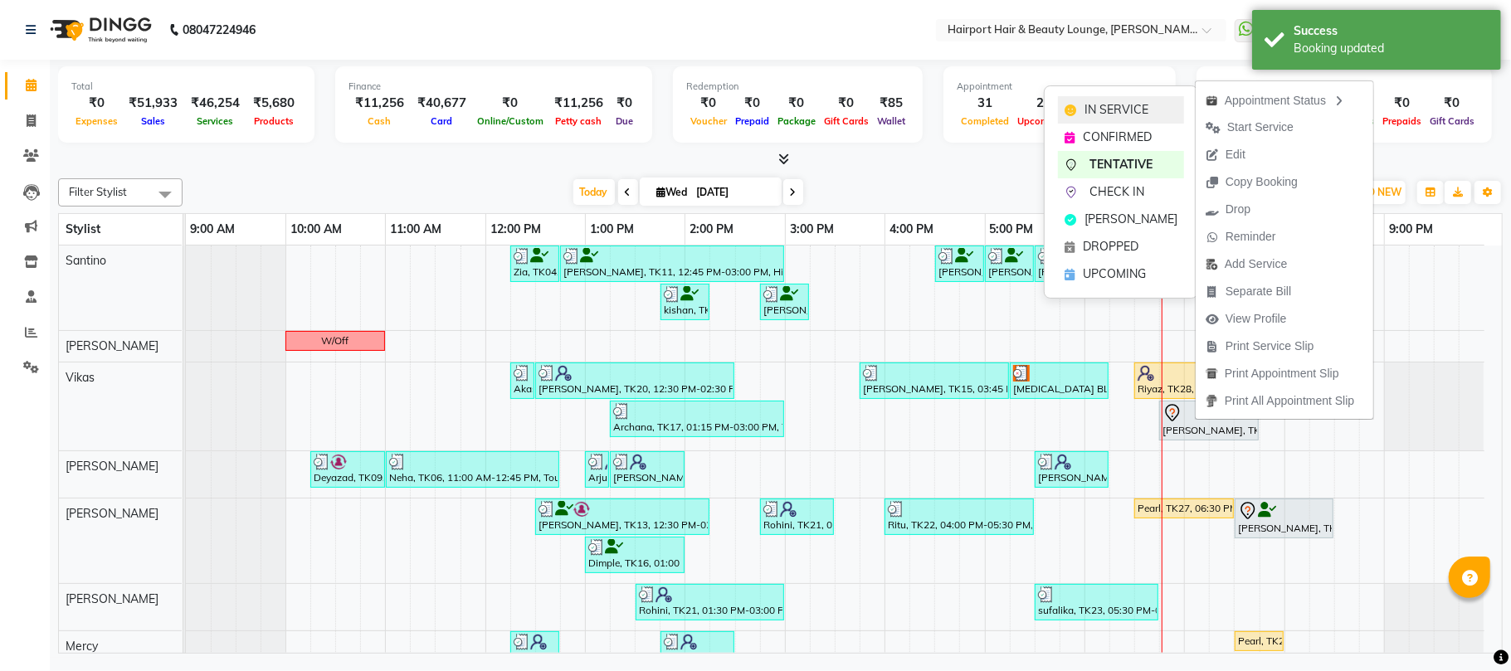
click at [1135, 104] on span "IN SERVICE" at bounding box center [1116, 109] width 64 height 17
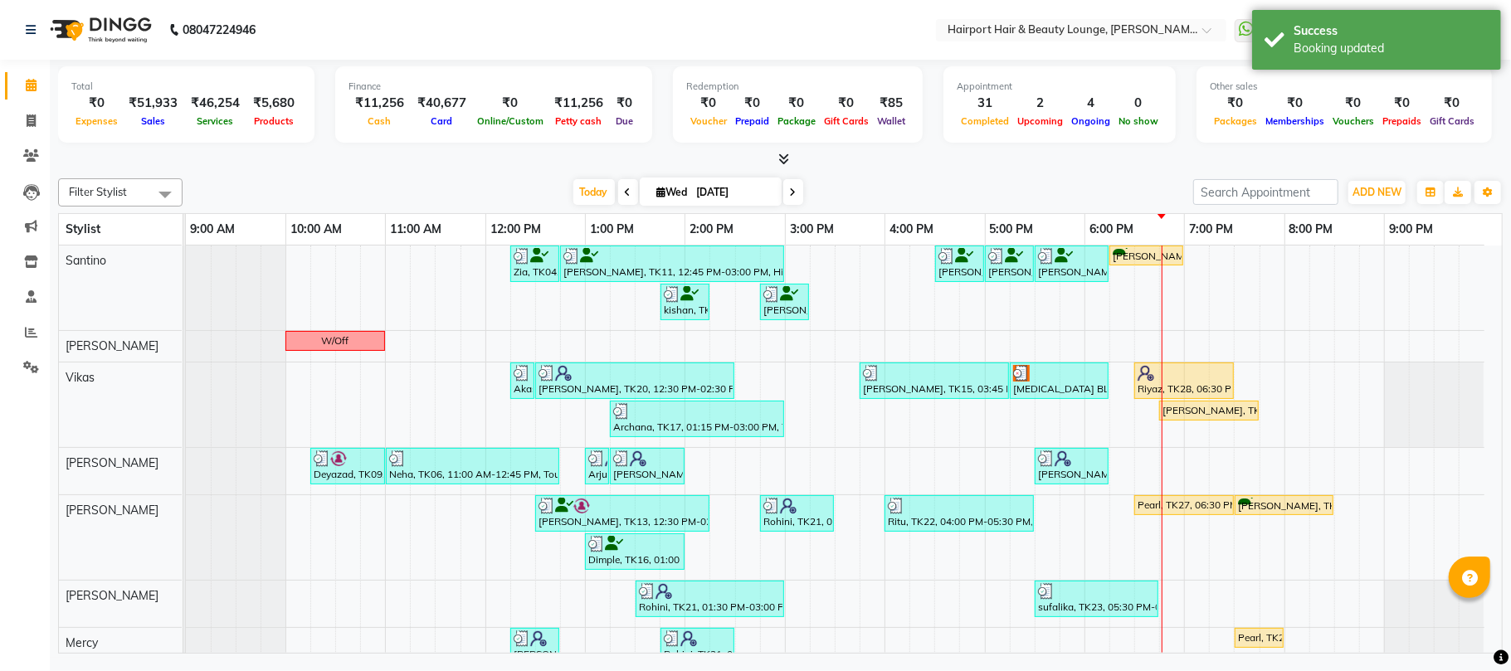
click at [1047, 170] on div "Total ₹0 Expenses ₹51,933 Sales ₹46,254 Services ₹5,680 Products Finance ₹11,25…" at bounding box center [780, 359] width 1461 height 598
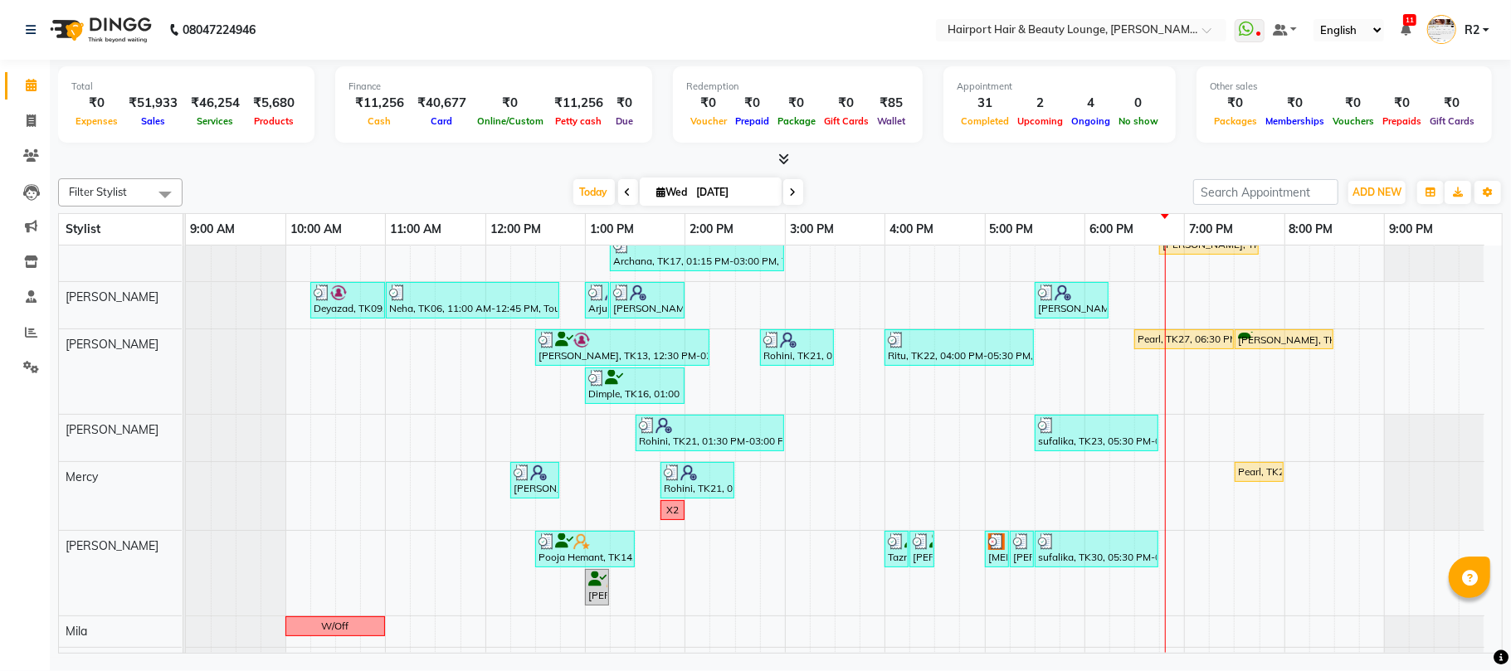
scroll to position [110, 0]
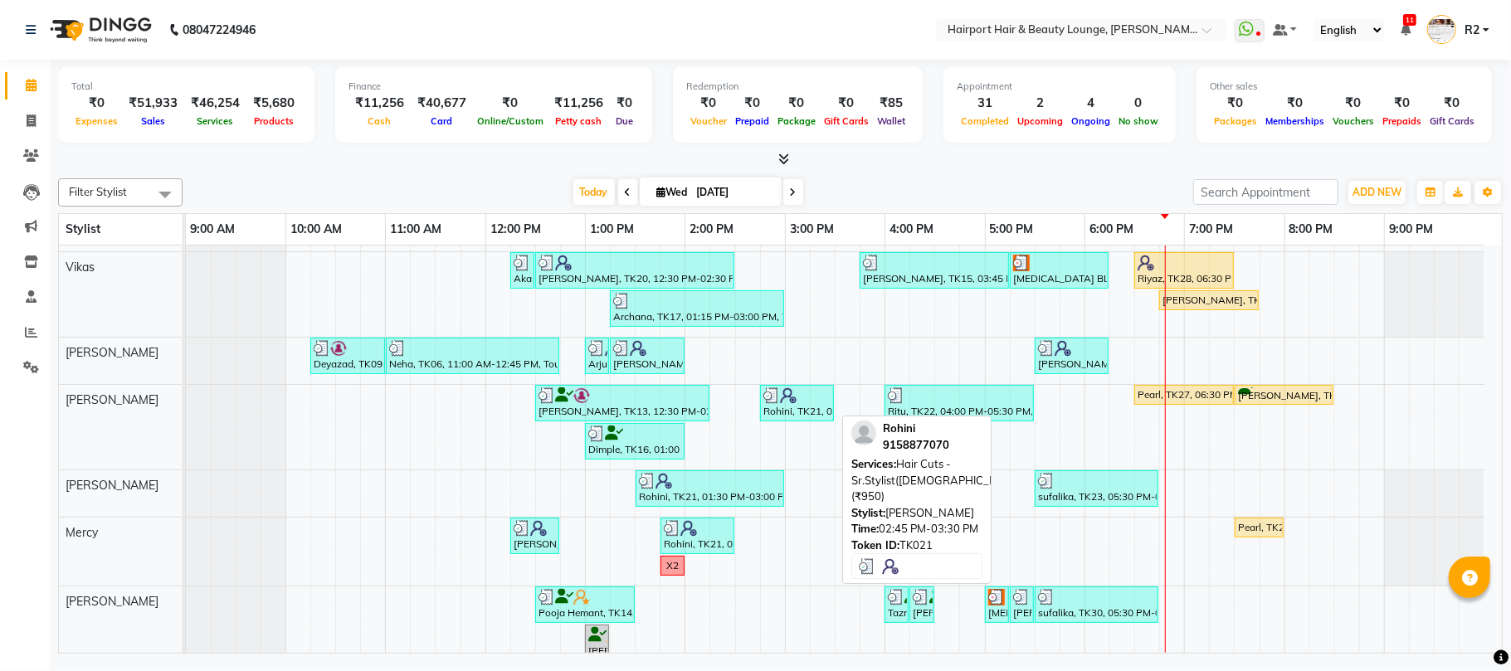
click at [791, 406] on div "Rohini, TK21, 02:45 PM-03:30 PM, Hair Cuts -Sr.Stylist([DEMOGRAPHIC_DATA]) (₹95…" at bounding box center [797, 403] width 71 height 32
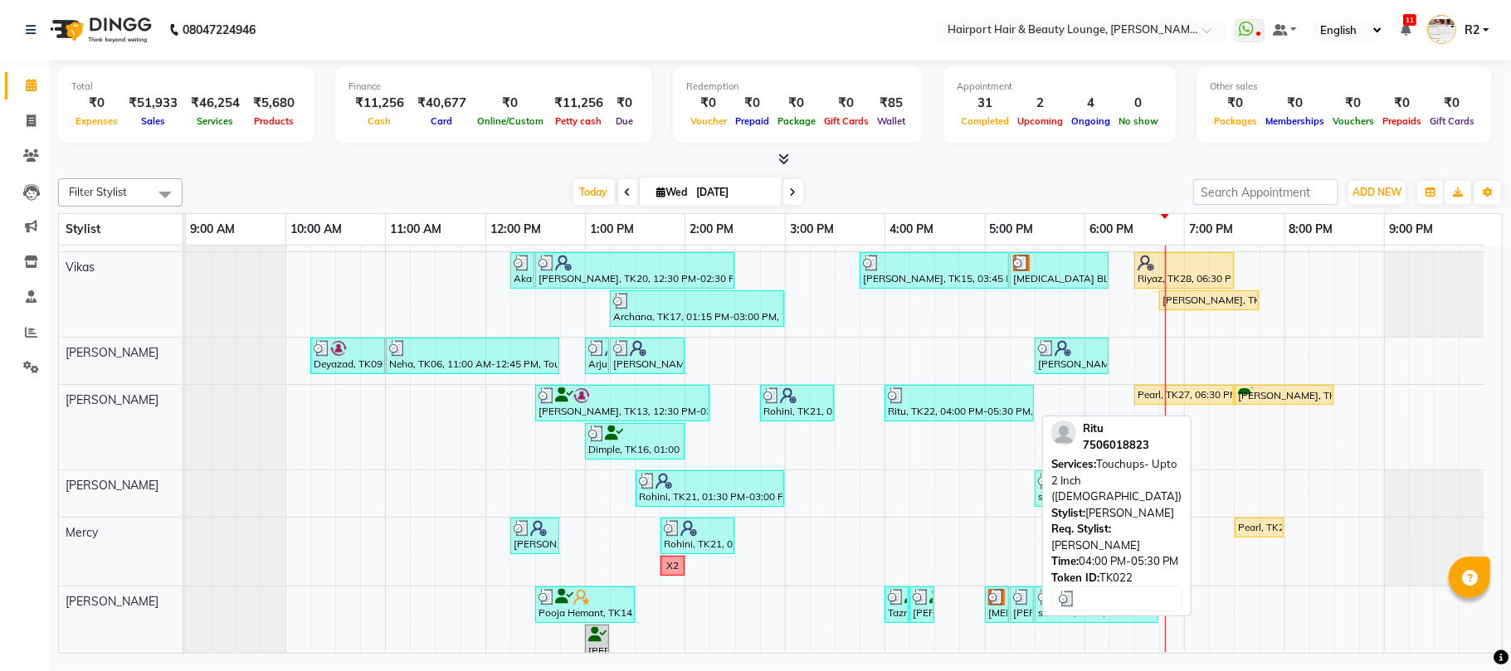
click at [924, 407] on div "Ritu, TK22, 04:00 PM-05:30 PM, Touchups- Upto 2 Inch ([DEMOGRAPHIC_DATA])" at bounding box center [959, 403] width 146 height 32
select select "3"
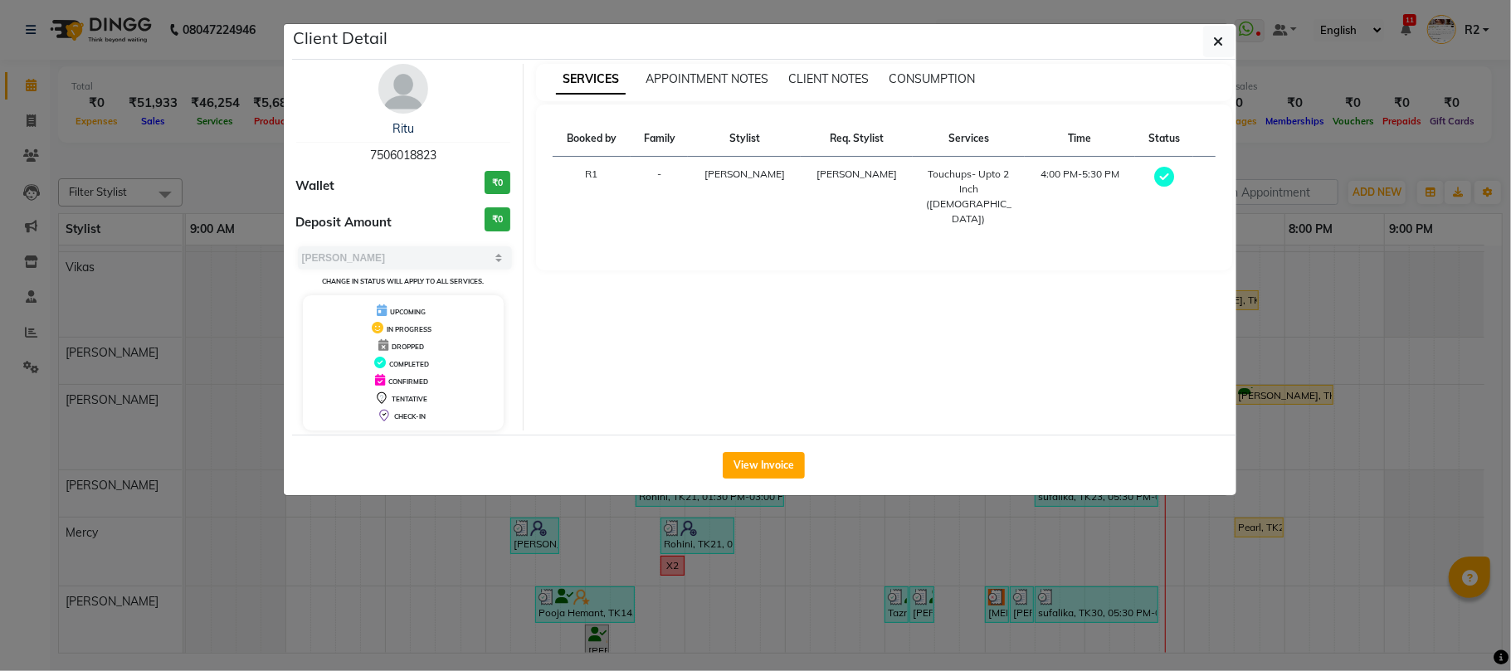
click at [1033, 548] on ngb-modal-window "Client Detail Ritu 7506018823 Wallet ₹0 Deposit Amount ₹0 Select MARK DONE UPCO…" at bounding box center [755, 335] width 1511 height 671
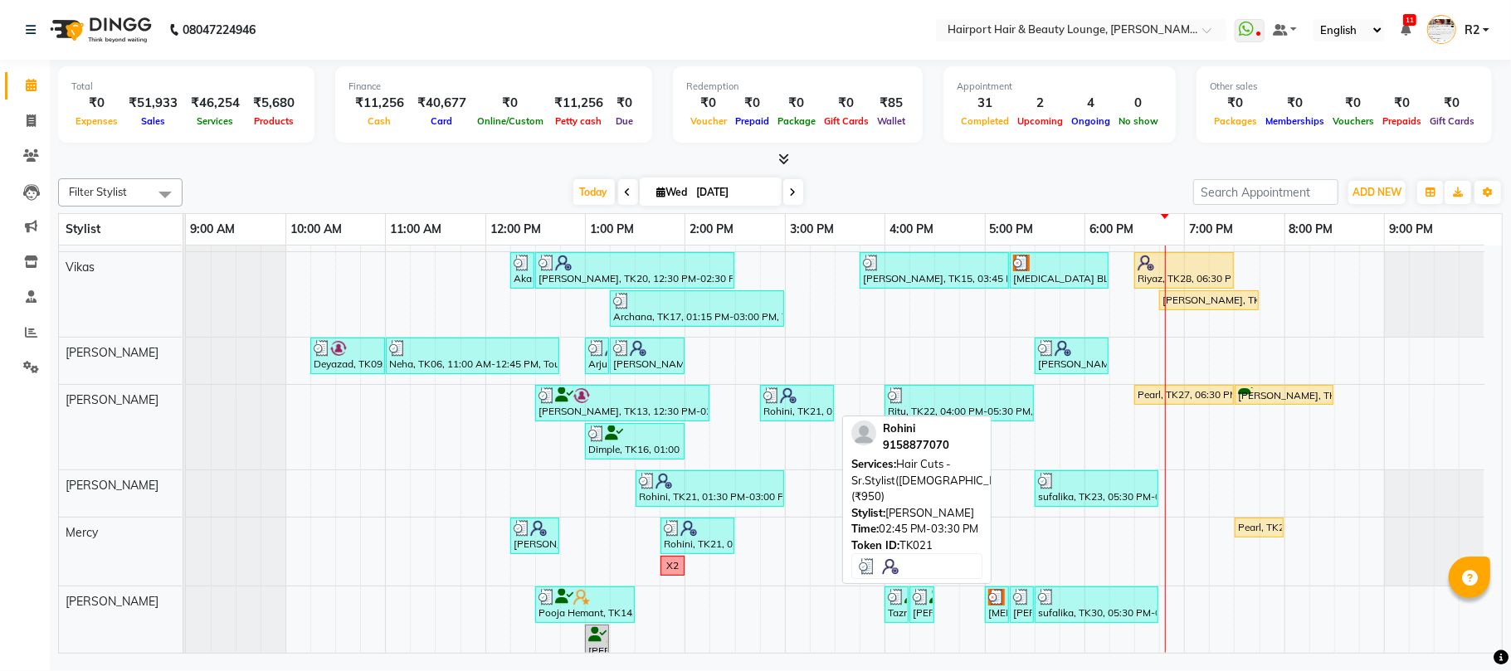
click at [810, 403] on div at bounding box center [796, 395] width 67 height 17
select select "3"
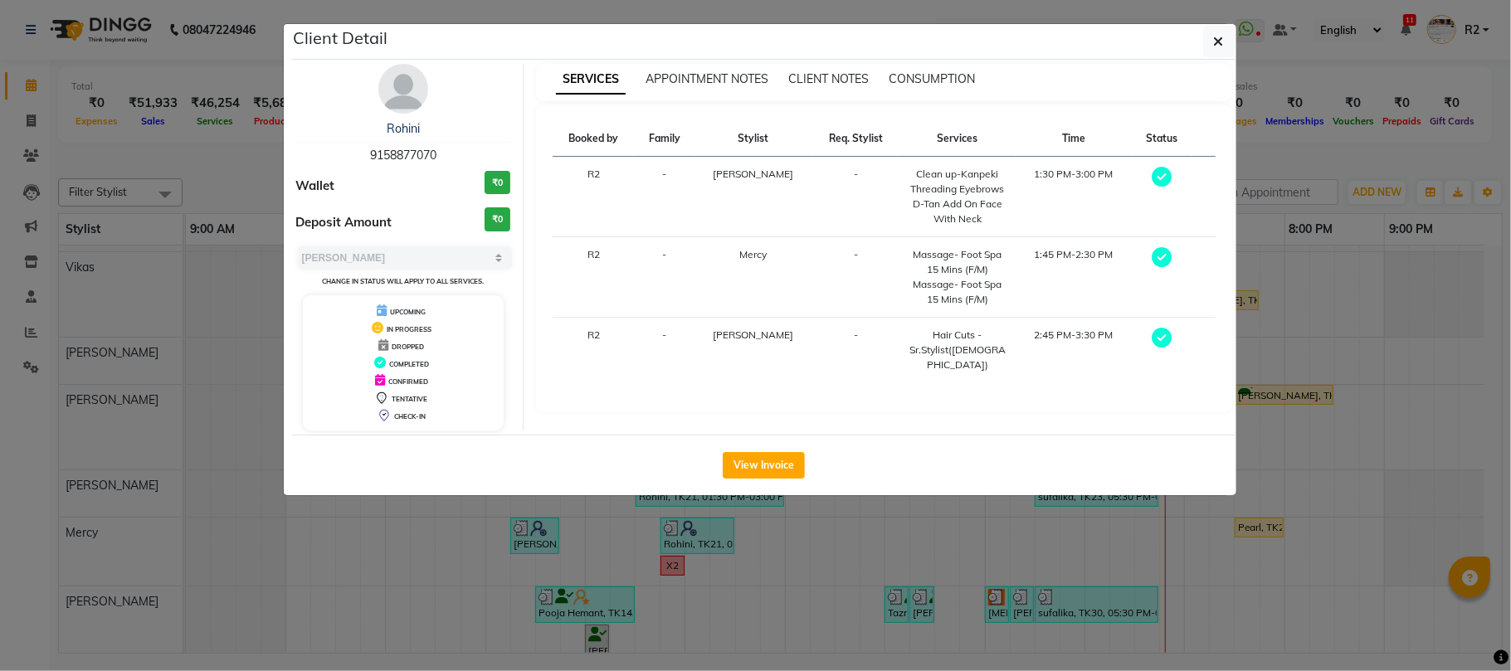
click at [903, 535] on ngb-modal-window "Client Detail Rohini 9158877070 Wallet ₹0 Deposit Amount ₹0 Select MARK DONE UP…" at bounding box center [755, 335] width 1511 height 671
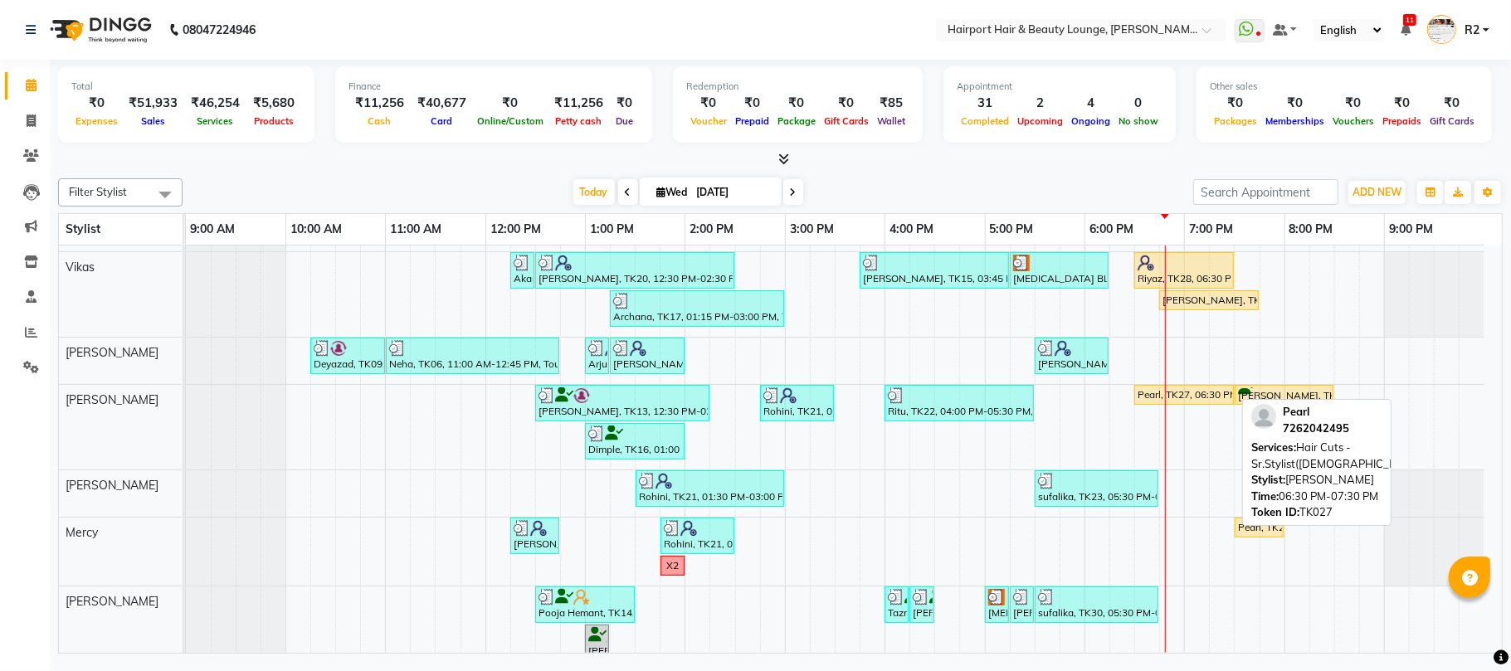
click at [1205, 400] on div "Pearl, TK27, 06:30 PM-07:30 PM, Hair Cuts -Sr.Stylist([DEMOGRAPHIC_DATA])" at bounding box center [1184, 394] width 96 height 15
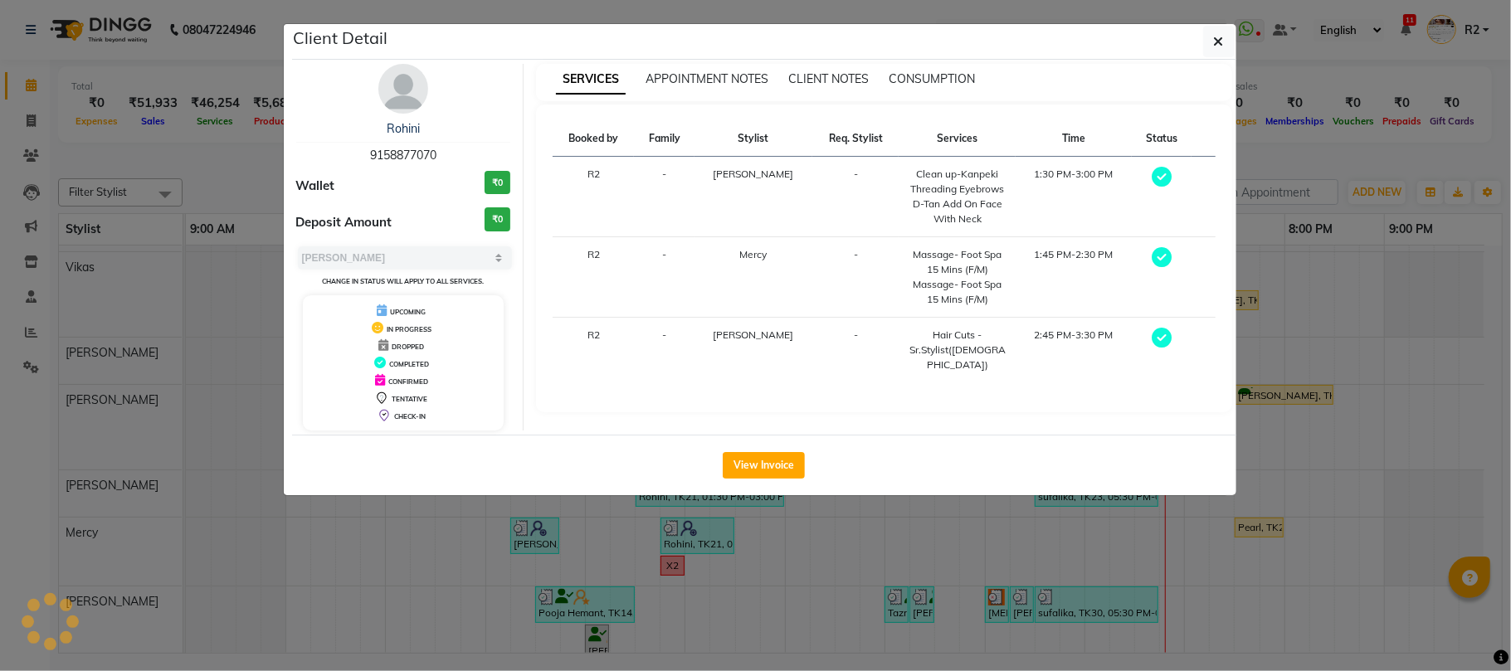
select select "1"
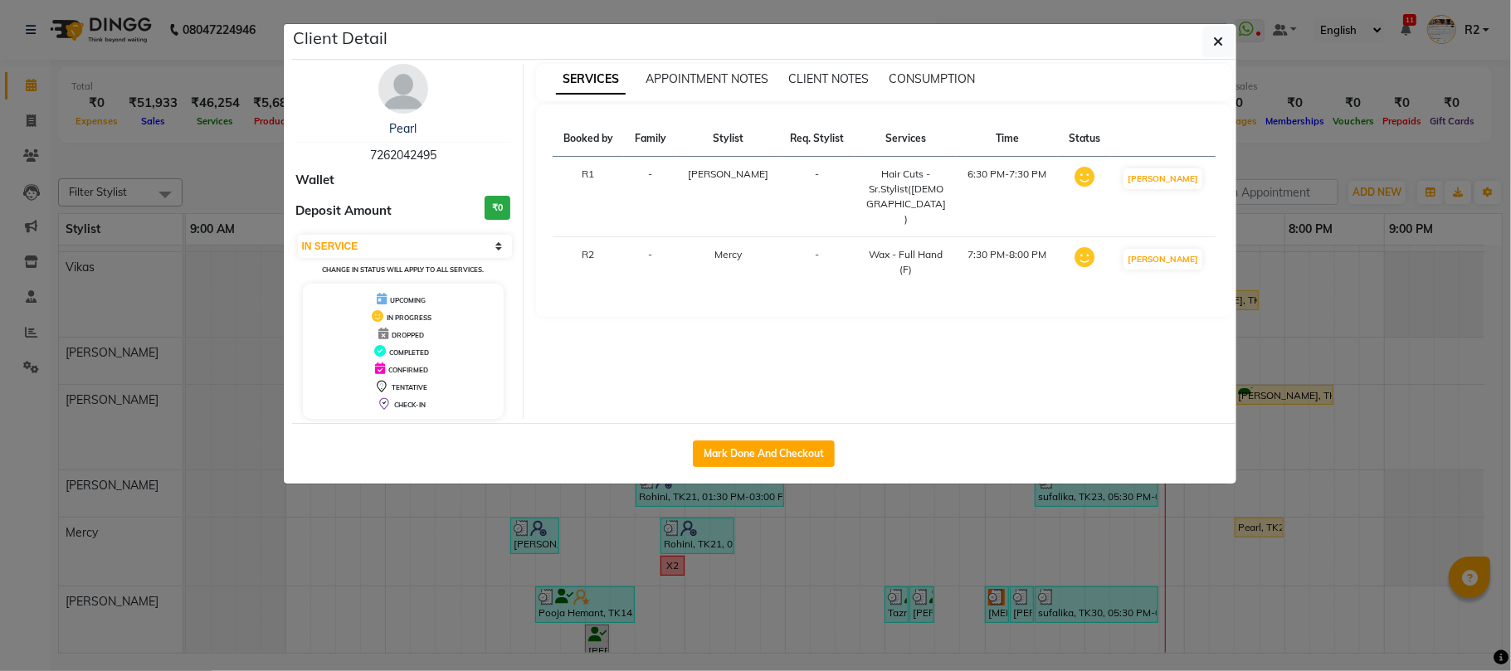
click at [1358, 518] on ngb-modal-window "Client Detail Pearl 7262042495 Wallet Deposit Amount ₹0 Select IN SERVICE CONFI…" at bounding box center [755, 335] width 1511 height 671
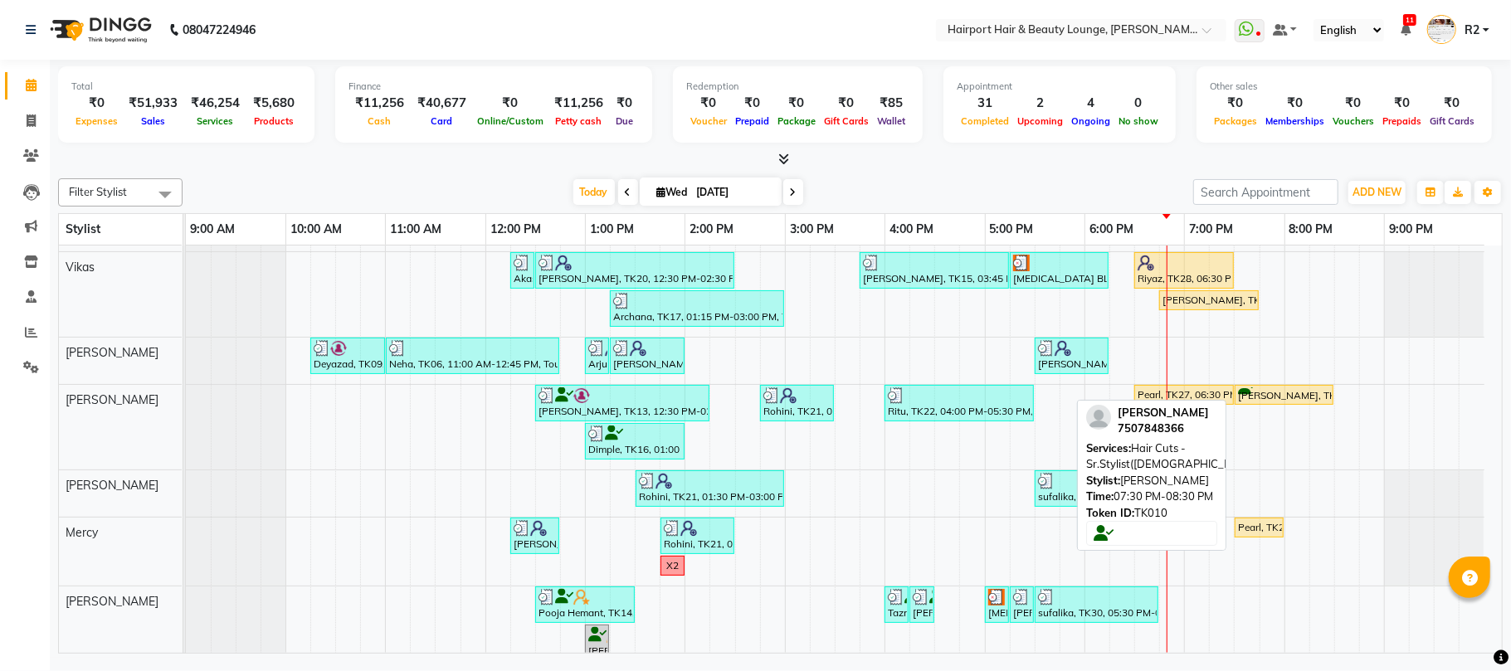
click at [1276, 400] on div "[PERSON_NAME], TK10, 07:30 PM-08:30 PM, Hair Cuts -Sr.Stylist([DEMOGRAPHIC_DATA…" at bounding box center [1283, 395] width 95 height 16
select select "1"
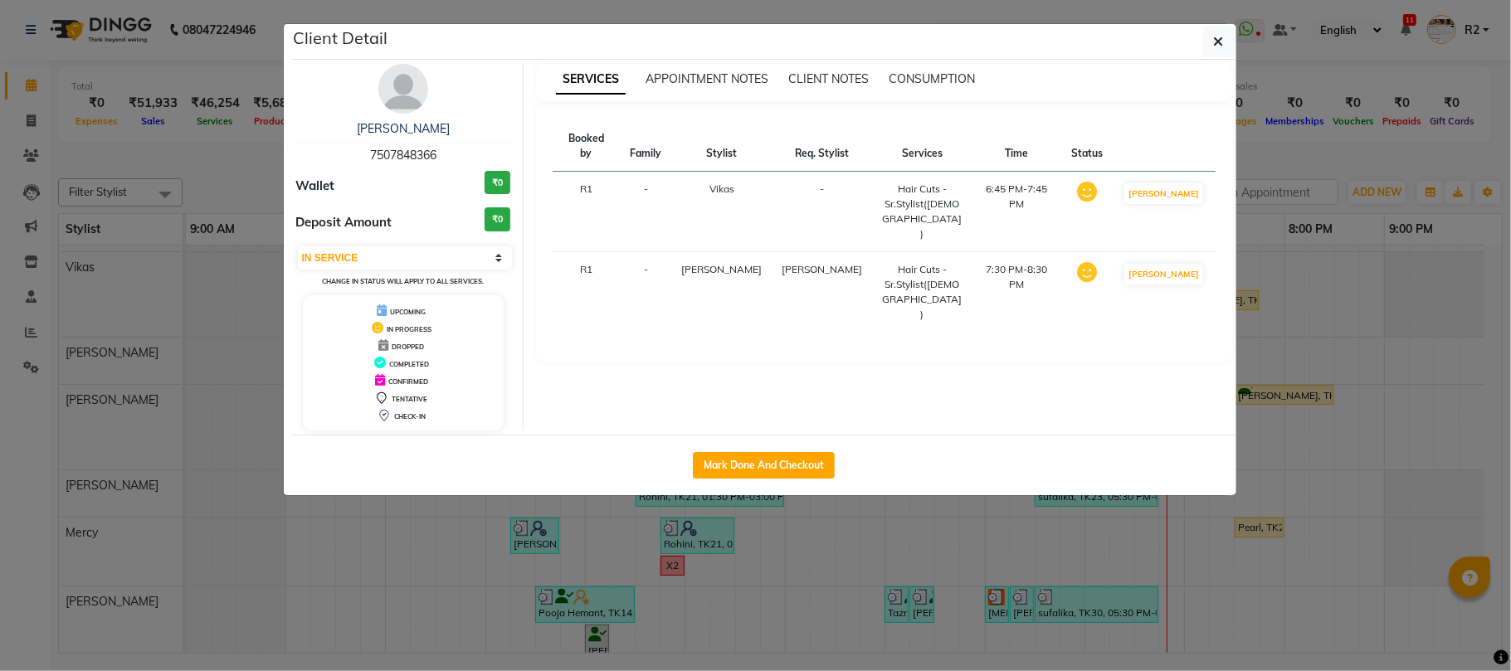
click at [1358, 535] on ngb-modal-window "Client Detail [PERSON_NAME] 7507848366 Wallet ₹0 Deposit Amount ₹0 Select IN SE…" at bounding box center [755, 335] width 1511 height 671
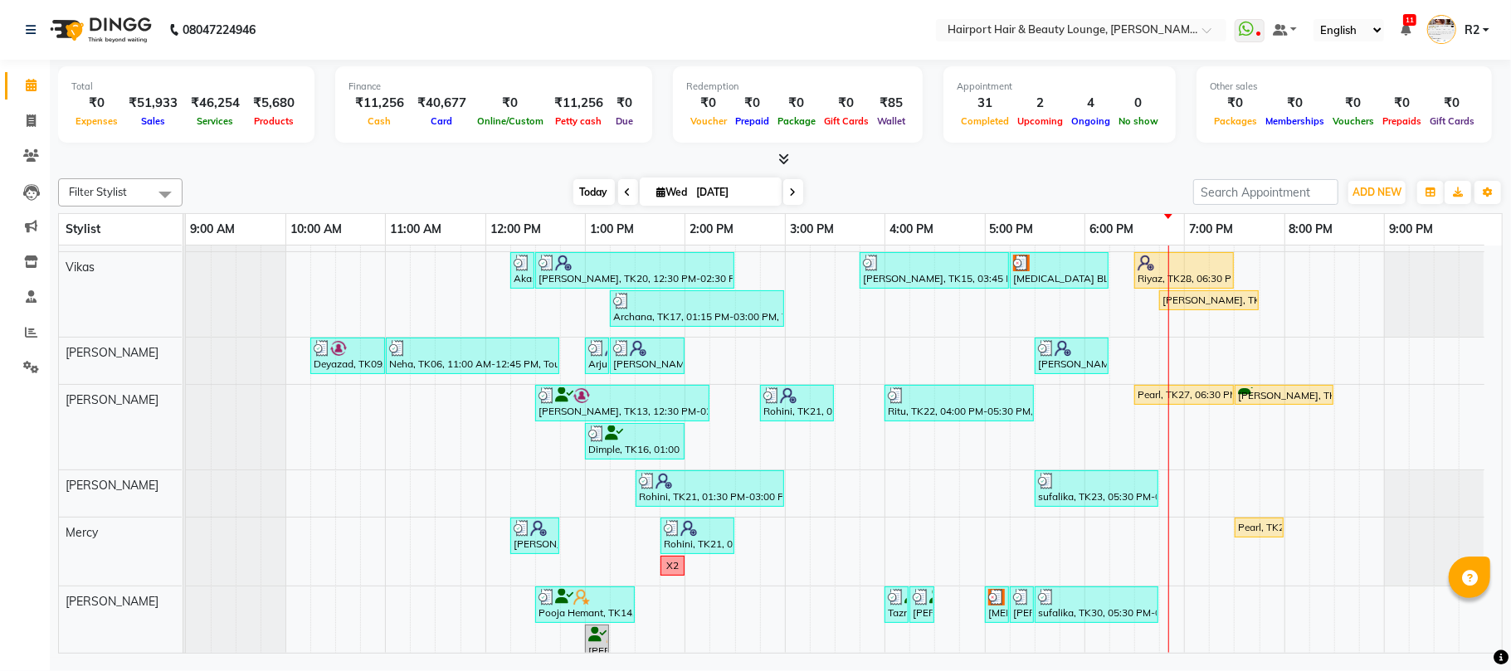
click at [582, 199] on span "Today" at bounding box center [593, 192] width 41 height 26
click at [783, 197] on span at bounding box center [793, 192] width 20 height 26
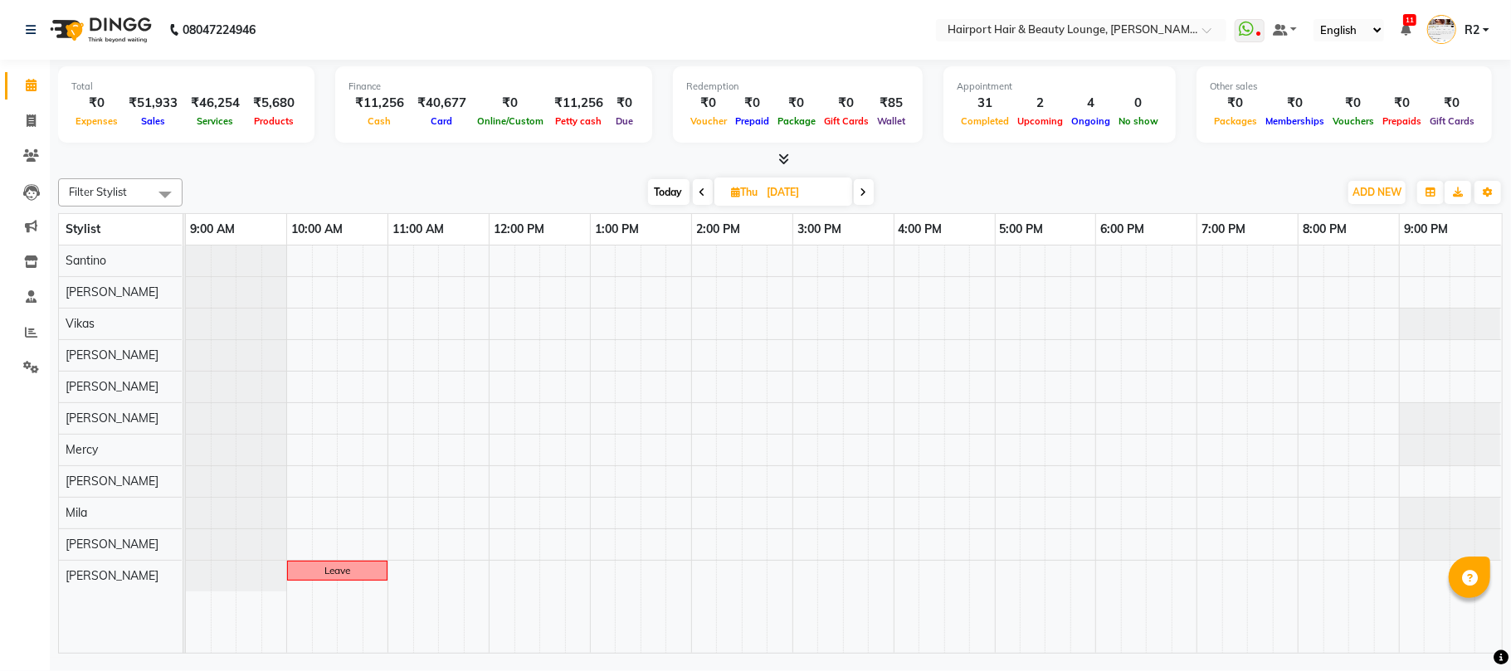
scroll to position [0, 0]
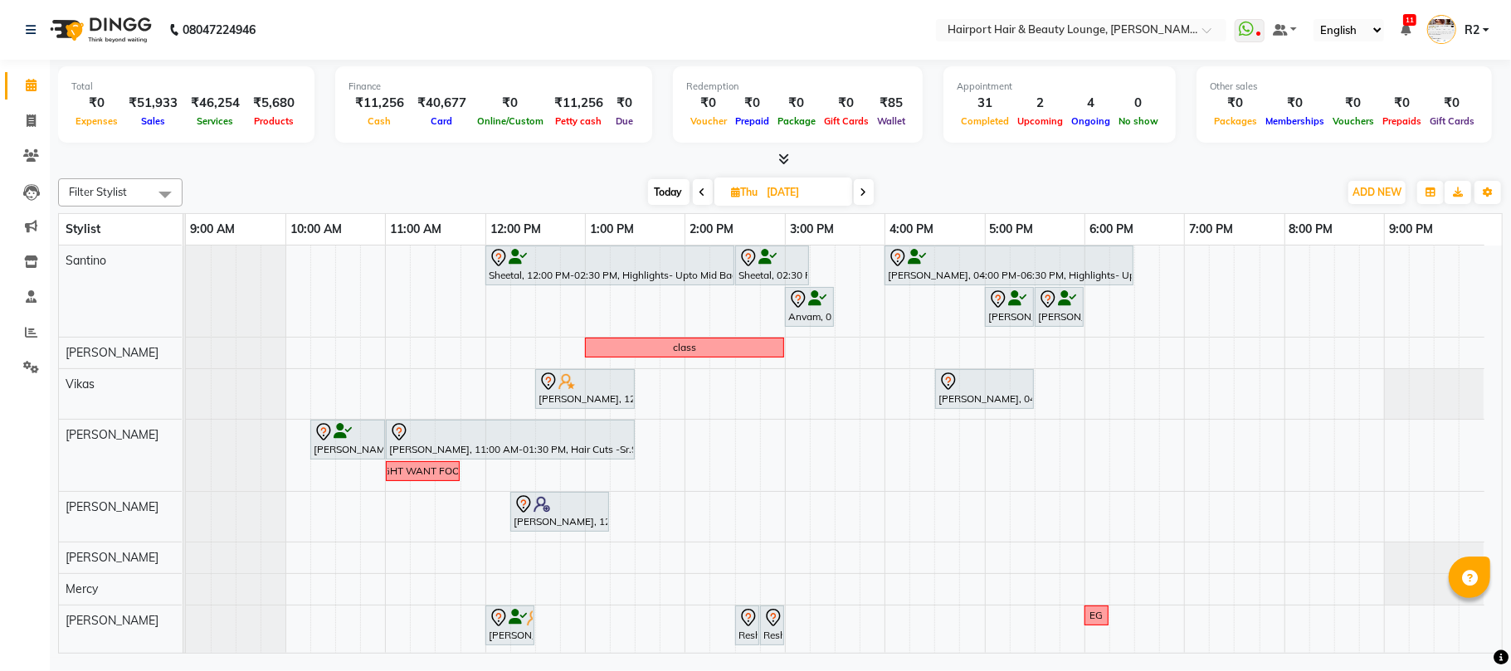
click at [860, 196] on span at bounding box center [864, 192] width 20 height 26
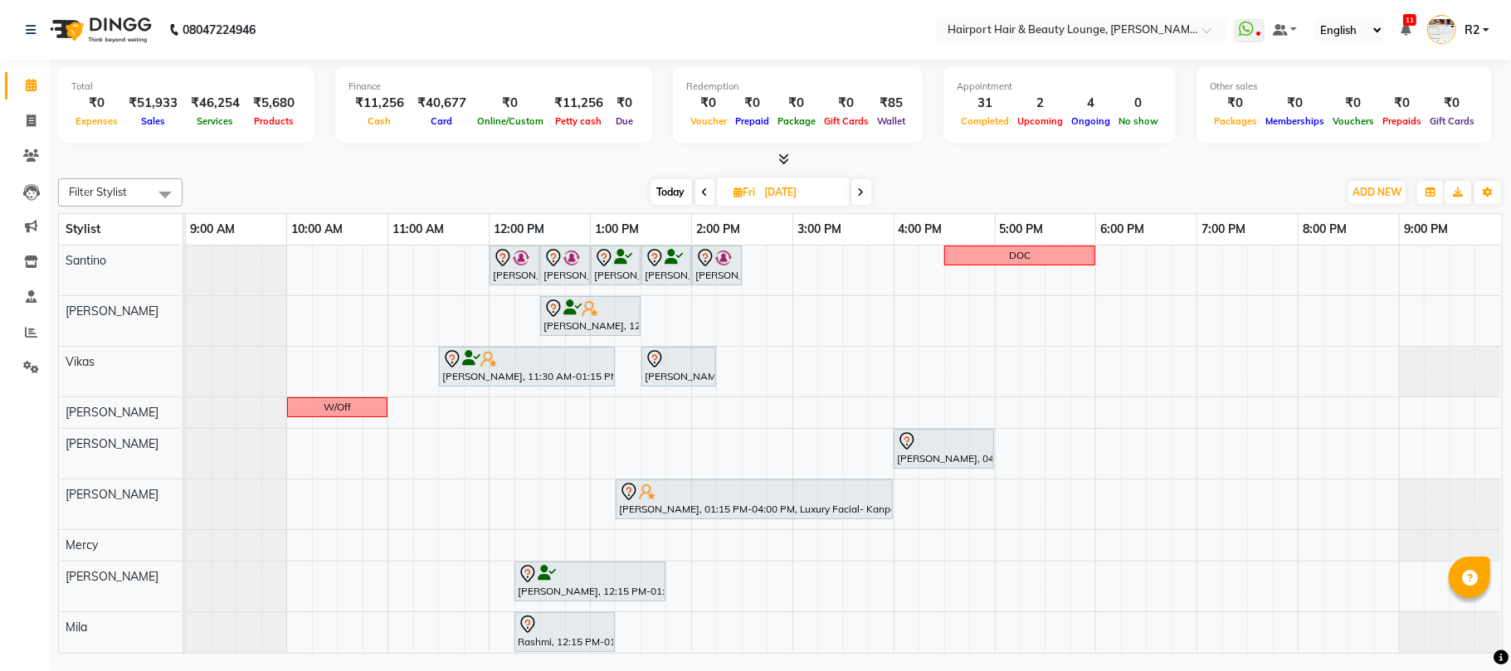
click at [861, 196] on icon at bounding box center [861, 192] width 7 height 10
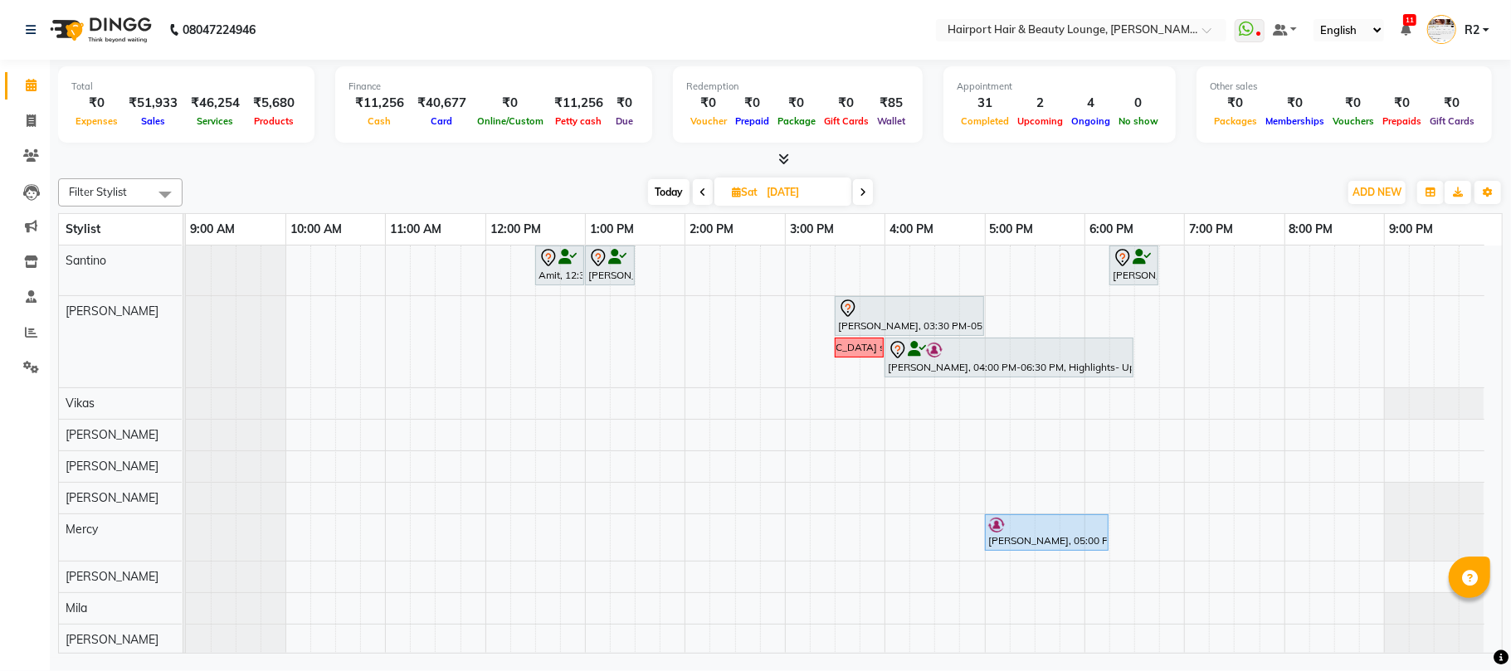
click at [699, 197] on icon at bounding box center [702, 192] width 7 height 10
type input "[DATE]"
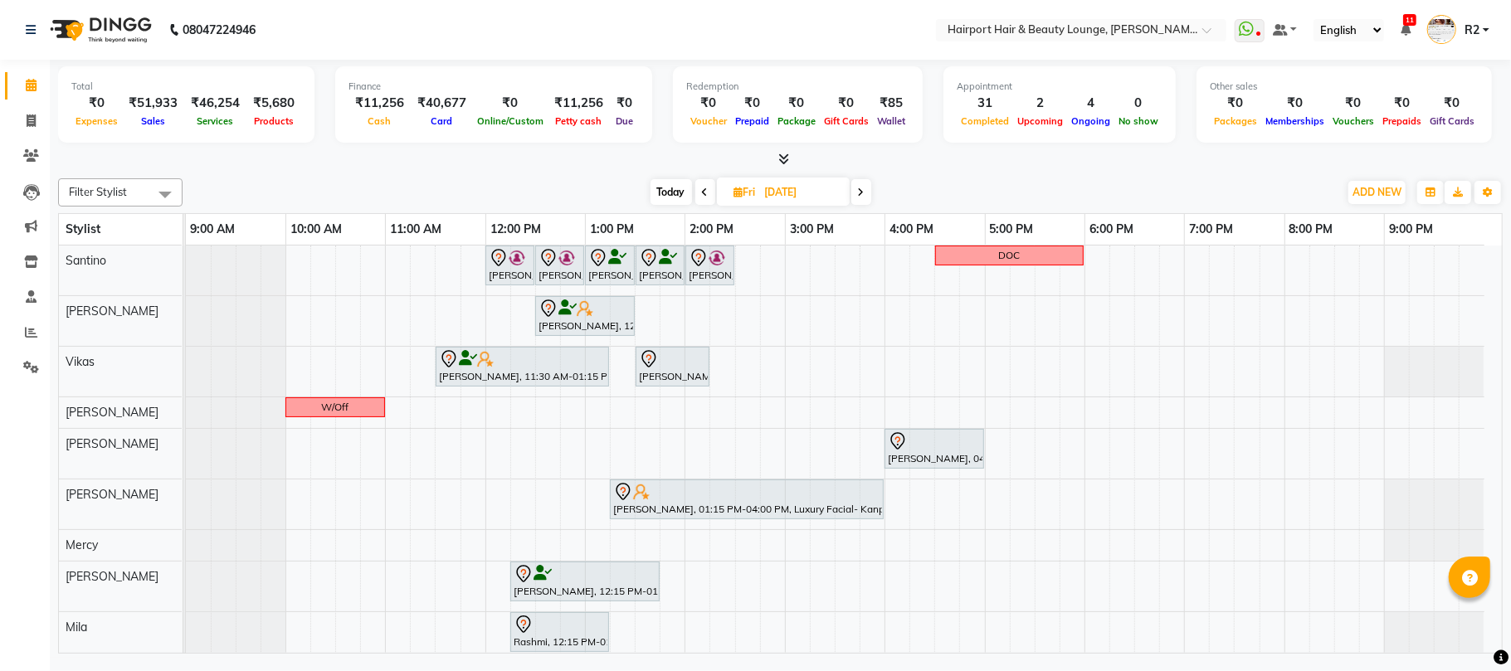
click at [793, 269] on div "[PERSON_NAME], 12:00 PM-12:30 PM, Hair Cuts -Creative Expert ([DEMOGRAPHIC_DATA…" at bounding box center [844, 486] width 1316 height 480
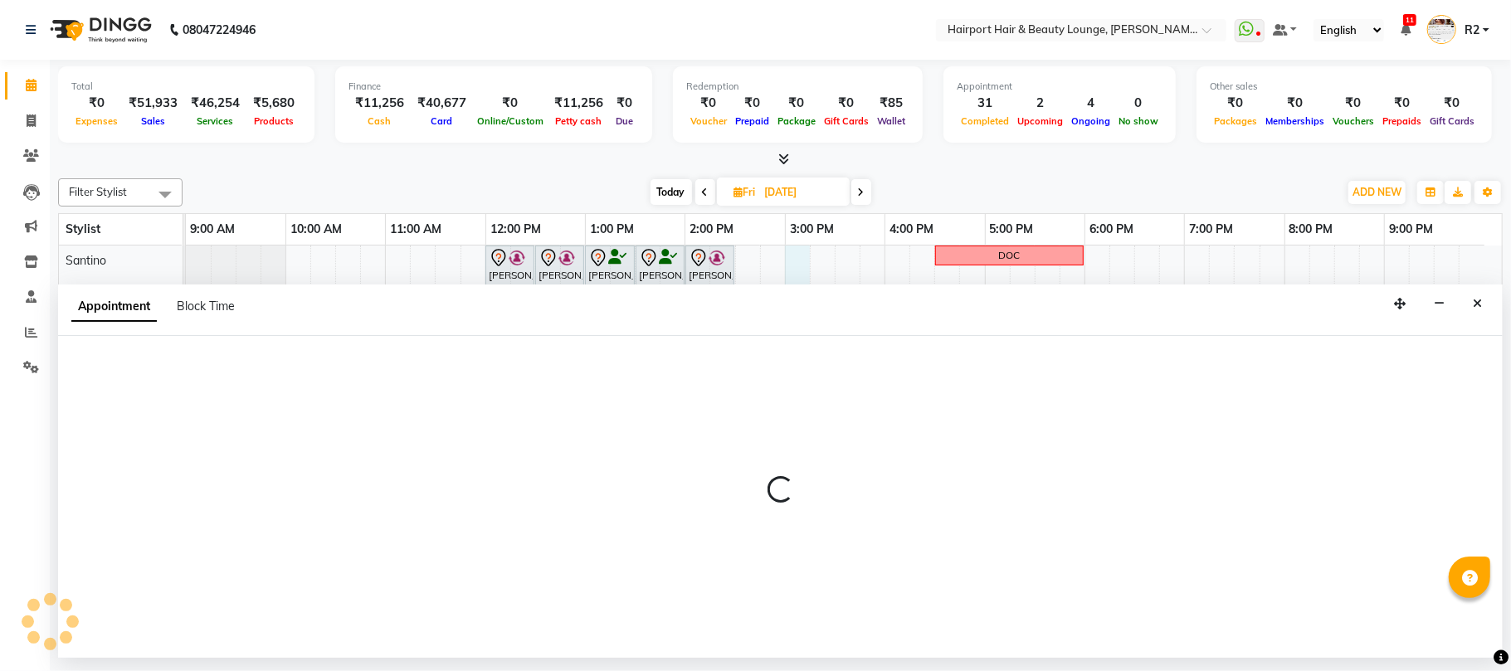
select select "9137"
select select "900"
select select "tentative"
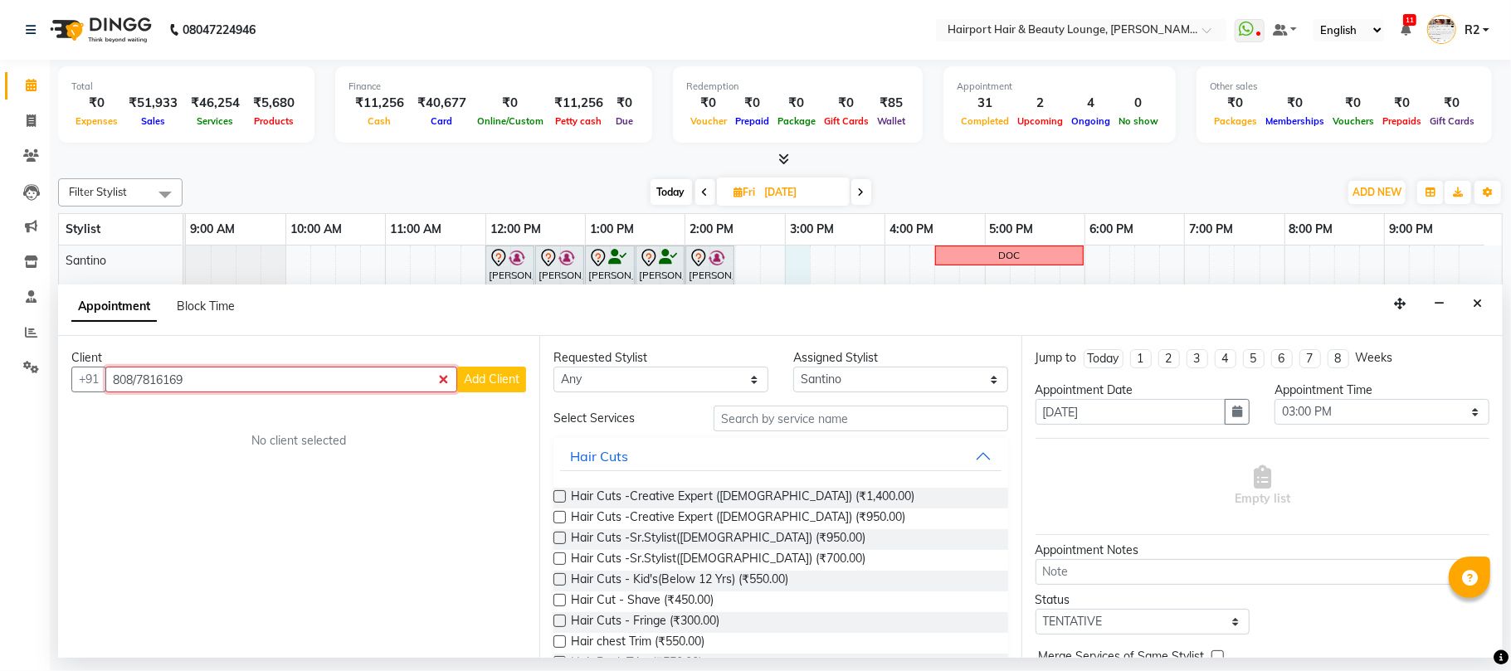
click at [441, 387] on input "808/7816169" at bounding box center [281, 380] width 352 height 26
click at [445, 382] on input "808/7816169" at bounding box center [281, 380] width 352 height 26
click at [137, 377] on input "808/7816169" at bounding box center [281, 380] width 352 height 26
click at [143, 377] on input "808/7816169" at bounding box center [281, 380] width 352 height 26
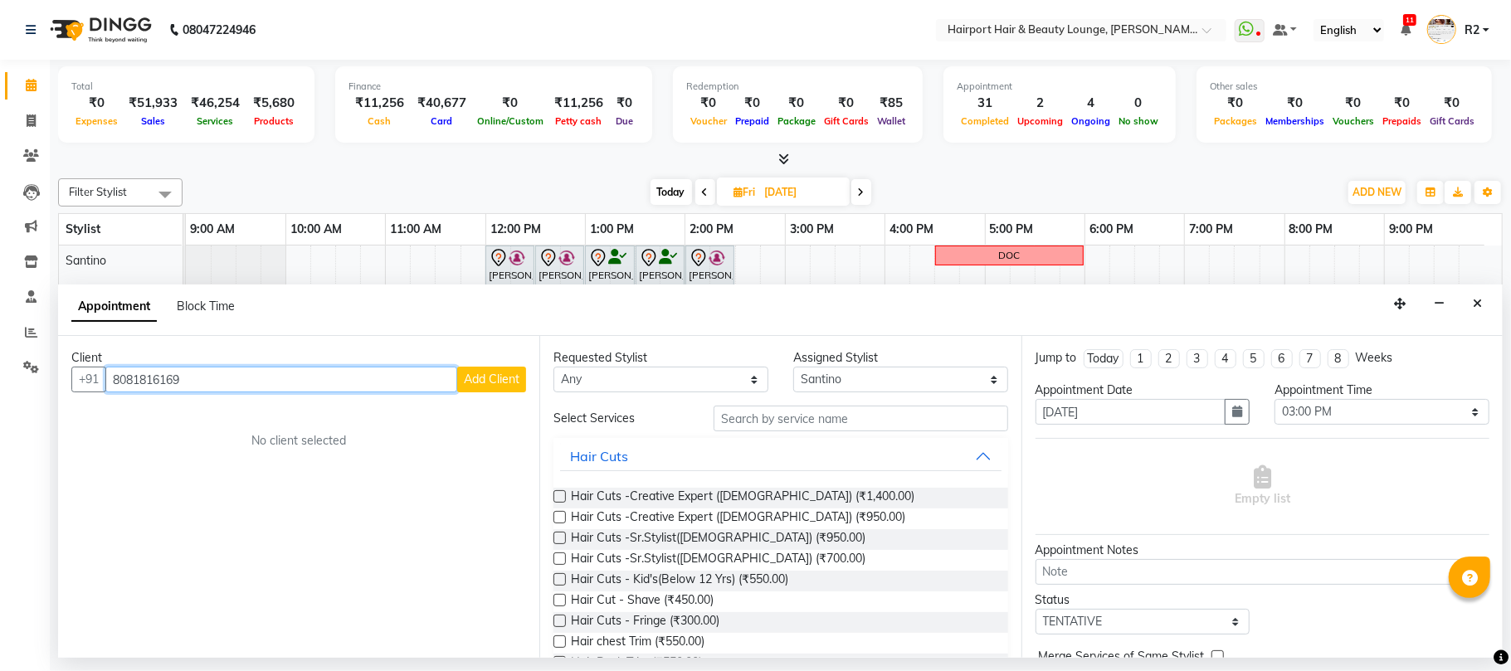
click at [134, 379] on input "8081816169" at bounding box center [281, 380] width 352 height 26
click at [393, 369] on input "80871816169" at bounding box center [281, 380] width 352 height 26
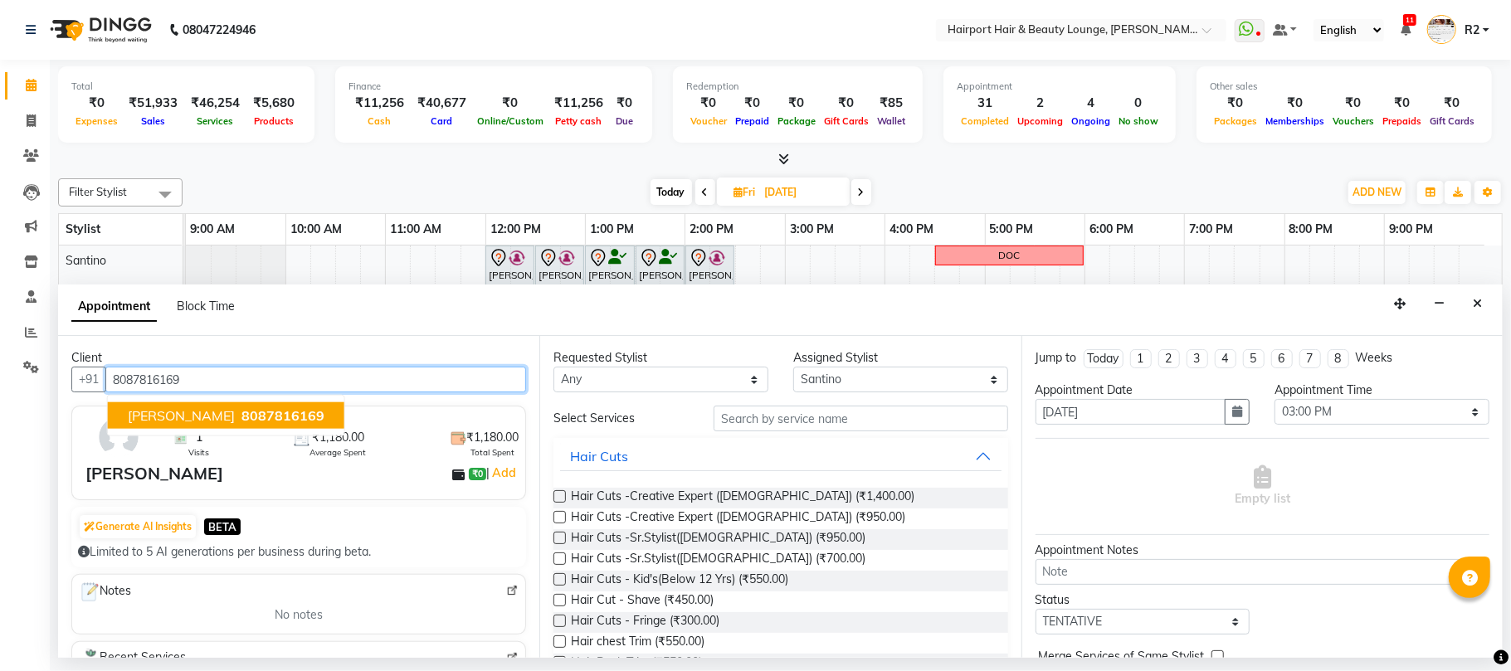
click at [176, 411] on span "[PERSON_NAME]" at bounding box center [181, 415] width 107 height 17
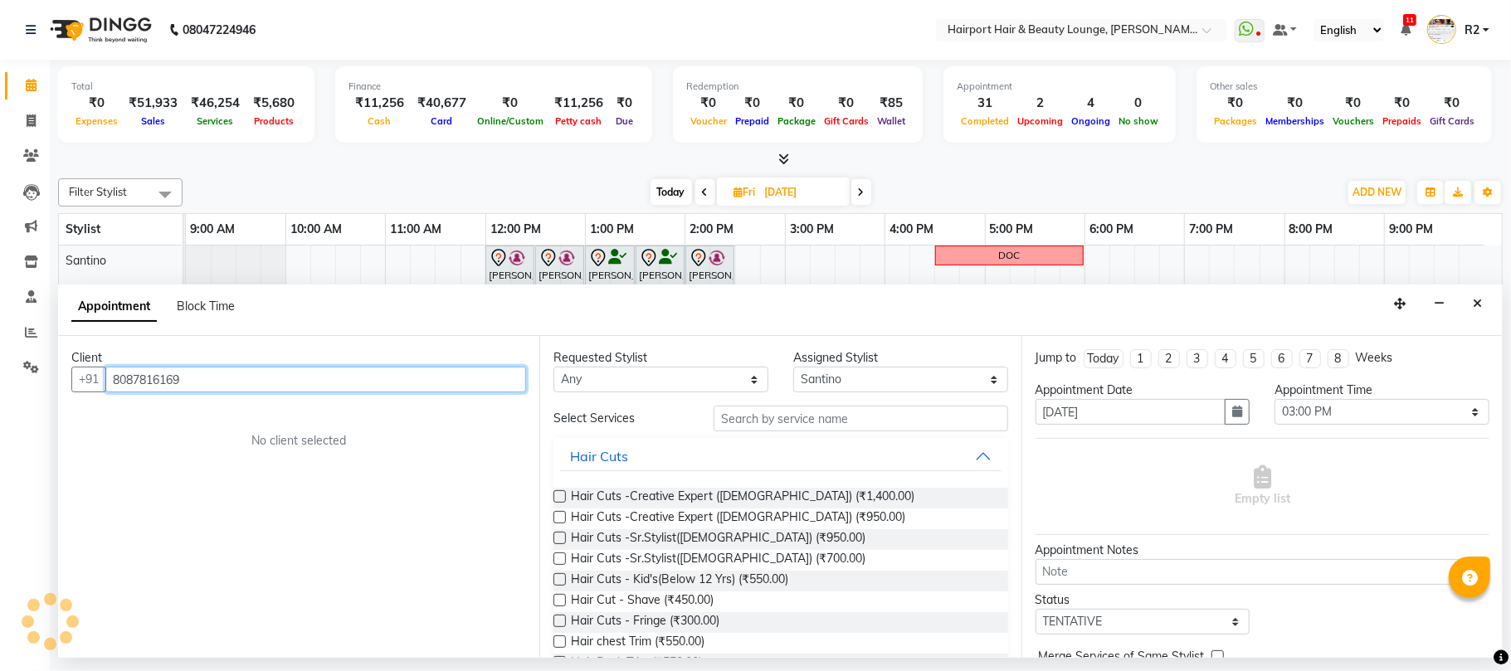
type input "8087816169"
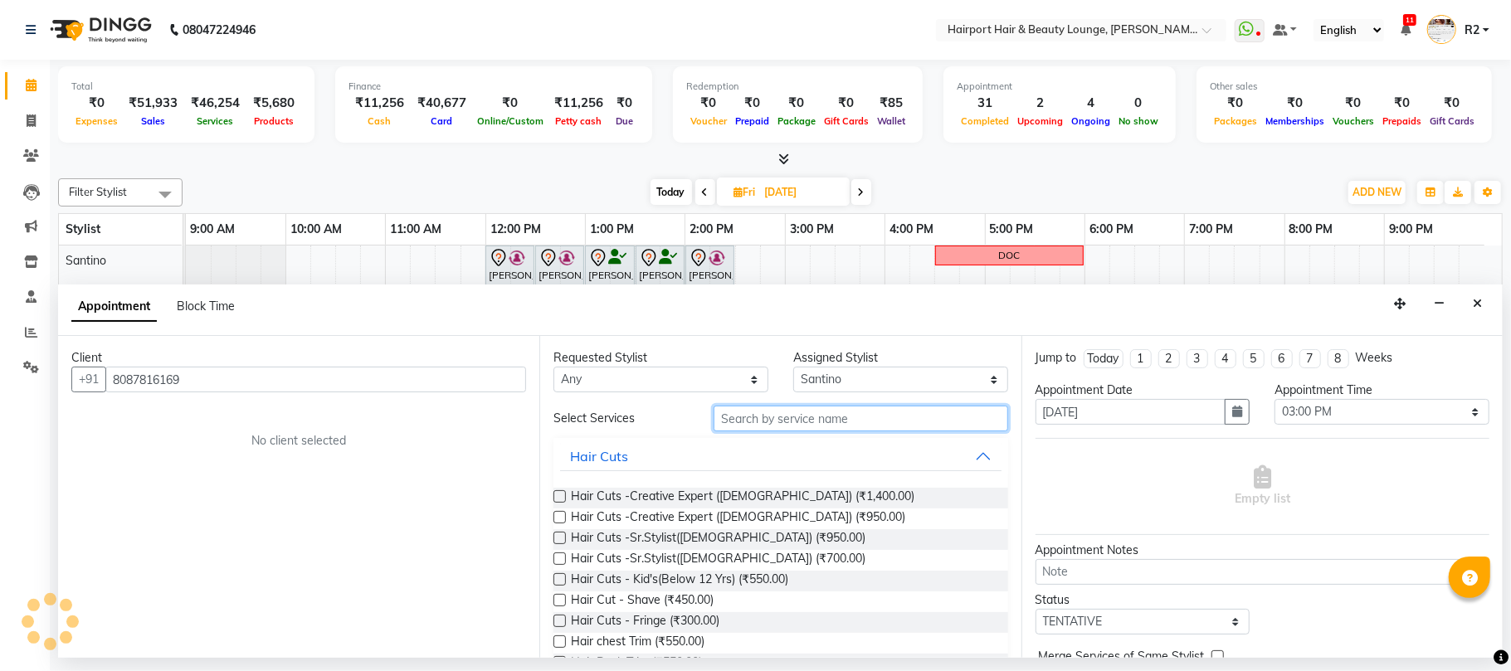
click at [763, 419] on input "text" at bounding box center [860, 419] width 295 height 26
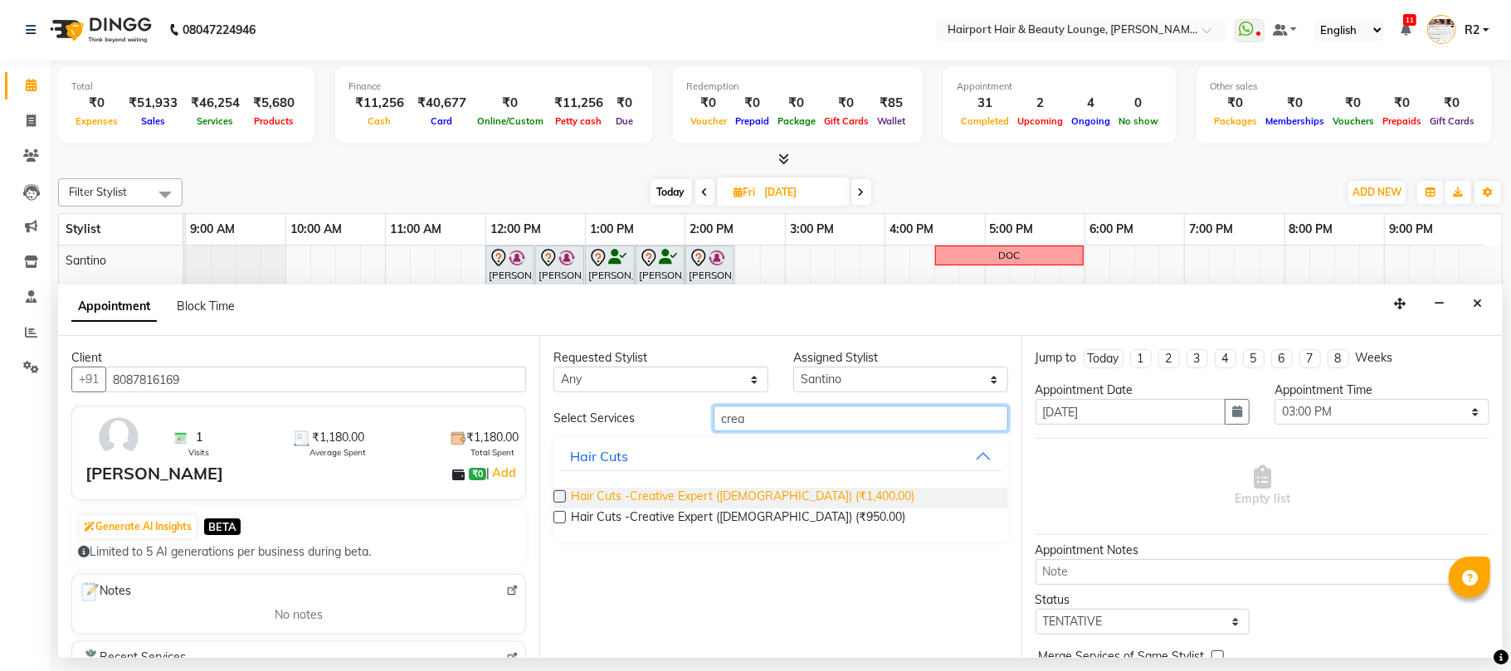
type input "crea"
click at [765, 499] on span "Hair Cuts -Creative Expert ([DEMOGRAPHIC_DATA]) (₹1,400.00)" at bounding box center [742, 498] width 343 height 21
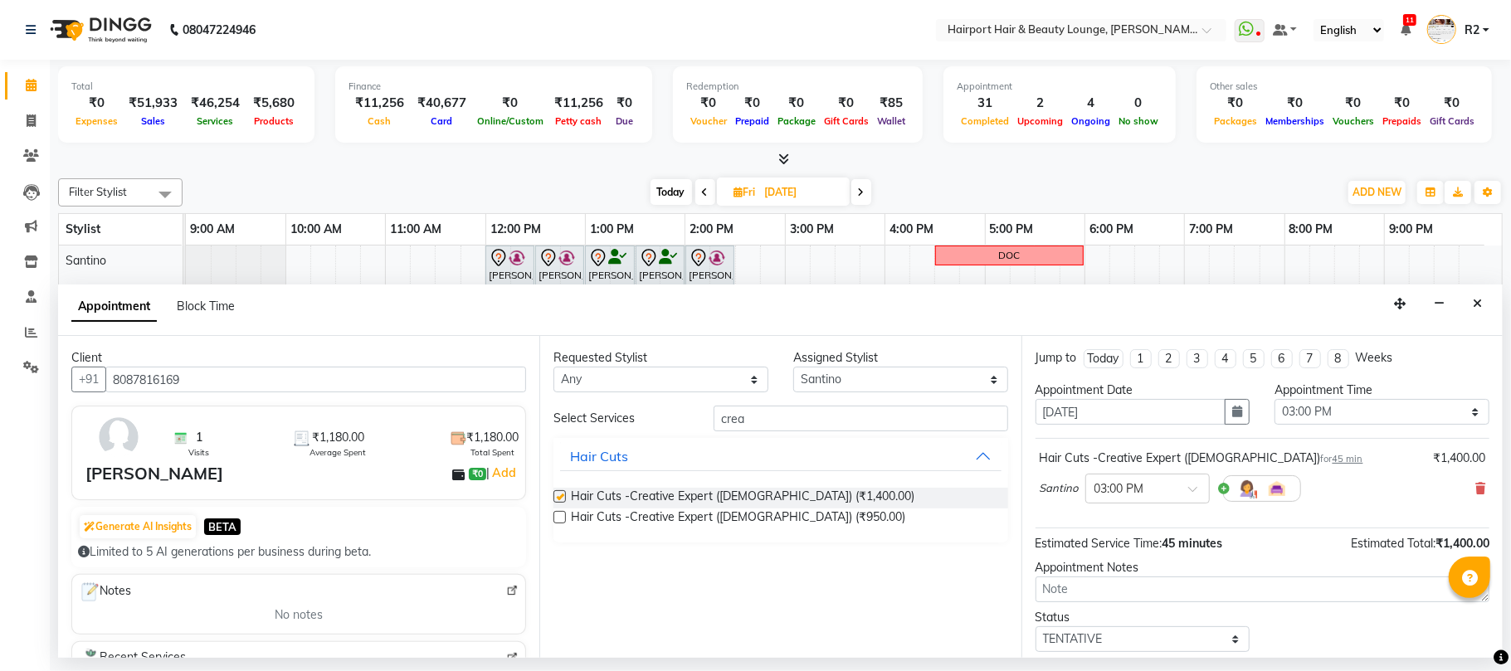
checkbox input "false"
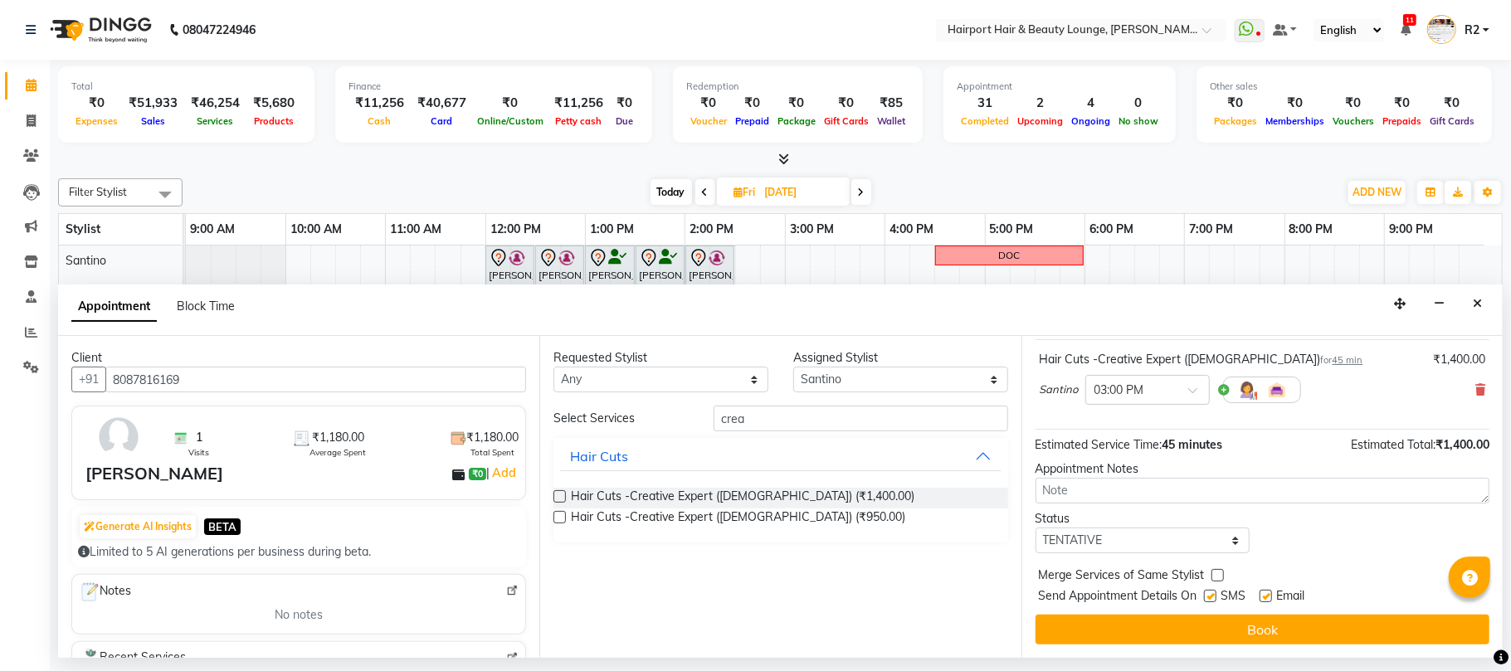
click at [1421, 611] on div "Jump to [DATE] 1 2 3 4 5 6 7 8 Weeks Appointment Date [DATE] Appointment Time S…" at bounding box center [1261, 497] width 481 height 322
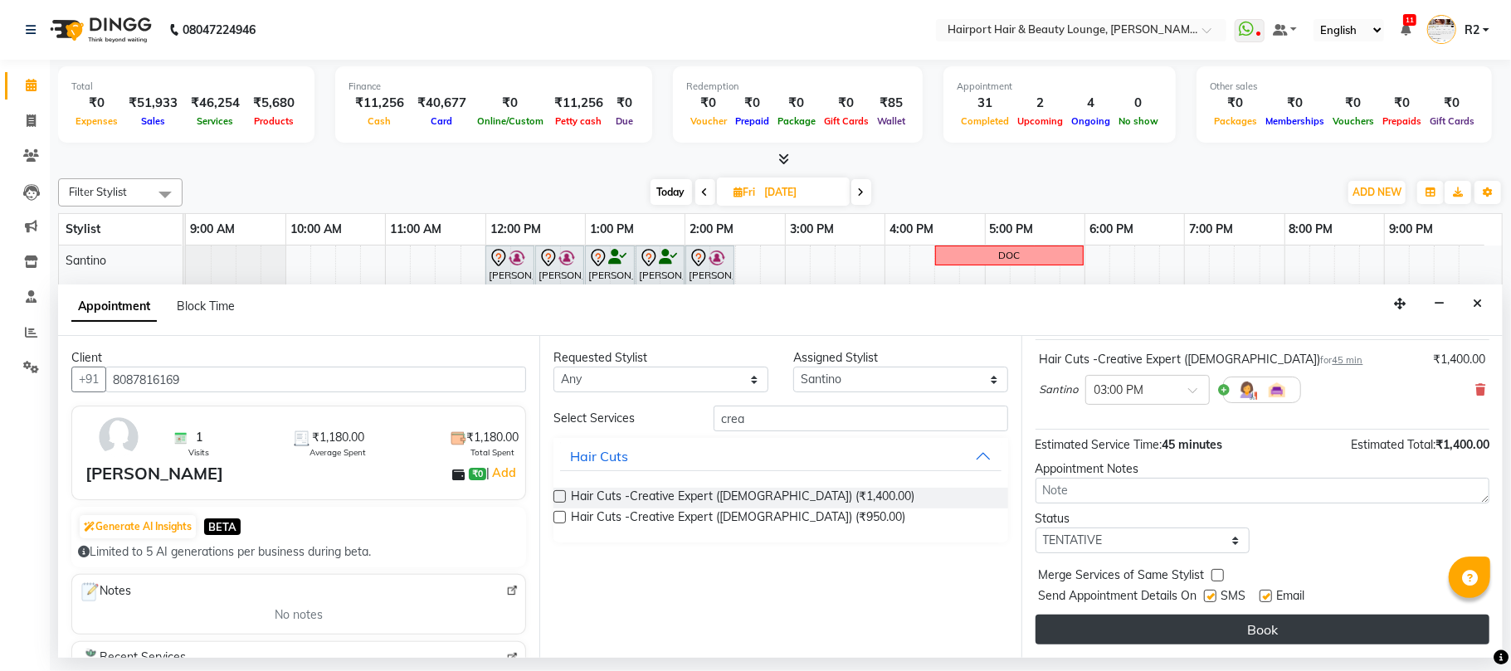
click at [1421, 621] on button "Book" at bounding box center [1262, 630] width 454 height 30
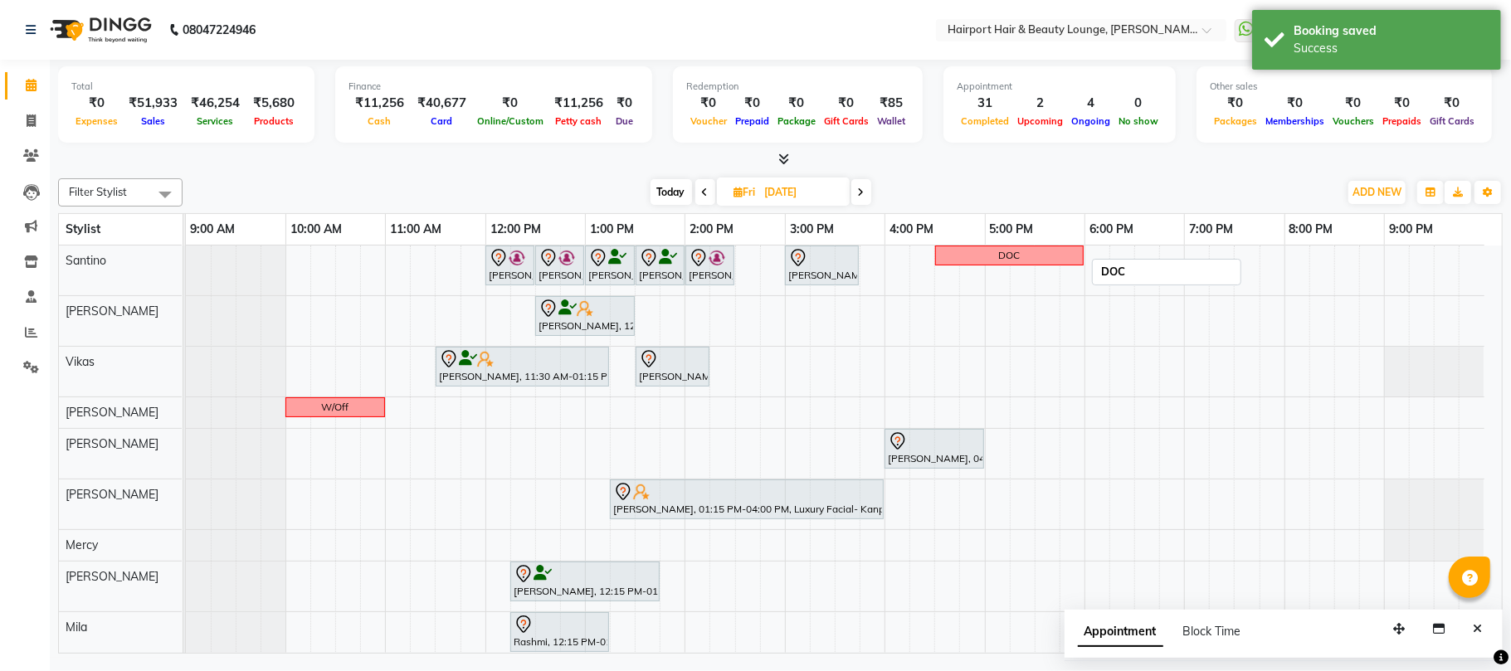
drag, startPoint x: 996, startPoint y: 260, endPoint x: 971, endPoint y: 260, distance: 24.9
click at [971, 260] on div "DOC" at bounding box center [1009, 255] width 145 height 15
click at [1023, 309] on span "Edit Block Time" at bounding box center [1041, 307] width 80 height 17
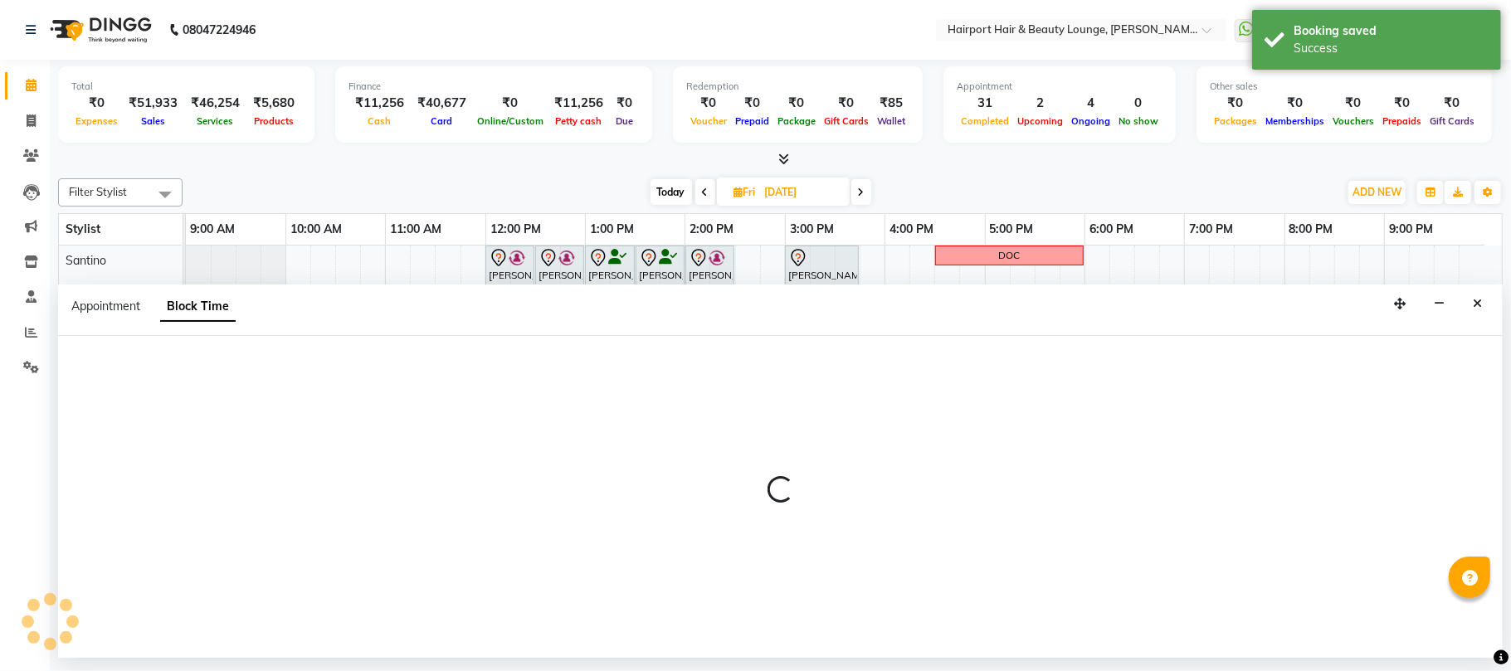
select select "9137"
select select "990"
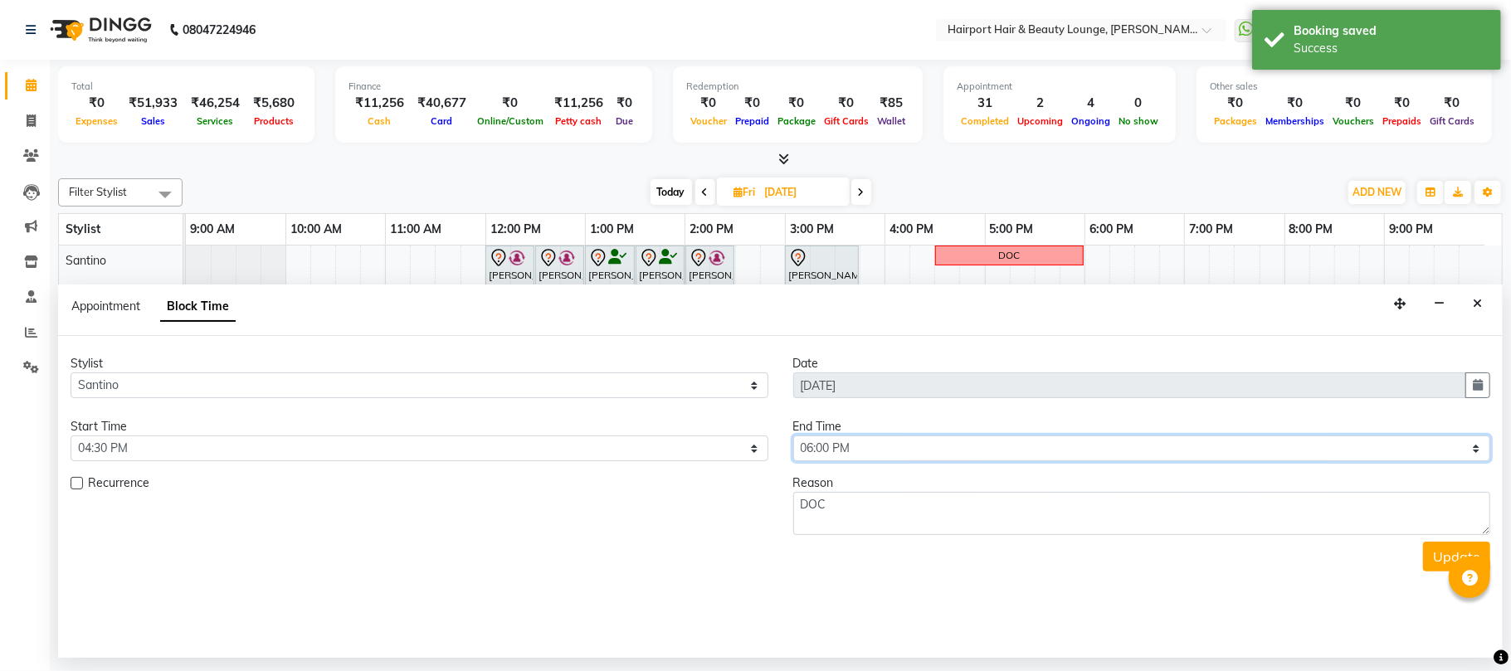
click at [851, 448] on select "Select 10:00 AM 10:15 AM 10:30 AM 10:45 AM 11:00 AM 11:15 AM 11:30 AM 11:45 AM …" at bounding box center [1142, 449] width 698 height 26
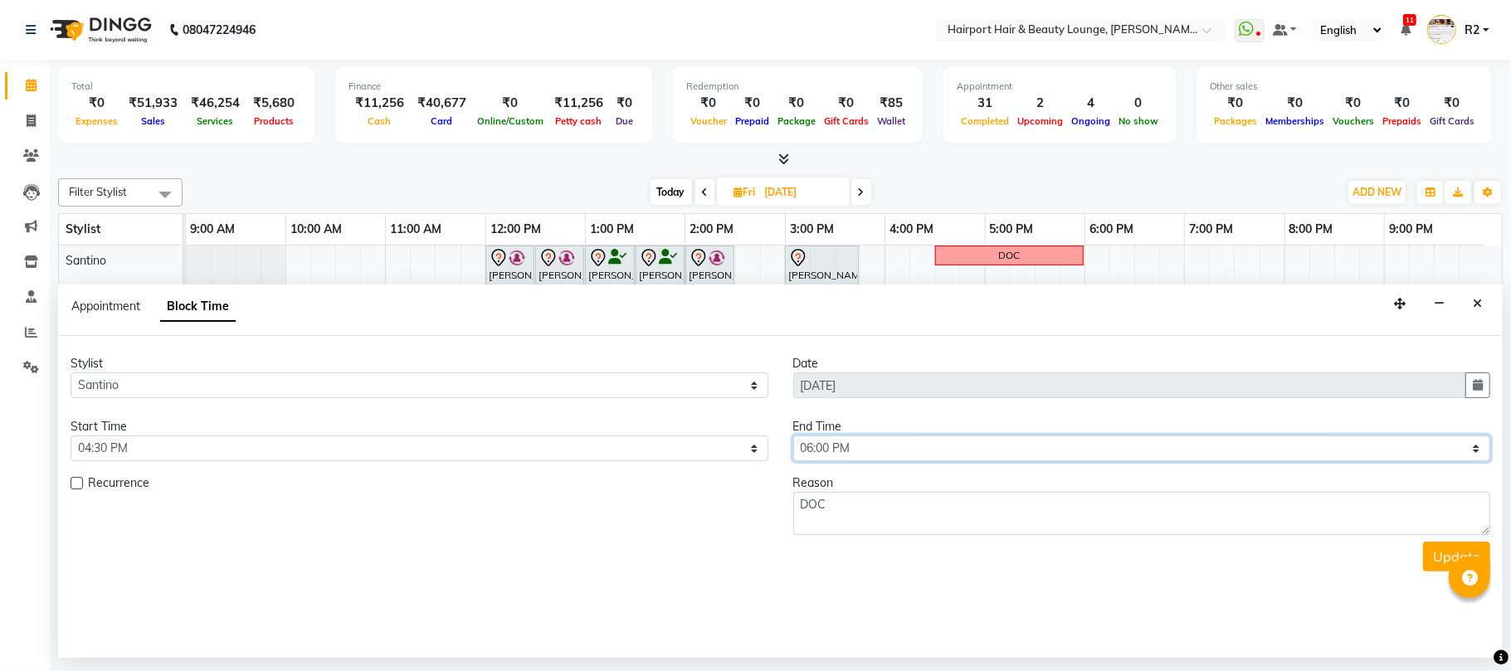
select select "1110"
click at [793, 437] on select "Select 10:00 AM 10:15 AM 10:30 AM 10:45 AM 11:00 AM 11:15 AM 11:30 AM 11:45 AM …" at bounding box center [1142, 449] width 698 height 26
click at [1430, 556] on button "Update" at bounding box center [1456, 557] width 67 height 30
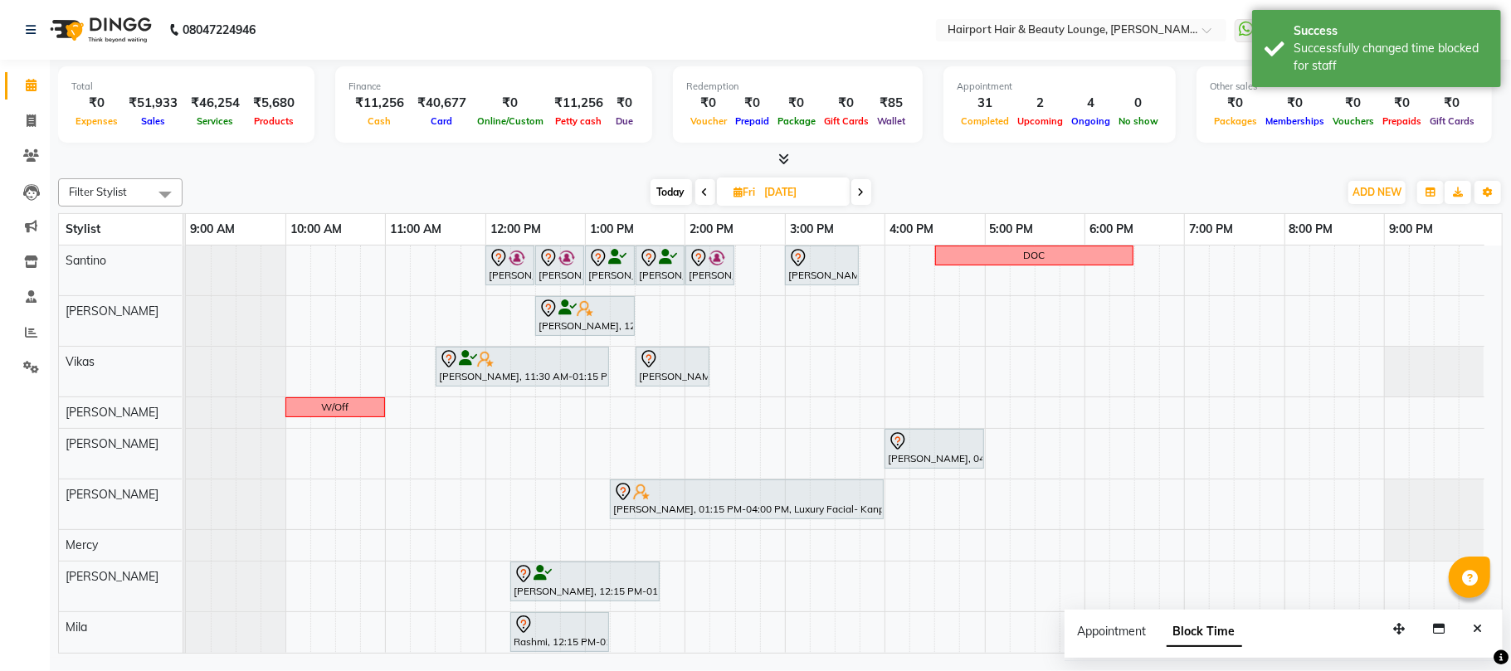
click at [664, 191] on span "Today" at bounding box center [670, 192] width 41 height 26
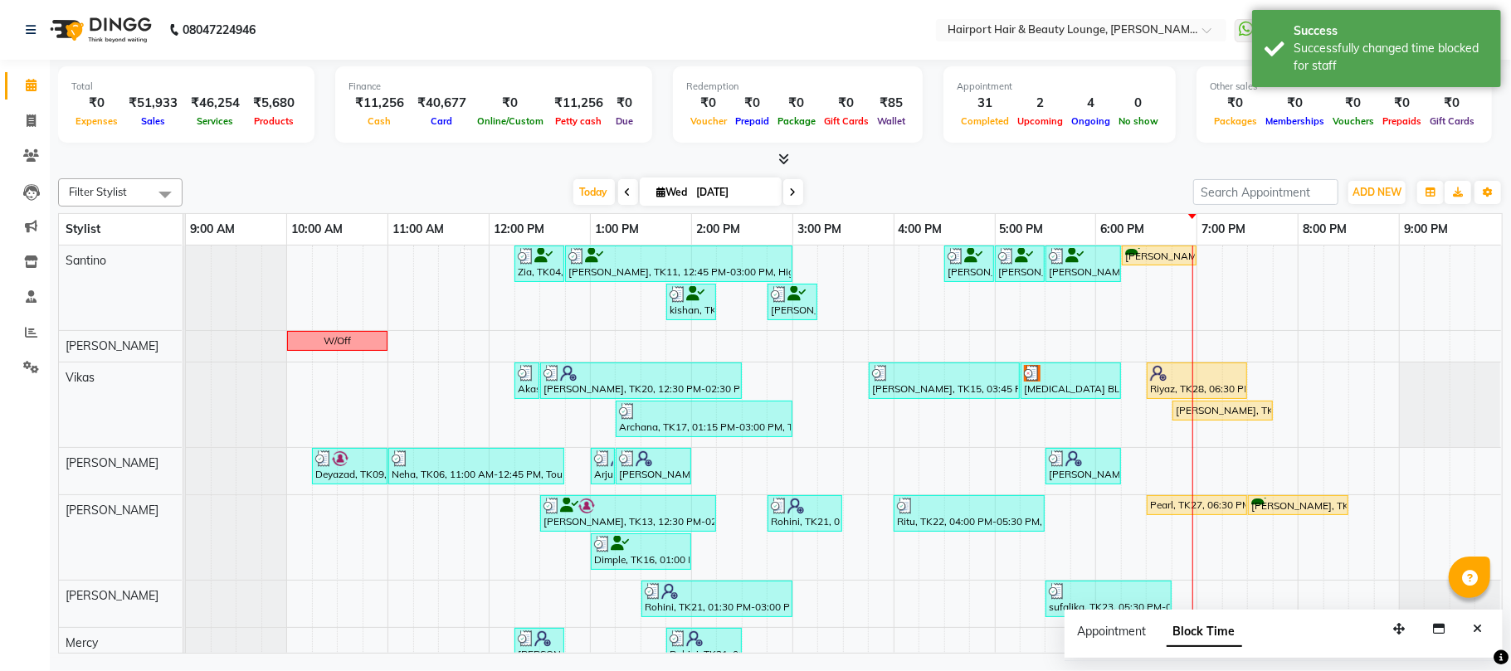
click at [790, 192] on icon at bounding box center [793, 192] width 7 height 10
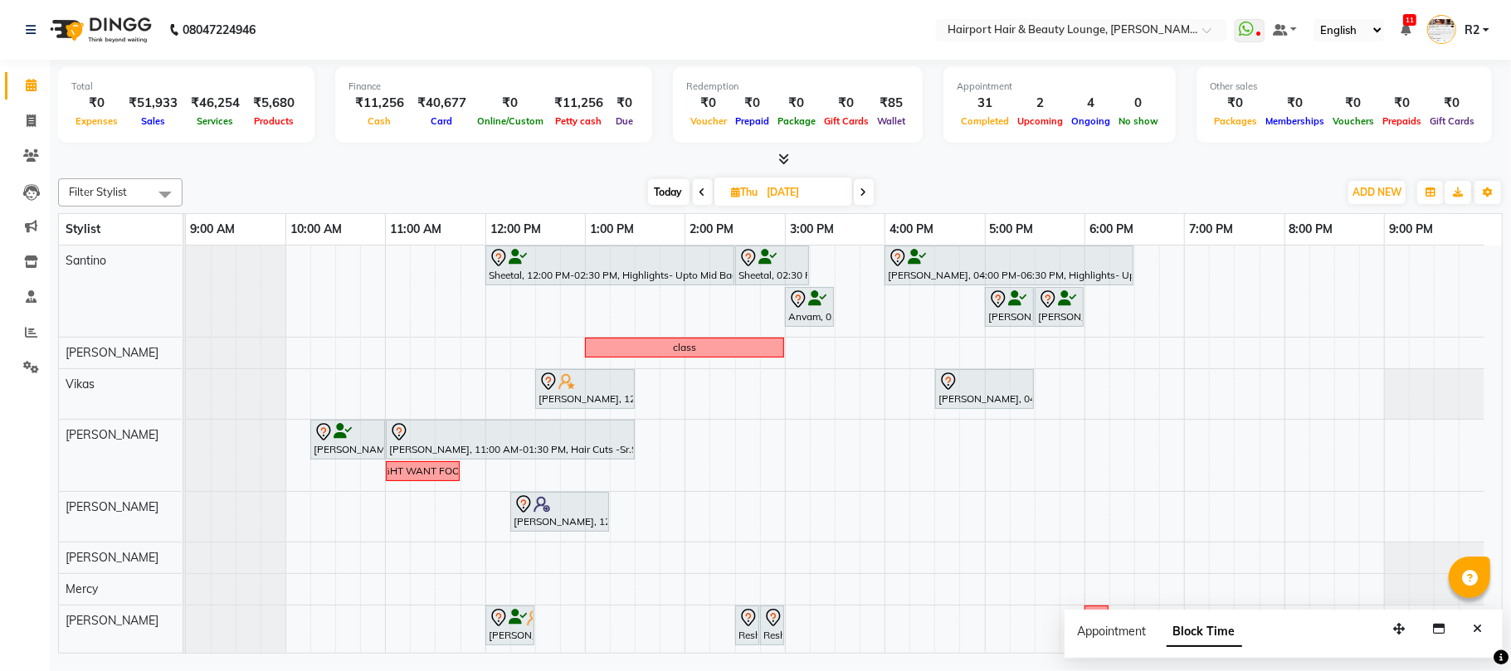
click at [873, 199] on span at bounding box center [864, 192] width 20 height 26
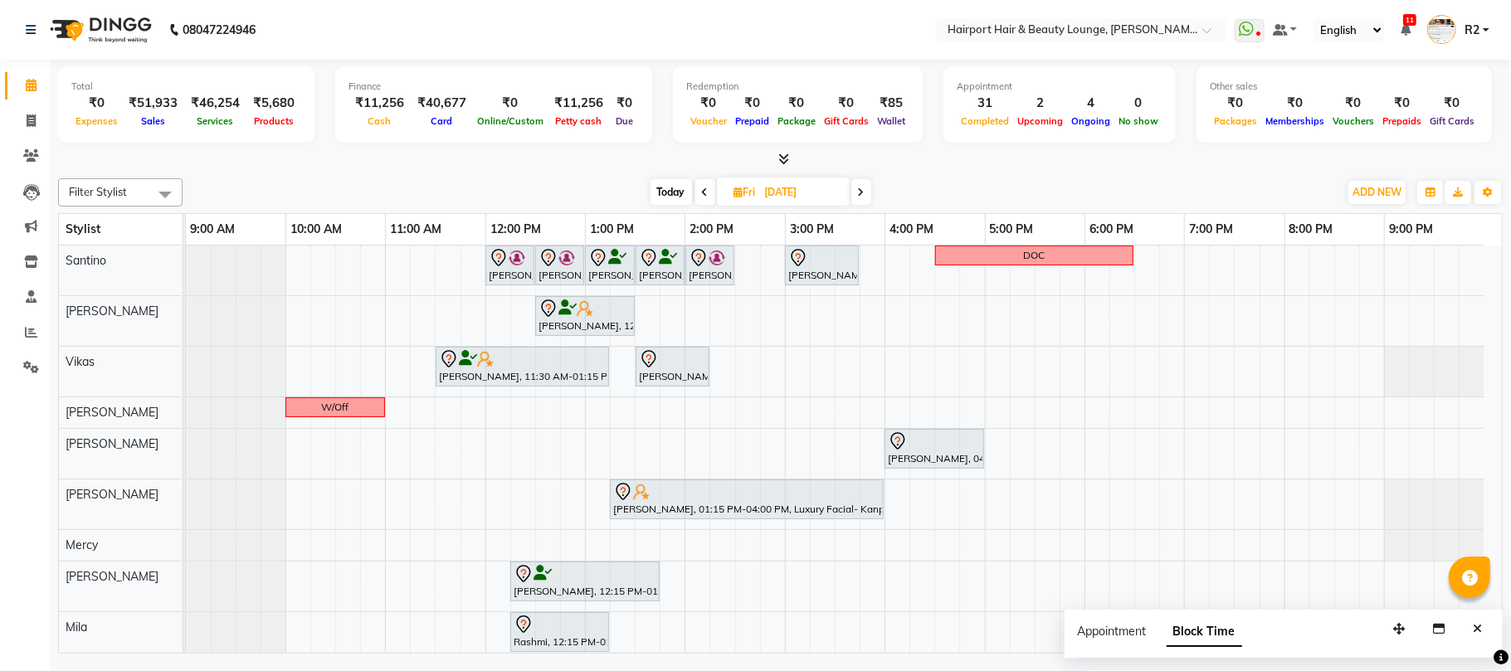
click at [867, 192] on span at bounding box center [861, 192] width 20 height 26
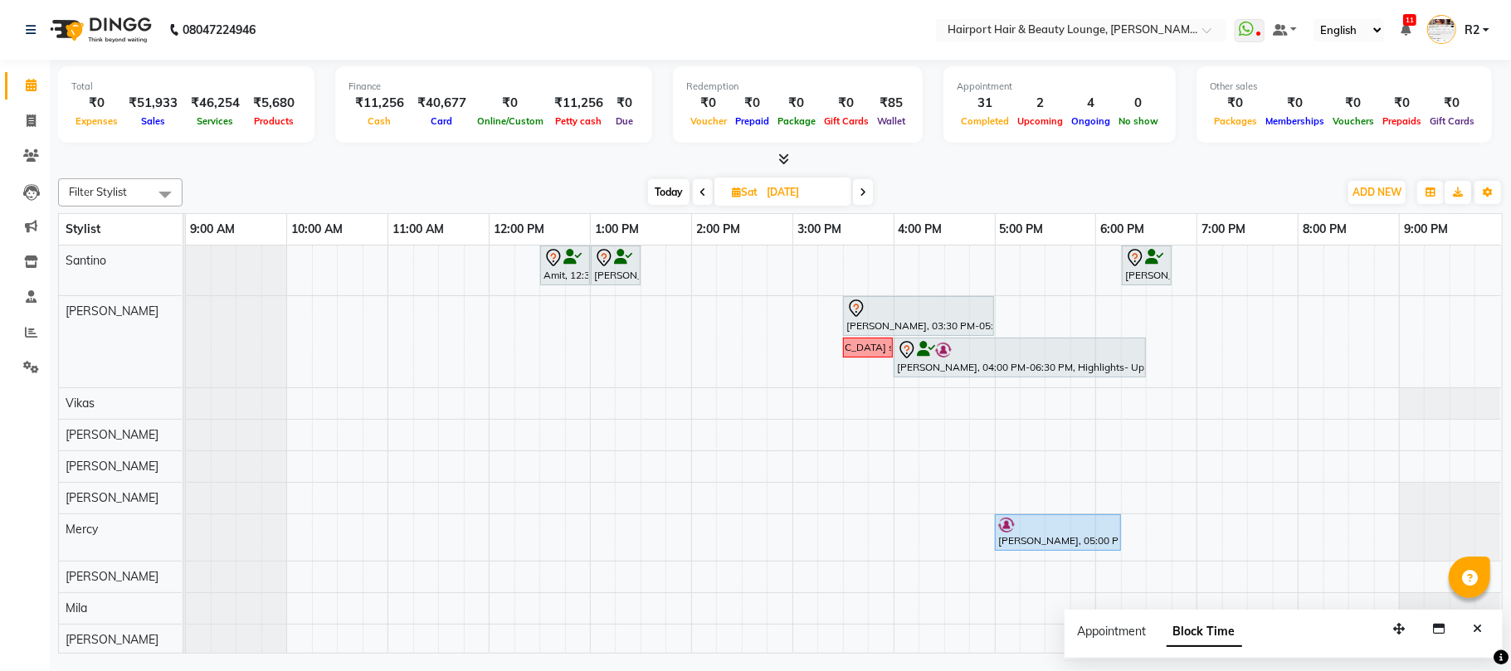
click at [671, 197] on span "Today" at bounding box center [668, 192] width 41 height 26
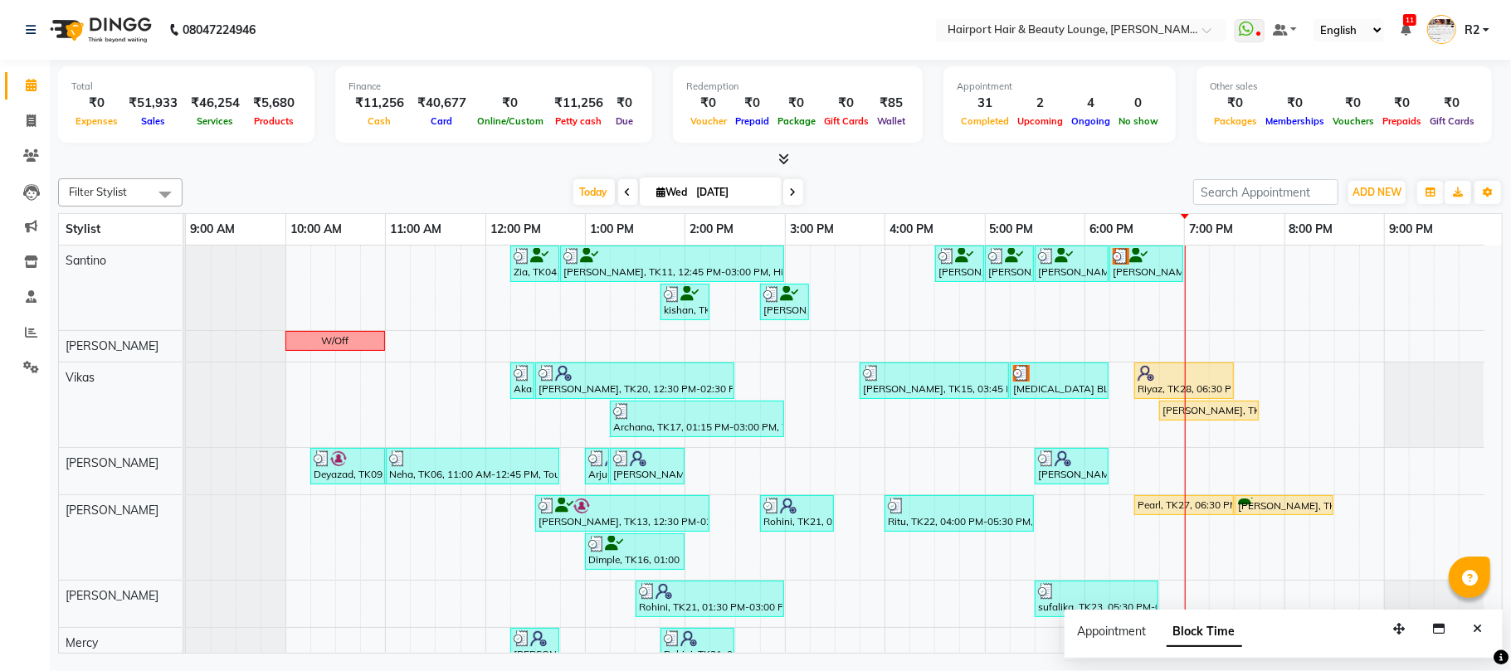
click at [790, 193] on icon at bounding box center [793, 192] width 7 height 10
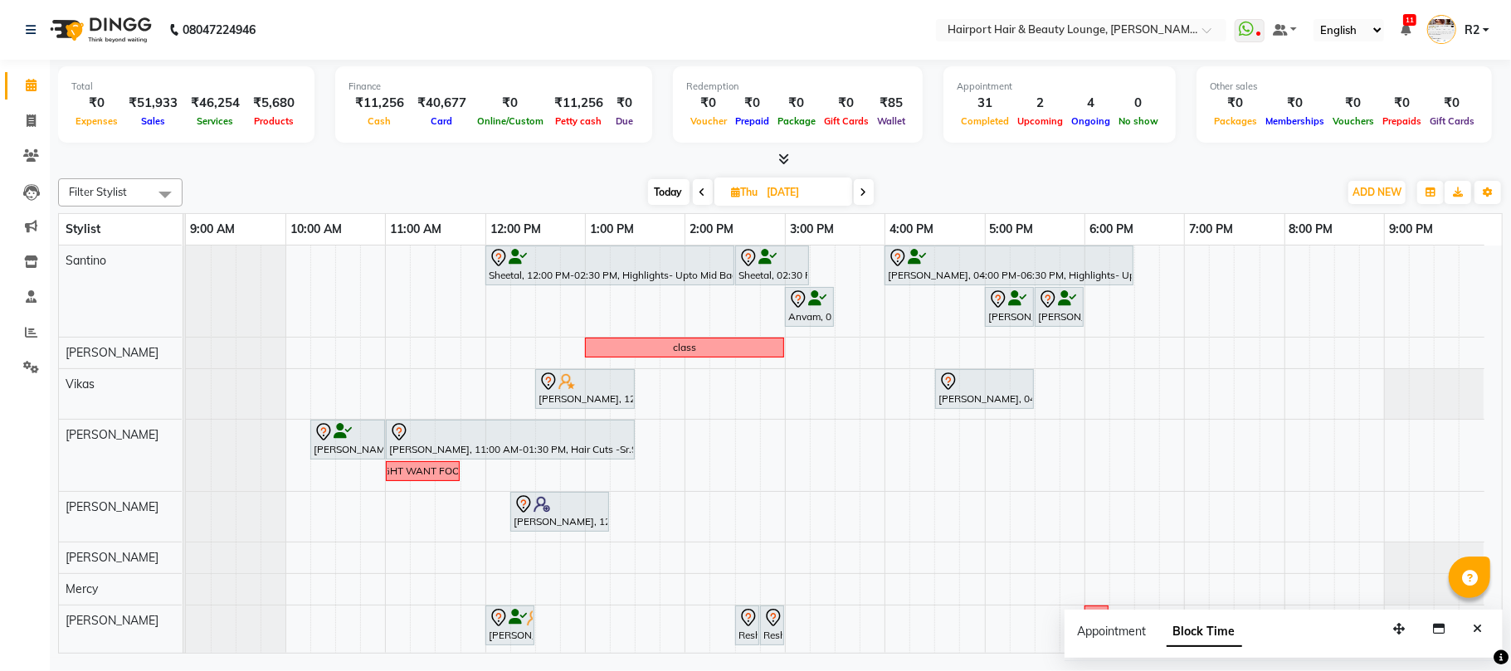
click at [864, 192] on icon at bounding box center [863, 192] width 7 height 10
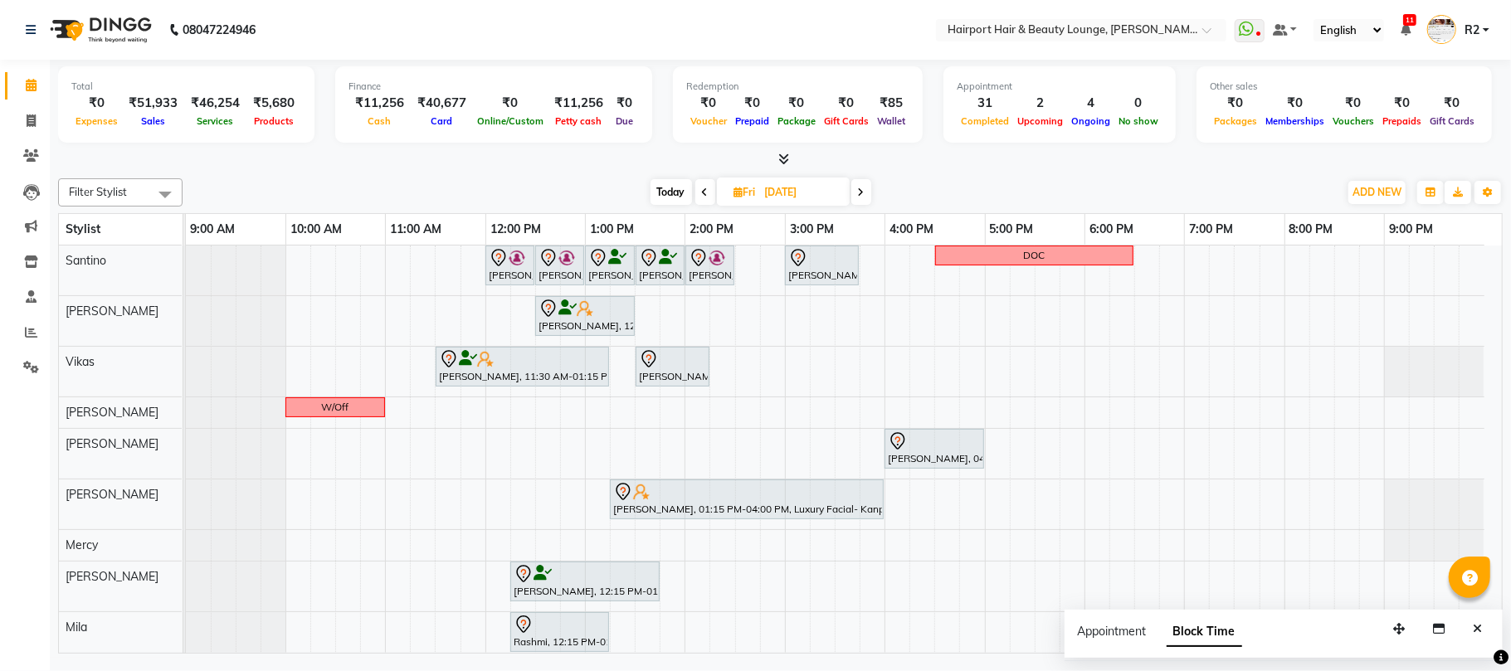
click at [864, 191] on span at bounding box center [861, 192] width 20 height 26
type input "[DATE]"
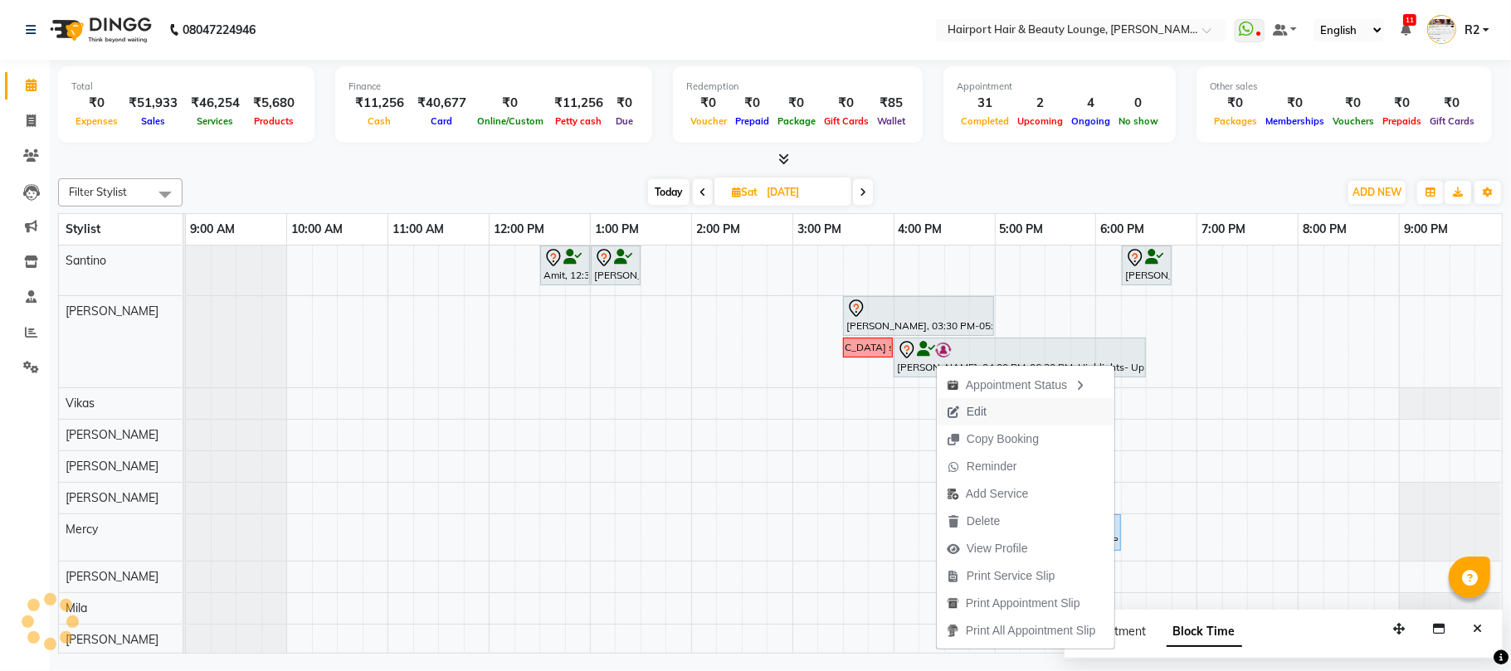
click at [966, 405] on span "Edit" at bounding box center [967, 411] width 60 height 27
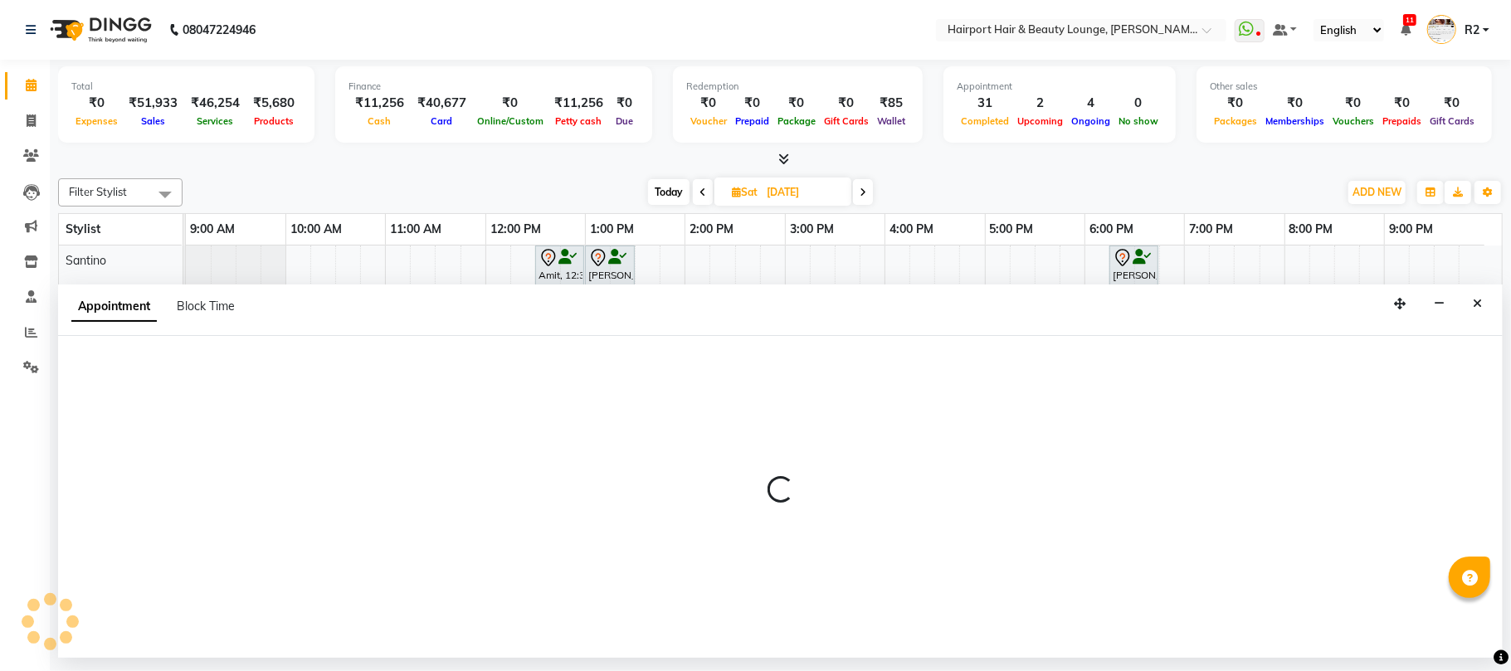
select select "tentative"
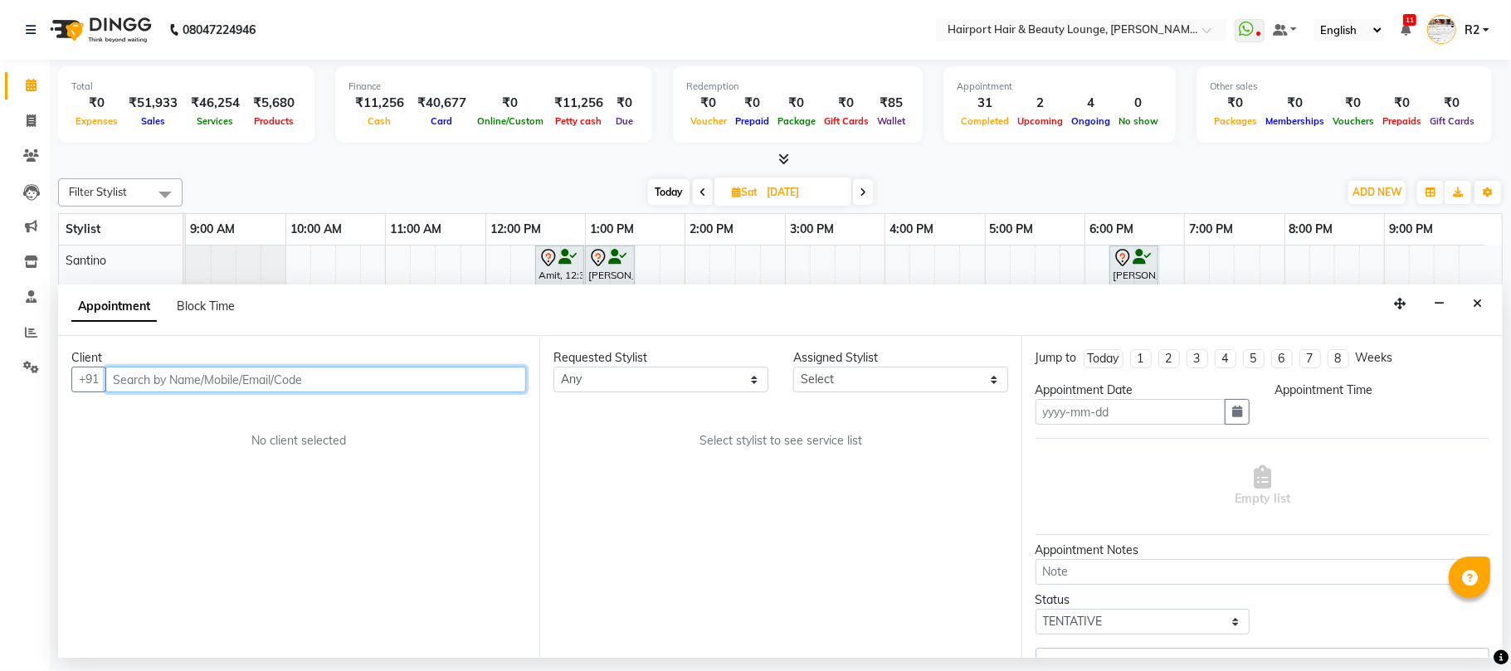
type input "[DATE]"
select select "upcoming"
select select "960"
select select "69783"
select select "682"
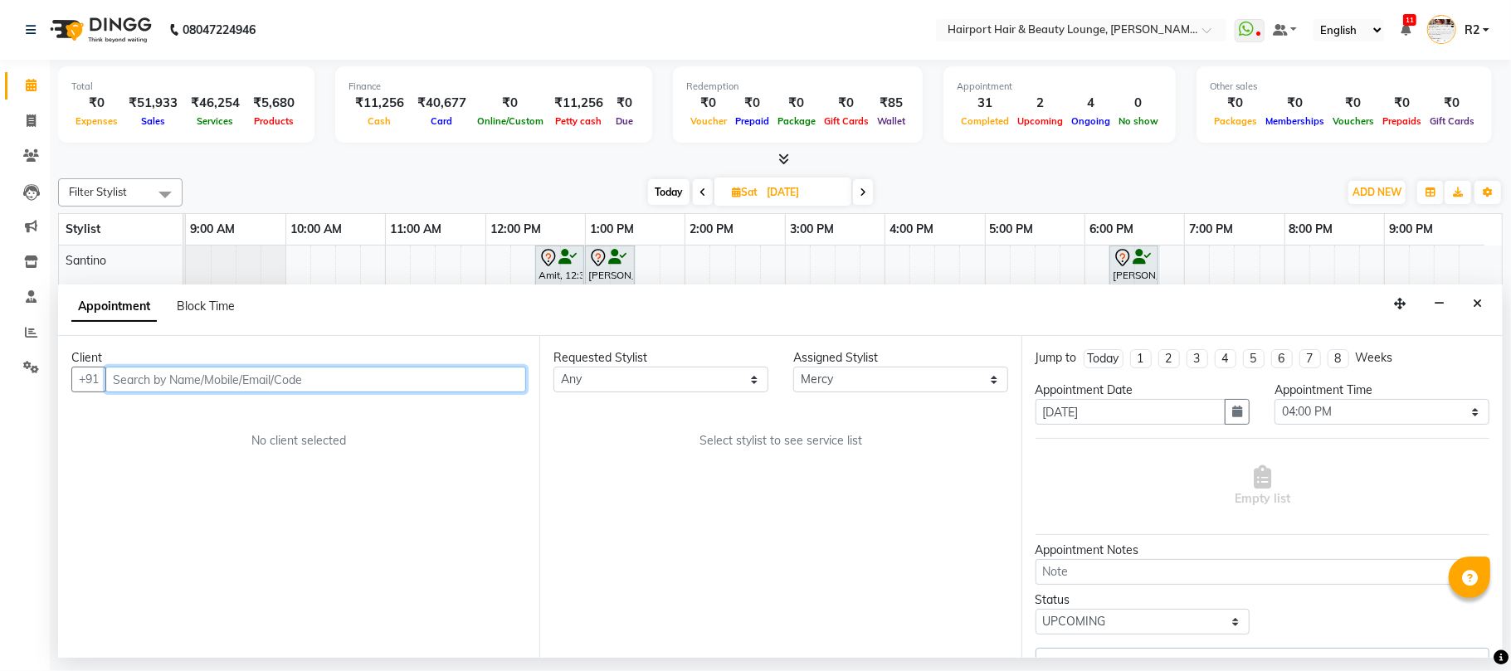
select select "682"
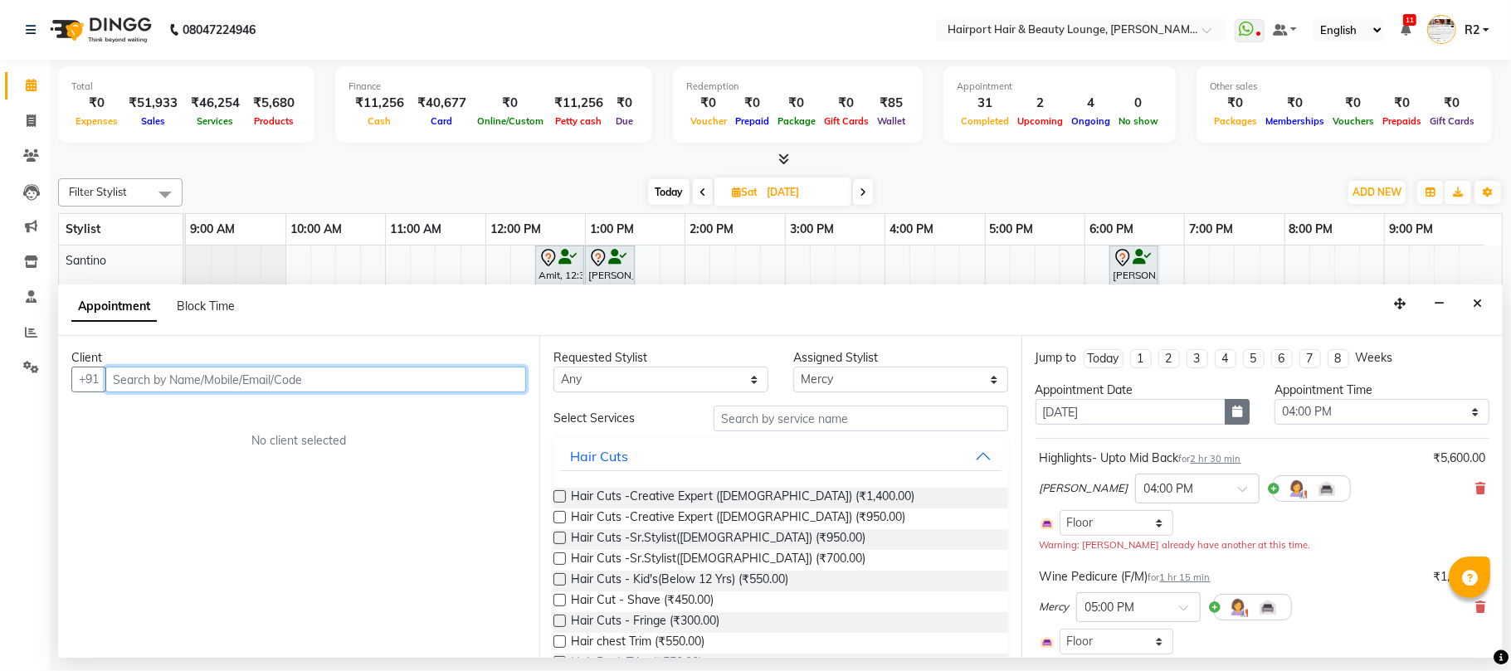
select select "682"
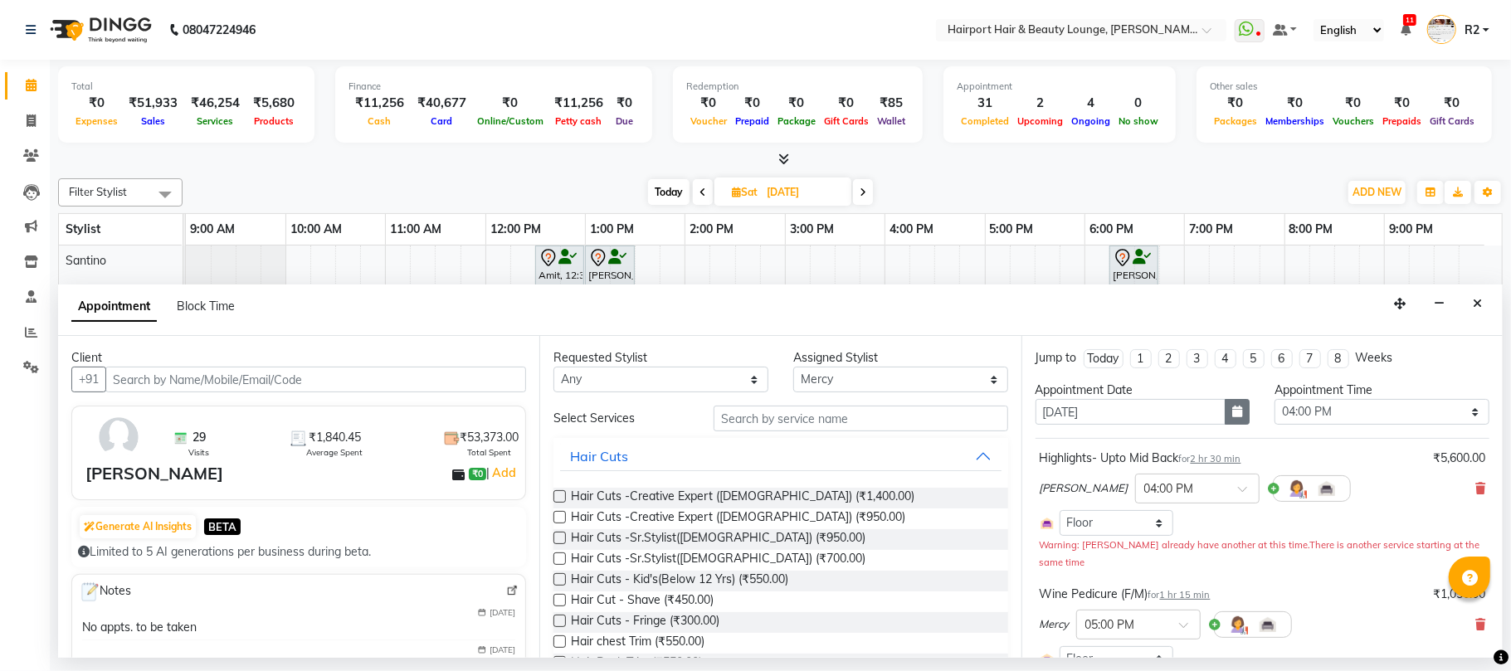
click at [1232, 416] on icon "button" at bounding box center [1237, 412] width 10 height 12
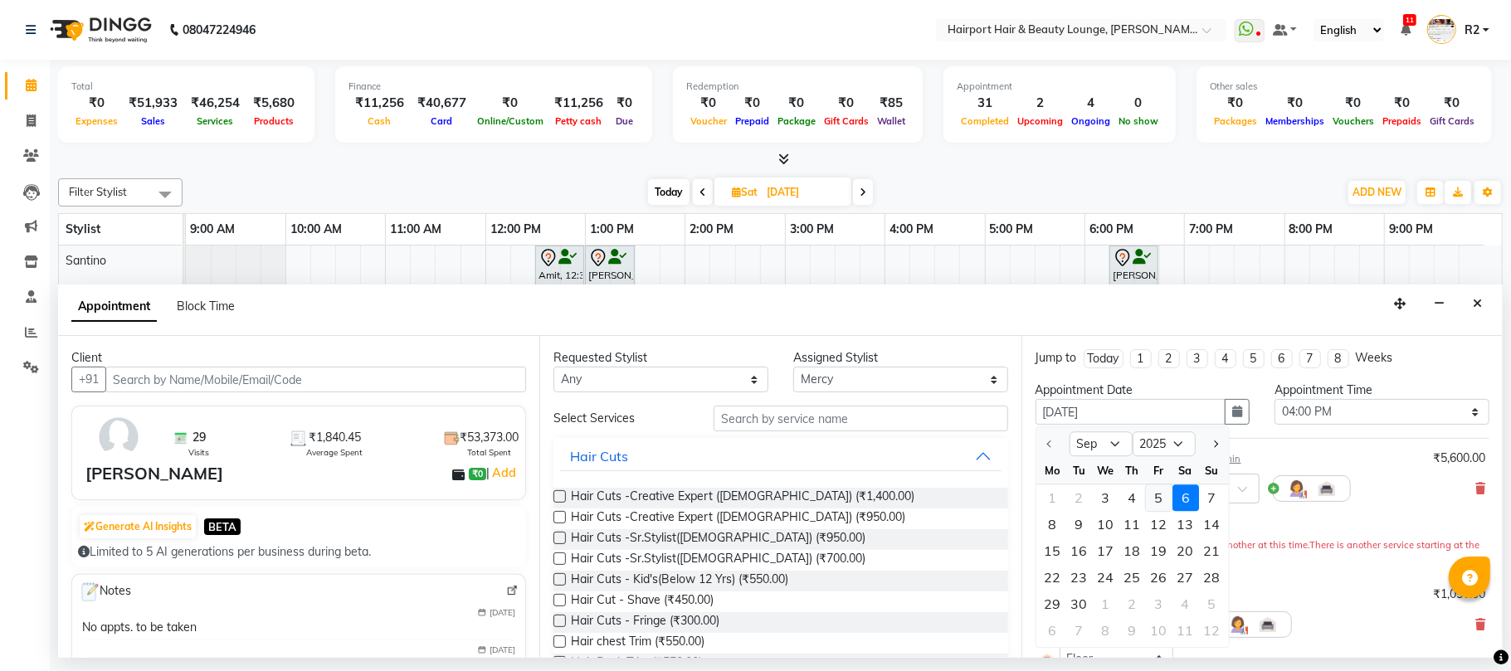
click at [1151, 499] on div "5" at bounding box center [1159, 497] width 27 height 27
type input "[DATE]"
select select "960"
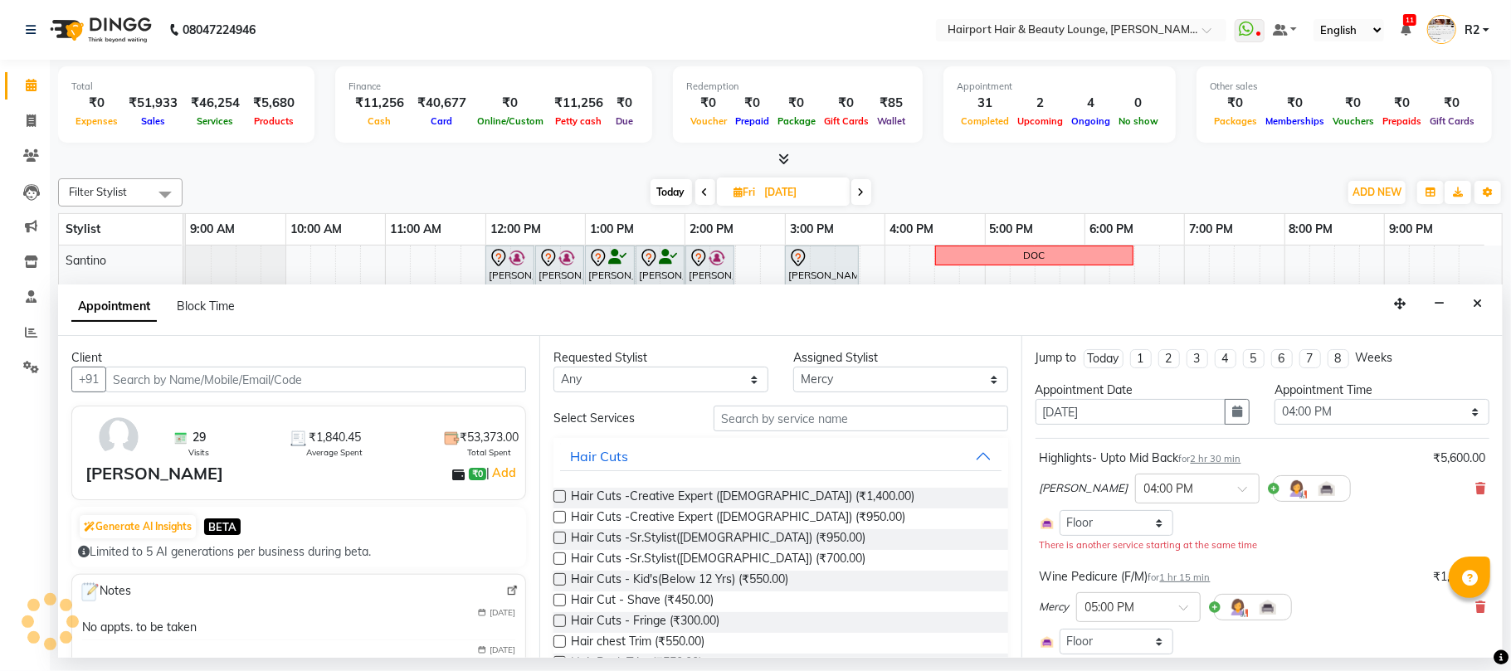
scroll to position [297, 0]
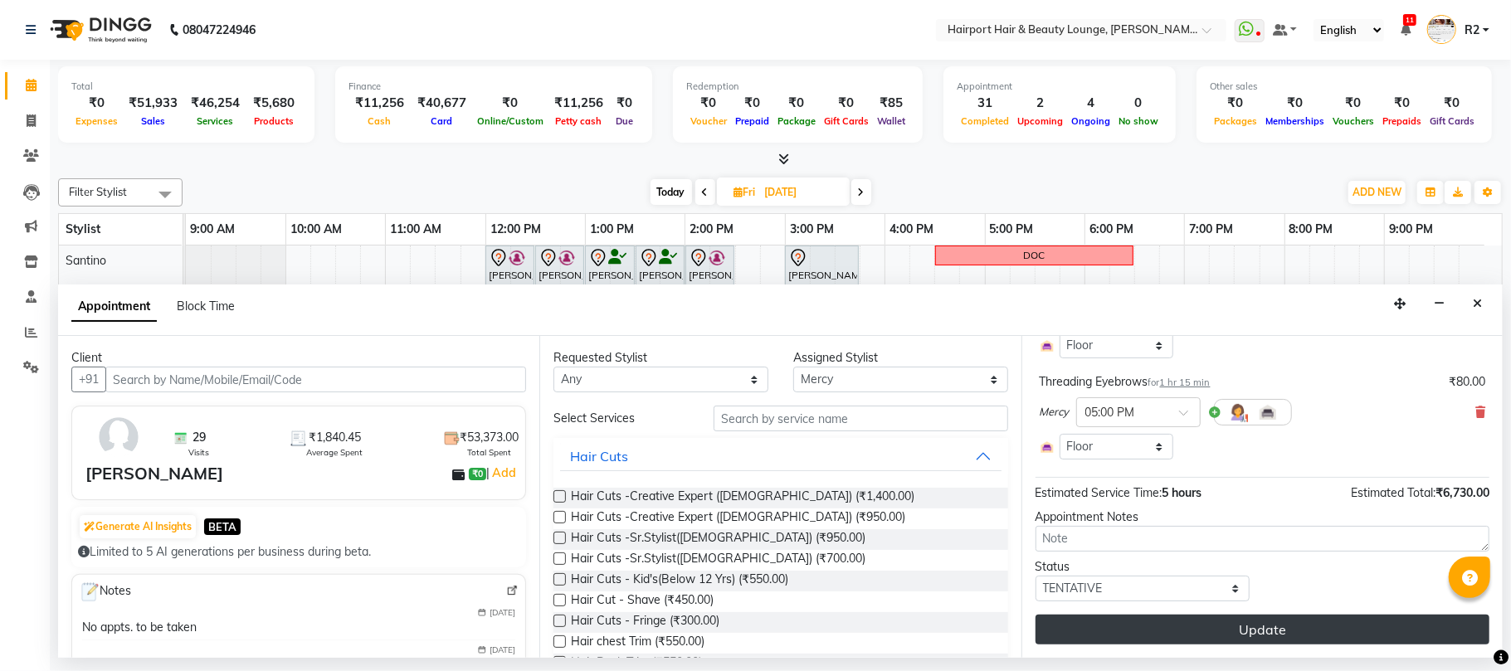
click at [1361, 626] on button "Update" at bounding box center [1262, 630] width 454 height 30
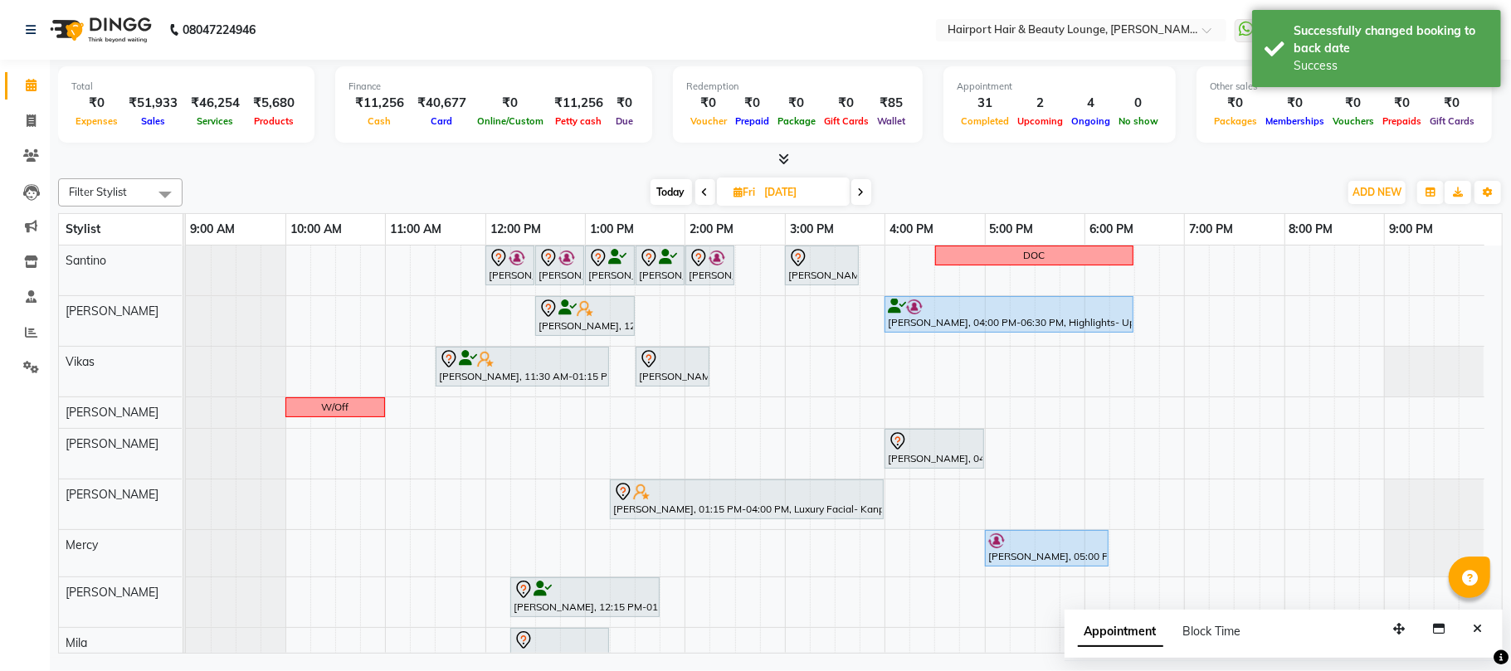
click at [857, 190] on span at bounding box center [861, 192] width 20 height 26
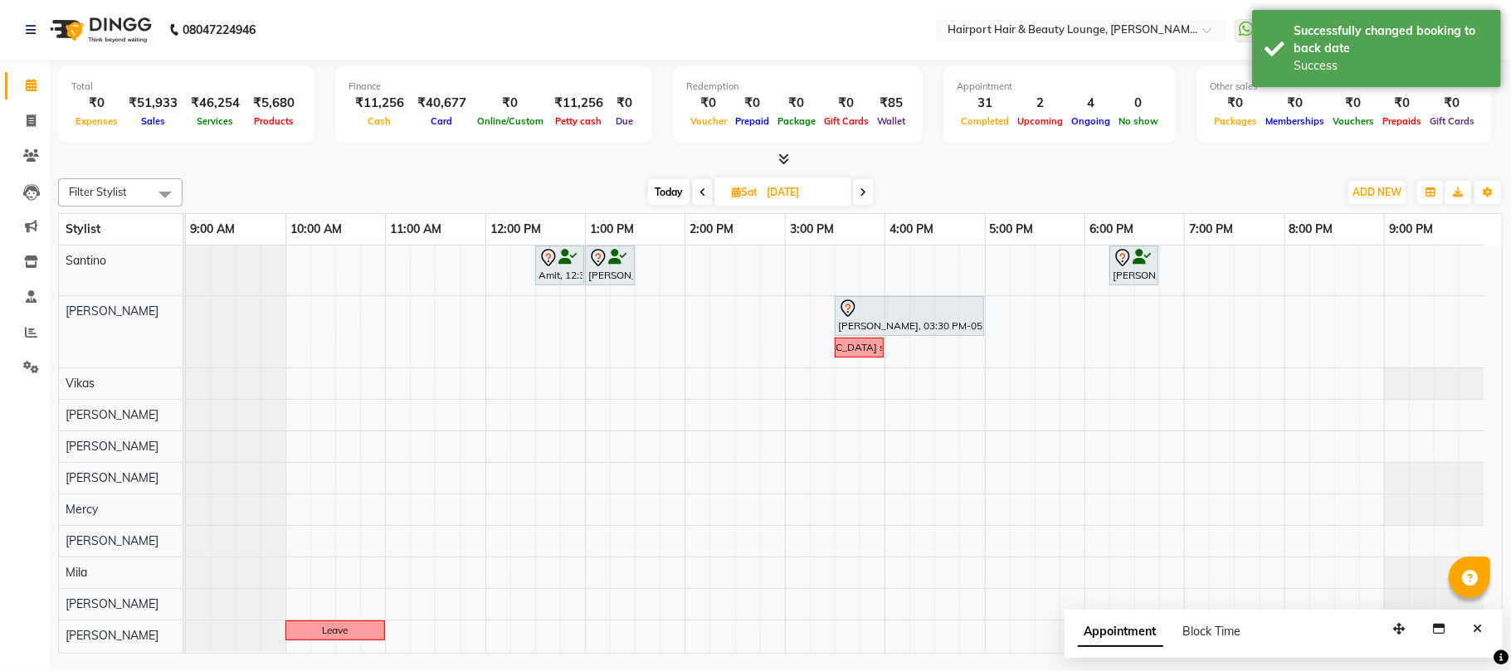
click at [979, 141] on div "Appointment 31 Completed 2 Upcoming 4 Ongoing 0 No show" at bounding box center [1059, 104] width 232 height 76
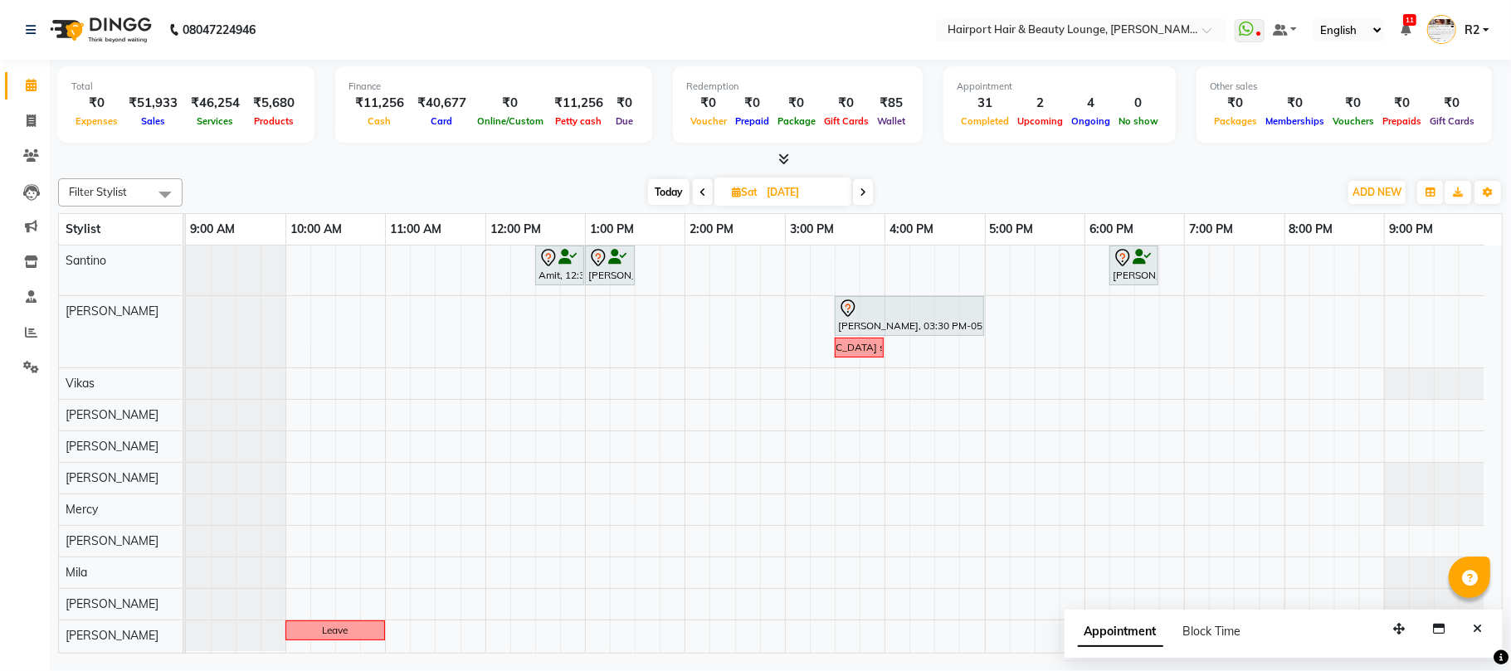
click at [661, 191] on span "Today" at bounding box center [668, 192] width 41 height 26
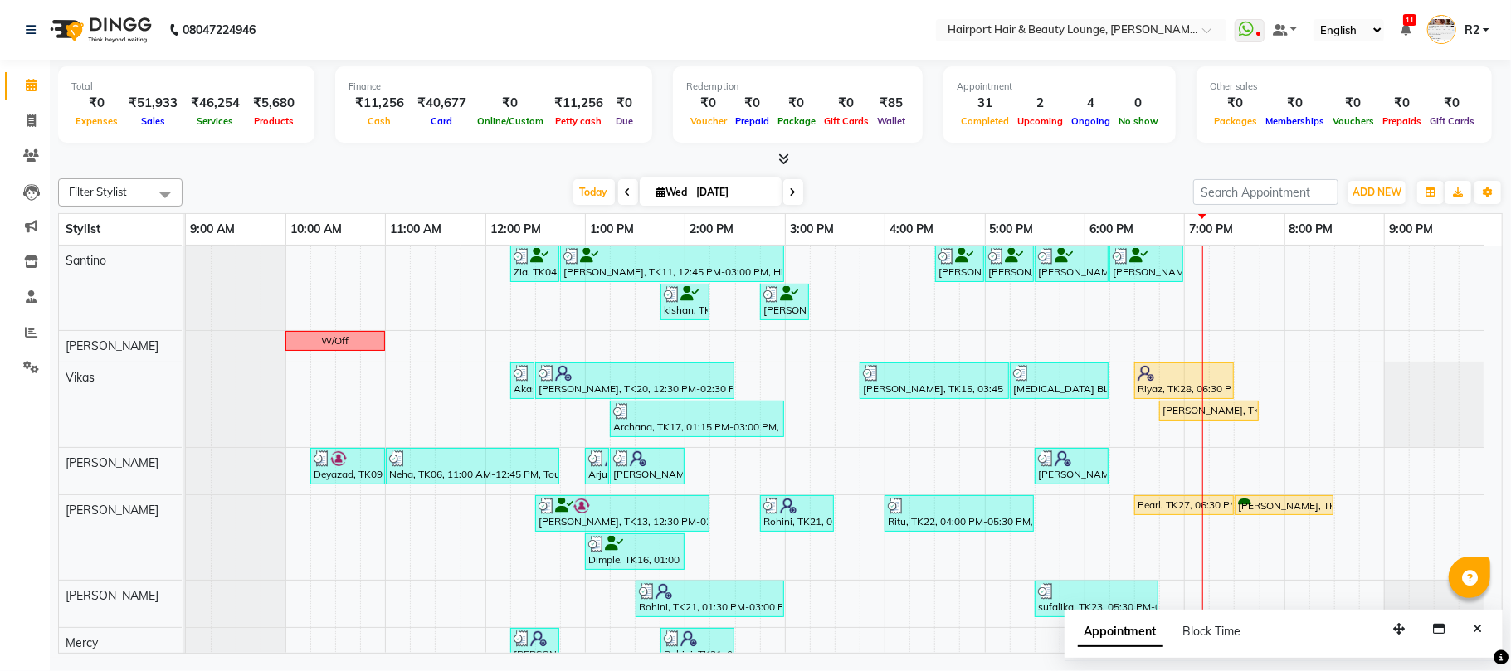
click at [790, 194] on icon at bounding box center [793, 192] width 7 height 10
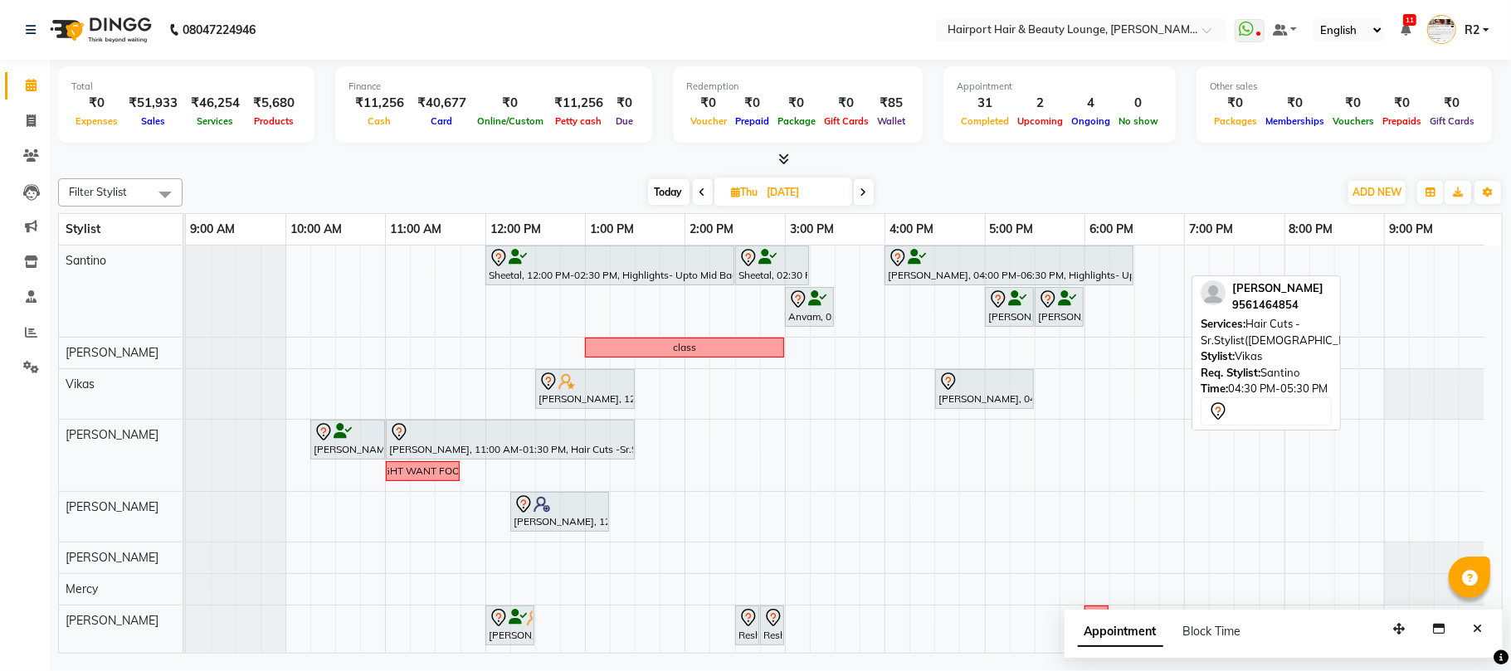
scroll to position [119, 0]
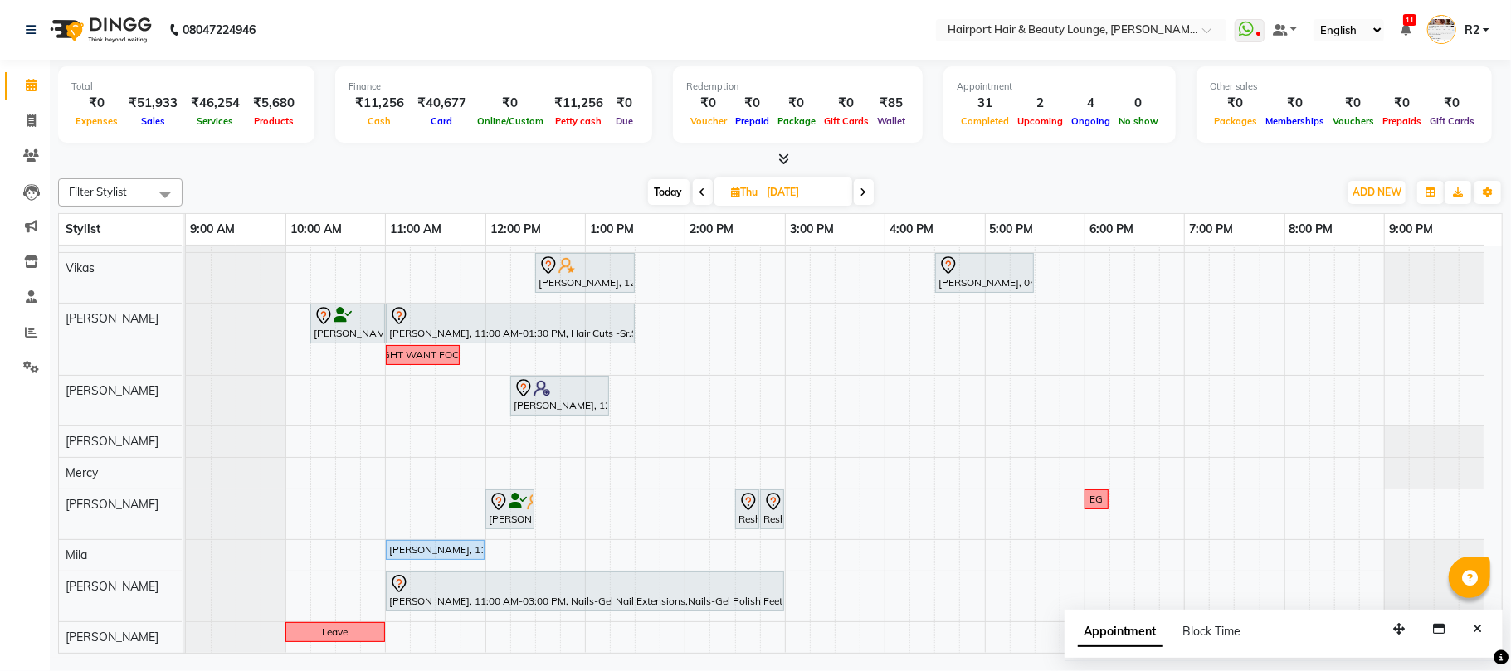
click at [866, 190] on icon at bounding box center [863, 192] width 7 height 10
type input "[DATE]"
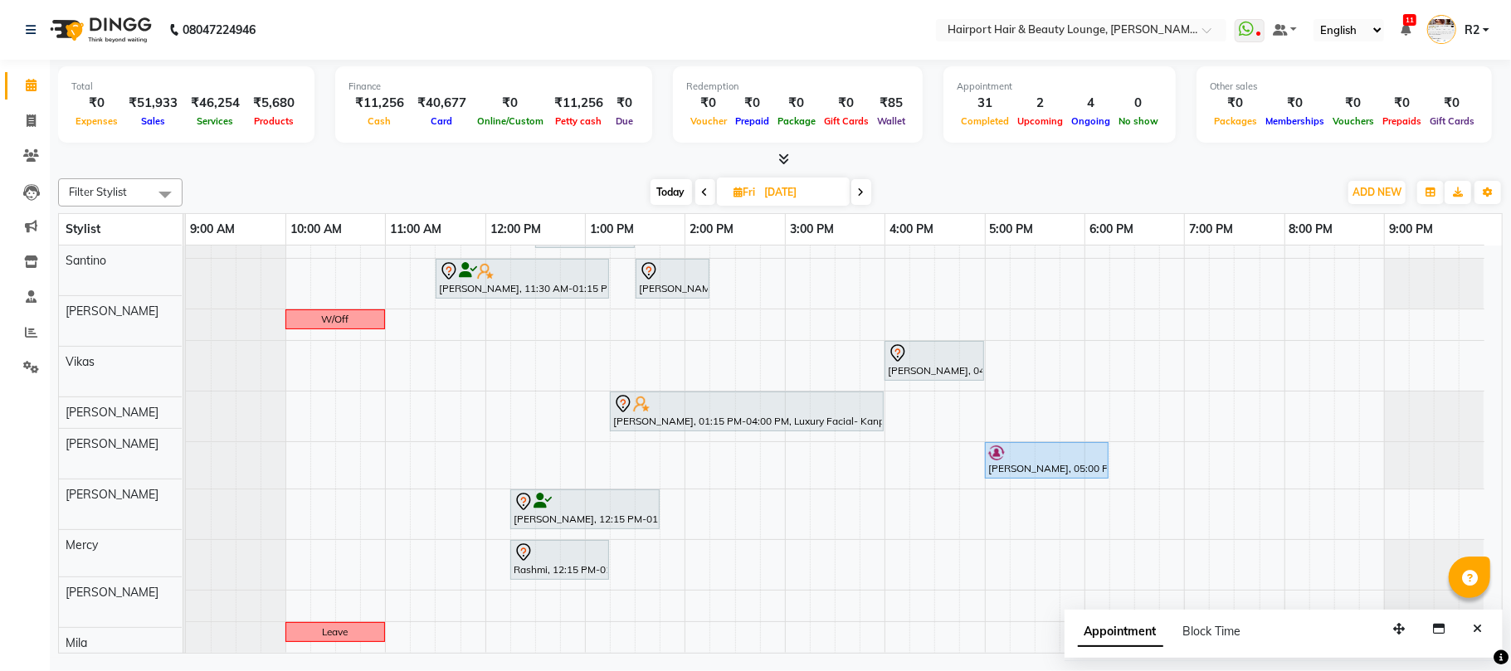
scroll to position [90, 0]
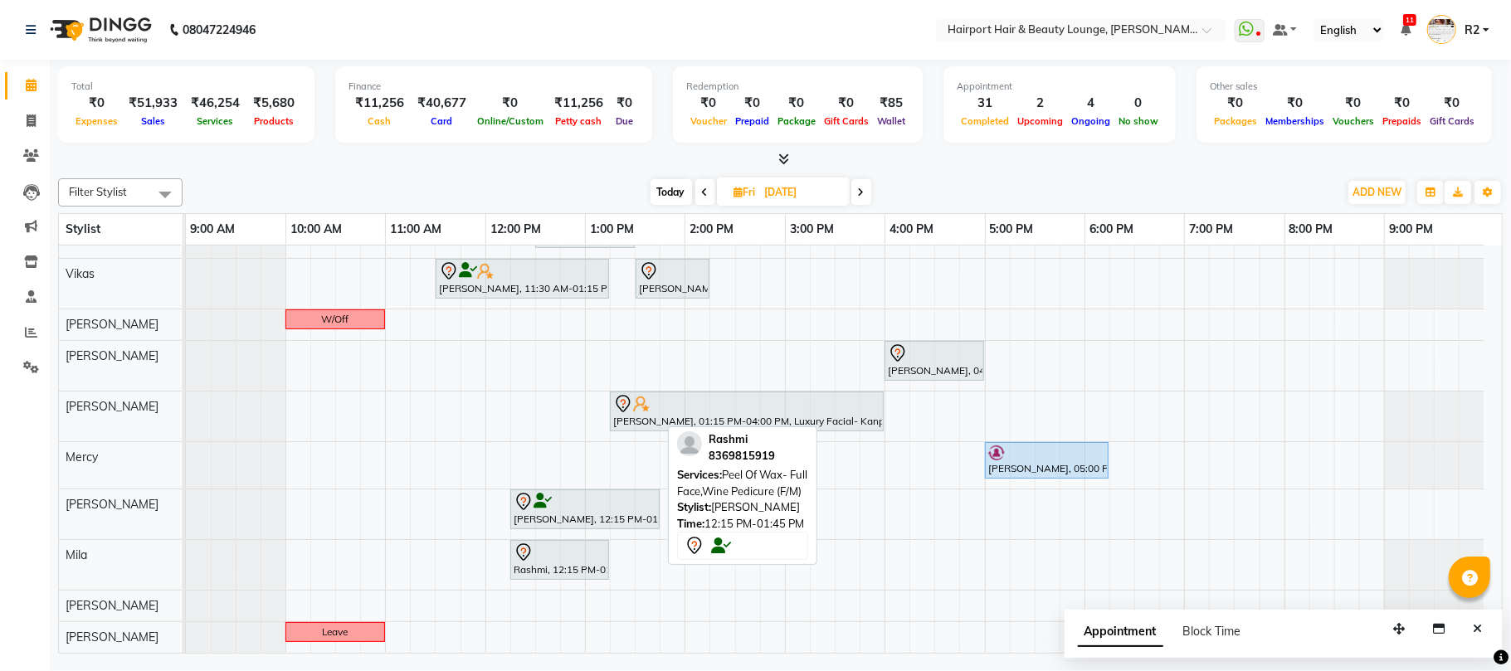
click at [554, 503] on div at bounding box center [585, 502] width 143 height 20
select select "7"
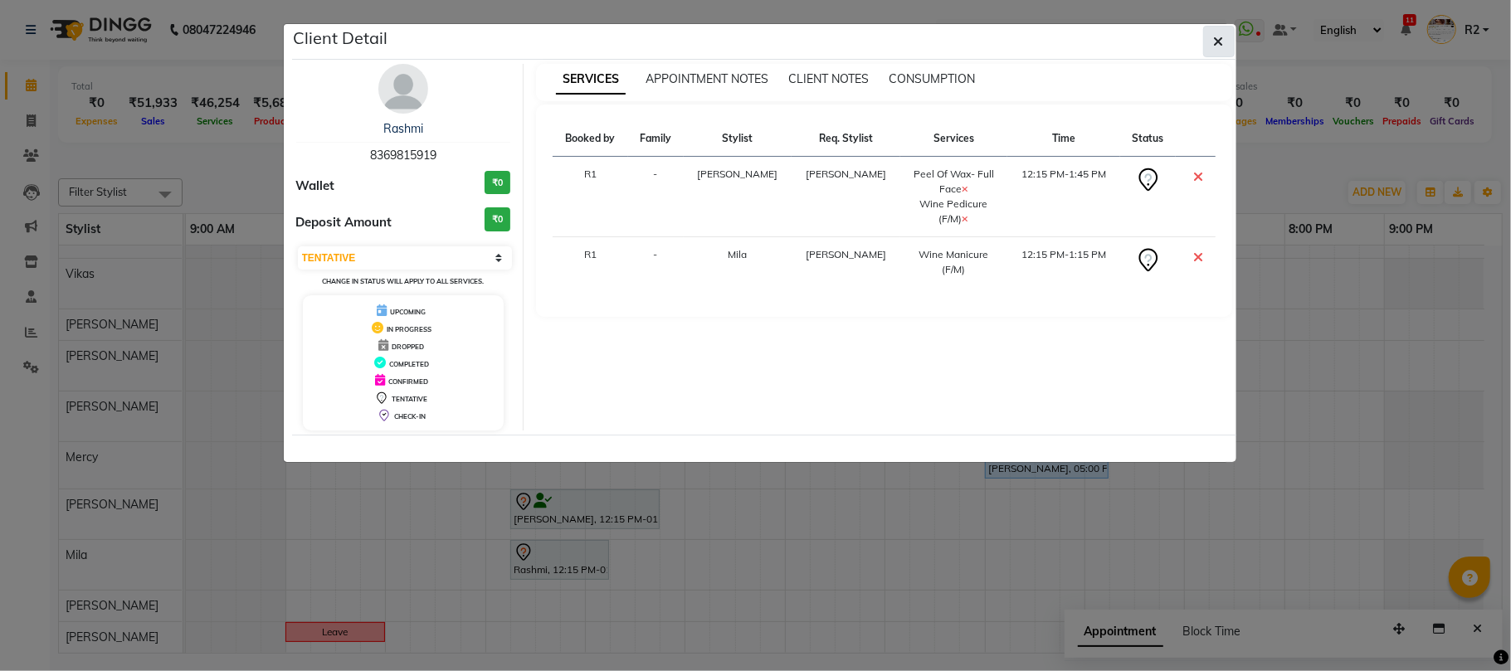
click at [1222, 44] on icon "button" at bounding box center [1219, 41] width 10 height 13
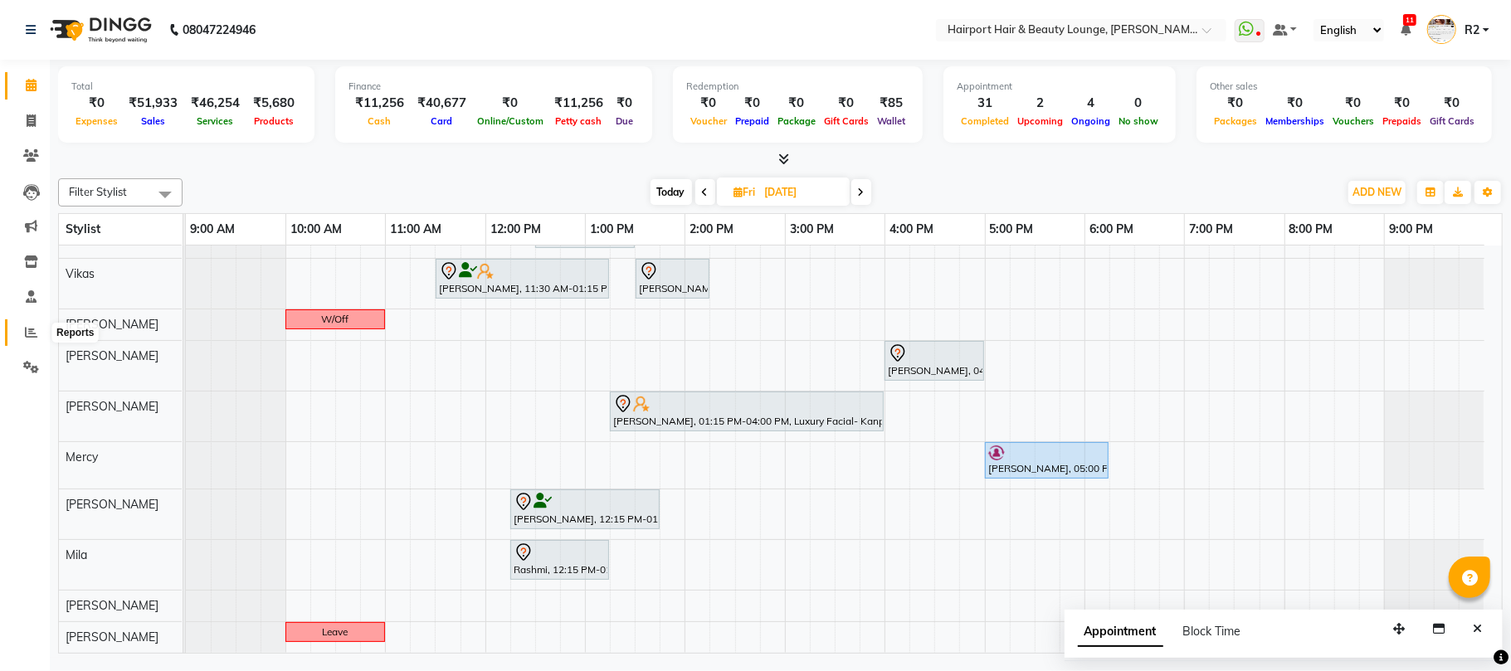
click at [37, 333] on icon at bounding box center [31, 332] width 12 height 12
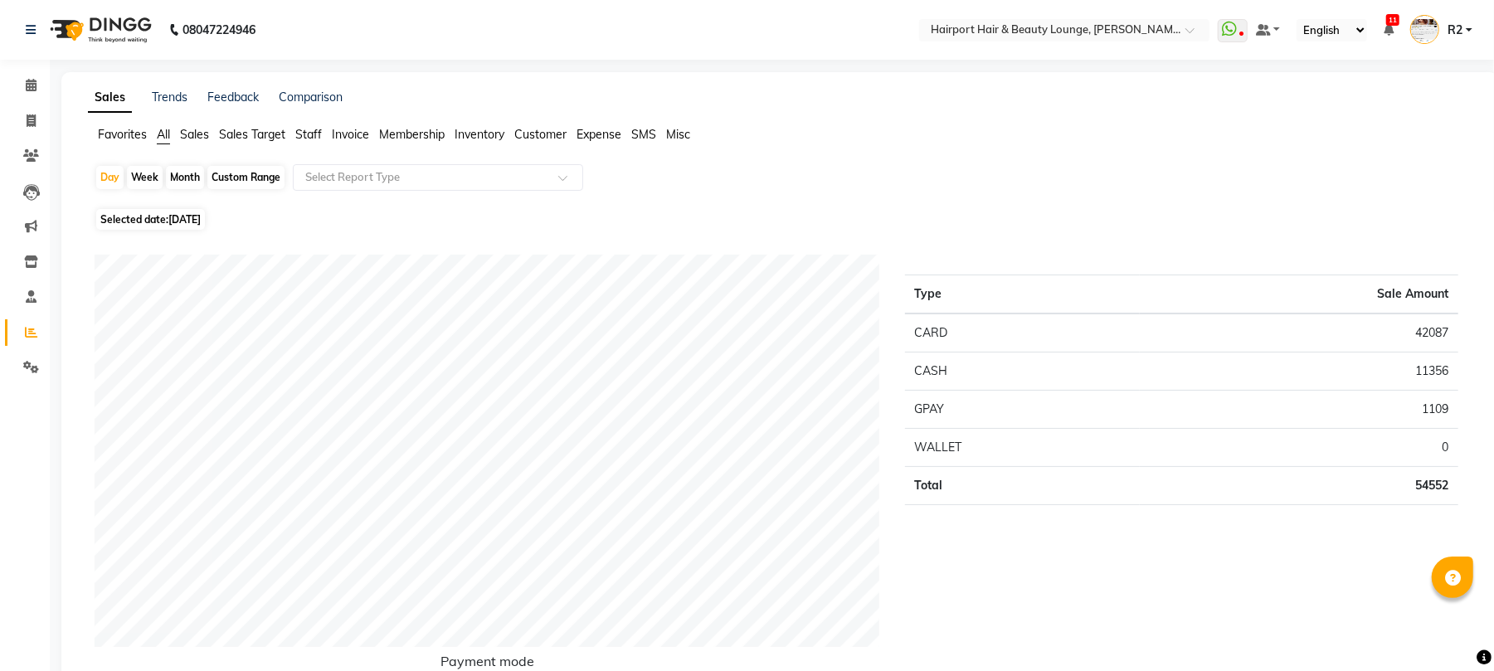
click at [312, 133] on span "Staff" at bounding box center [308, 134] width 27 height 15
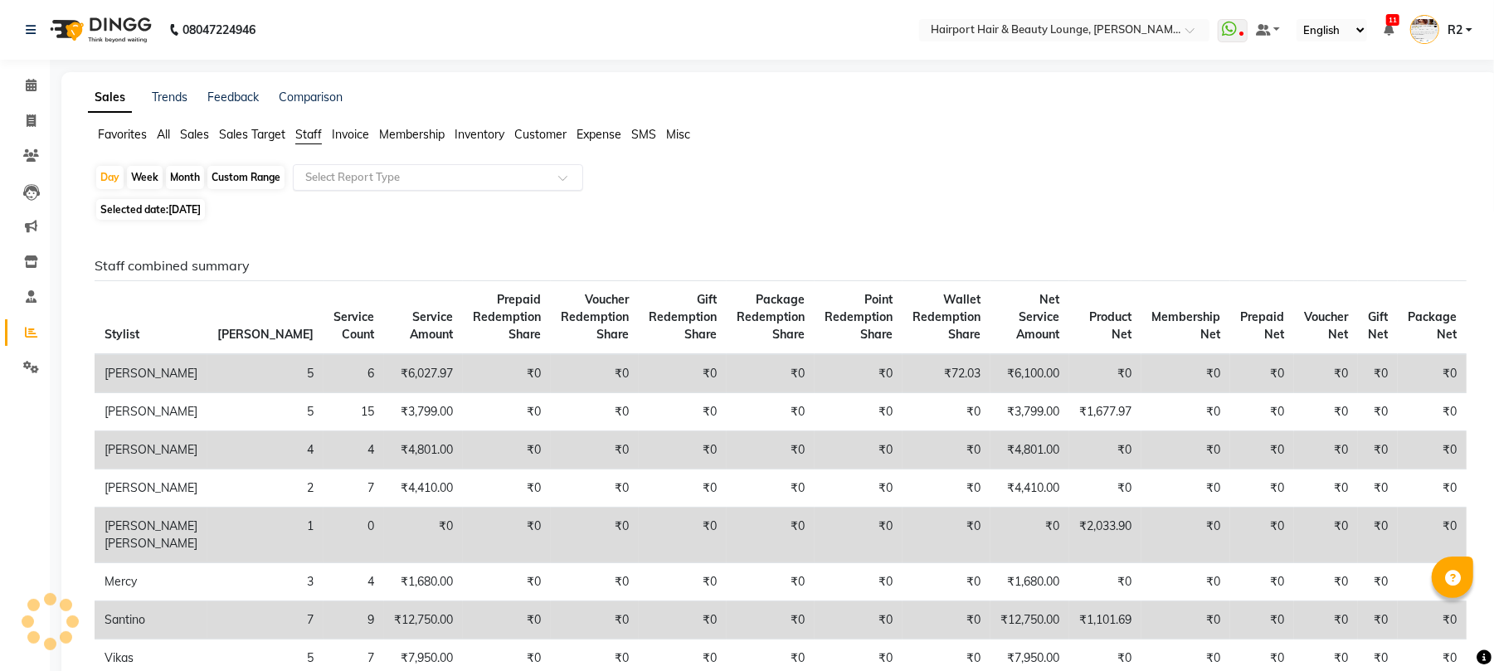
click at [370, 176] on input "text" at bounding box center [421, 177] width 239 height 17
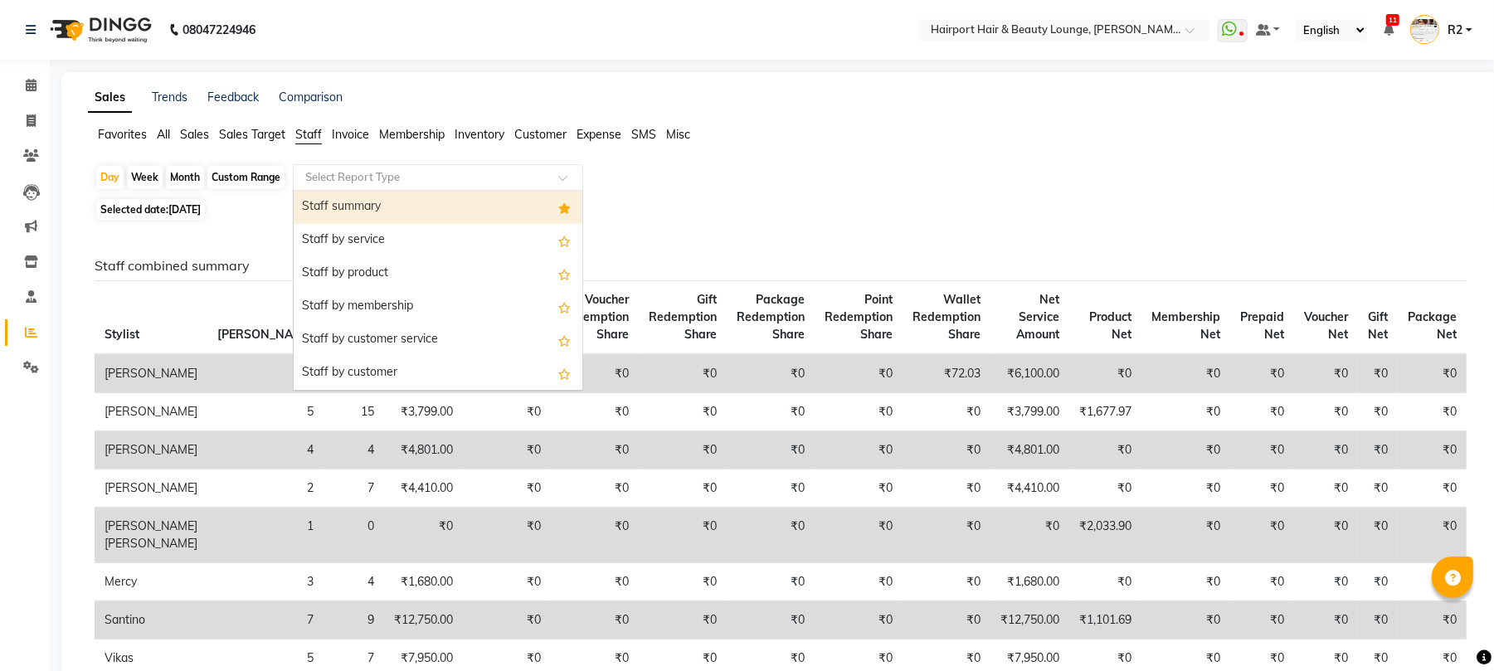
click at [337, 199] on div "Staff summary" at bounding box center [438, 207] width 289 height 33
select select "csv"
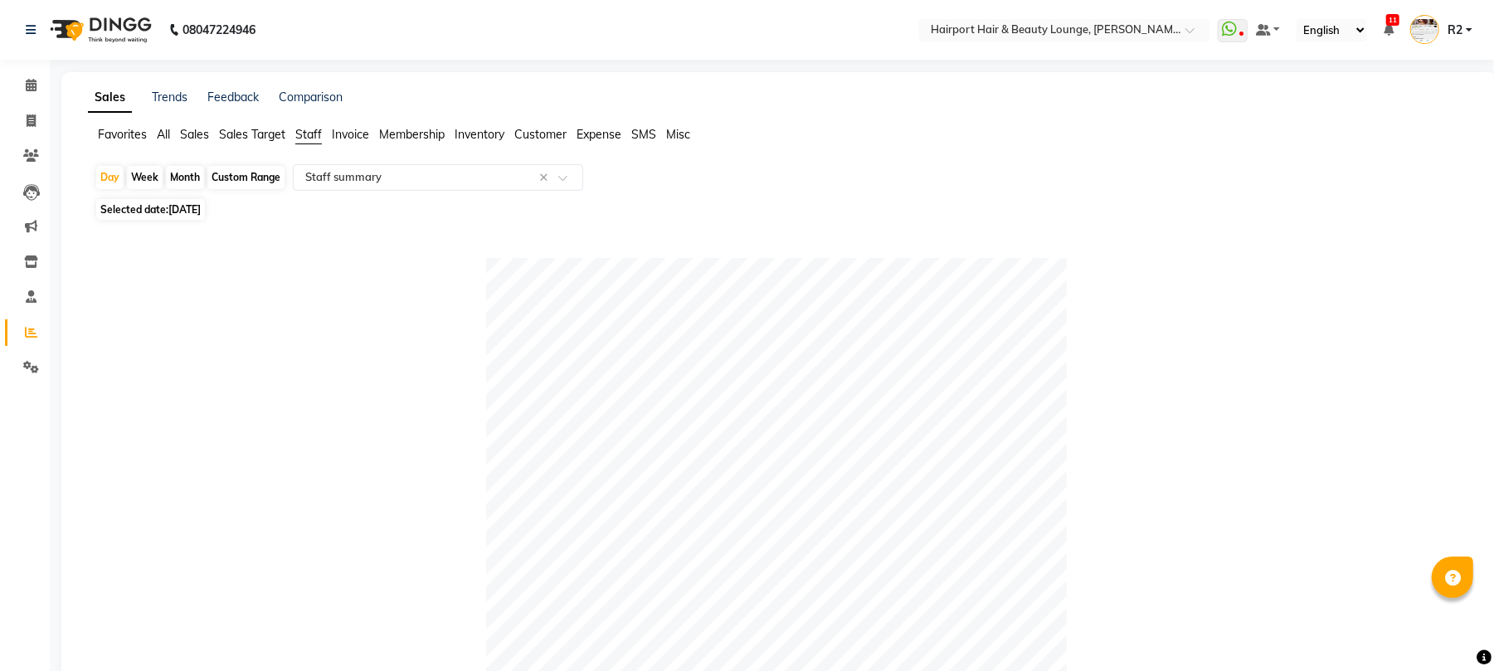
click at [191, 174] on div "Month" at bounding box center [185, 177] width 38 height 23
select select "9"
select select "2025"
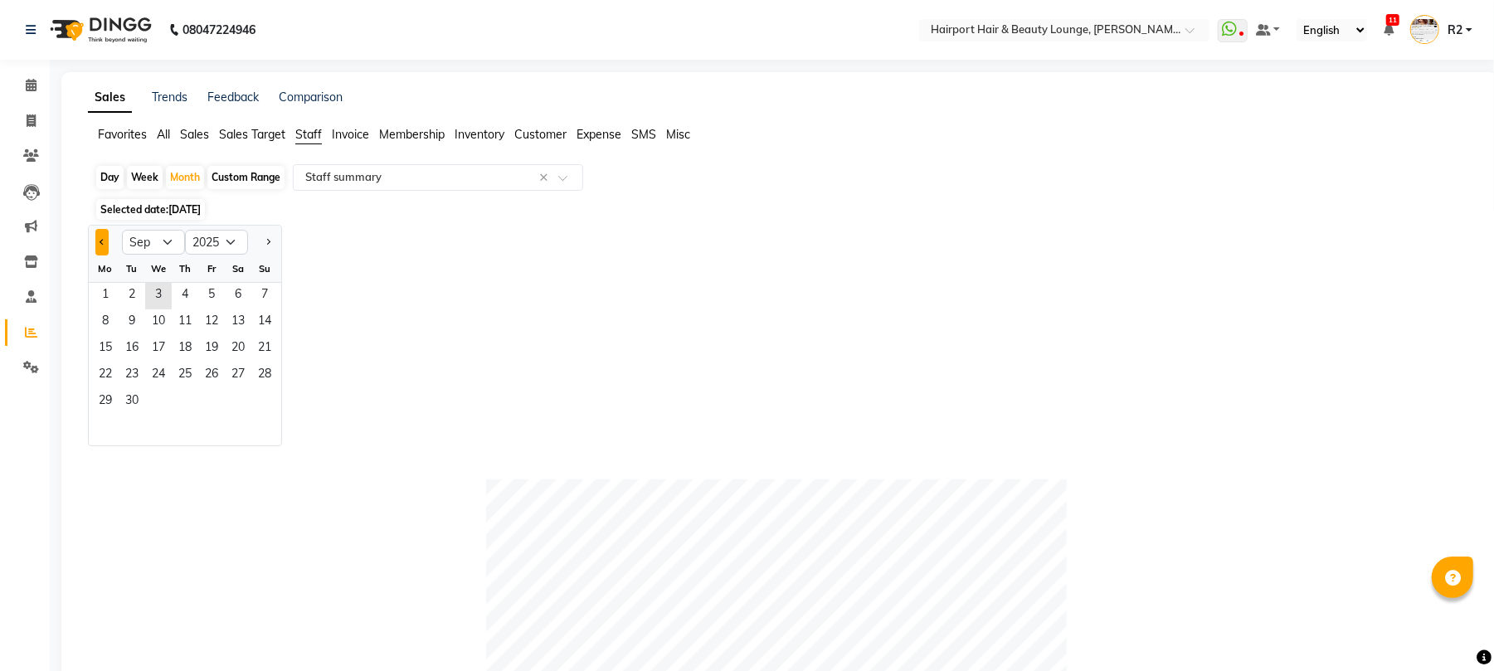
click at [100, 246] on button "Previous month" at bounding box center [101, 242] width 13 height 27
select select "7"
click at [130, 295] on span "1" at bounding box center [132, 296] width 27 height 27
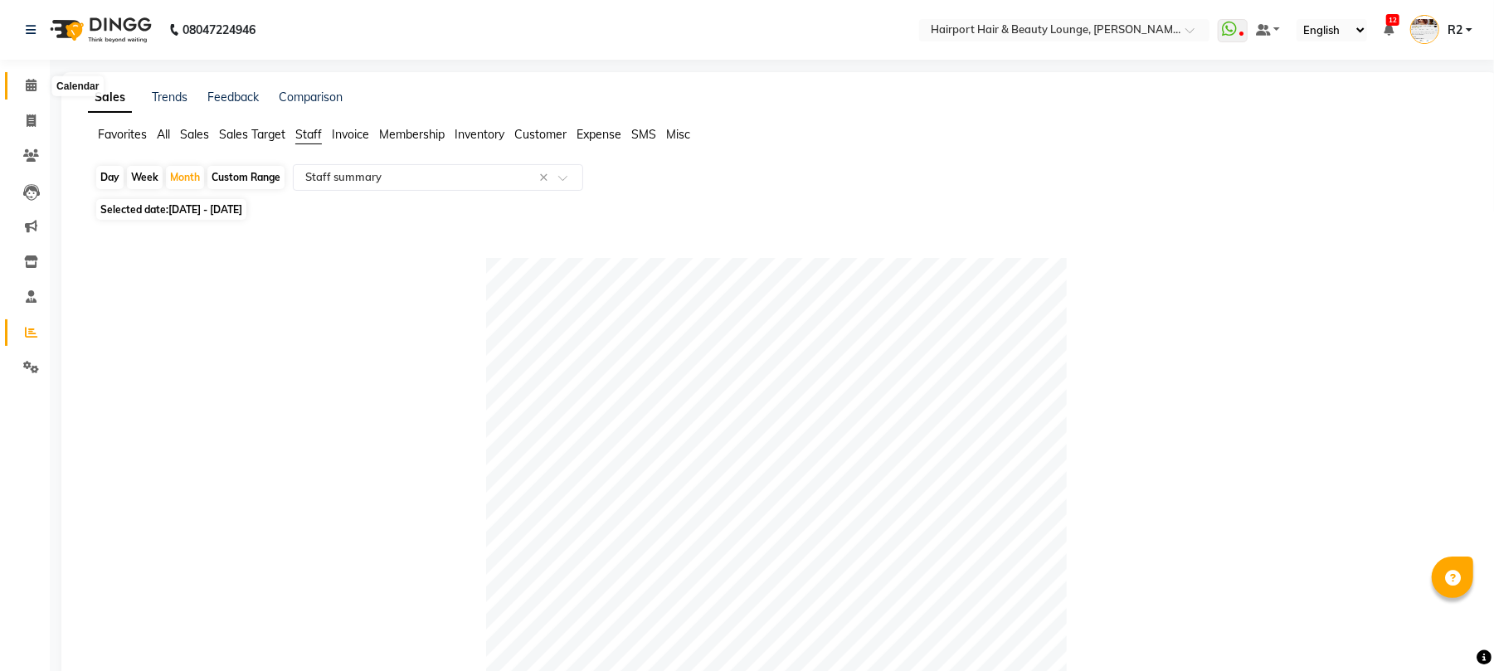
click at [27, 87] on icon at bounding box center [31, 85] width 11 height 12
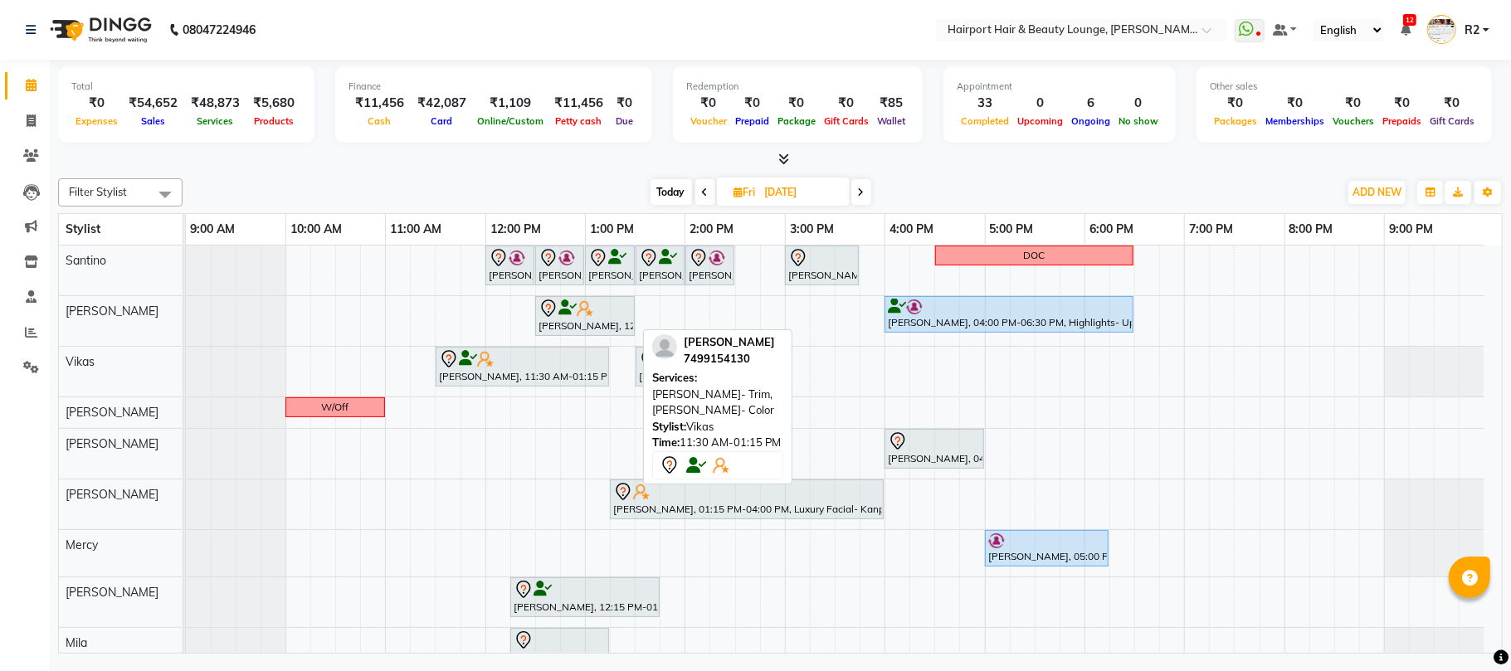
scroll to position [90, 0]
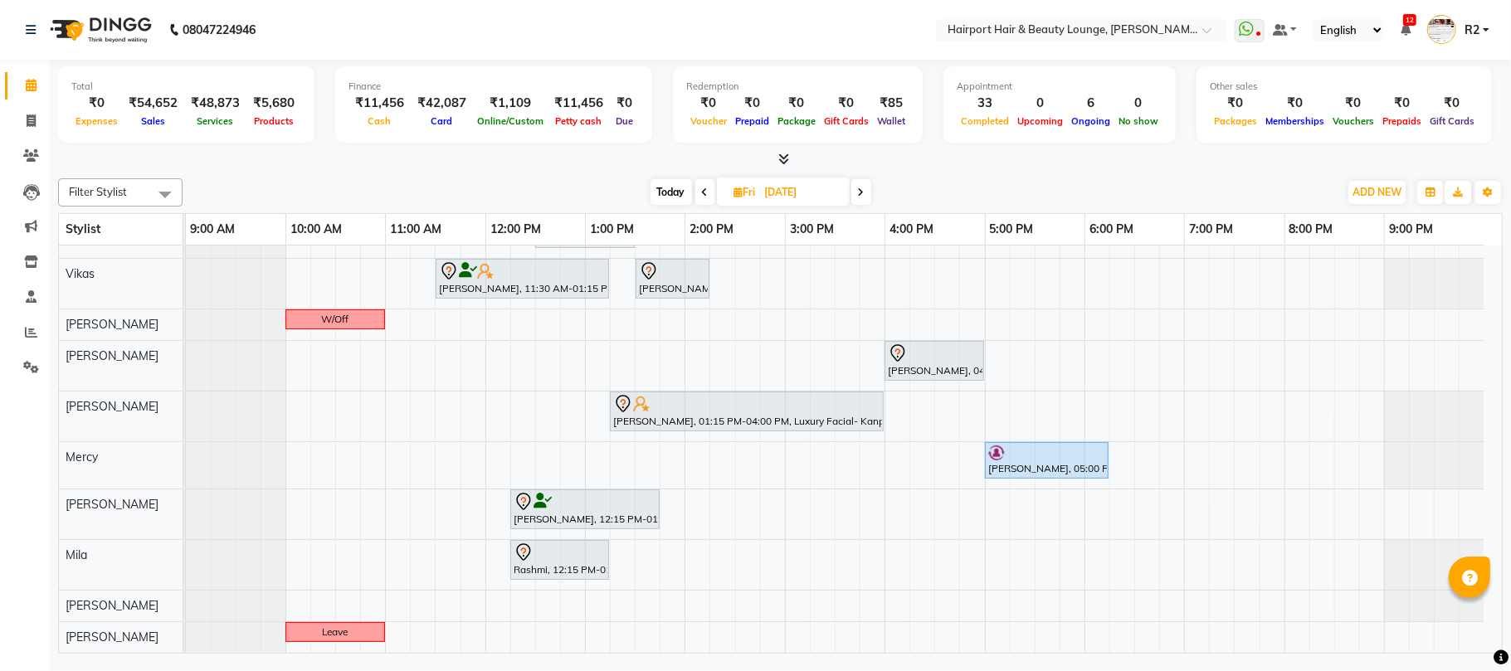
click at [674, 191] on span "Today" at bounding box center [670, 192] width 41 height 26
type input "[DATE]"
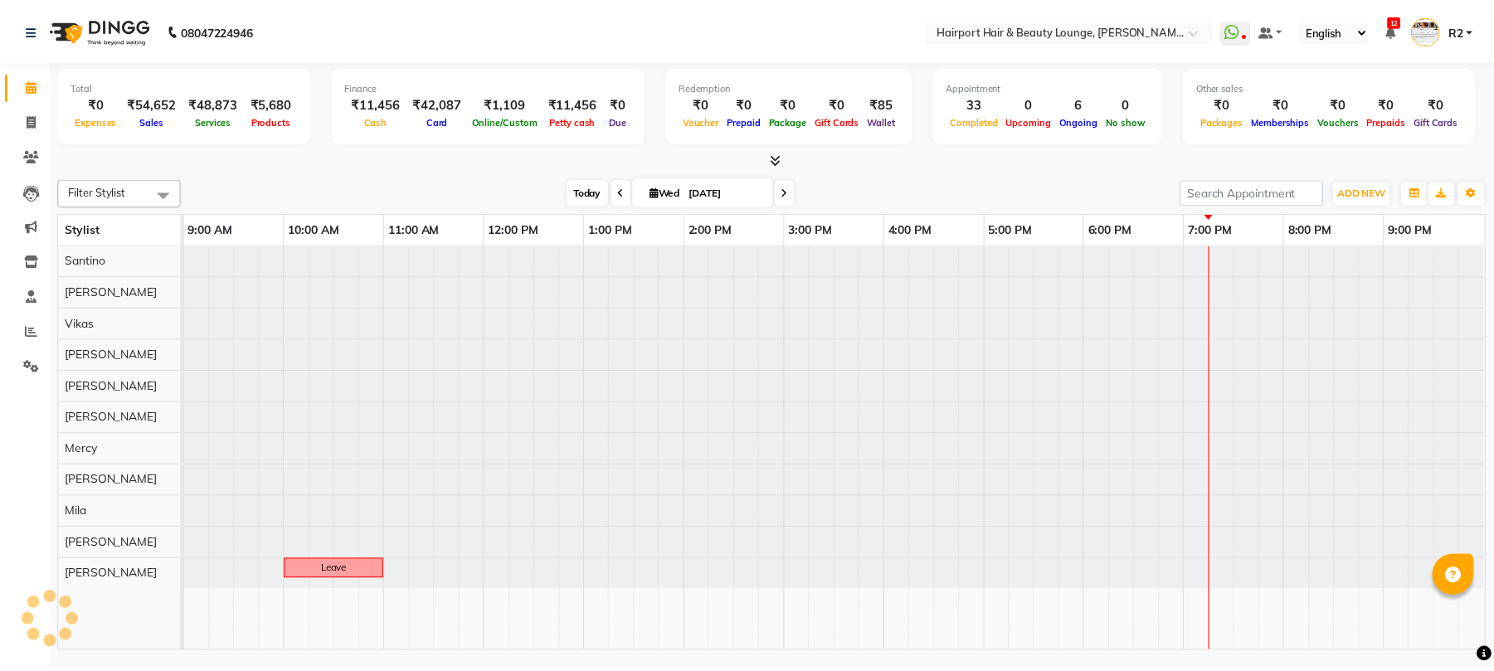
scroll to position [0, 0]
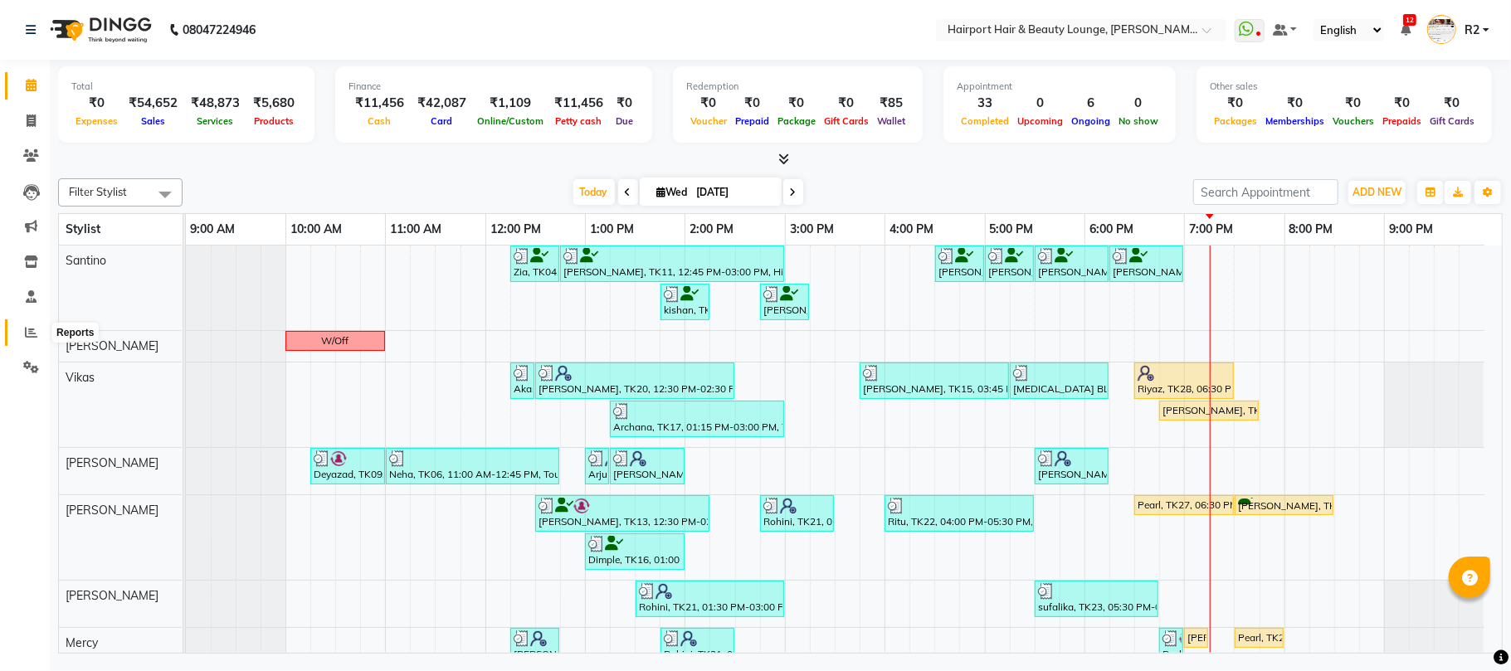
click at [34, 334] on icon at bounding box center [31, 332] width 12 height 12
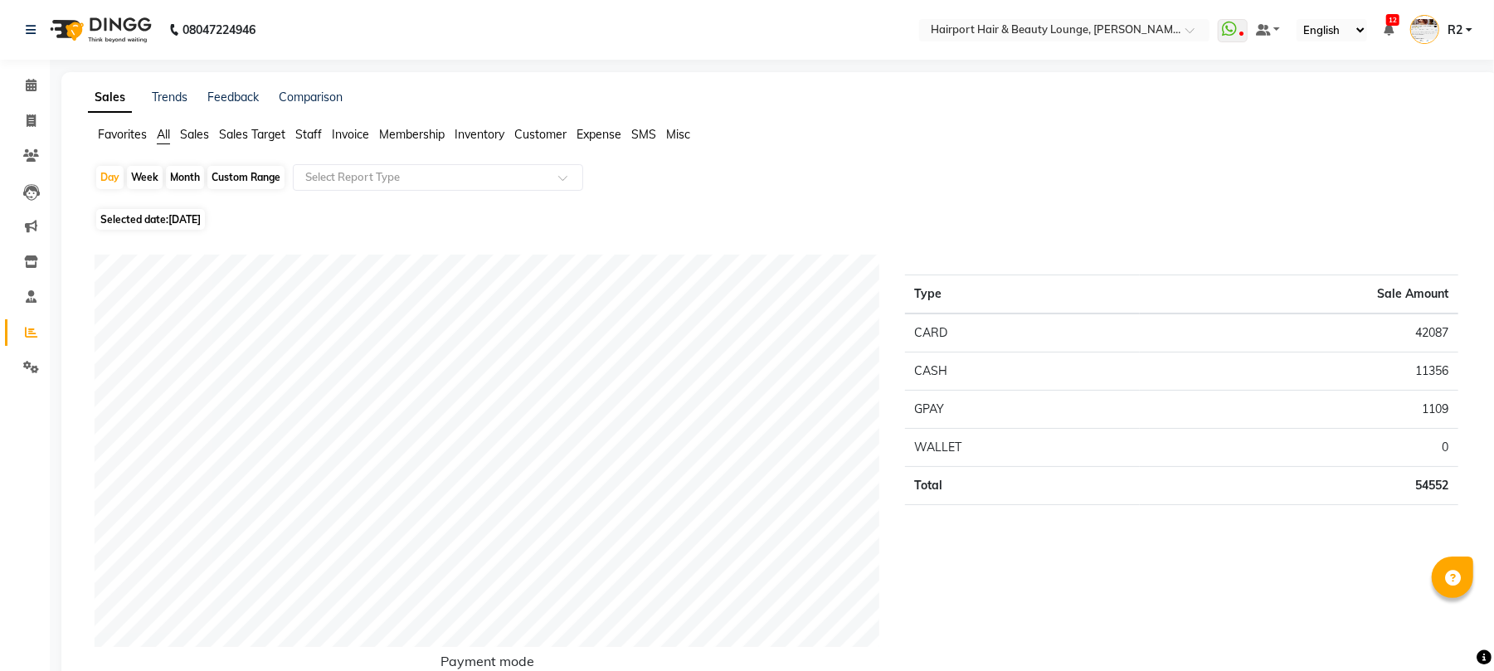
click at [313, 127] on span "Staff" at bounding box center [308, 134] width 27 height 15
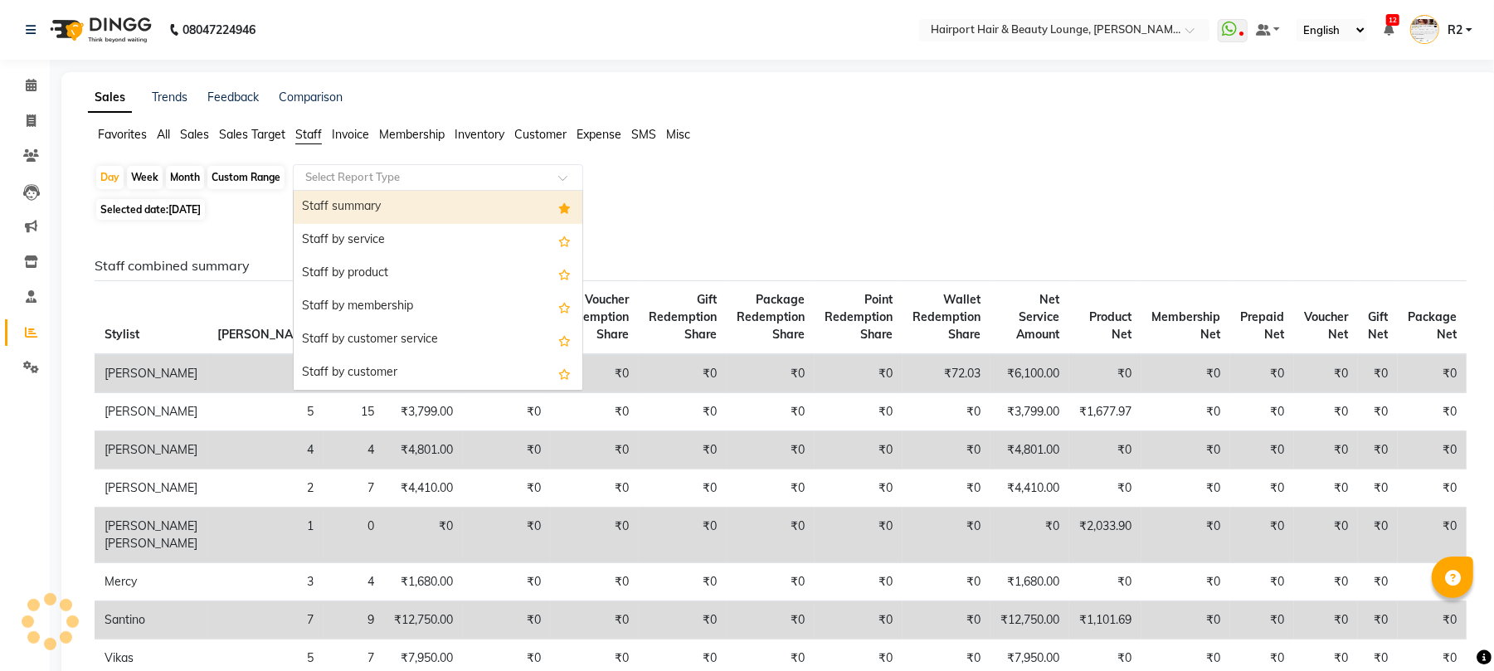
click at [360, 171] on input "text" at bounding box center [421, 177] width 239 height 17
click at [330, 196] on div "Staff summary" at bounding box center [438, 207] width 289 height 33
select select "csv"
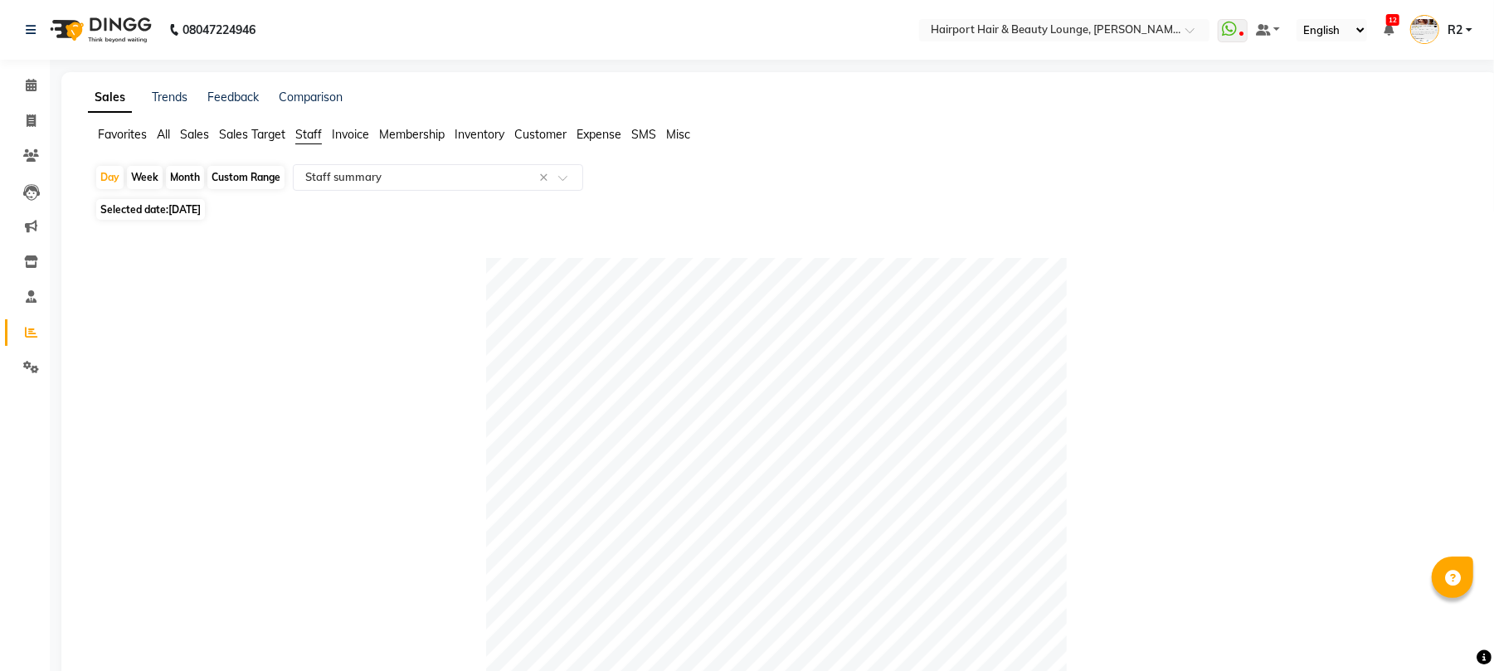
click at [181, 181] on div "Month" at bounding box center [185, 177] width 38 height 23
select select "9"
select select "2025"
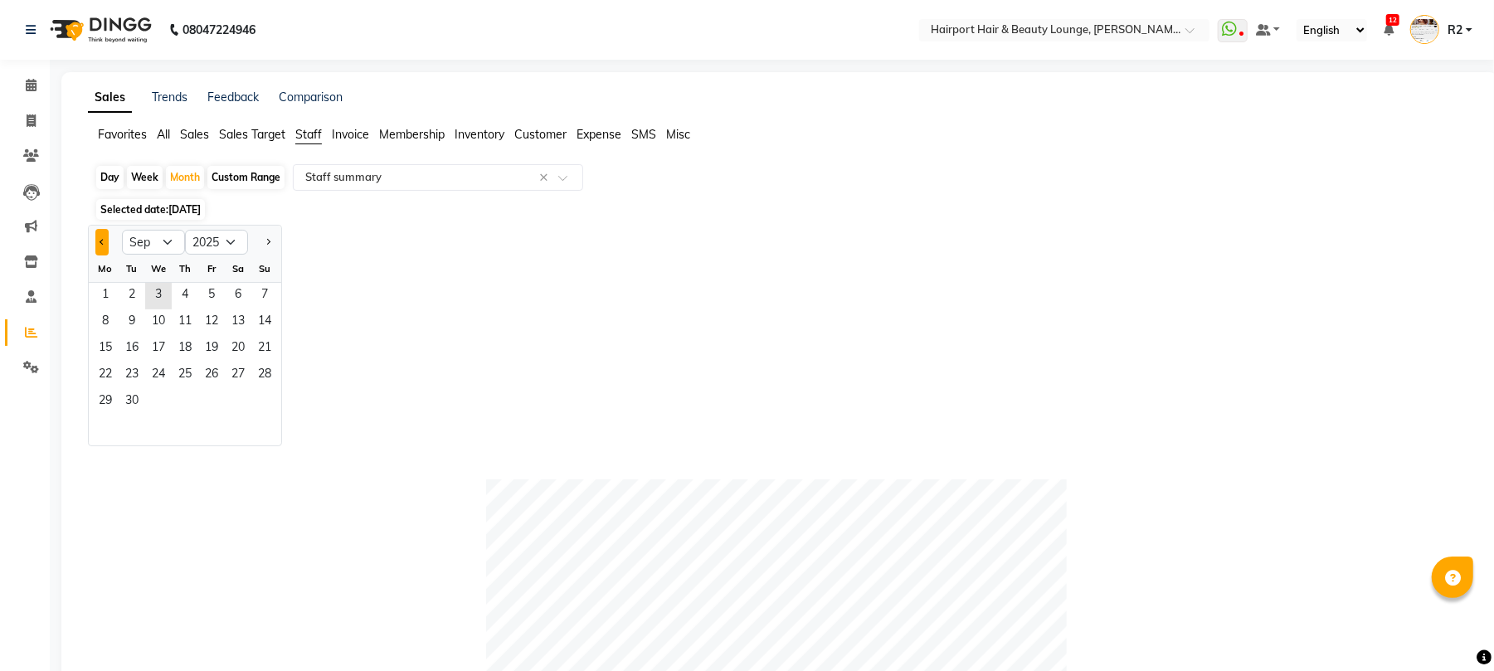
click at [108, 241] on button "Previous month" at bounding box center [101, 242] width 13 height 27
click at [100, 240] on span "Previous month" at bounding box center [103, 242] width 6 height 6
select select "7"
click at [138, 293] on span "1" at bounding box center [132, 296] width 27 height 27
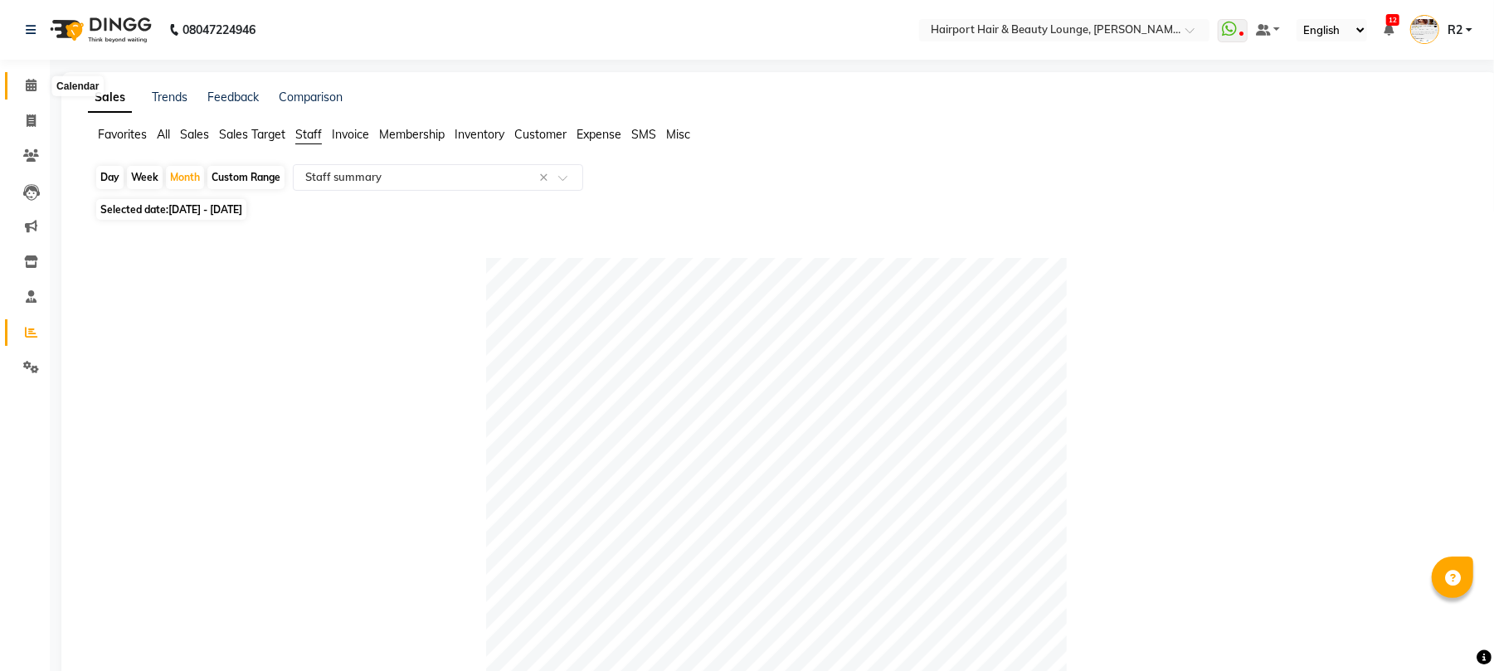
click at [26, 84] on icon at bounding box center [31, 85] width 11 height 12
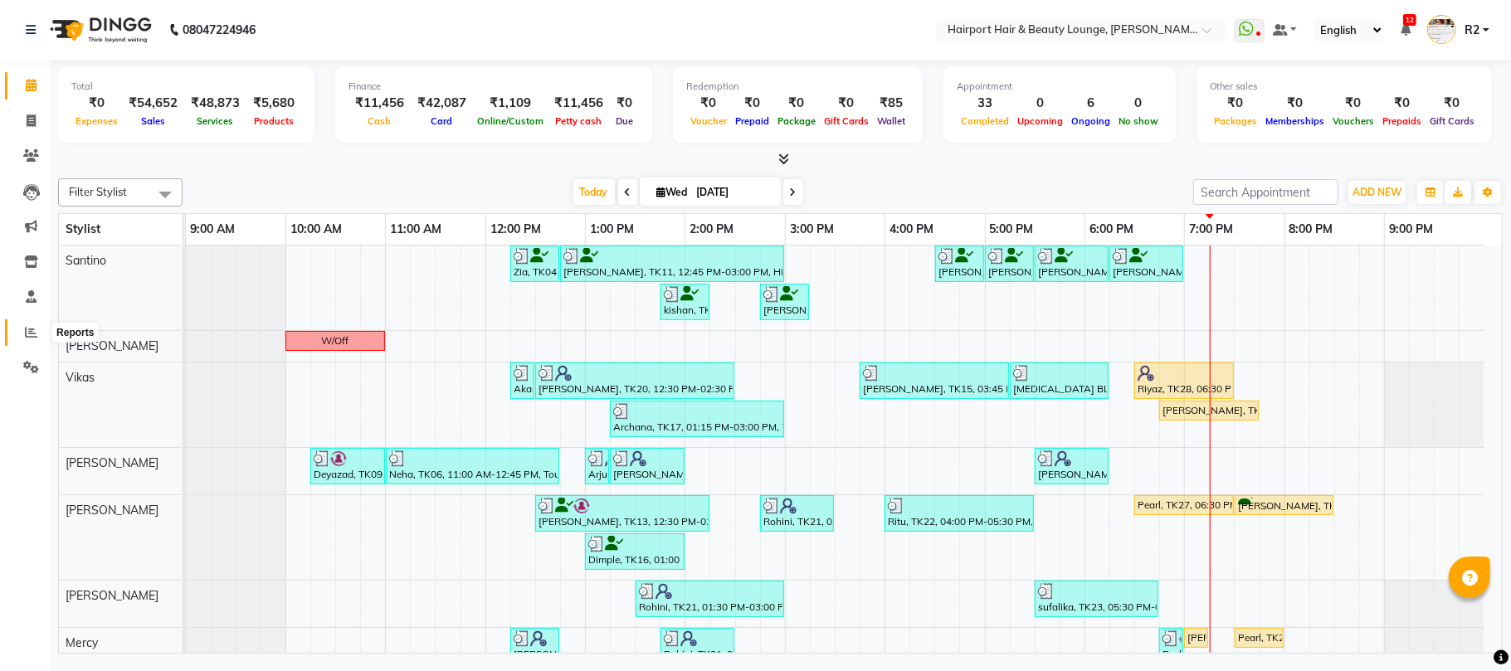
click at [23, 327] on span at bounding box center [31, 333] width 29 height 19
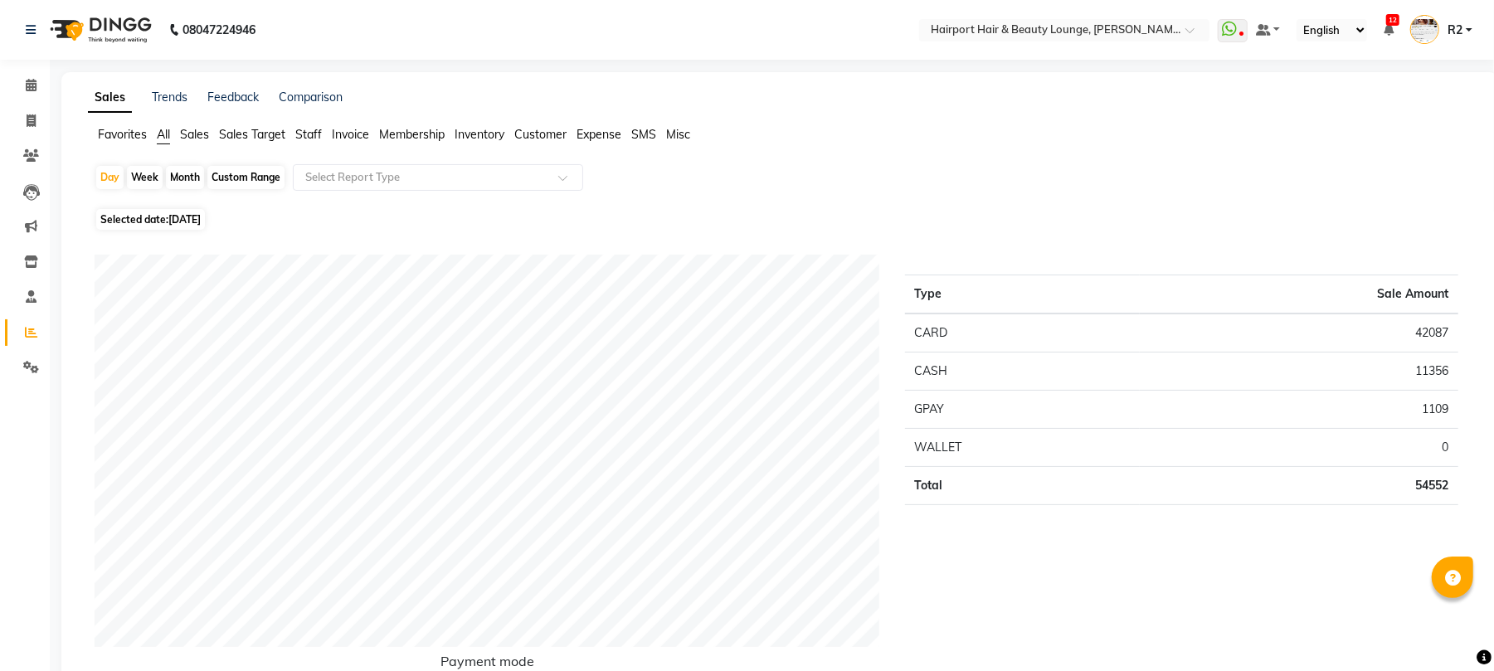
click at [302, 130] on span "Staff" at bounding box center [308, 134] width 27 height 15
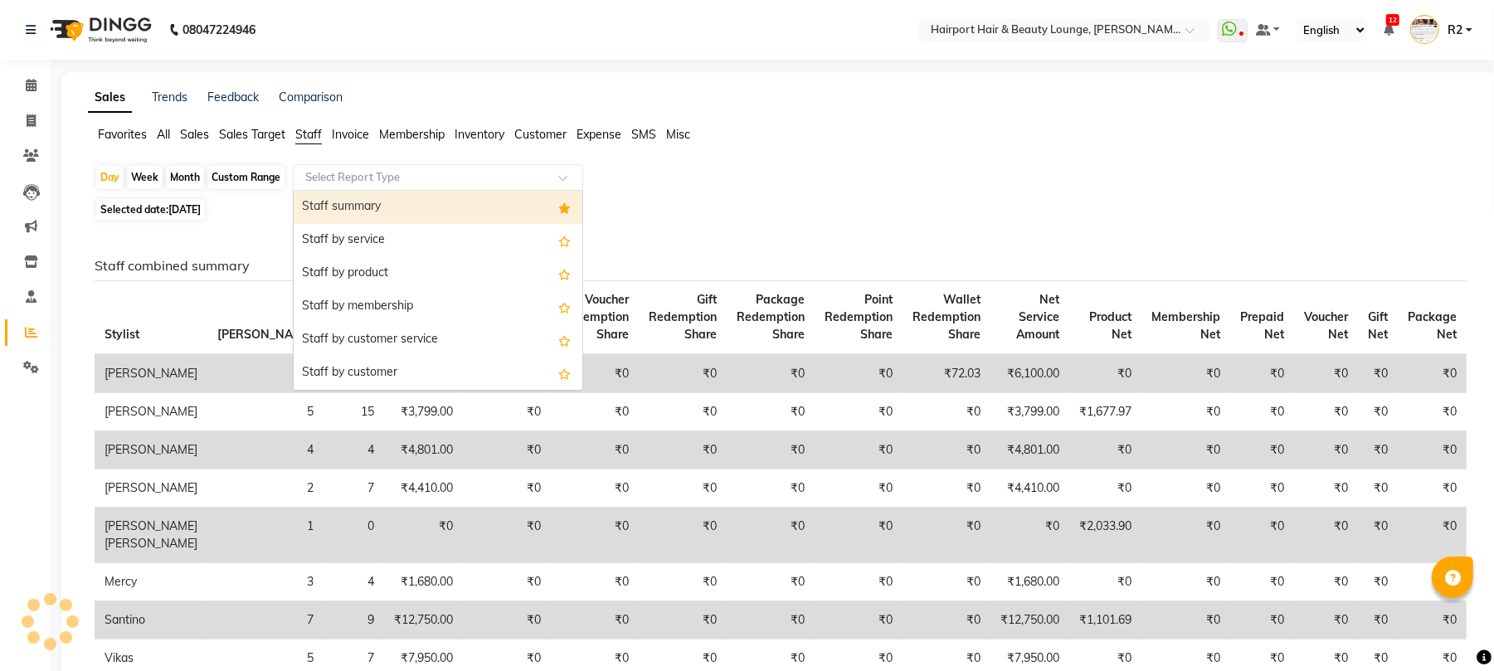
click at [340, 170] on input "text" at bounding box center [421, 177] width 239 height 17
click at [340, 199] on div "Staff summary" at bounding box center [438, 207] width 289 height 33
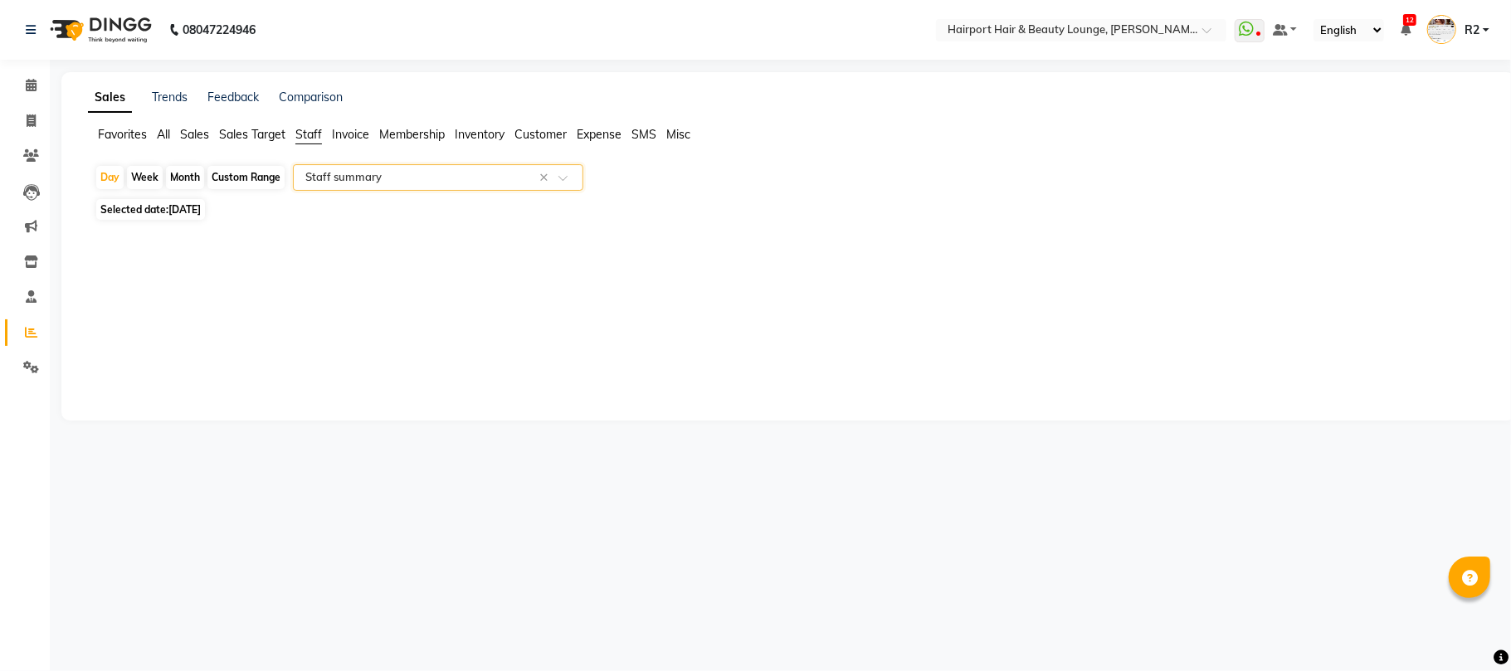
select select "csv"
click at [187, 173] on div "Month" at bounding box center [185, 177] width 38 height 23
select select "9"
select select "2025"
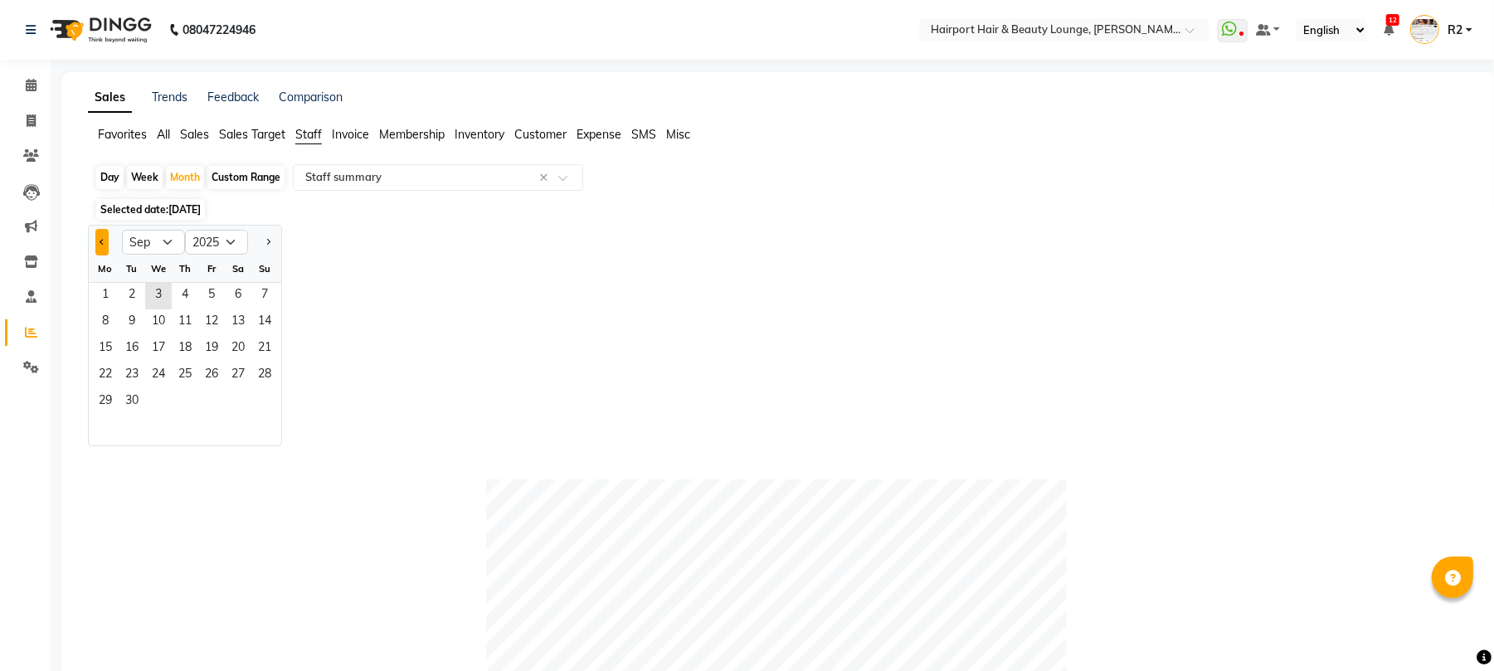
click at [100, 244] on button "Previous month" at bounding box center [101, 242] width 13 height 27
select select "8"
click at [207, 297] on span "1" at bounding box center [211, 296] width 27 height 27
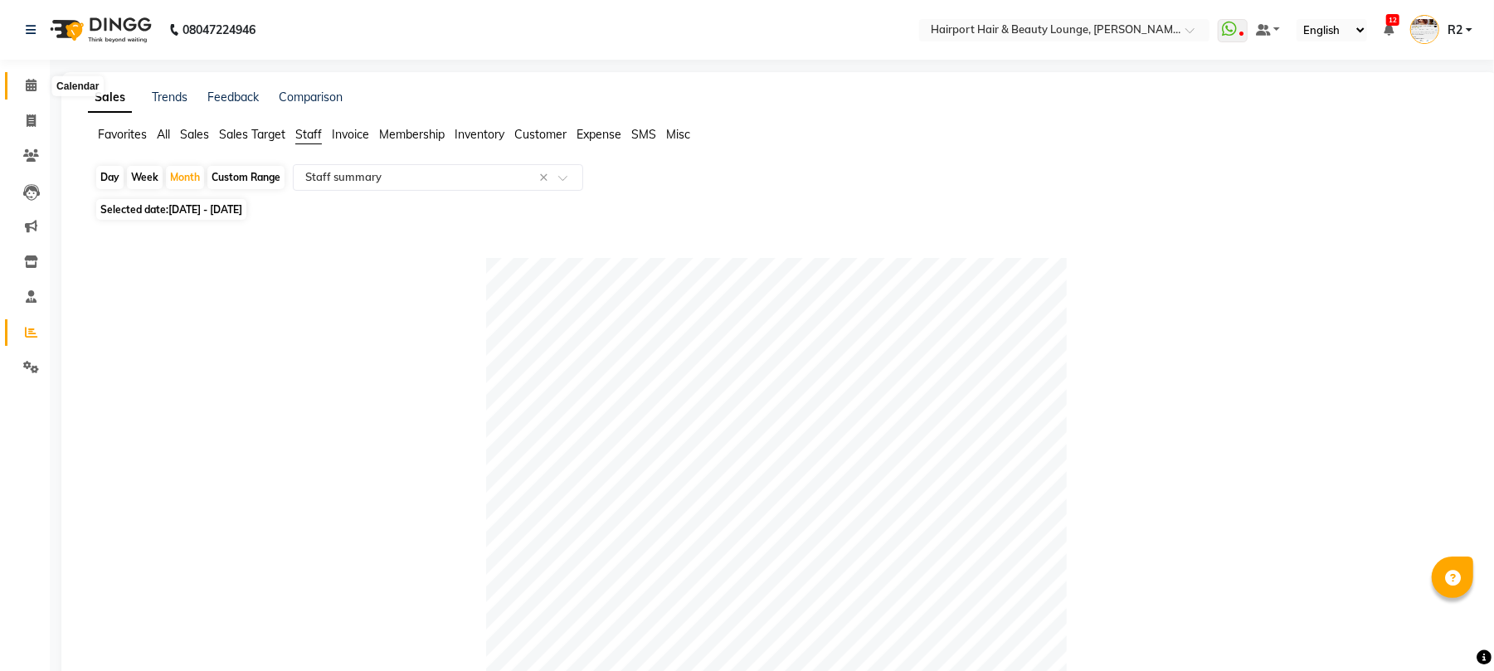
click at [33, 81] on icon at bounding box center [31, 85] width 11 height 12
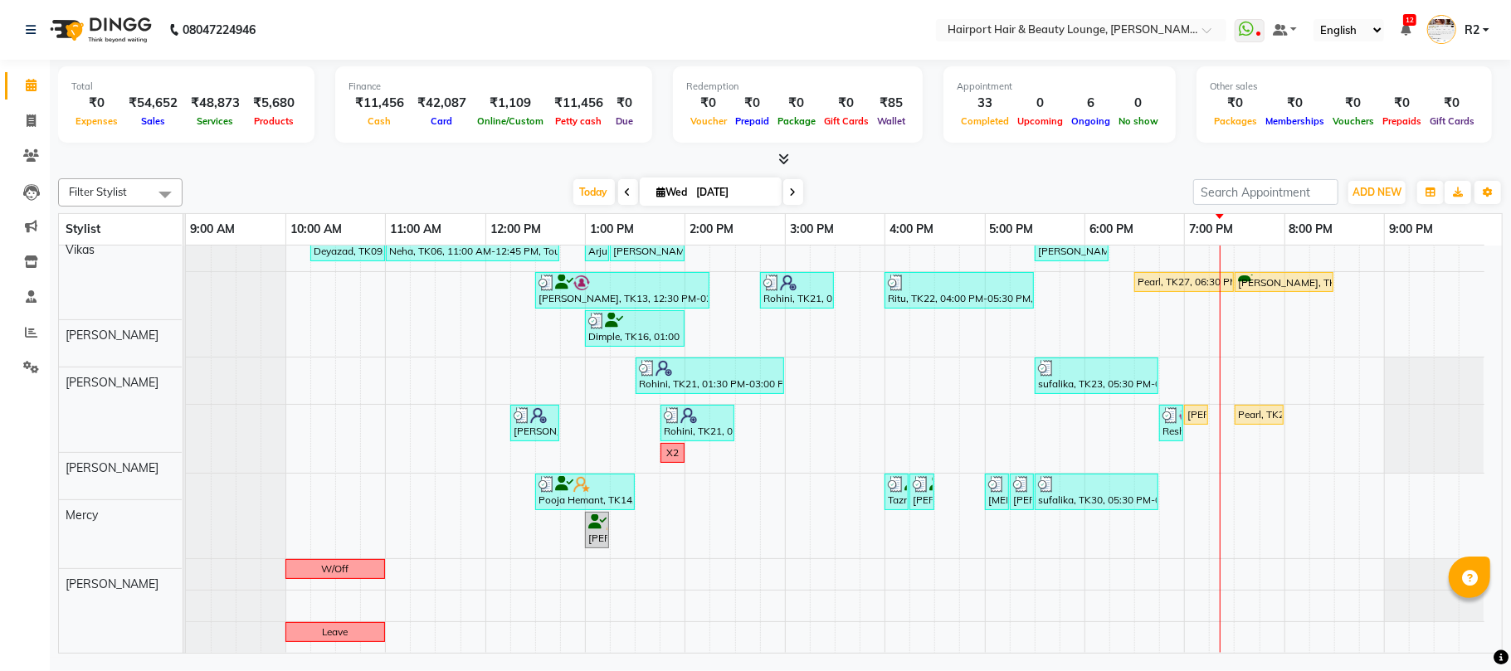
scroll to position [226, 0]
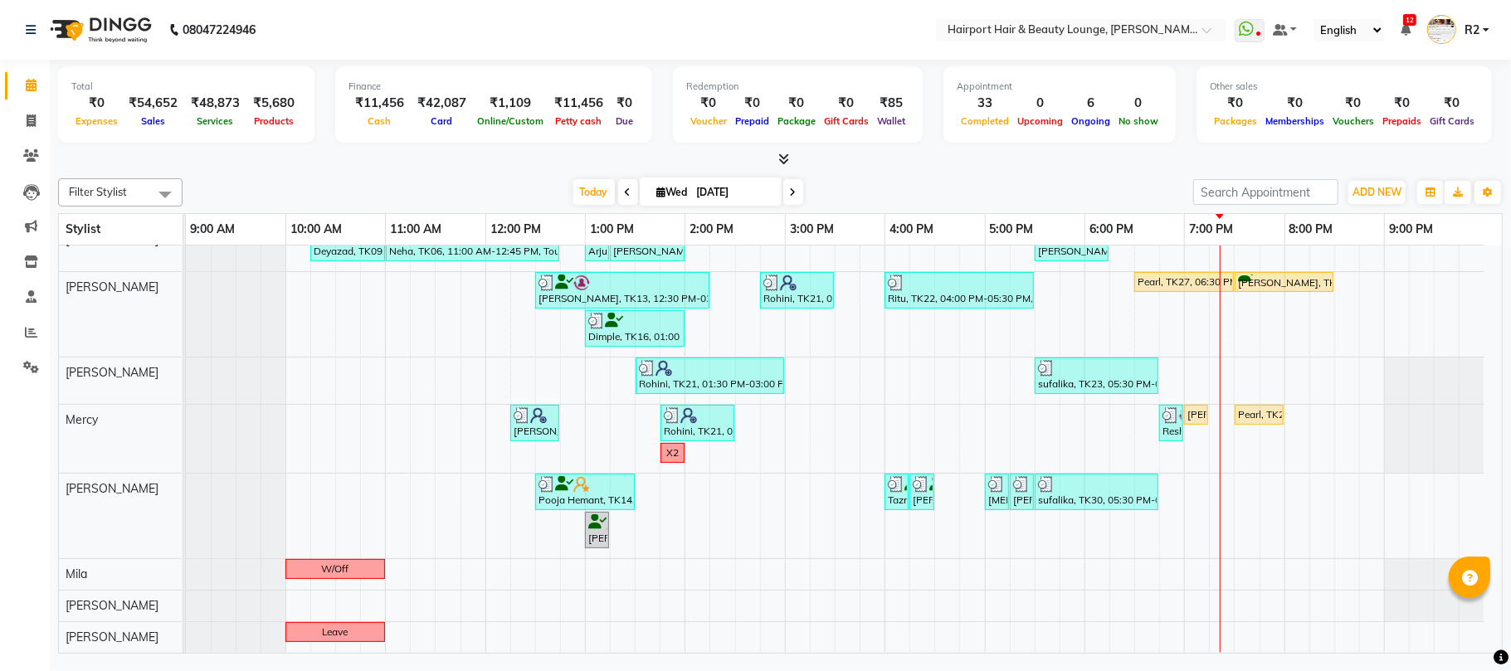
click at [791, 197] on span at bounding box center [793, 192] width 20 height 26
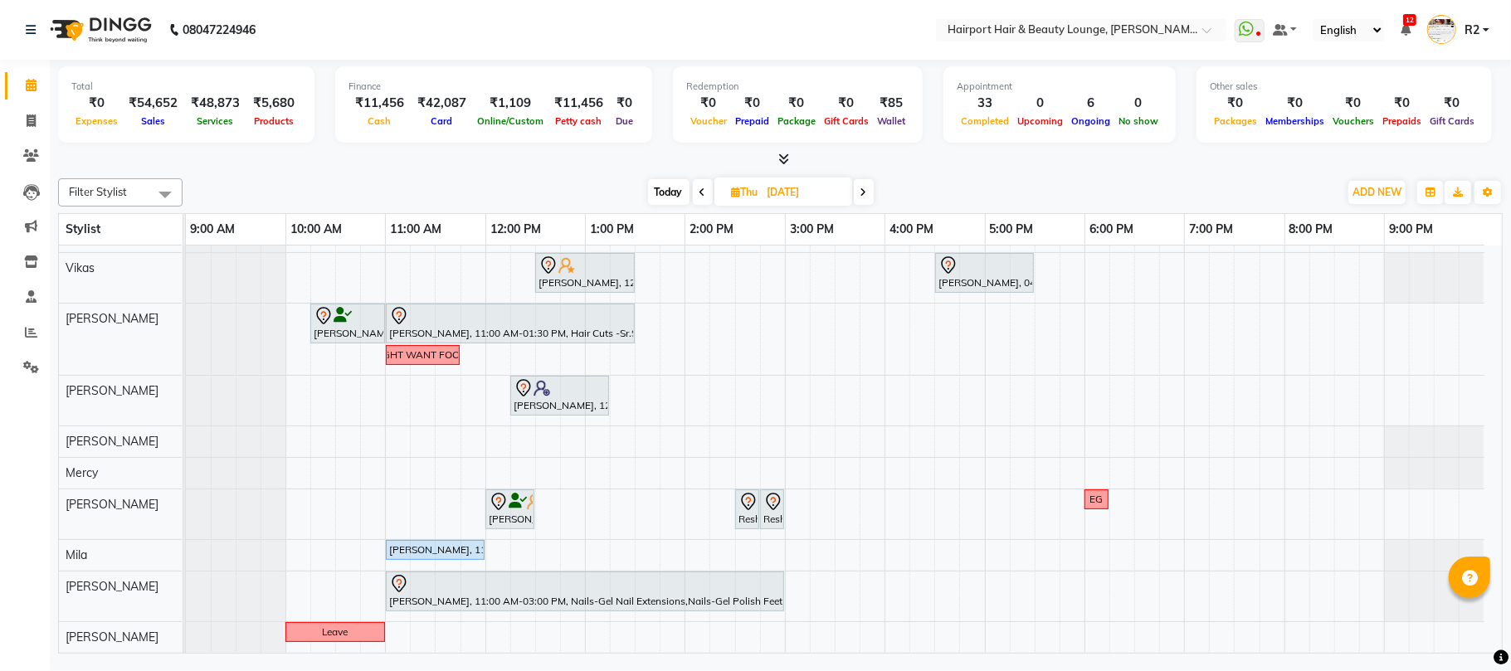
scroll to position [119, 0]
click at [669, 190] on span "Today" at bounding box center [668, 192] width 41 height 26
type input "[DATE]"
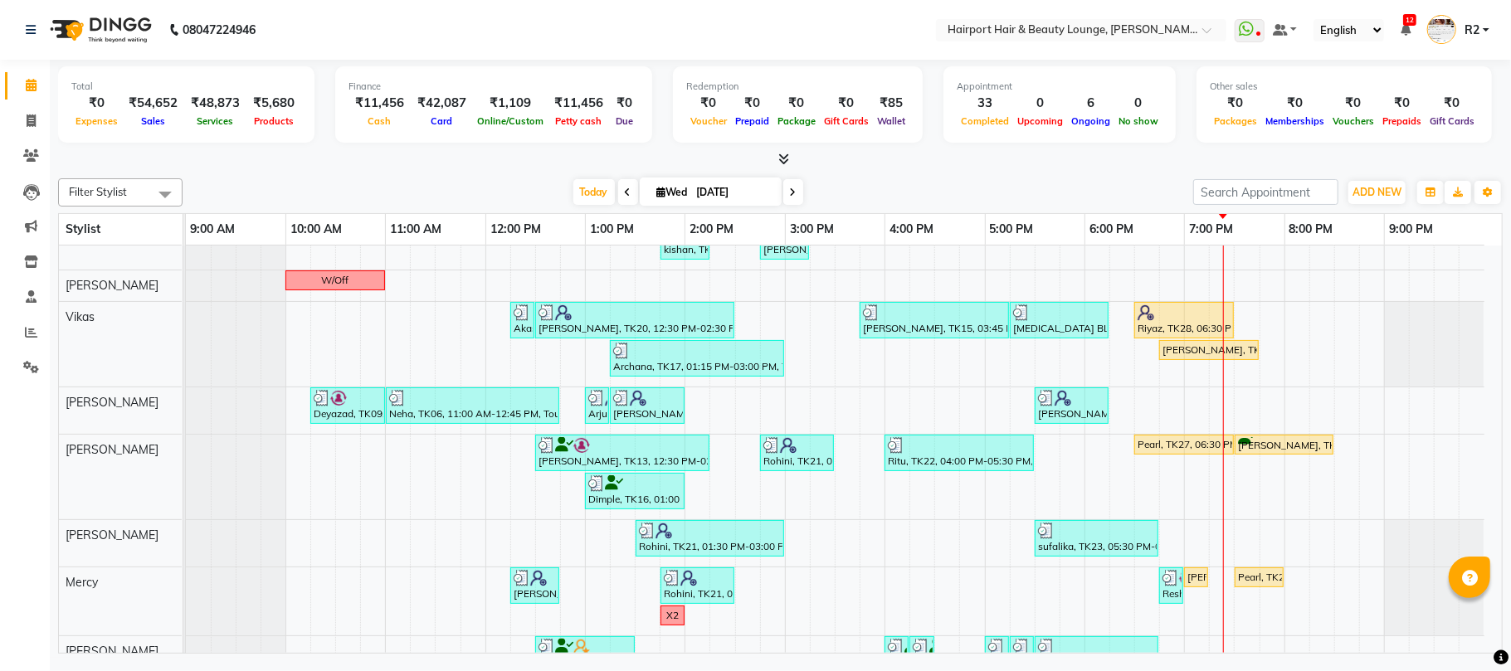
scroll to position [221, 0]
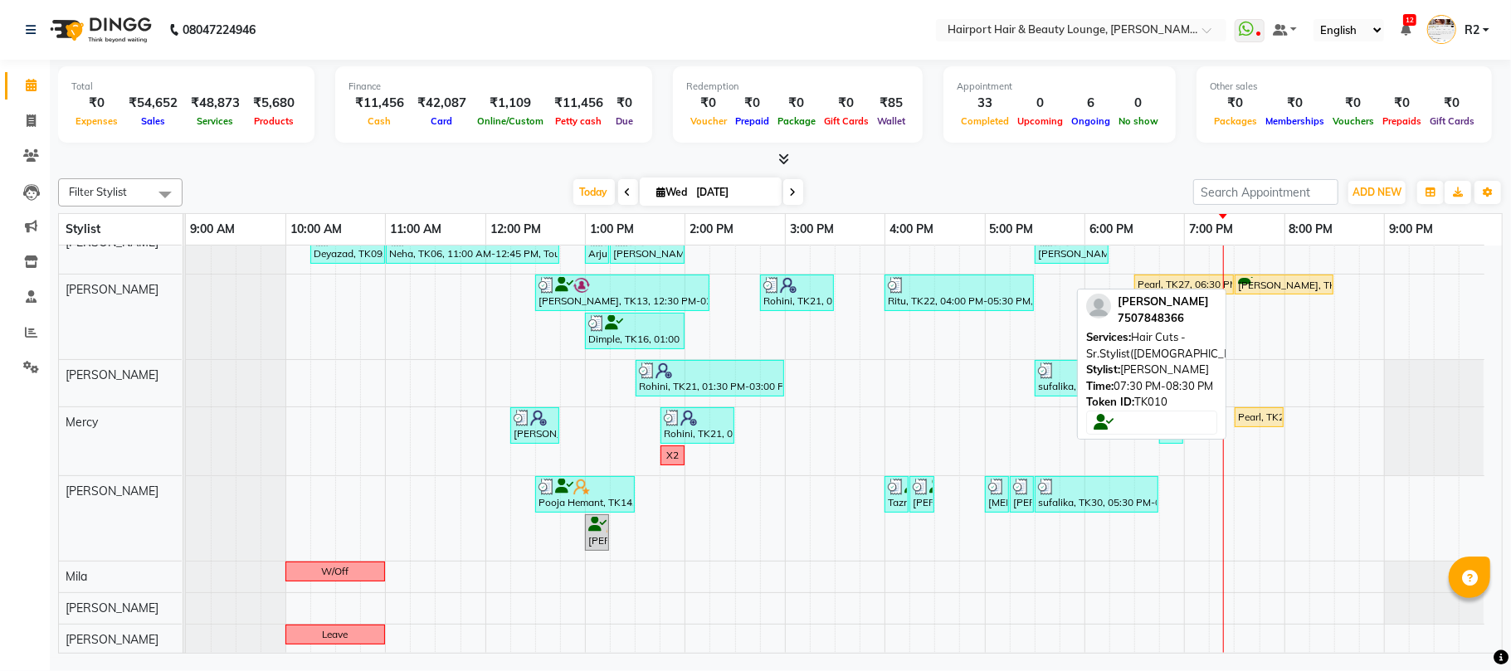
click at [1268, 287] on div "[PERSON_NAME], TK10, 07:30 PM-08:30 PM, Hair Cuts -Sr.Stylist([DEMOGRAPHIC_DATA…" at bounding box center [1283, 285] width 95 height 16
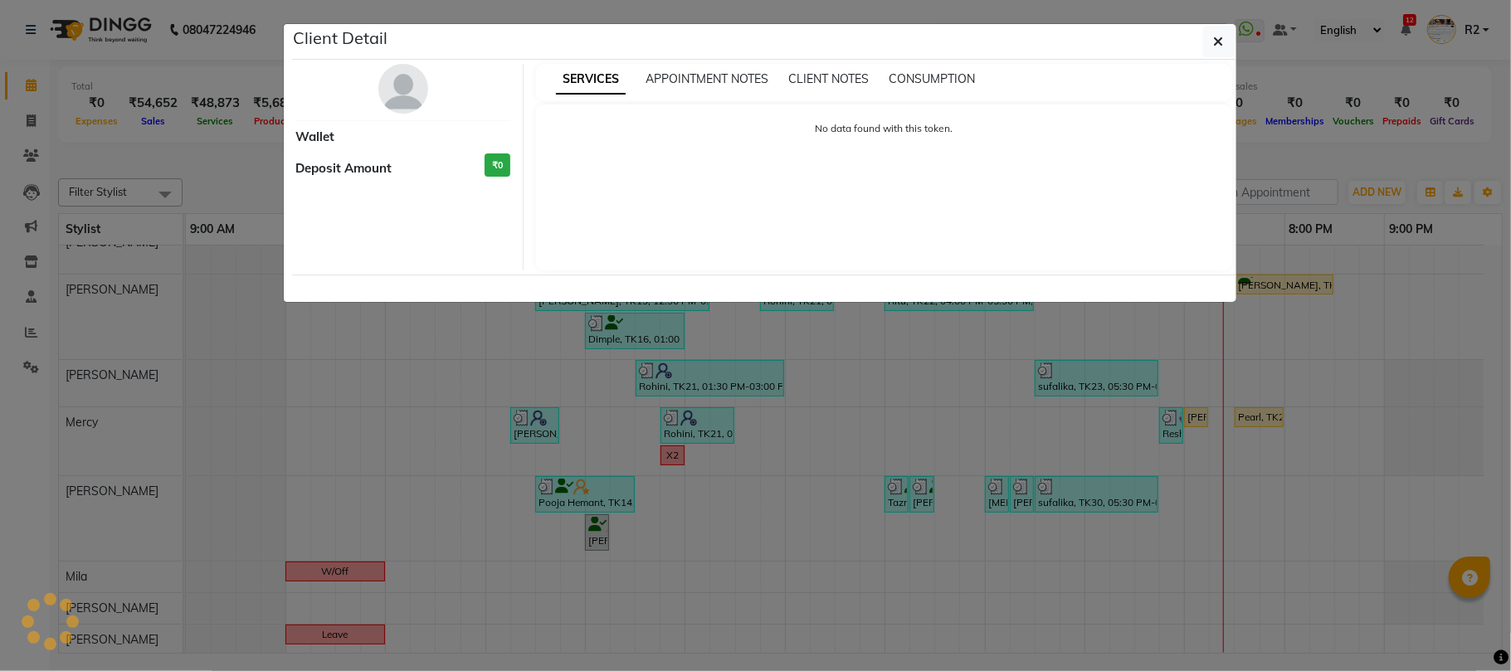
select select "1"
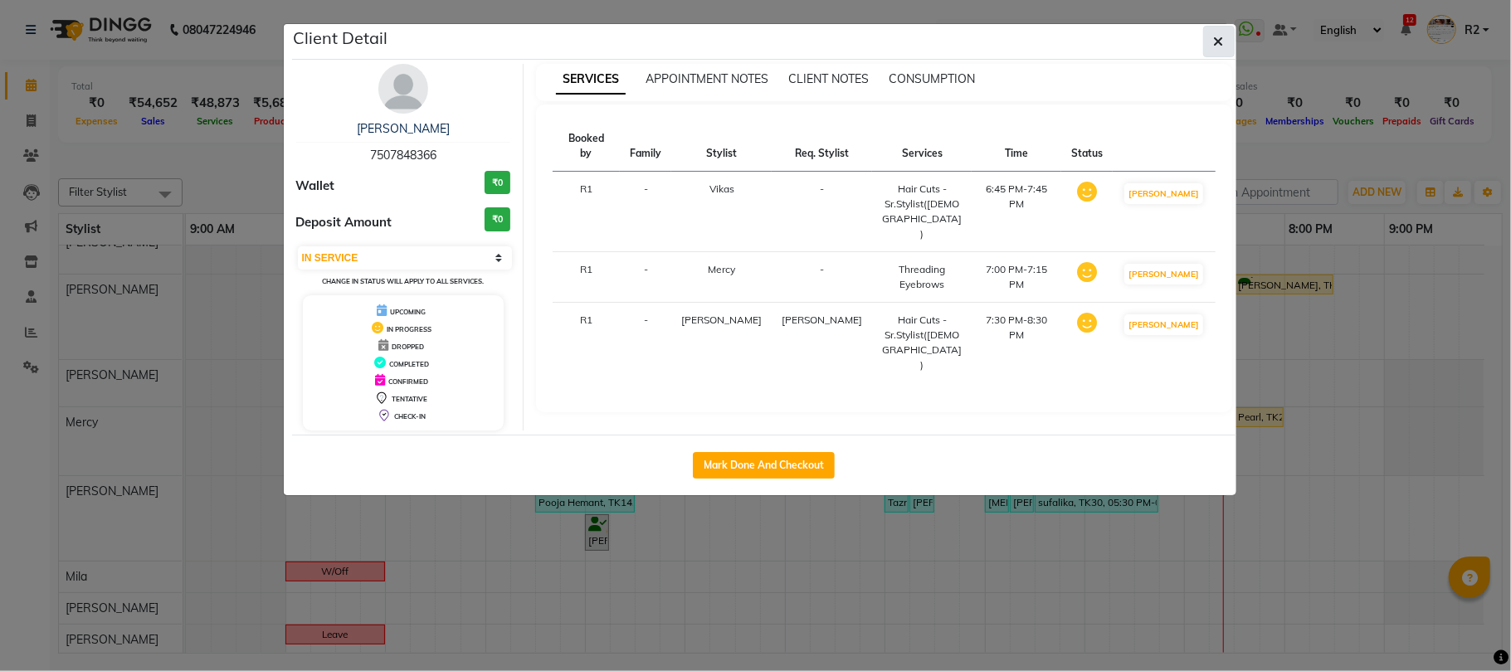
click at [1222, 47] on icon "button" at bounding box center [1219, 41] width 10 height 13
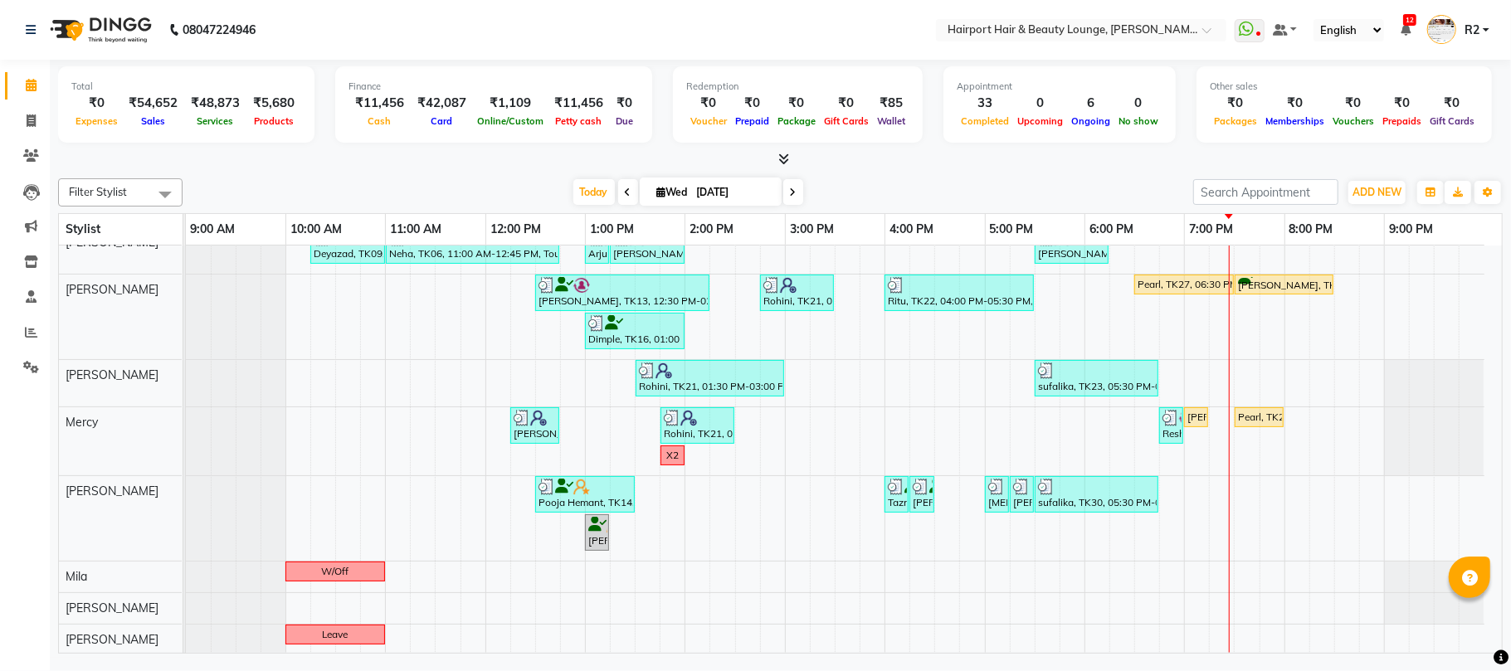
scroll to position [226, 0]
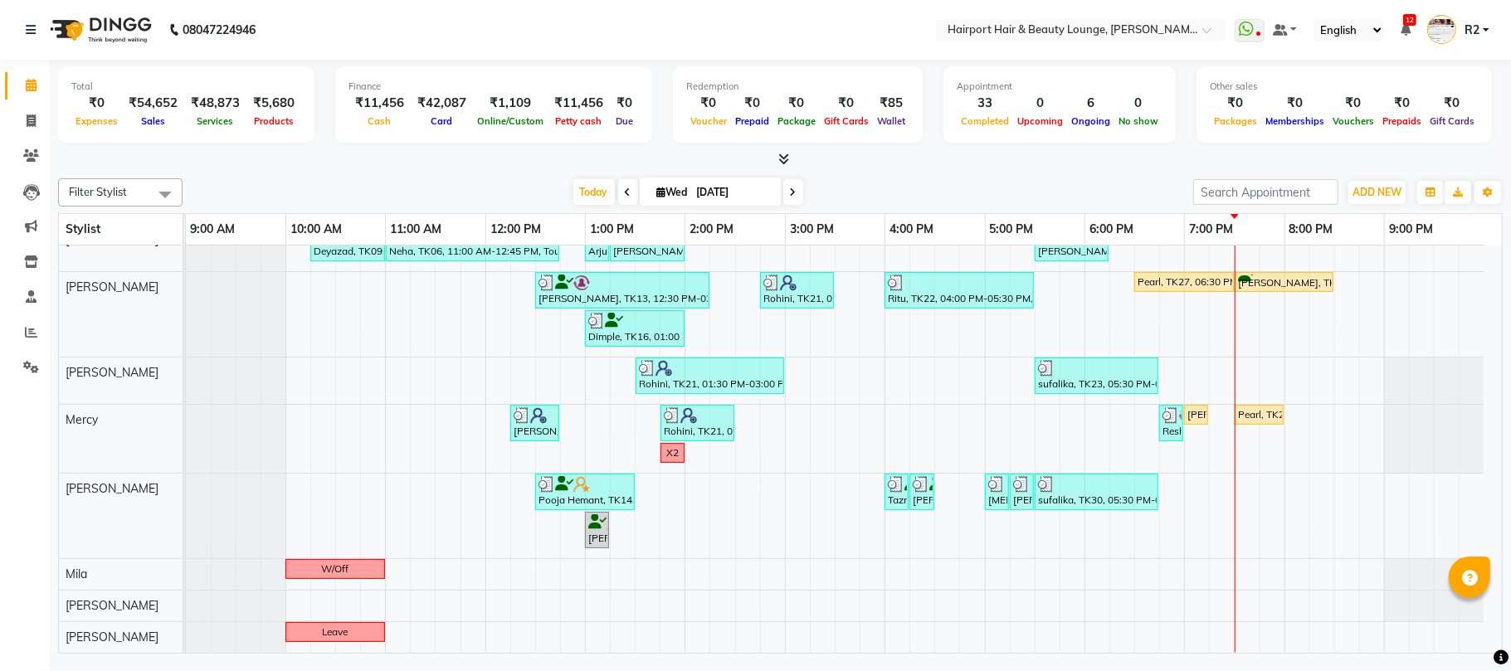
click at [790, 192] on icon at bounding box center [793, 192] width 7 height 10
type input "[DATE]"
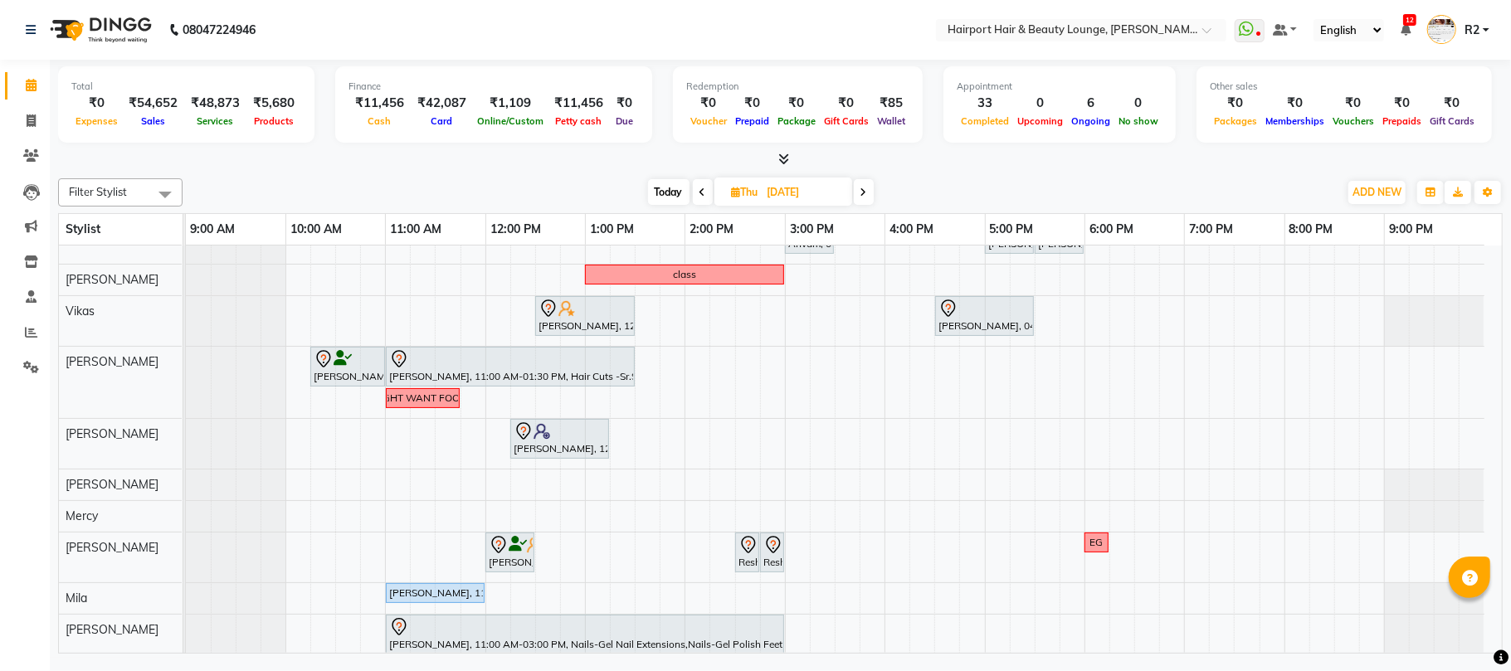
scroll to position [110, 0]
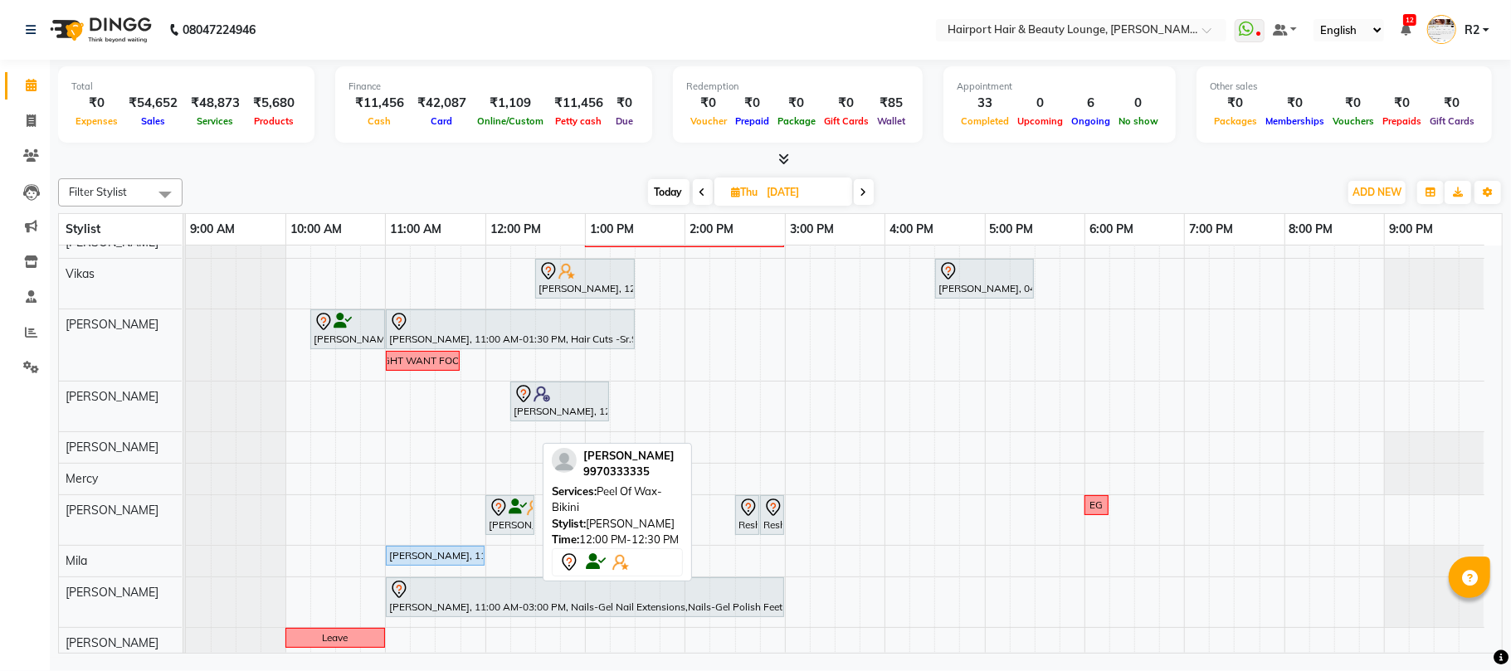
click at [511, 528] on div "[PERSON_NAME], 12:00 PM-12:30 PM, Peel Of Wax- Bikini" at bounding box center [510, 515] width 46 height 35
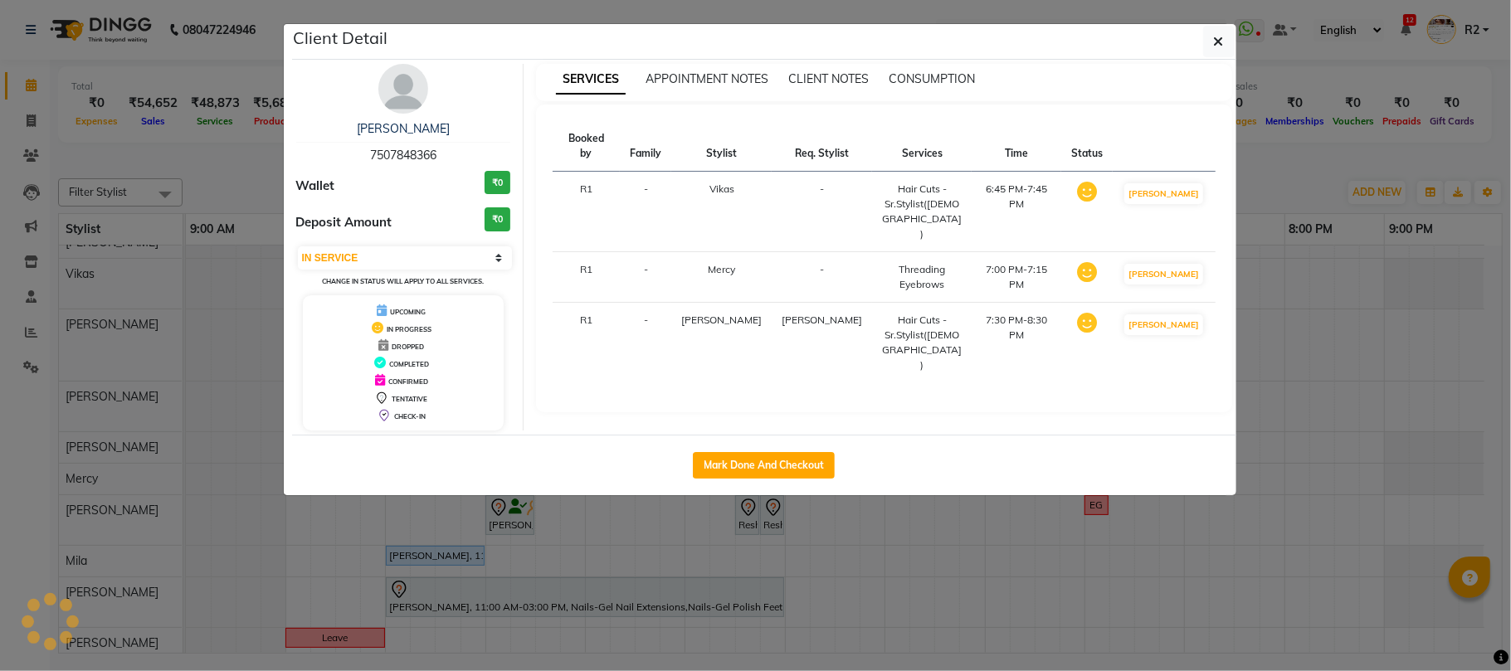
select select "7"
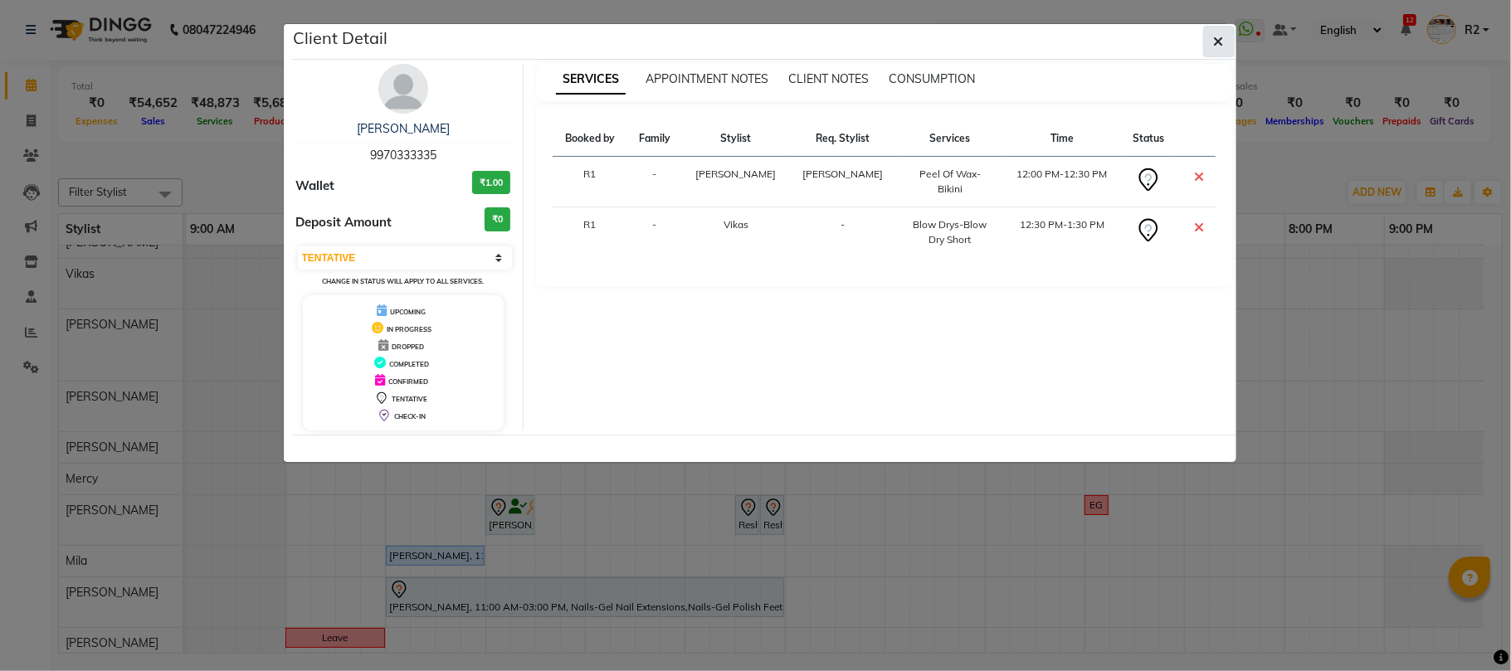
click at [1222, 44] on icon "button" at bounding box center [1219, 41] width 10 height 13
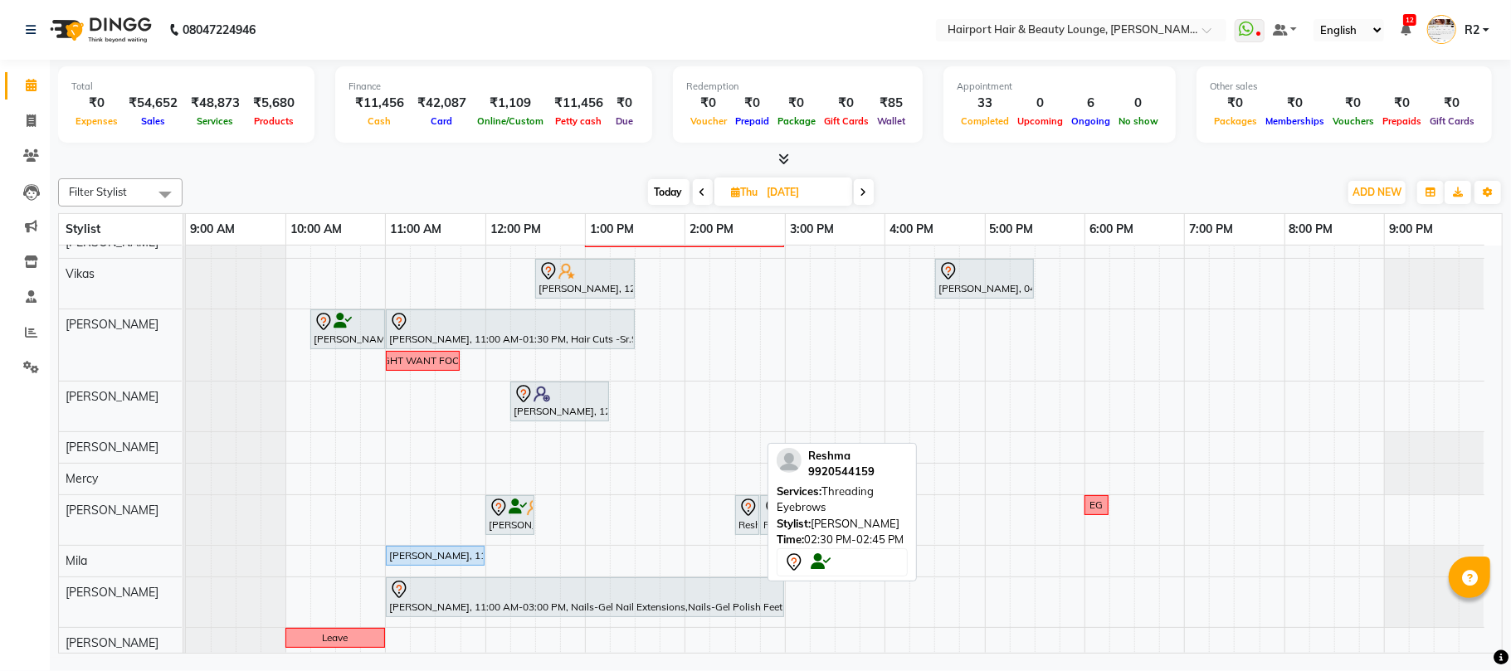
click at [755, 522] on div at bounding box center [758, 515] width 7 height 38
select select "7"
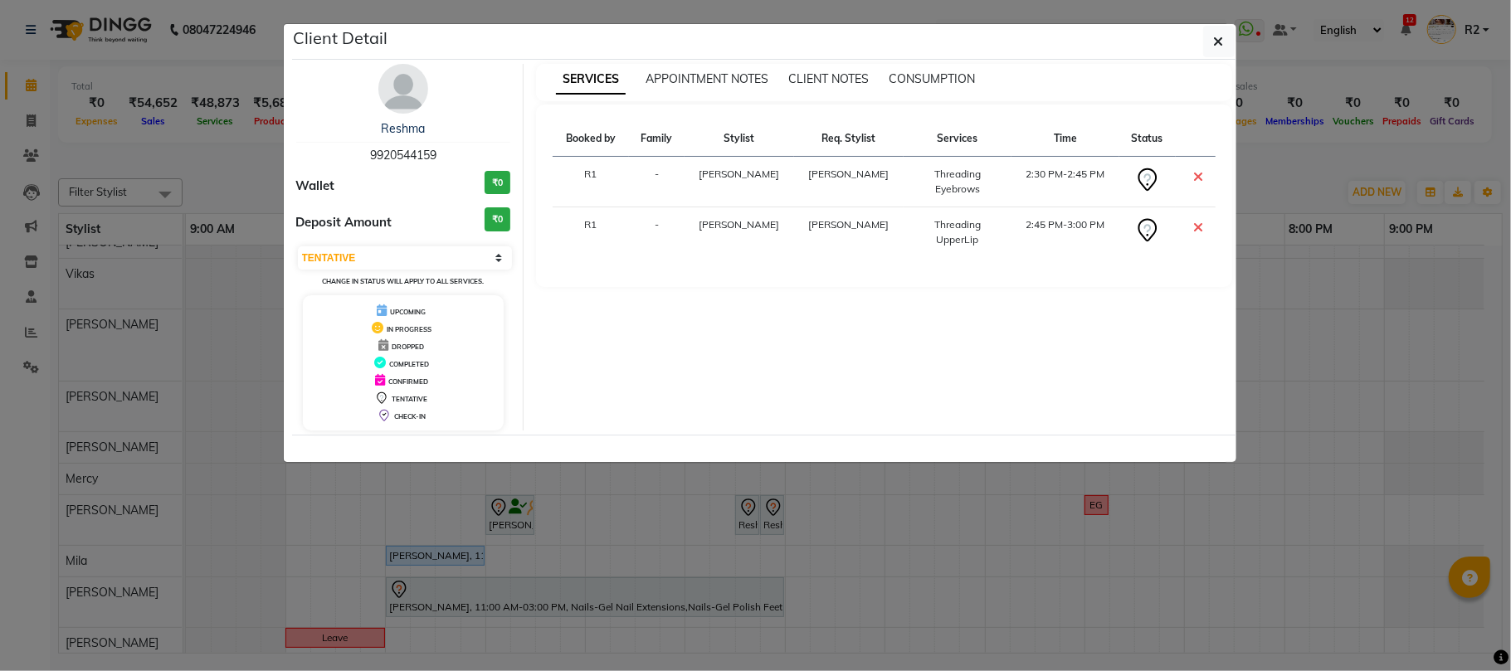
click at [392, 87] on img at bounding box center [403, 89] width 50 height 50
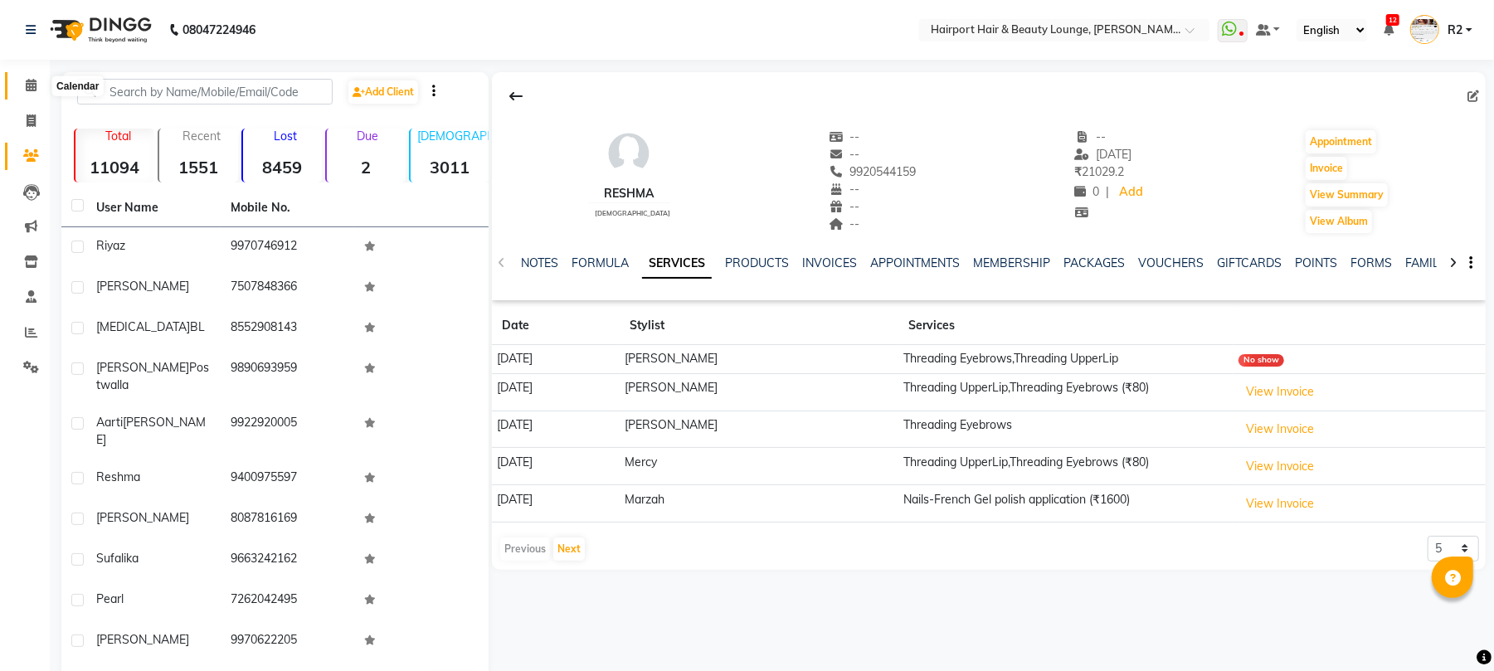
click at [31, 79] on icon at bounding box center [31, 85] width 11 height 12
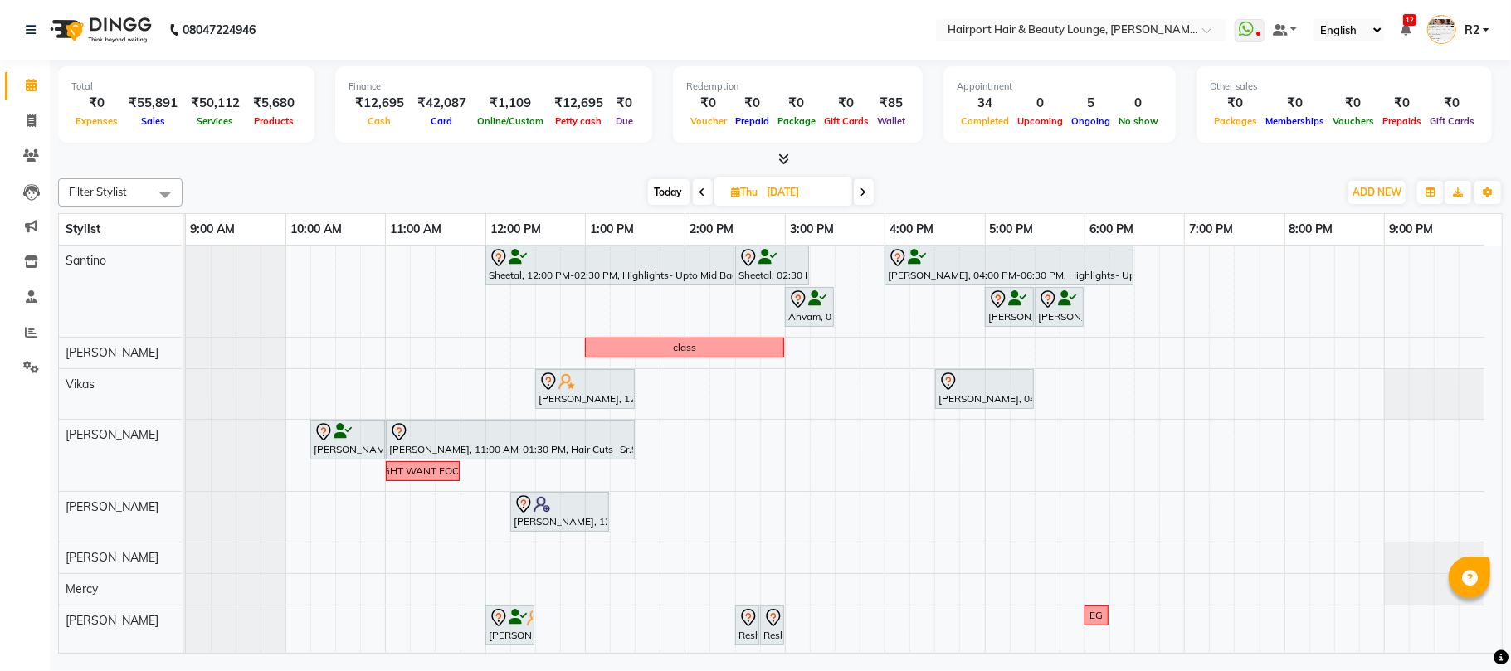
click at [864, 186] on span at bounding box center [864, 192] width 20 height 26
type input "[DATE]"
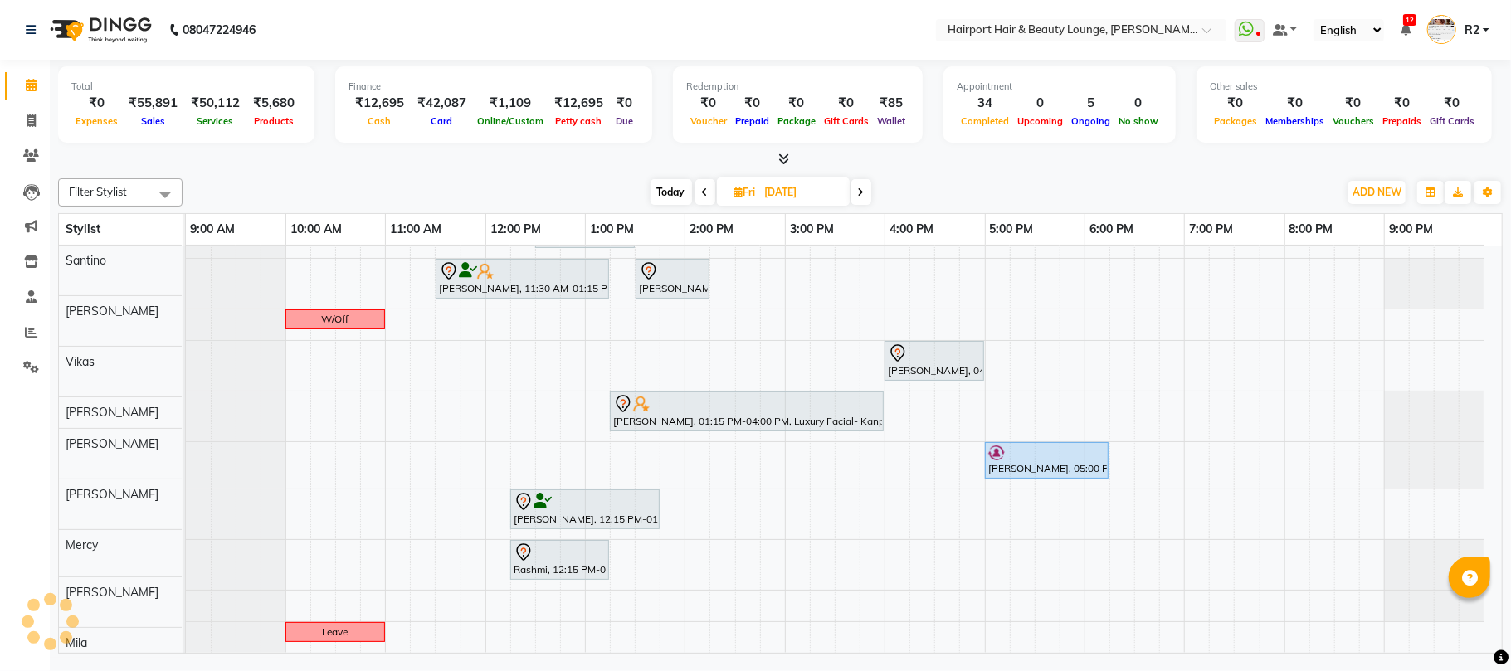
scroll to position [90, 0]
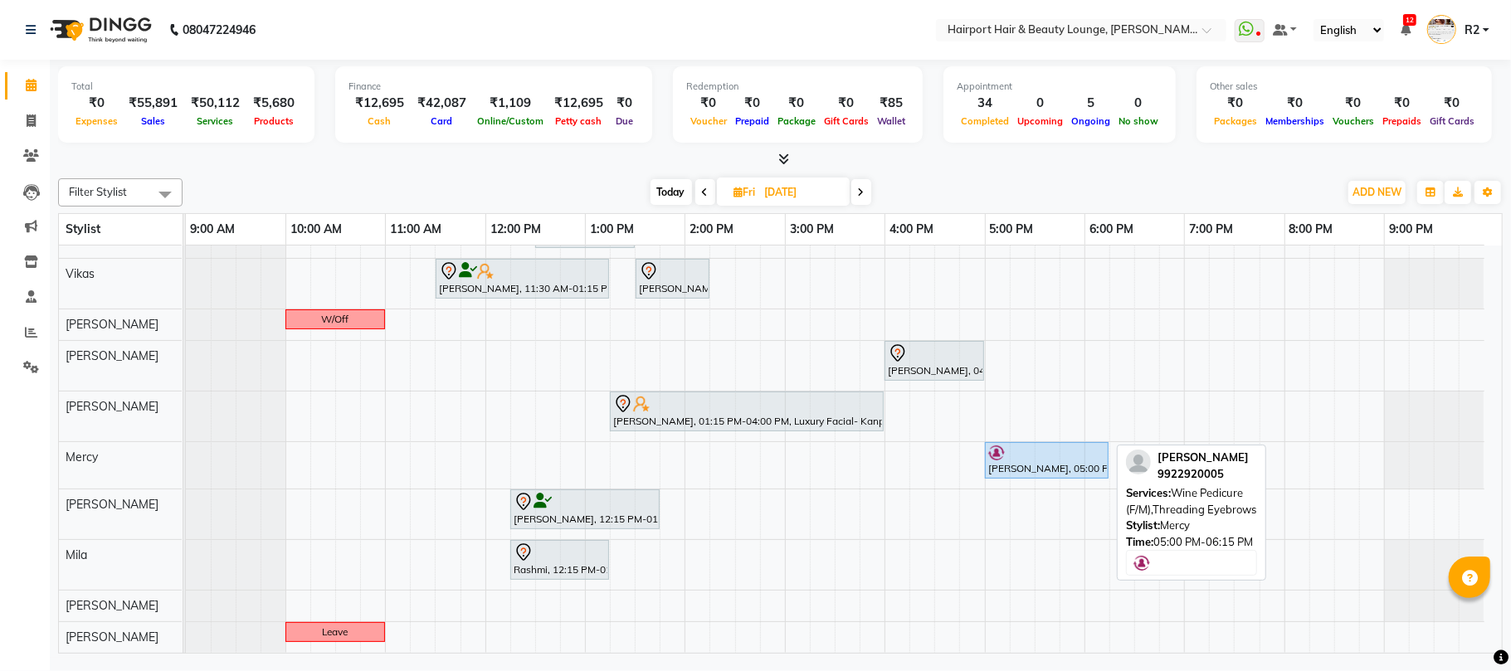
click at [1037, 459] on div at bounding box center [1046, 453] width 117 height 17
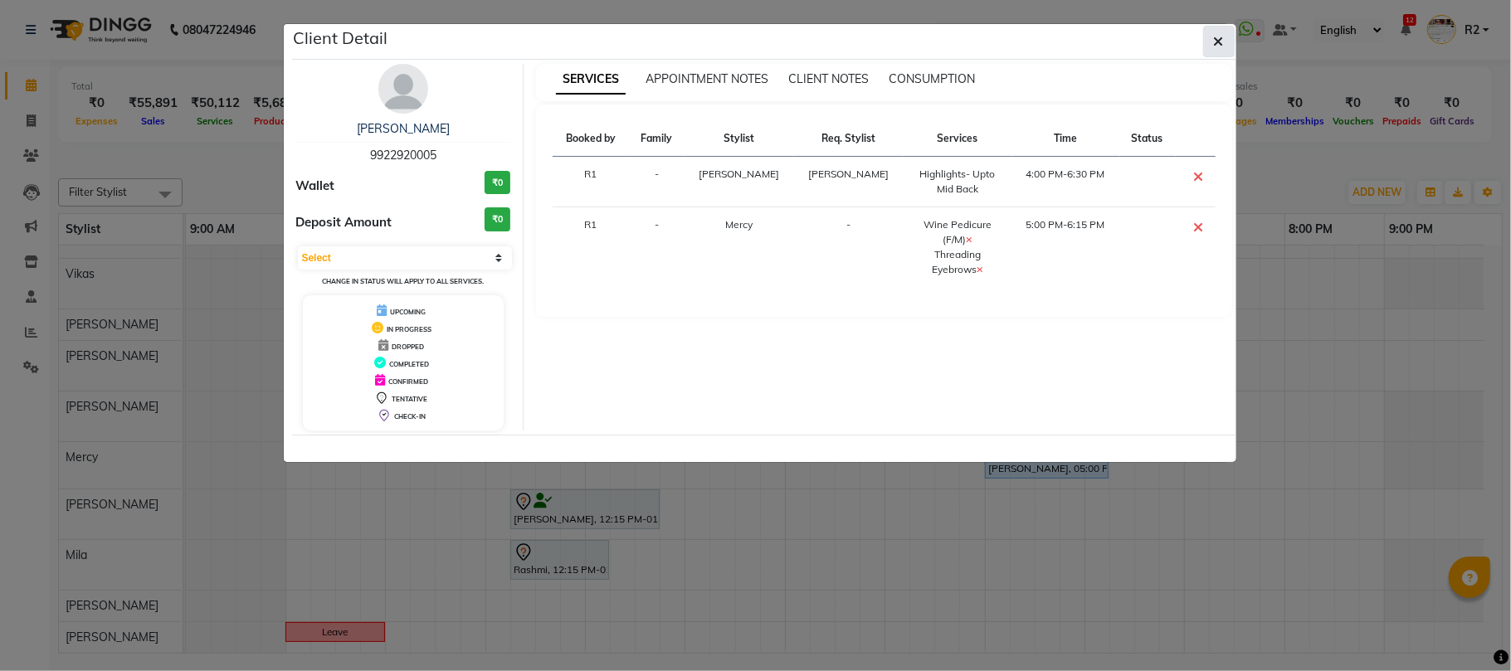
click at [1221, 32] on button "button" at bounding box center [1219, 42] width 32 height 32
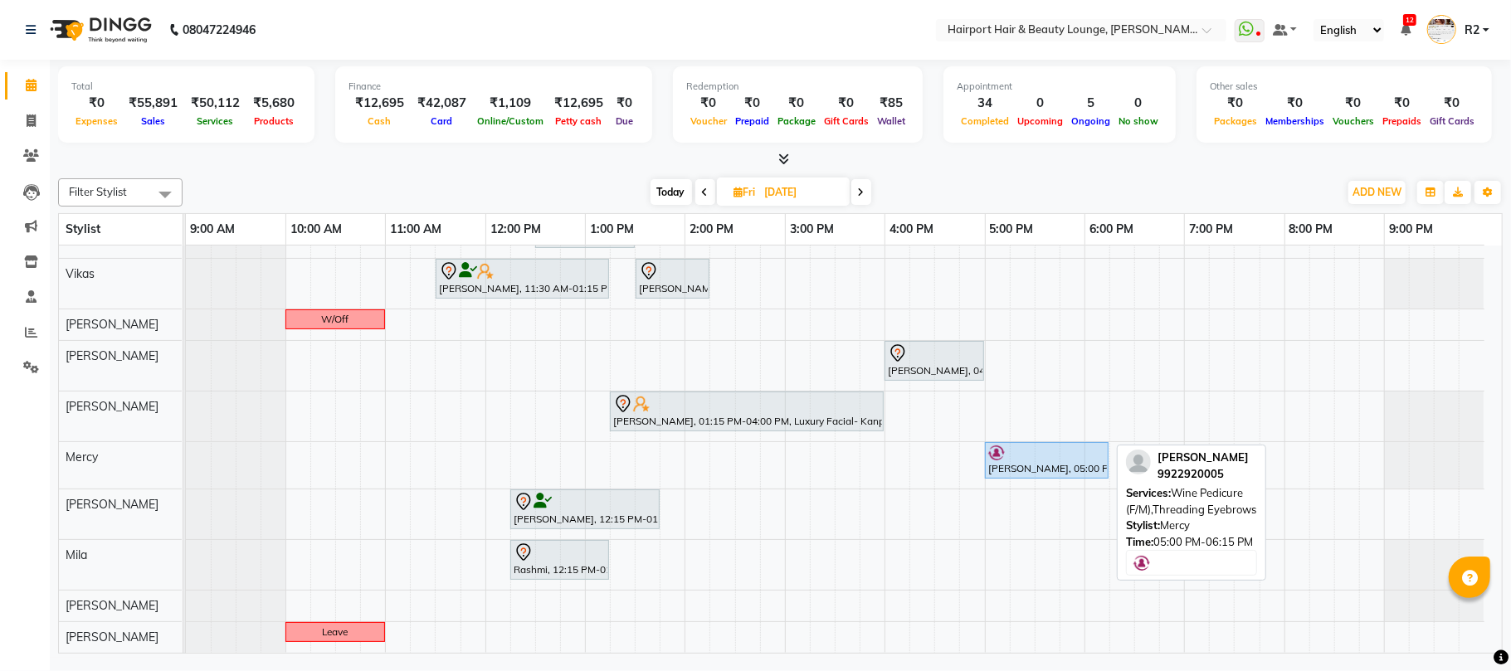
click at [1062, 468] on div "[PERSON_NAME], 05:00 PM-06:15 PM, Wine Pedicure (F/M),Threading Eyebrows" at bounding box center [1046, 461] width 120 height 32
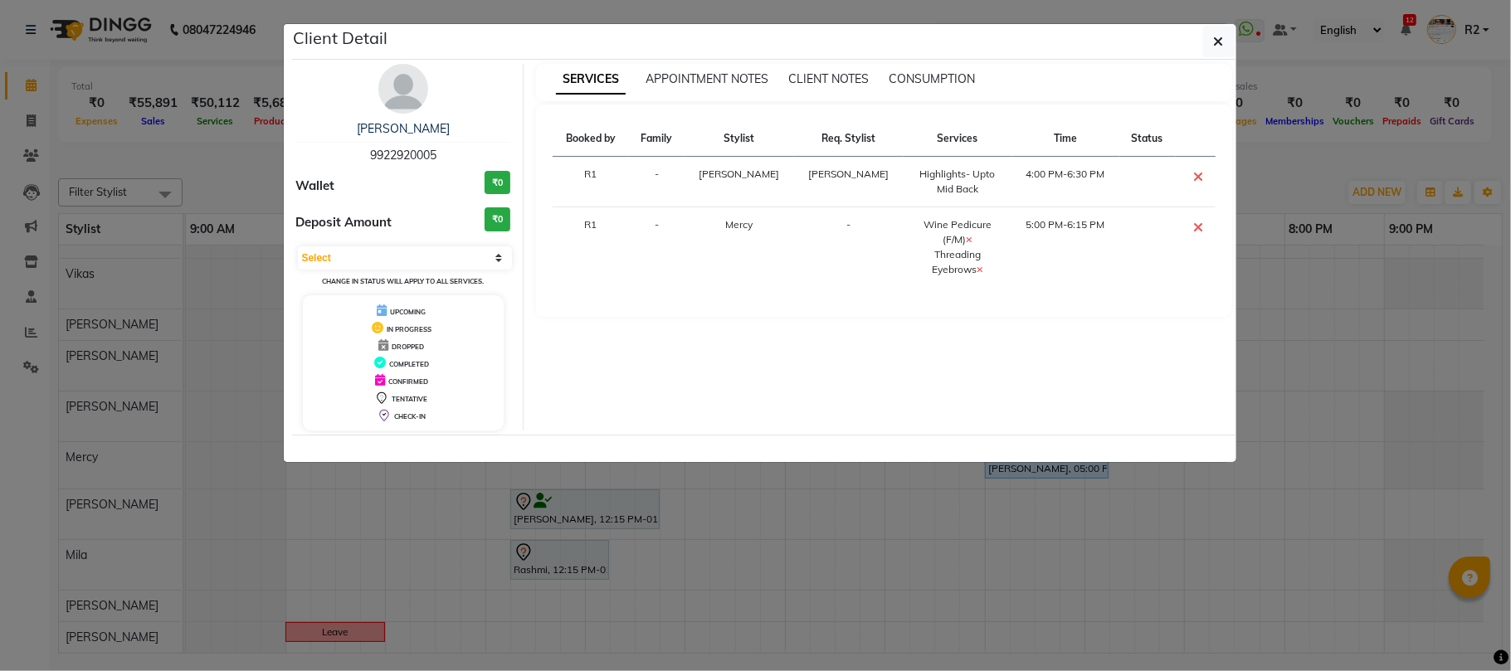
click at [398, 90] on img at bounding box center [403, 89] width 50 height 50
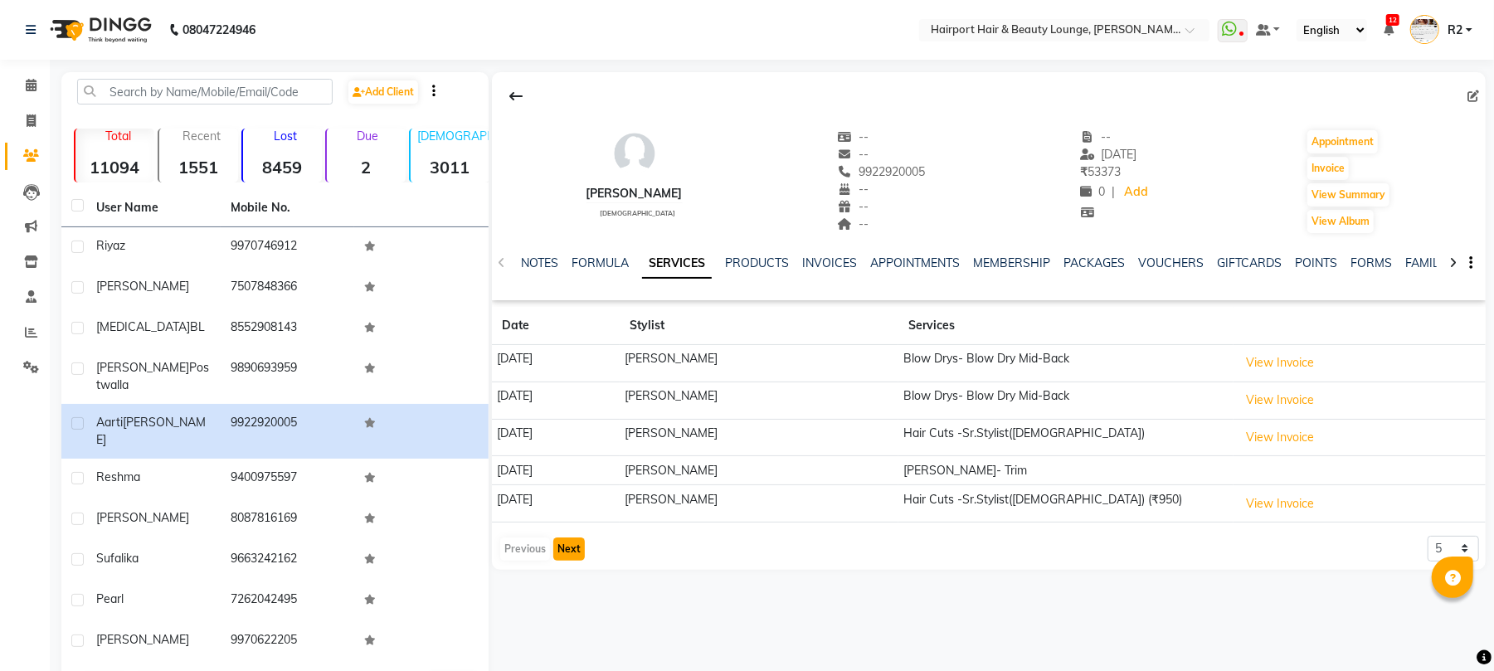
click at [569, 554] on button "Next" at bounding box center [569, 549] width 32 height 23
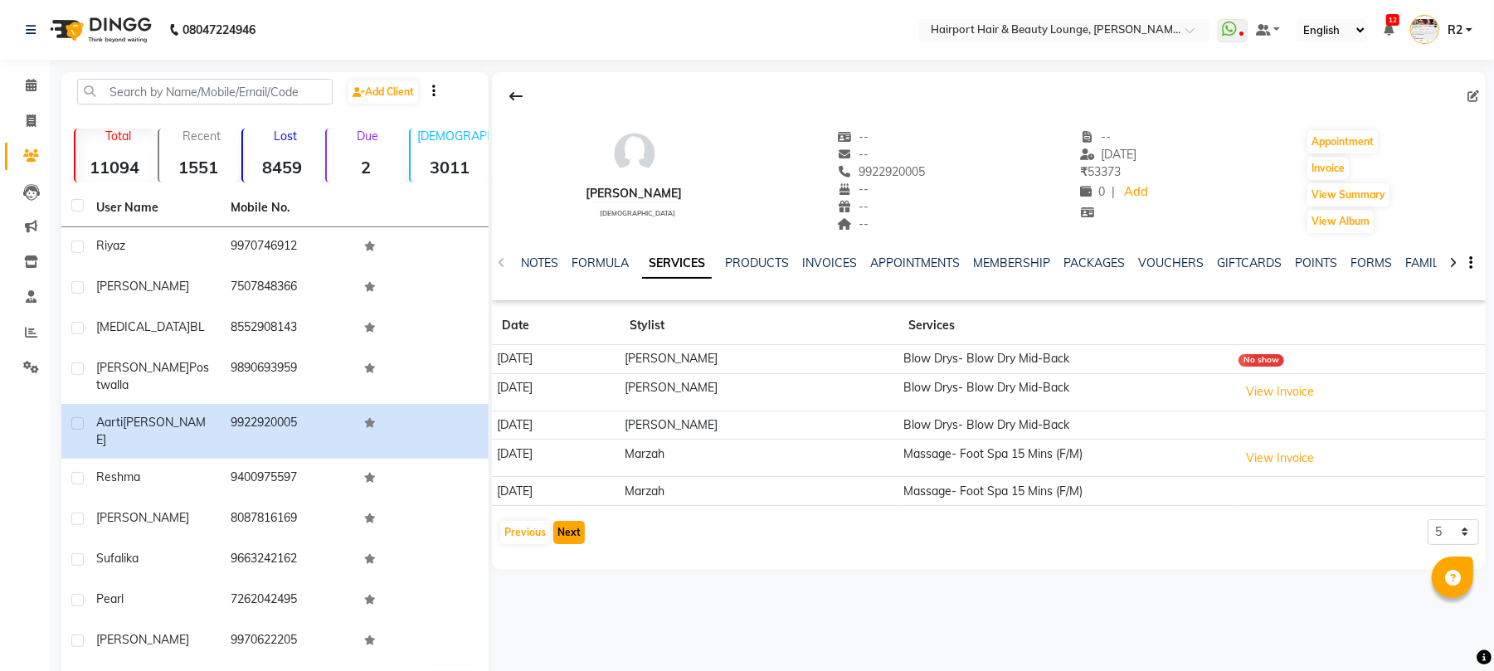
click at [567, 534] on button "Next" at bounding box center [569, 532] width 32 height 23
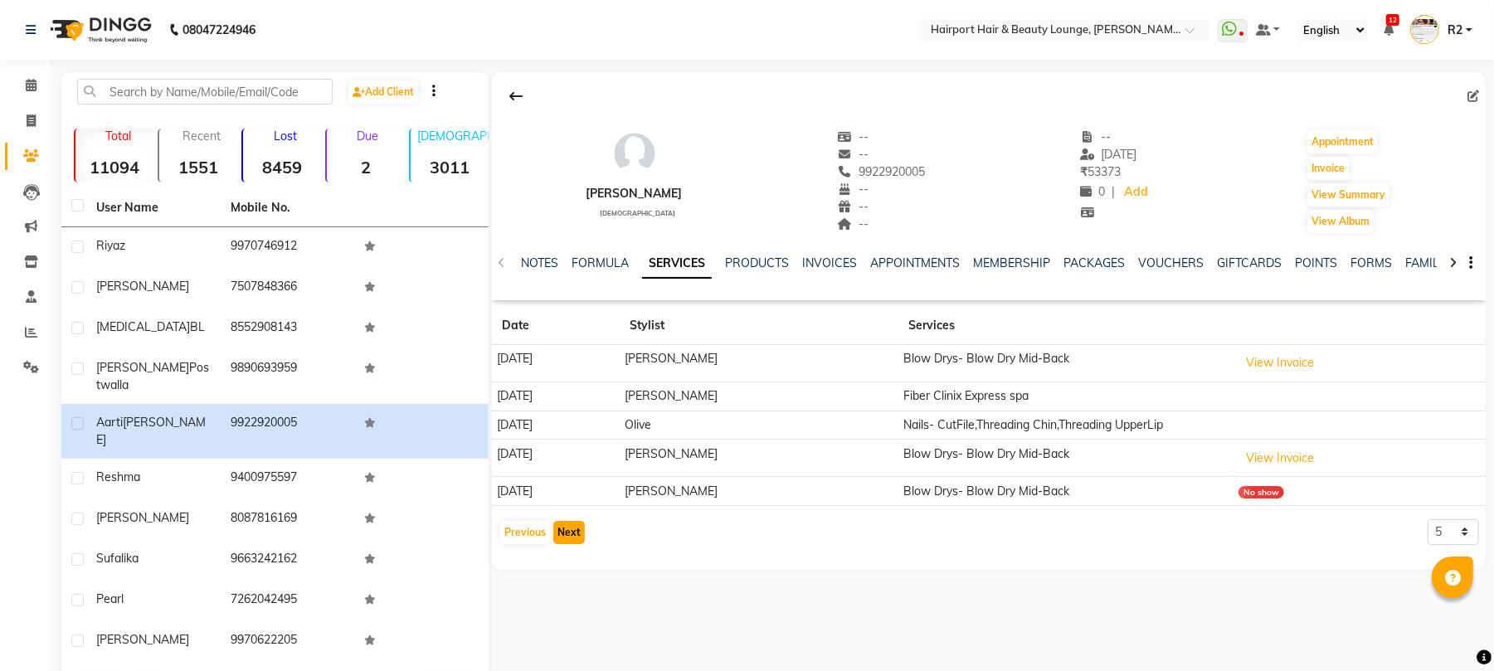
click at [567, 534] on button "Next" at bounding box center [569, 532] width 32 height 23
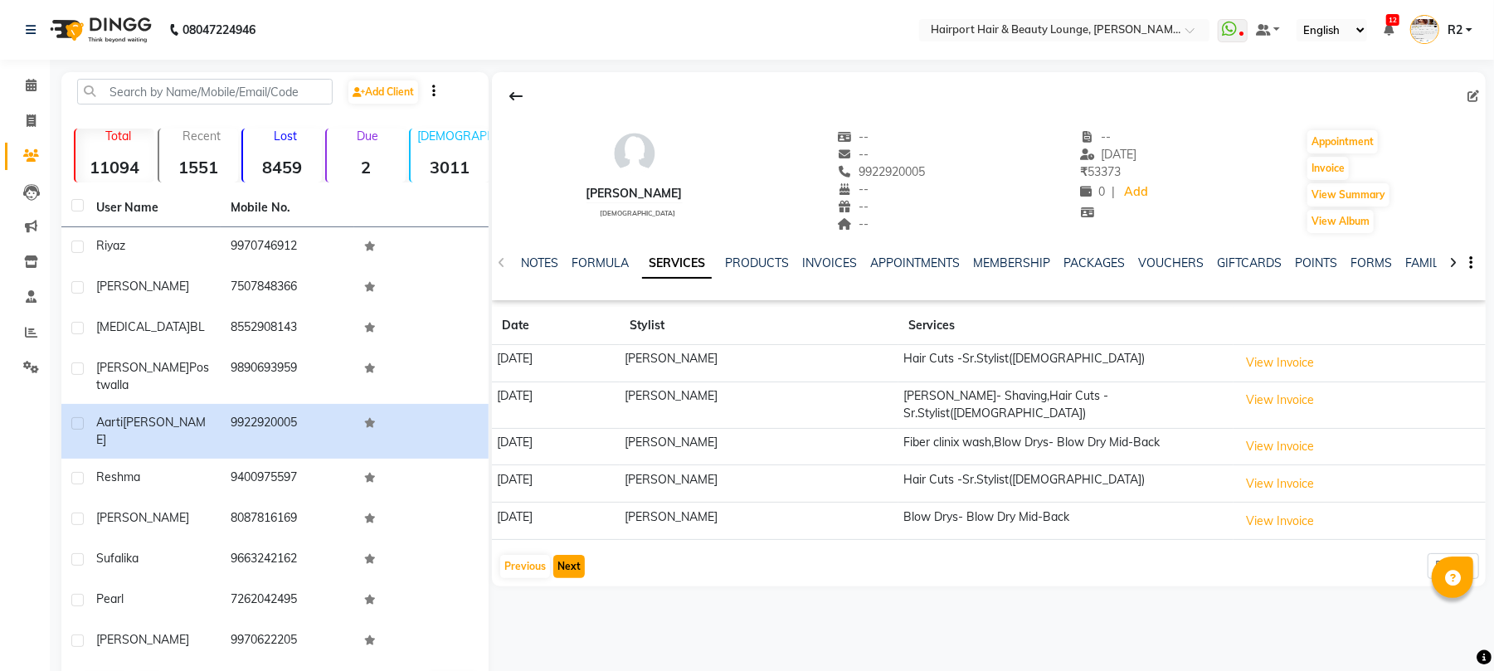
click at [577, 562] on button "Next" at bounding box center [569, 566] width 32 height 23
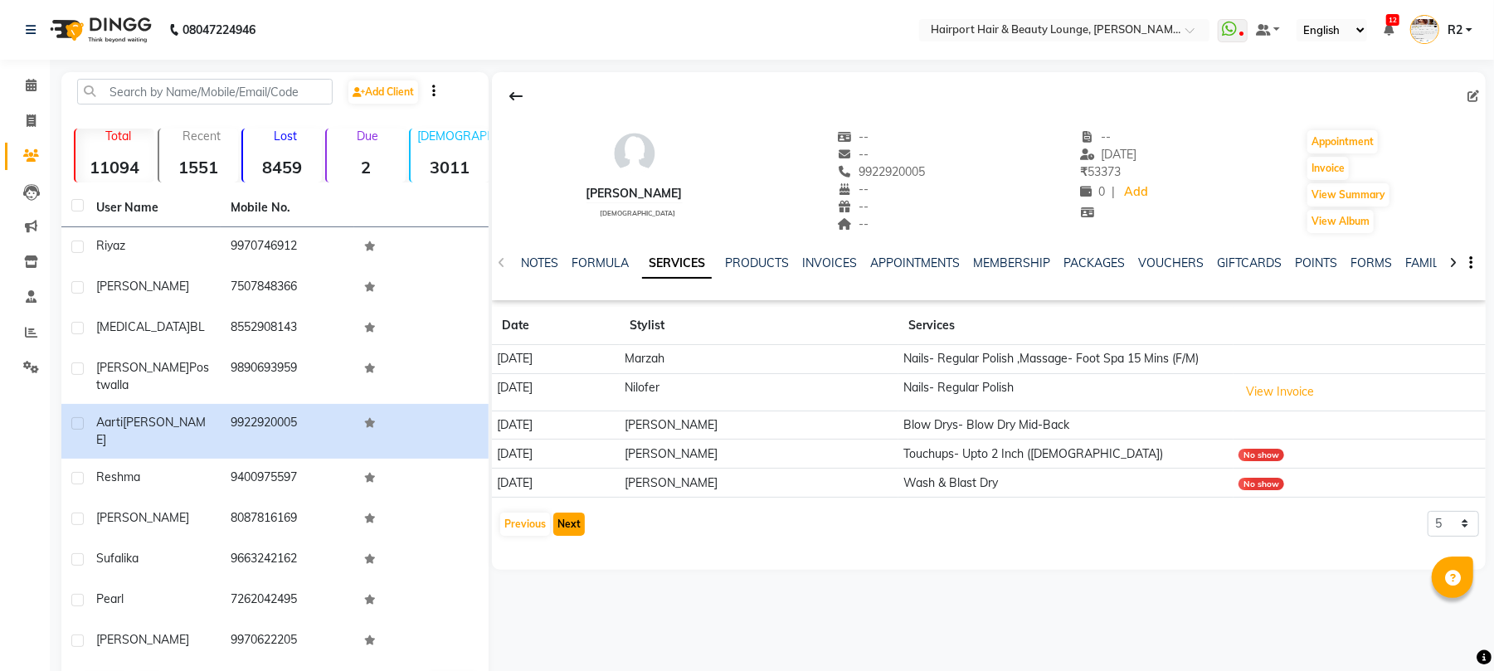
click at [568, 528] on button "Next" at bounding box center [569, 524] width 32 height 23
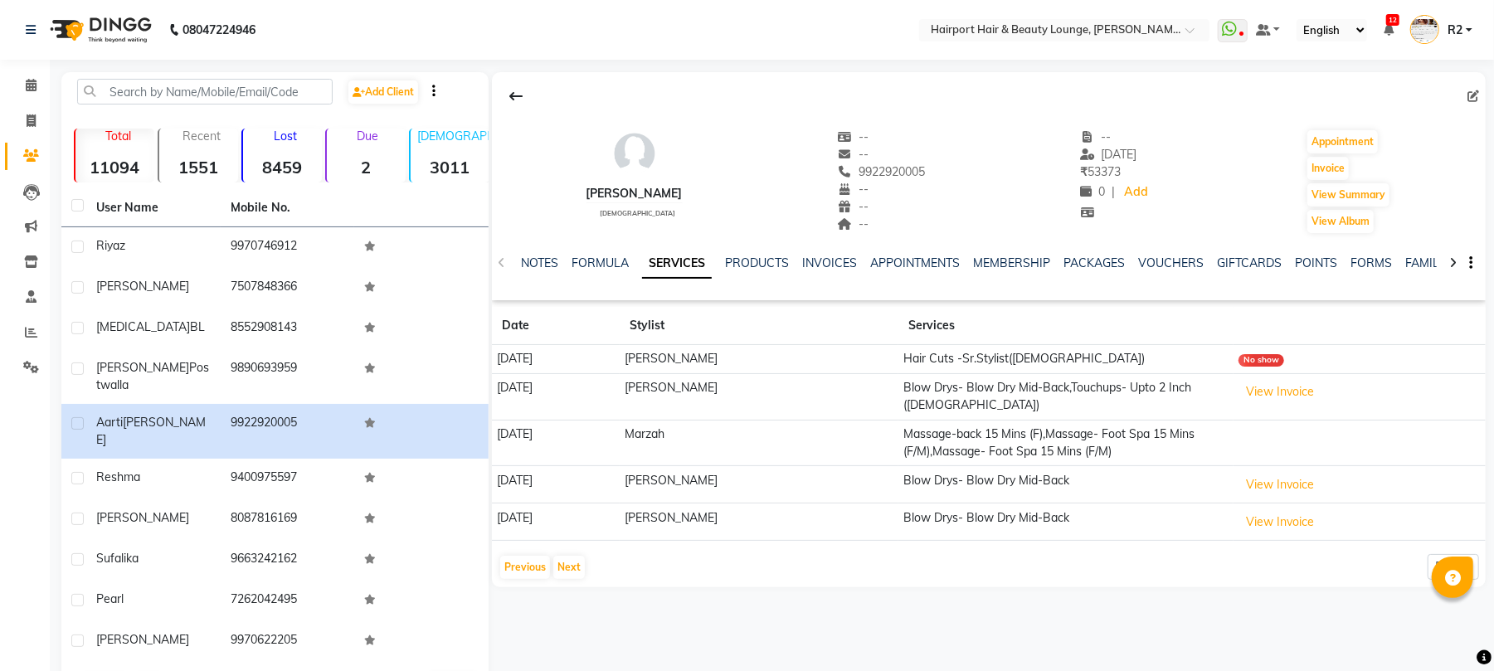
click at [579, 577] on div "[PERSON_NAME] [DEMOGRAPHIC_DATA] -- -- 9922920005 -- -- -- -- [DATE] ₹ 53373 0 …" at bounding box center [989, 329] width 994 height 515
click at [569, 562] on button "Next" at bounding box center [569, 567] width 32 height 23
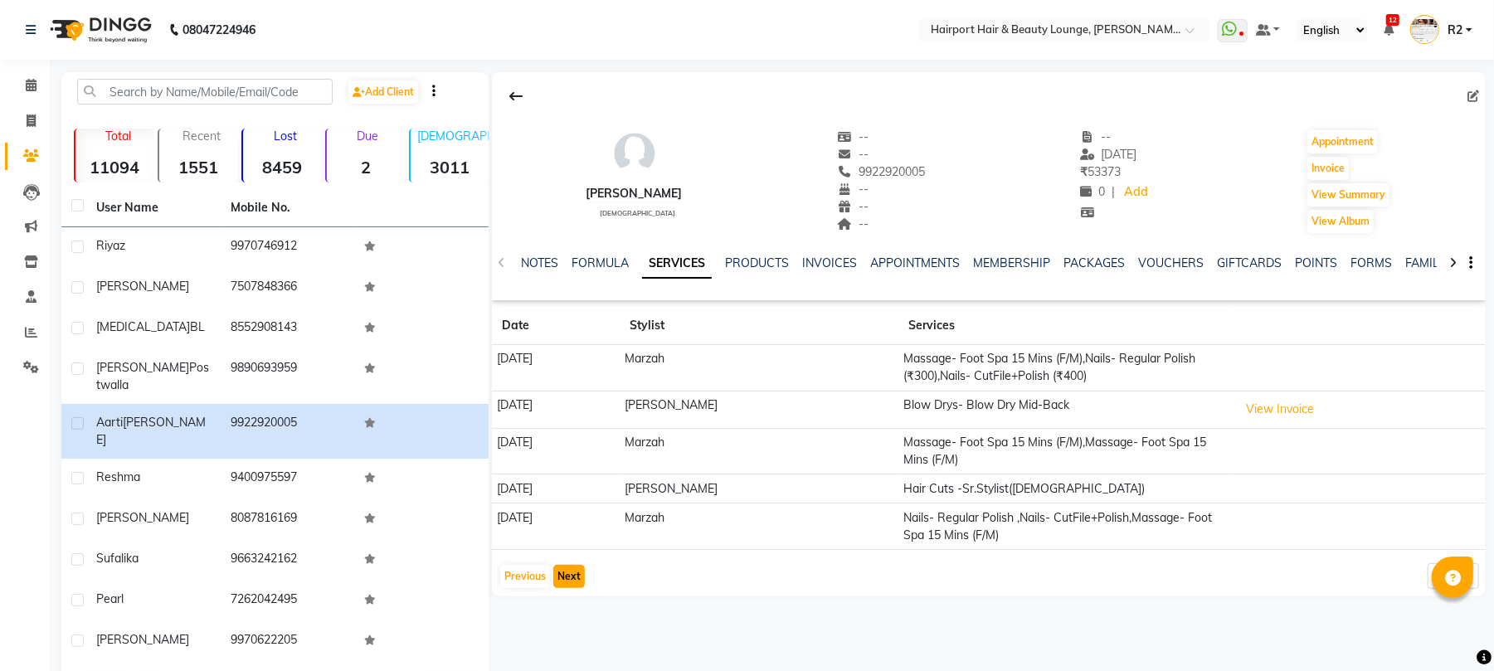
click at [571, 587] on button "Next" at bounding box center [569, 576] width 32 height 23
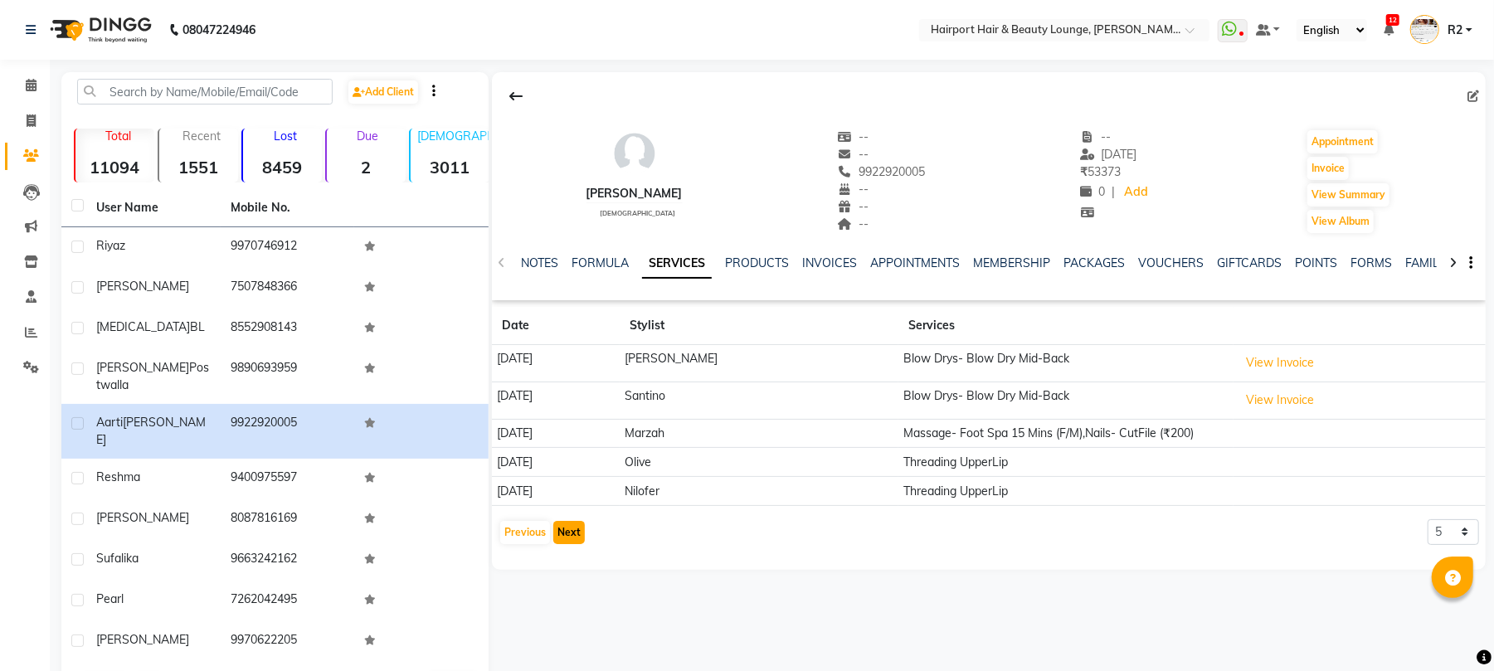
click at [567, 541] on button "Next" at bounding box center [569, 532] width 32 height 23
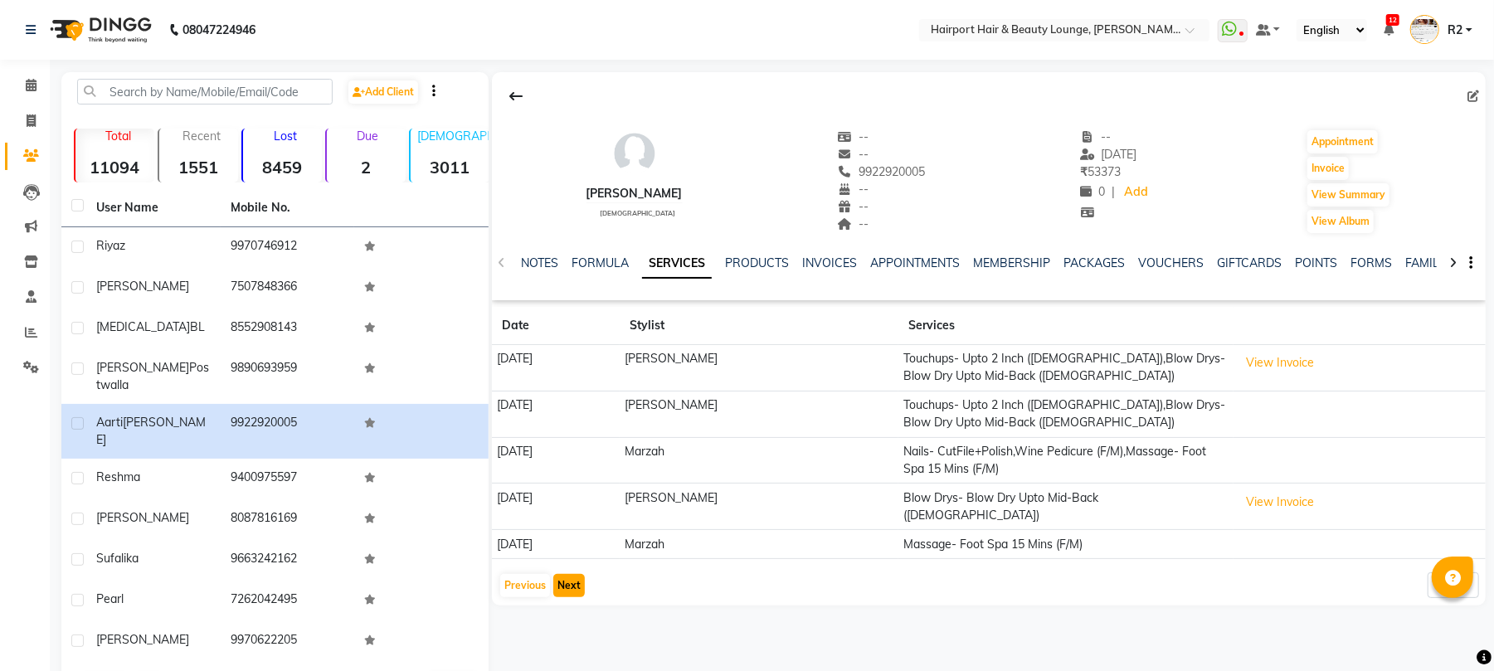
click at [574, 579] on button "Next" at bounding box center [569, 585] width 32 height 23
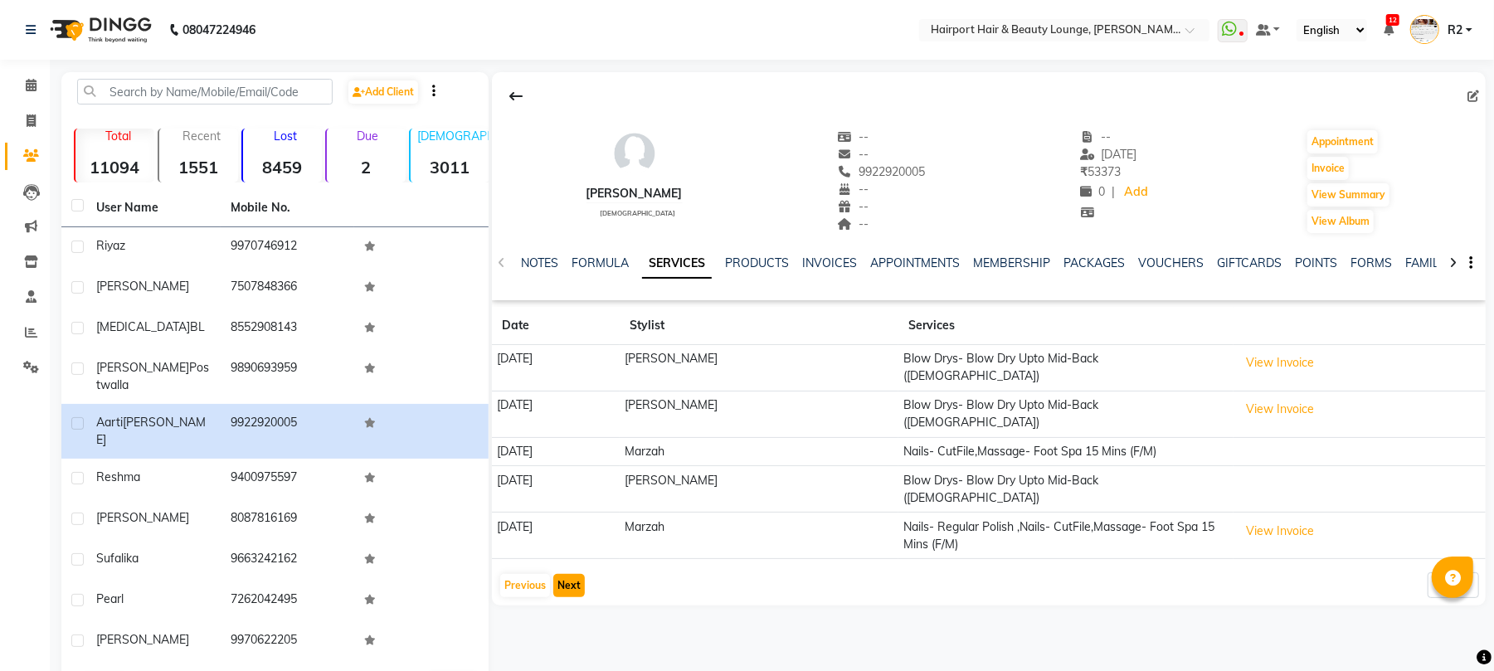
click at [558, 574] on button "Next" at bounding box center [569, 585] width 32 height 23
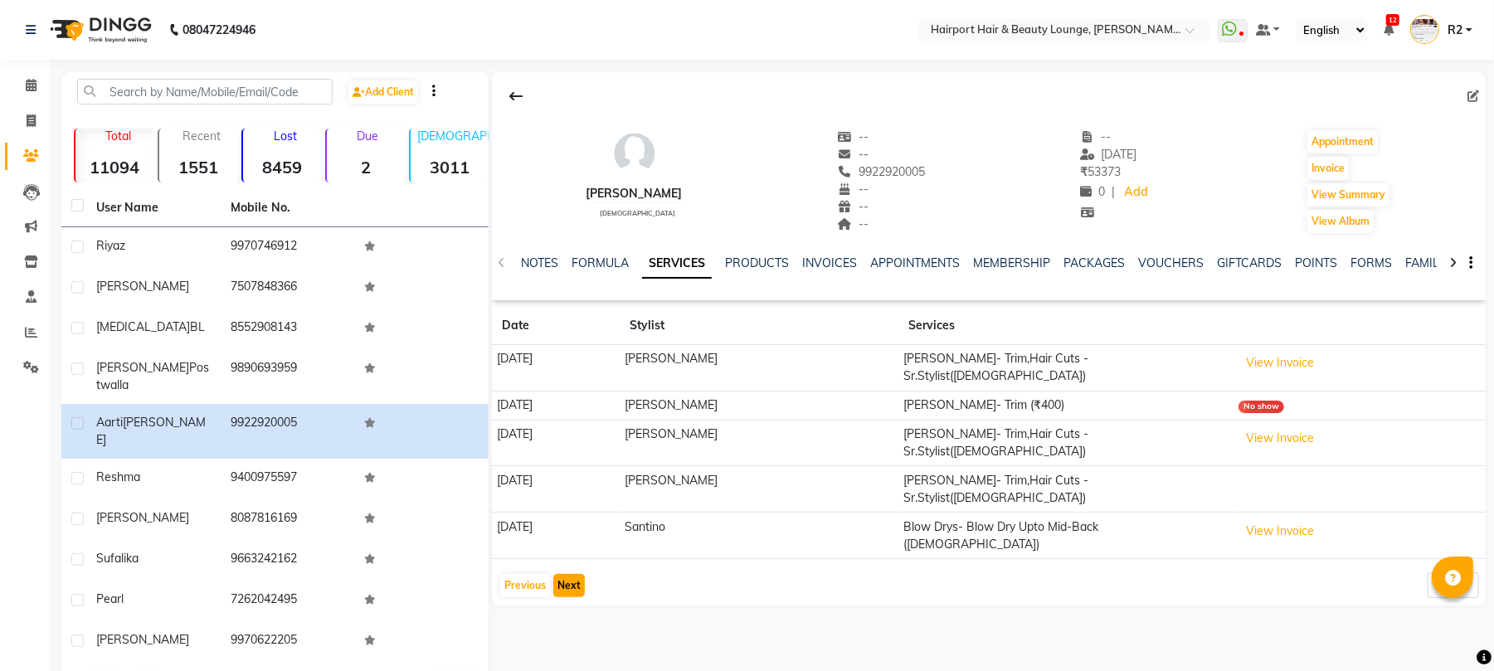
click at [562, 574] on button "Next" at bounding box center [569, 585] width 32 height 23
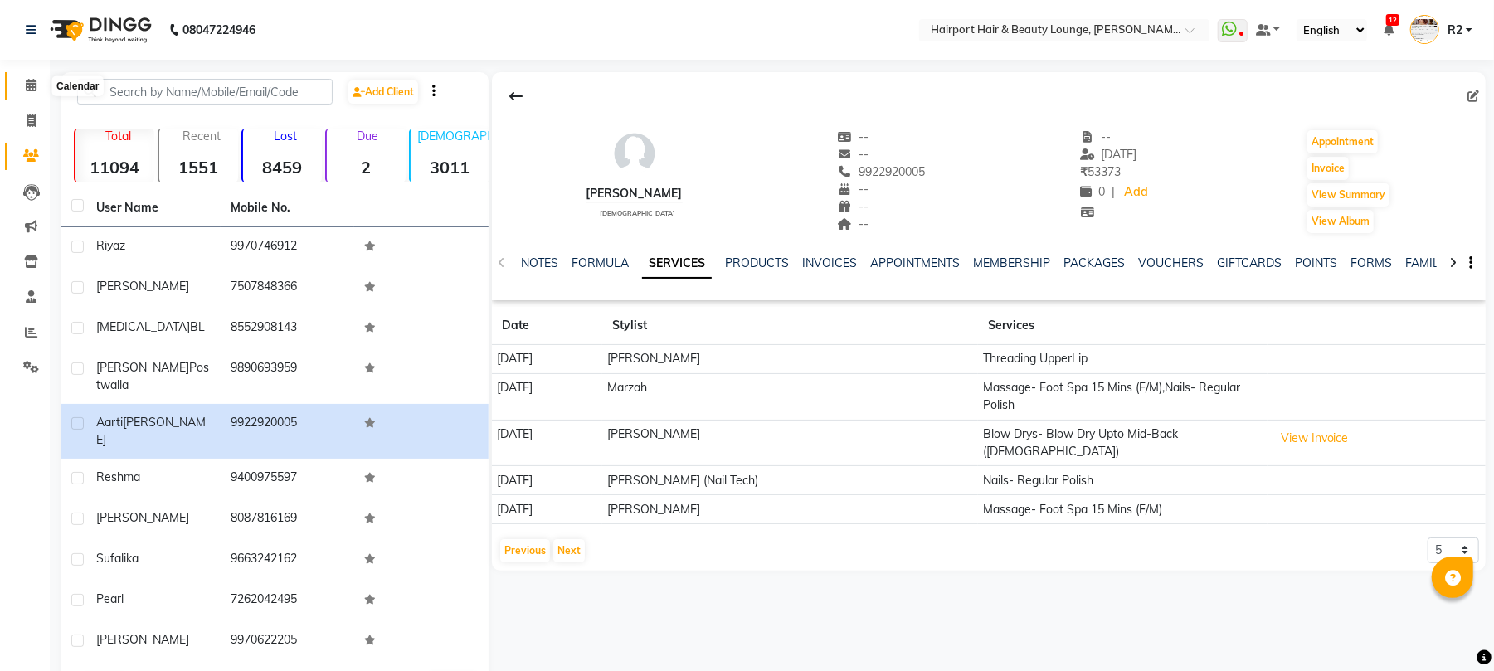
click at [32, 83] on icon at bounding box center [31, 85] width 11 height 12
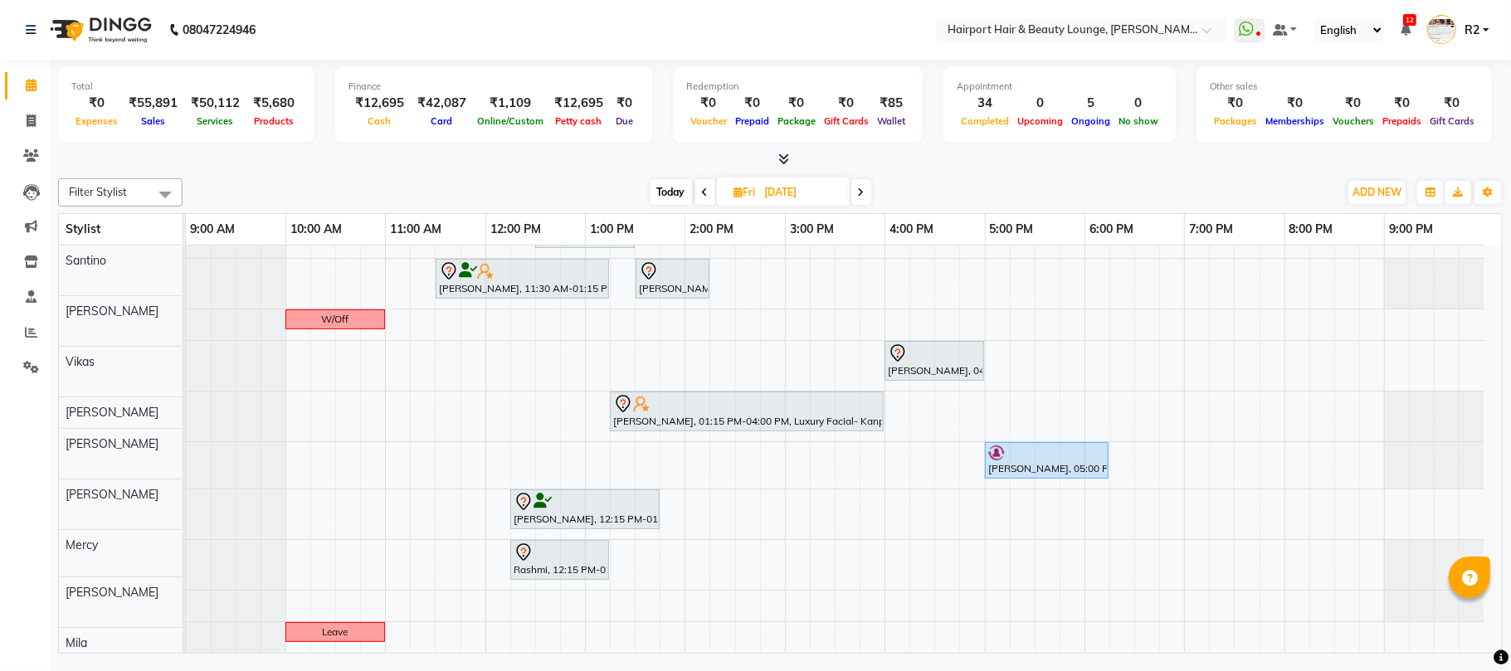
scroll to position [90, 0]
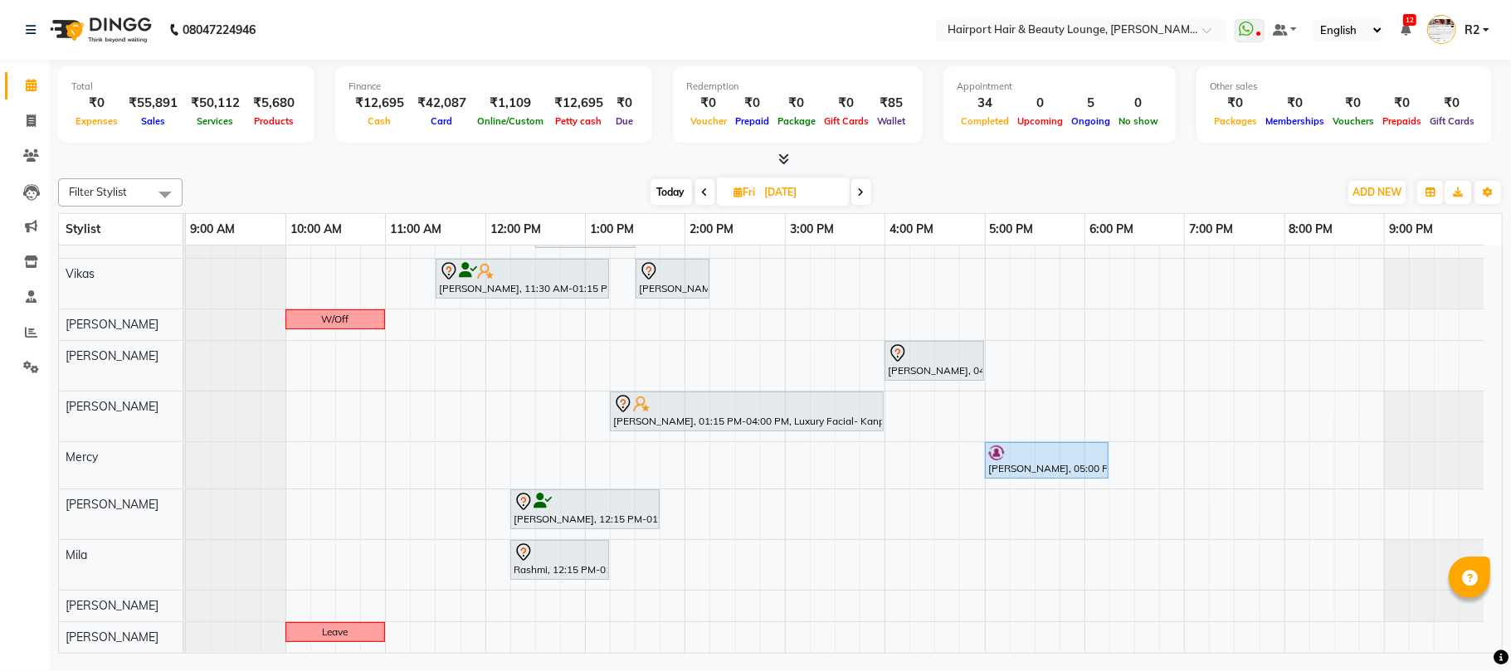
click at [662, 196] on span "Today" at bounding box center [670, 192] width 41 height 26
type input "[DATE]"
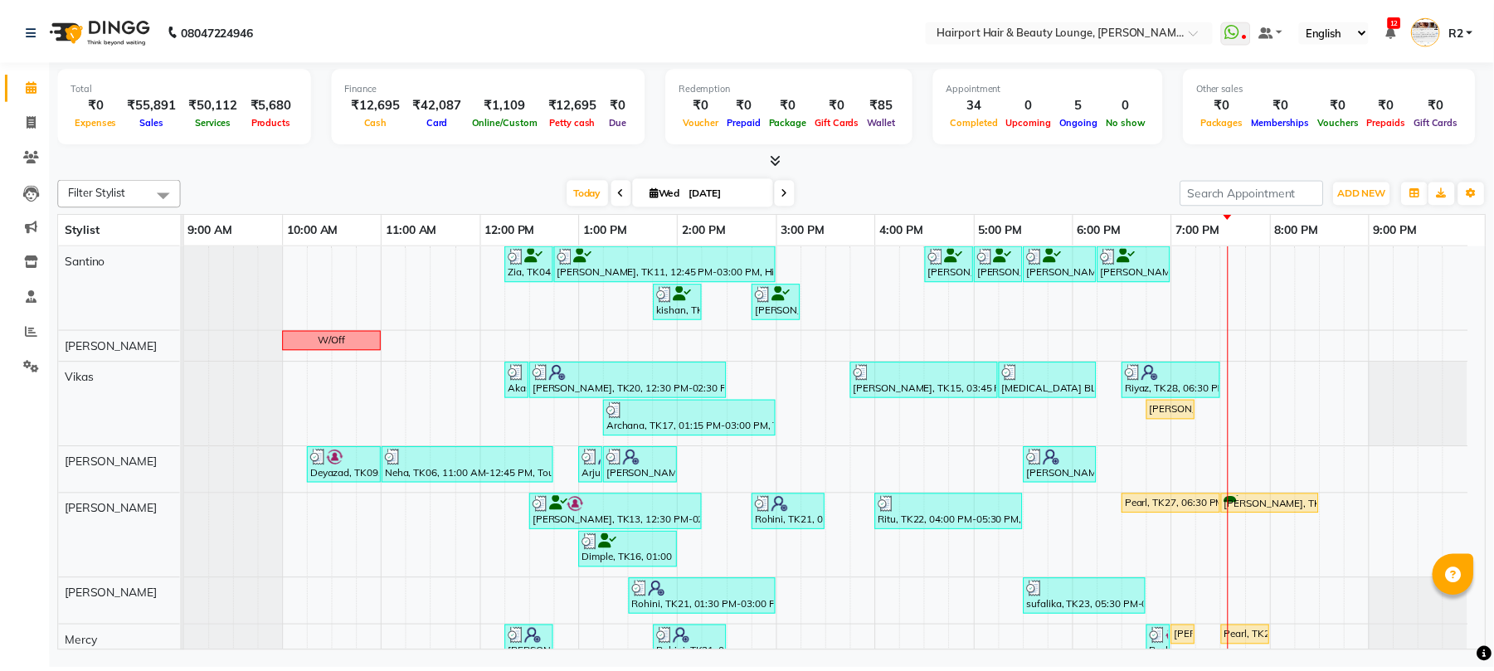
scroll to position [204, 0]
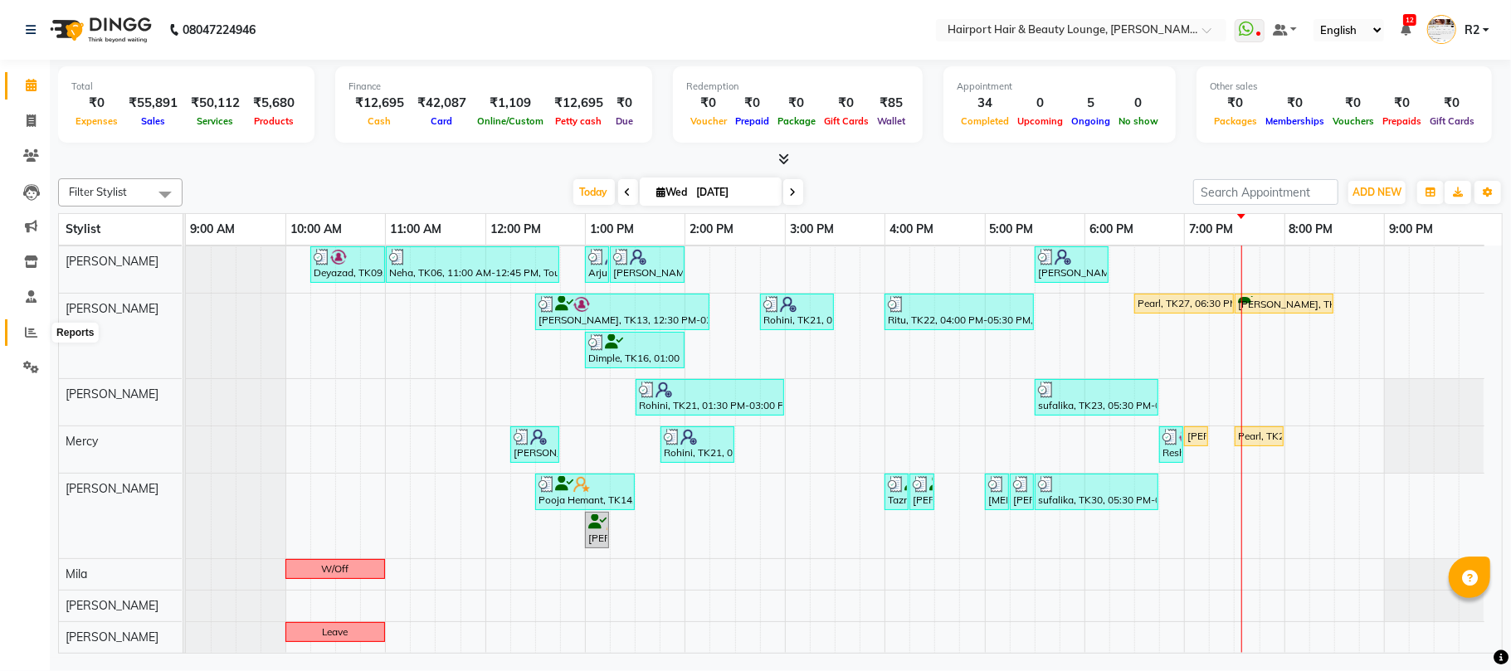
click at [30, 330] on icon at bounding box center [31, 332] width 12 height 12
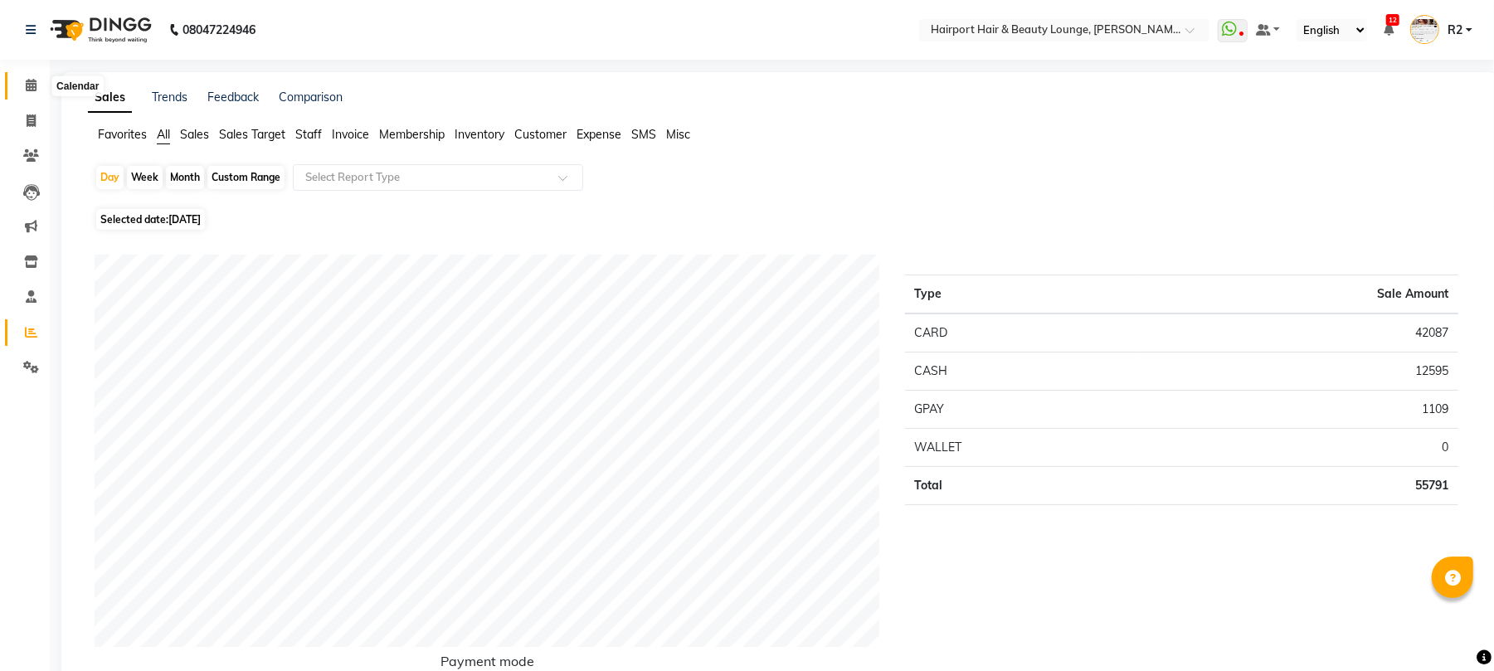
click at [32, 80] on icon at bounding box center [31, 85] width 11 height 12
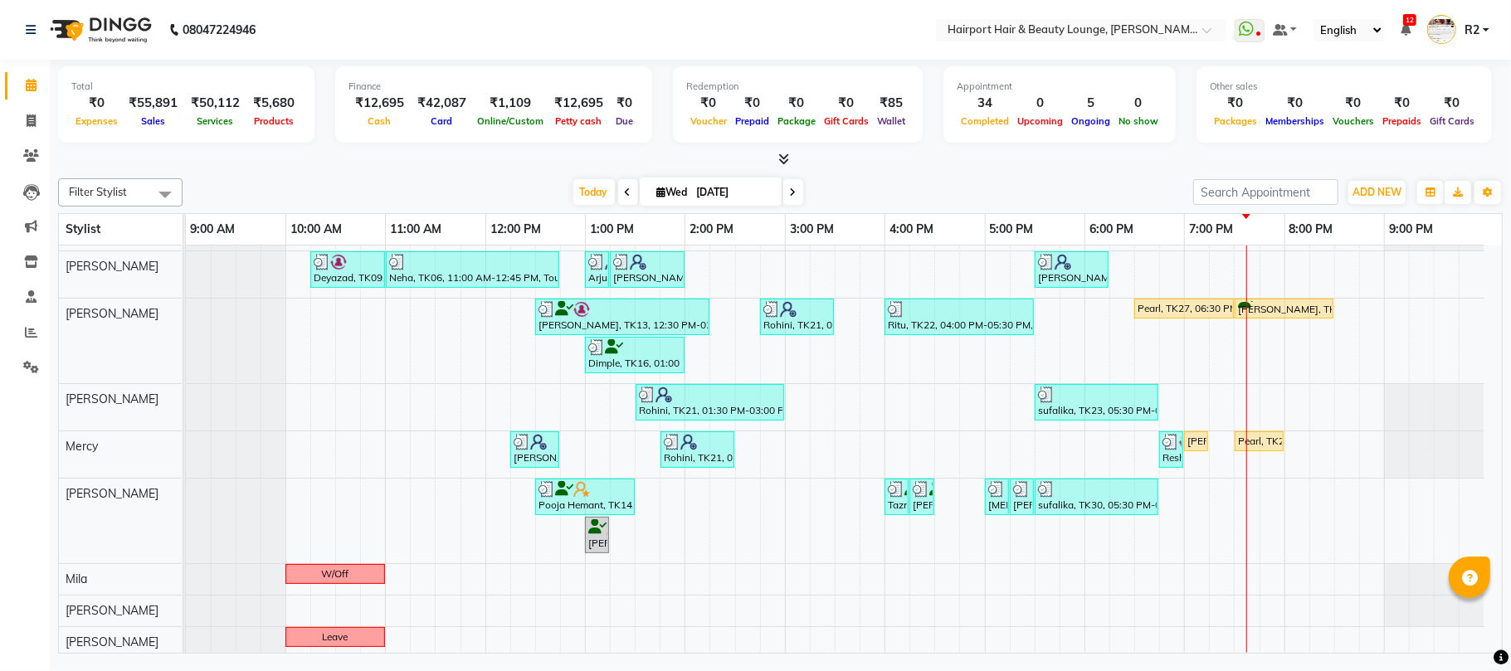
scroll to position [204, 0]
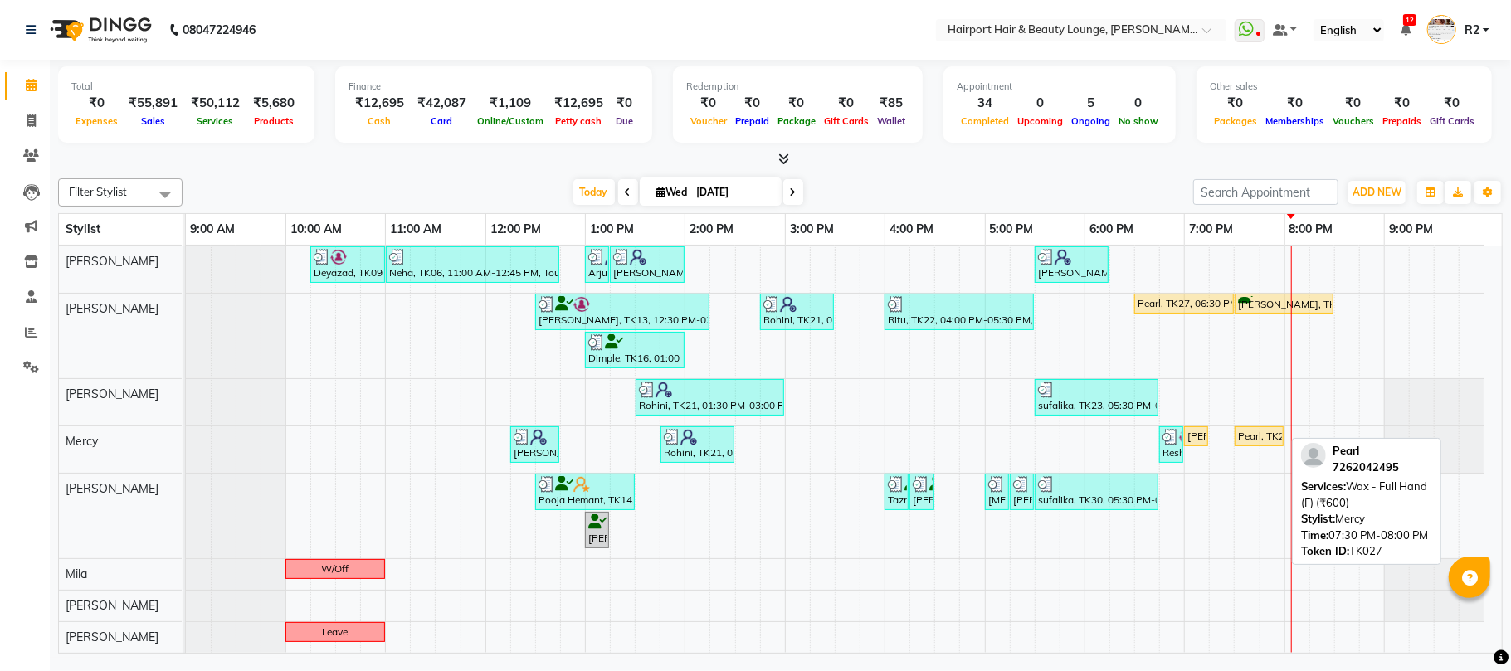
click at [1258, 431] on div "Pearl, TK27, 07:30 PM-08:00 PM, Wax - Full Hand (F) (₹600)" at bounding box center [1259, 436] width 46 height 15
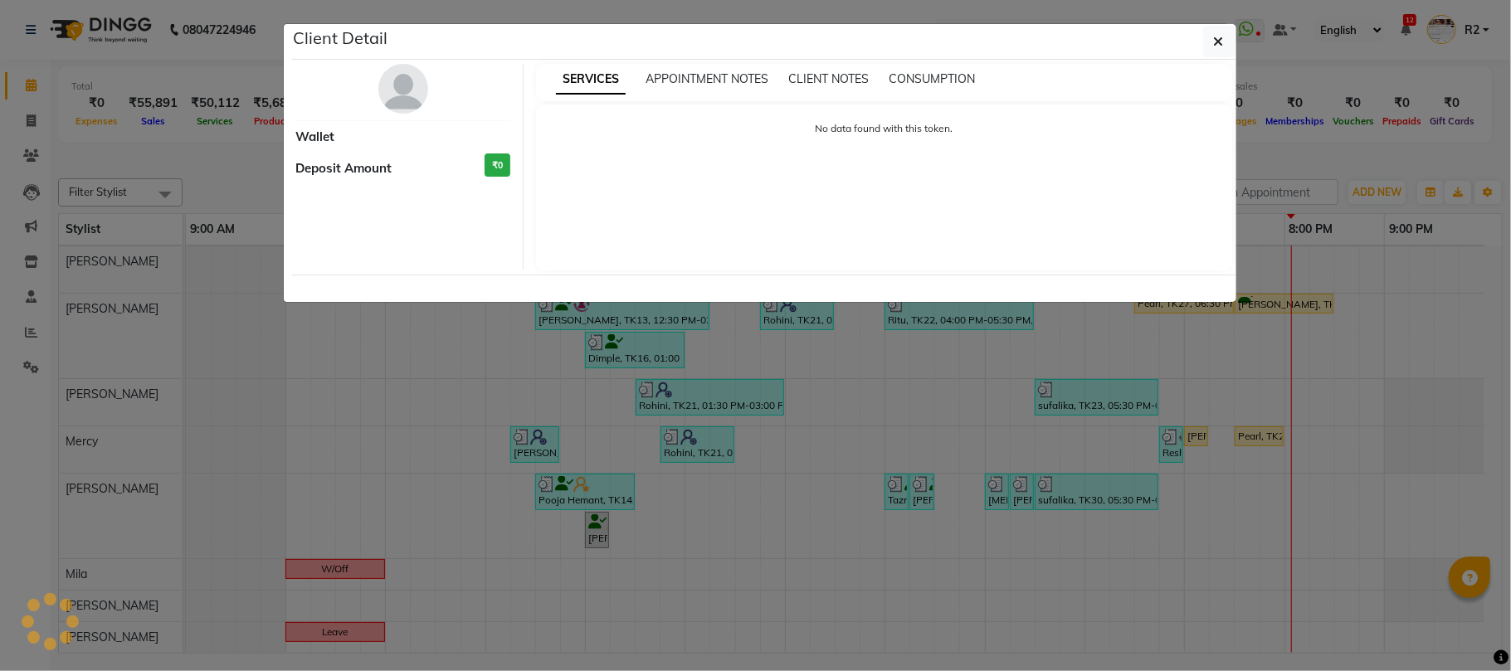
select select "1"
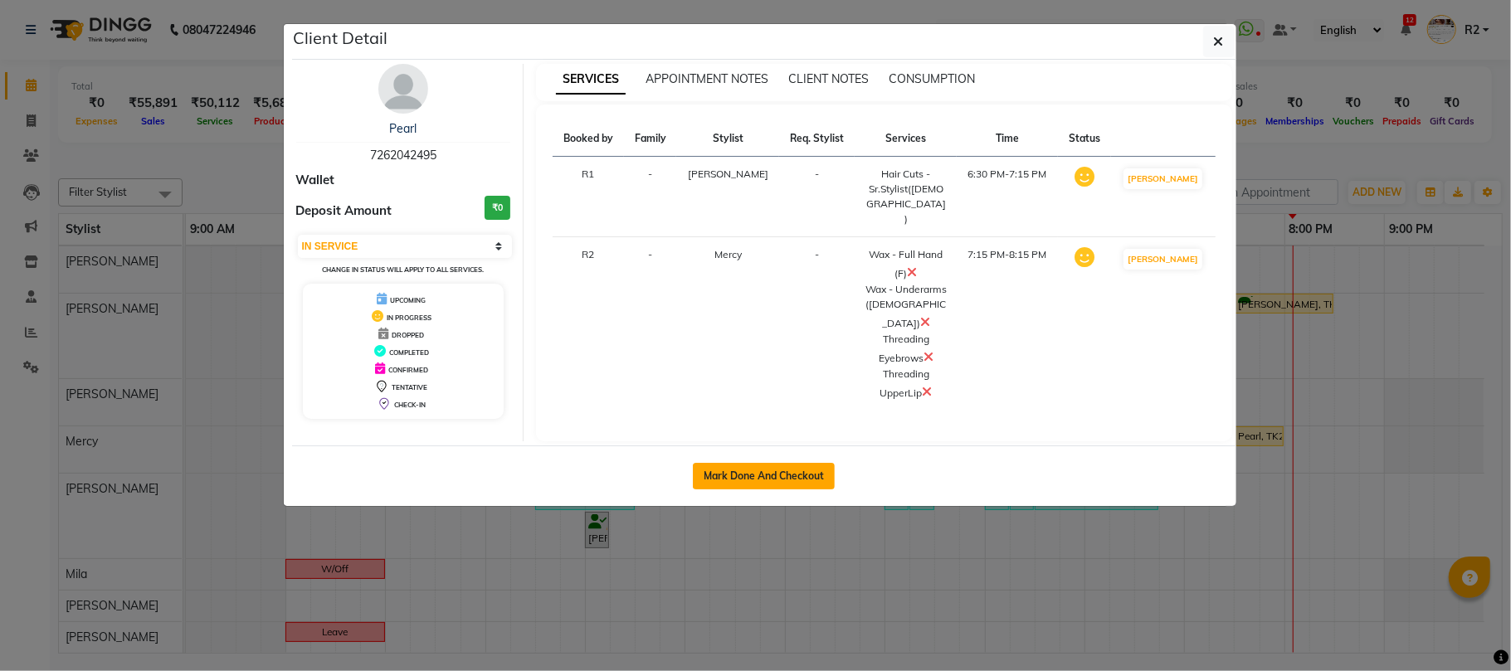
click at [774, 463] on button "Mark Done And Checkout" at bounding box center [764, 476] width 142 height 27
select select "622"
select select "service"
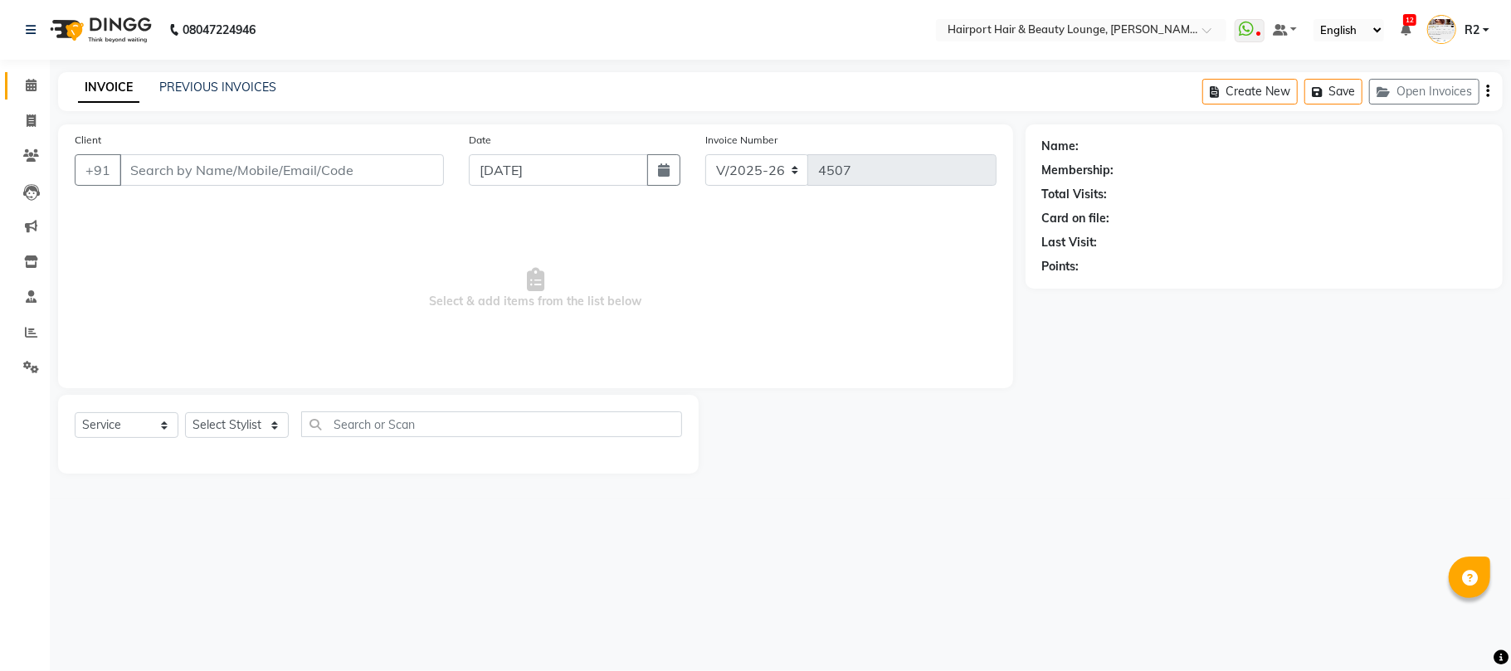
type input "7262042495"
select select "69783"
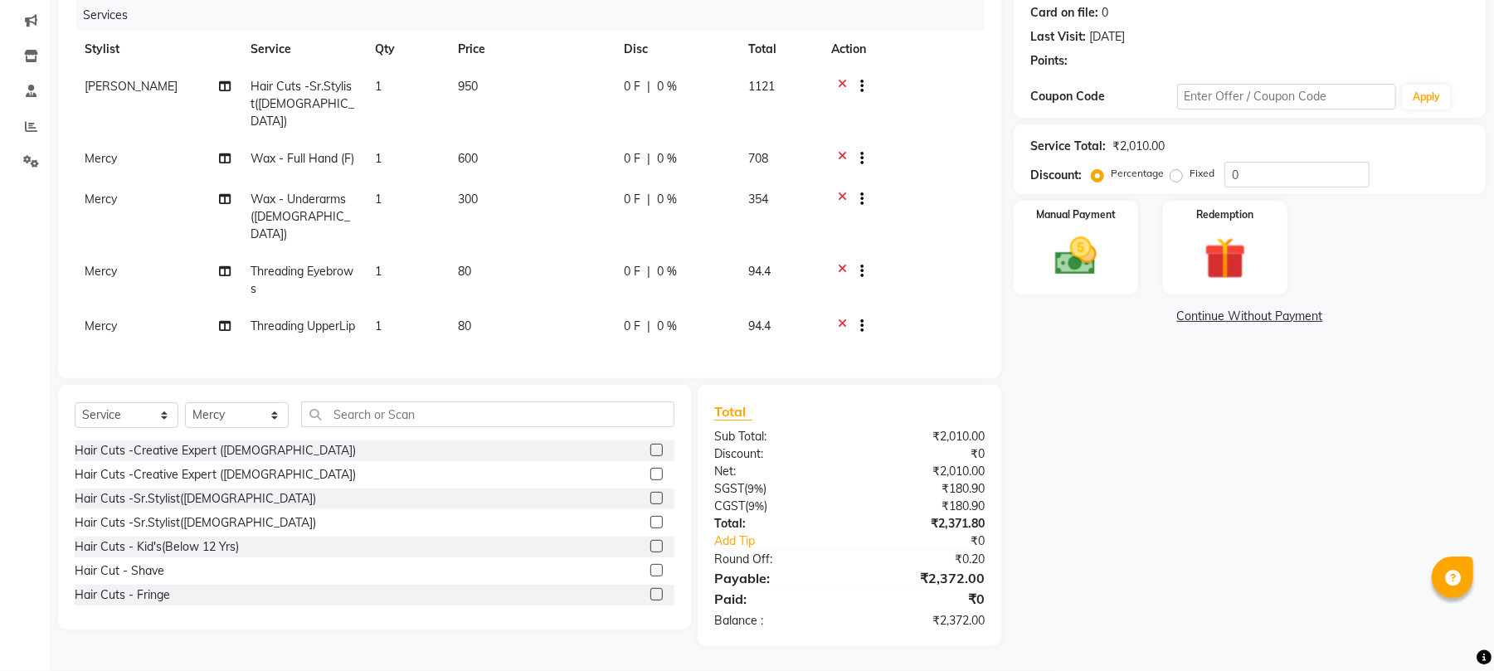
scroll to position [216, 0]
select select "1: Object"
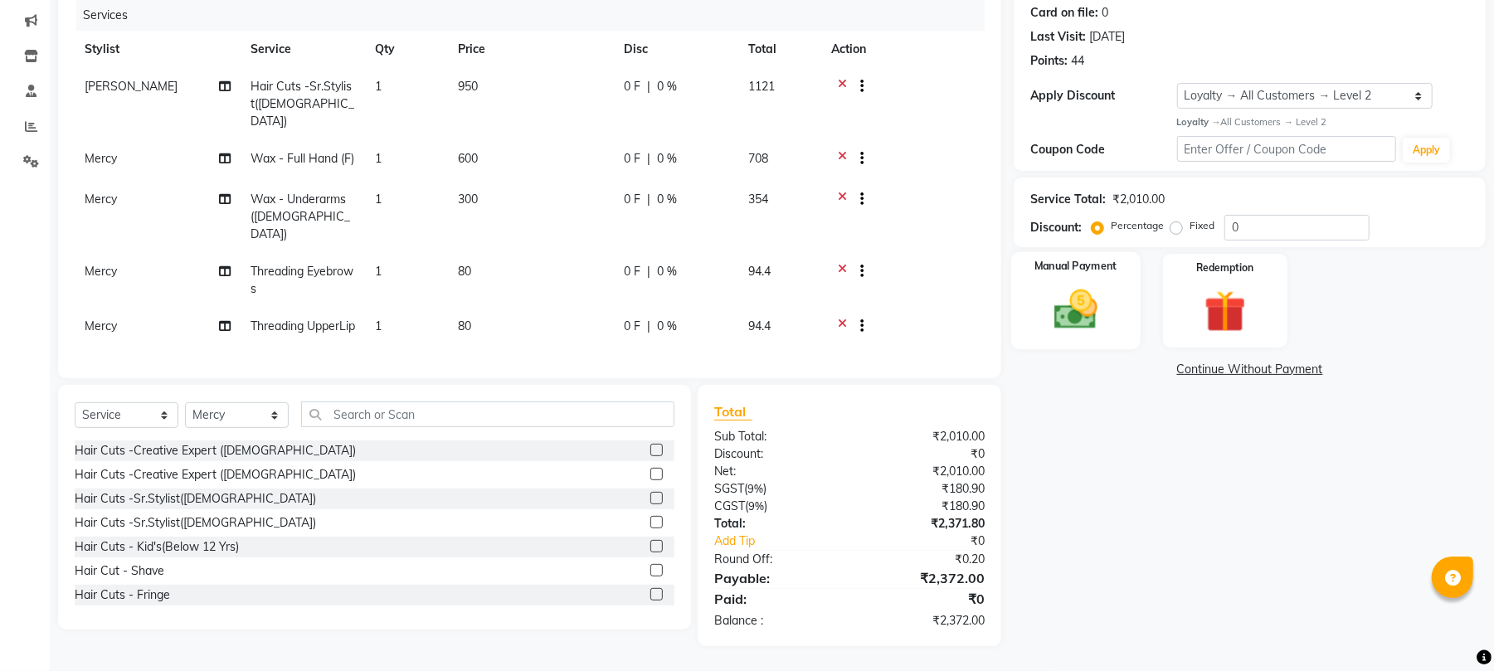
click at [1083, 292] on img at bounding box center [1075, 310] width 71 height 51
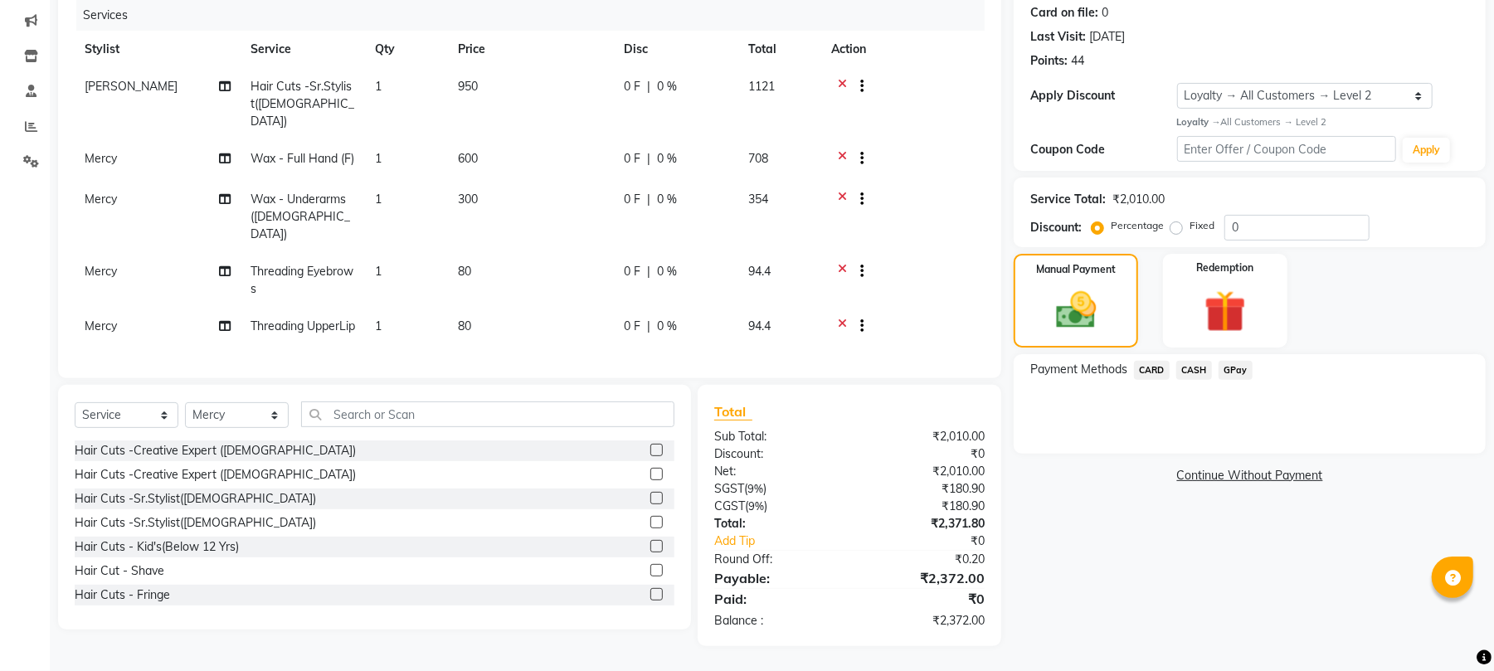
click at [1235, 361] on span "GPay" at bounding box center [1236, 370] width 34 height 19
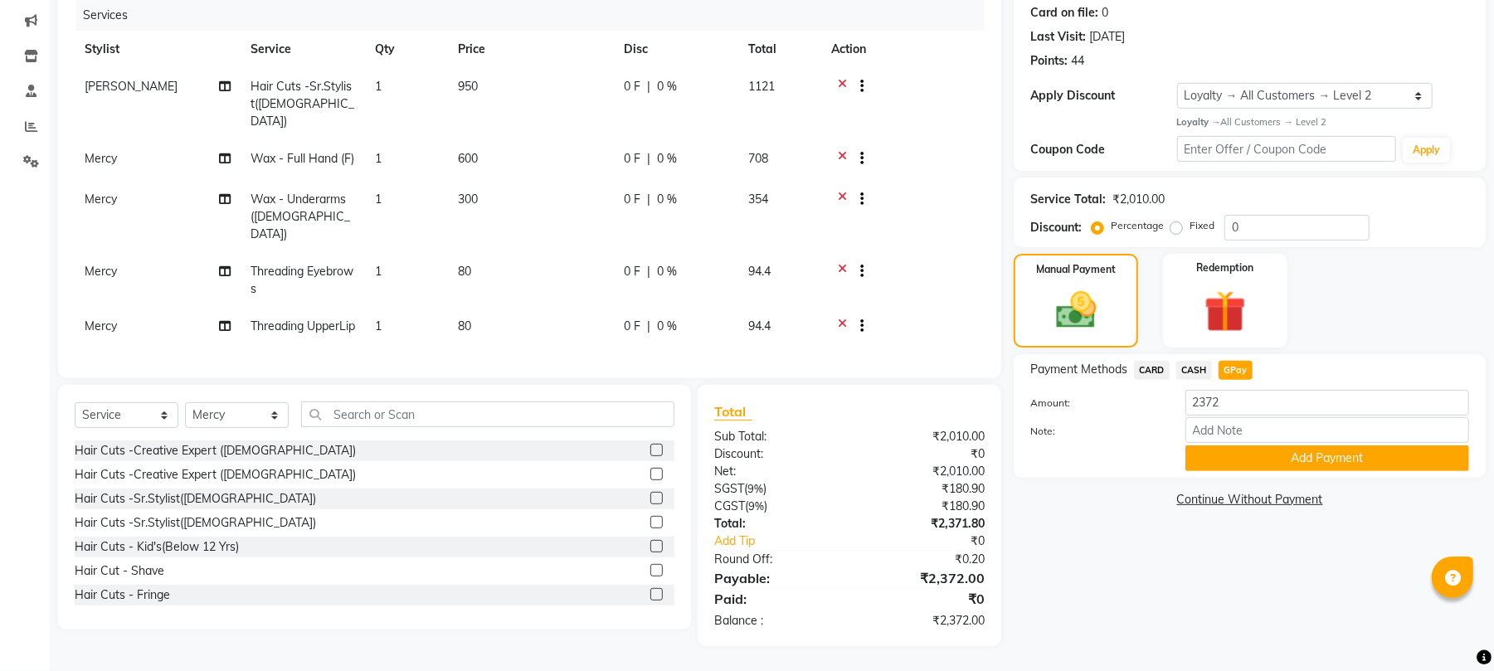
click at [1149, 361] on span "CARD" at bounding box center [1152, 370] width 36 height 19
click at [1301, 455] on button "Add Payment" at bounding box center [1328, 458] width 284 height 26
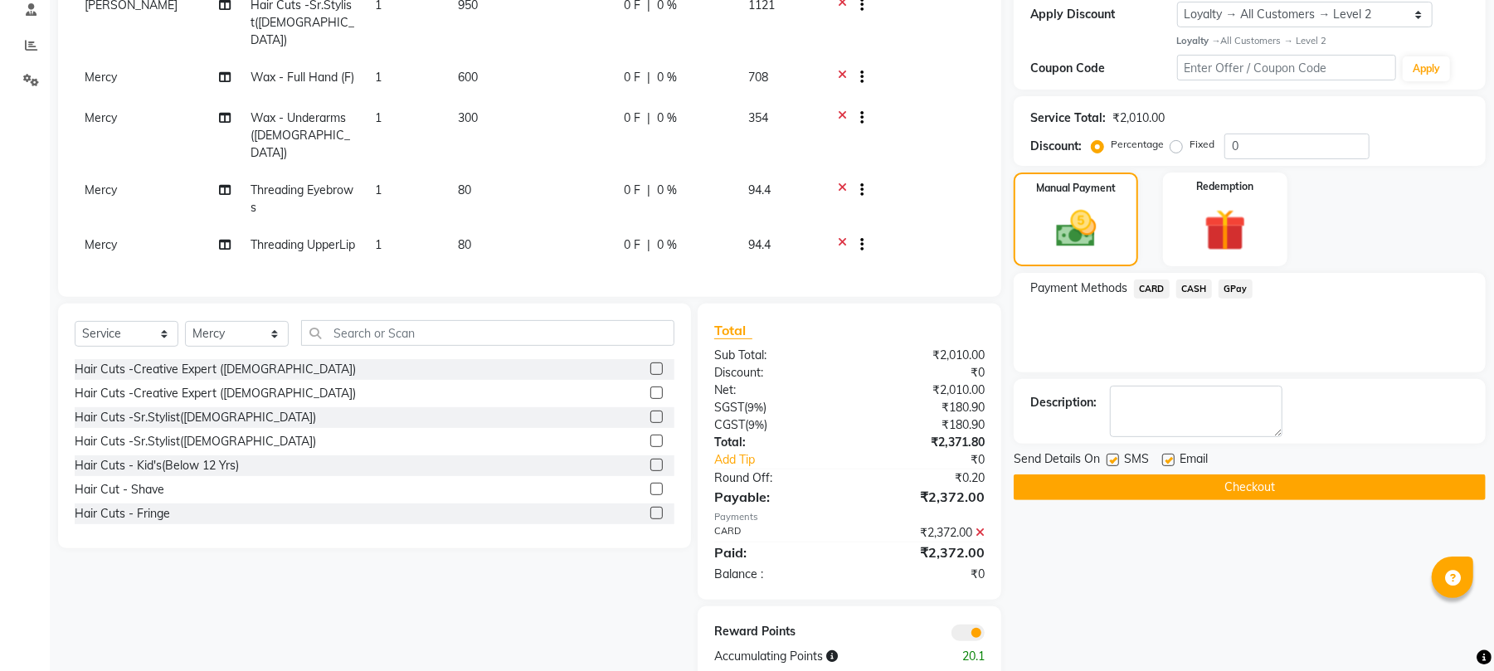
scroll to position [326, 0]
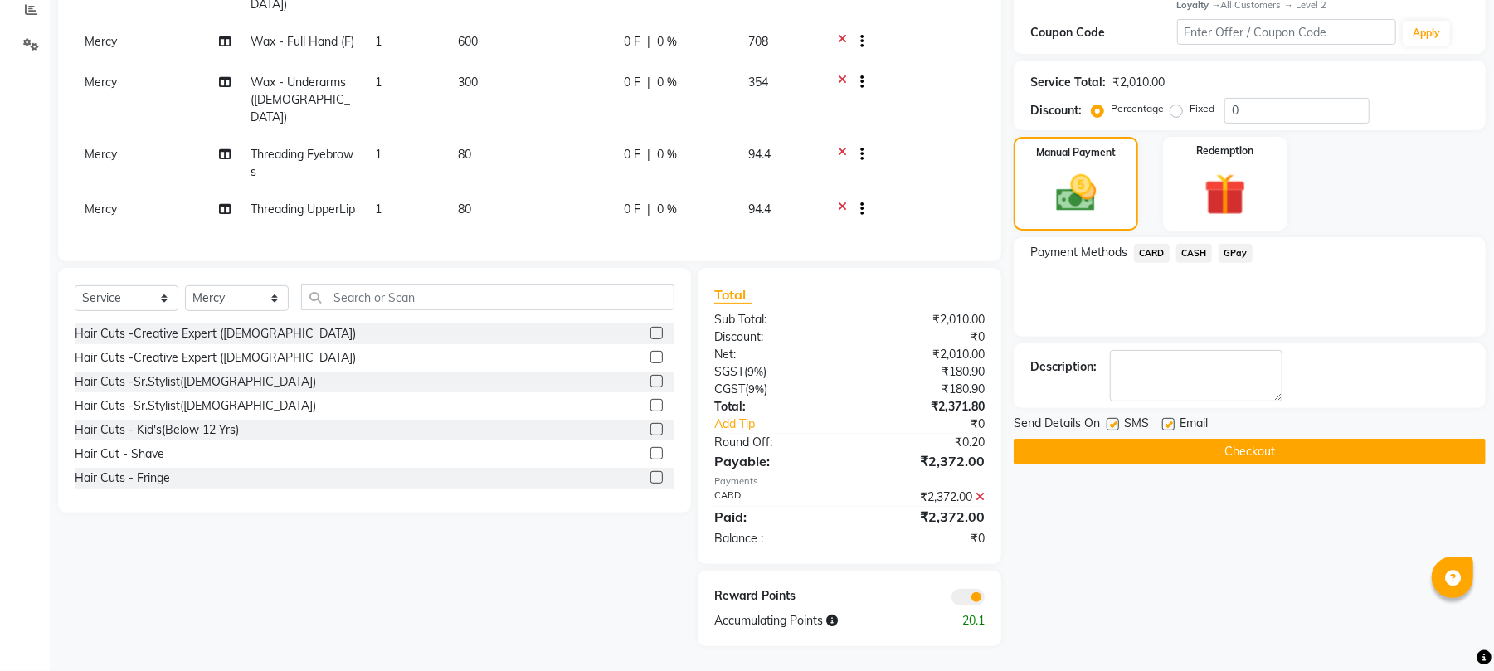
click at [1148, 246] on span "CARD" at bounding box center [1152, 253] width 36 height 19
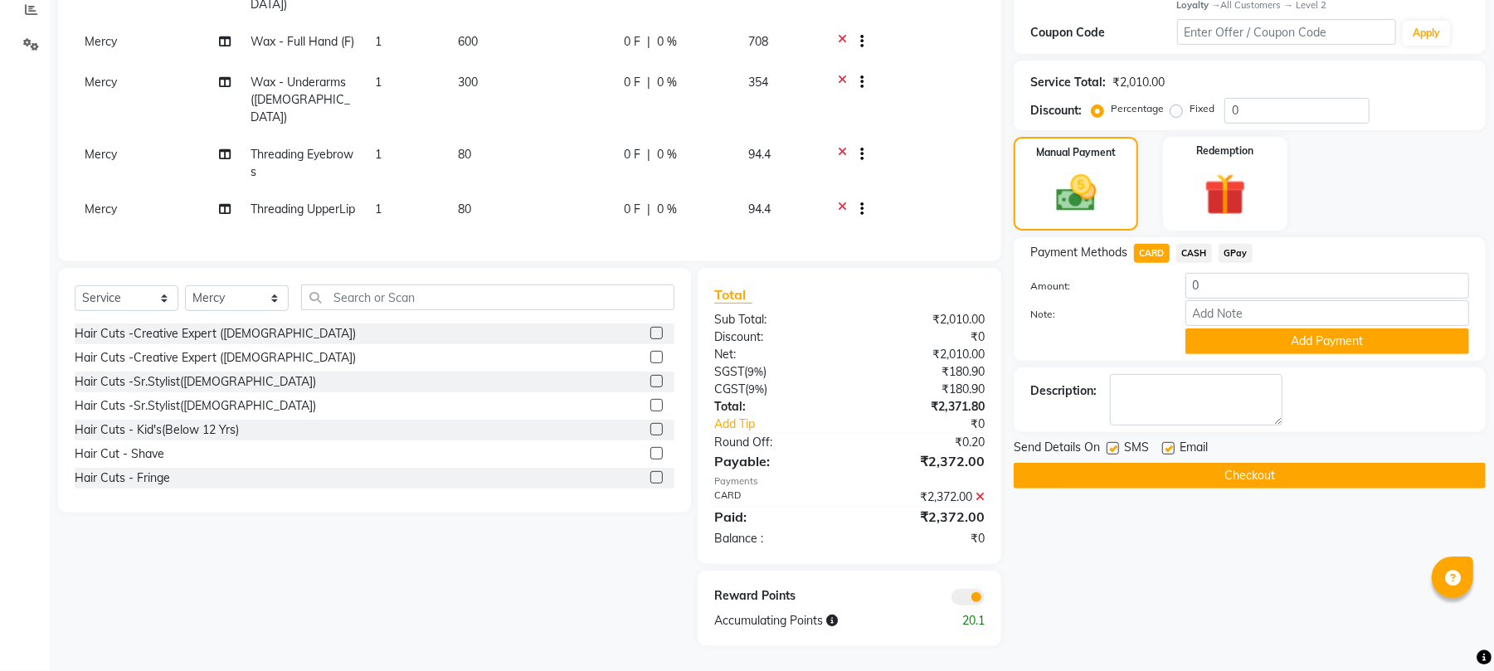
click at [1249, 475] on button "Checkout" at bounding box center [1250, 476] width 472 height 26
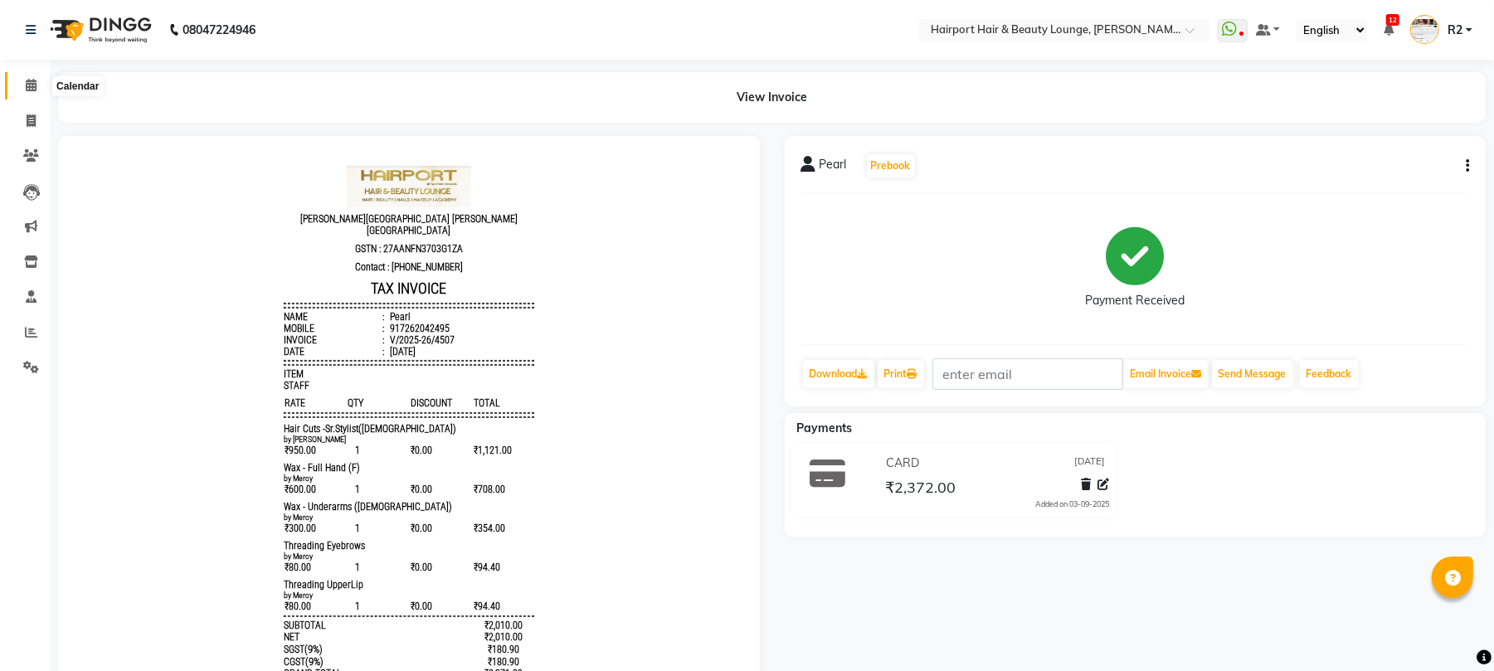
click at [26, 80] on icon at bounding box center [31, 85] width 11 height 12
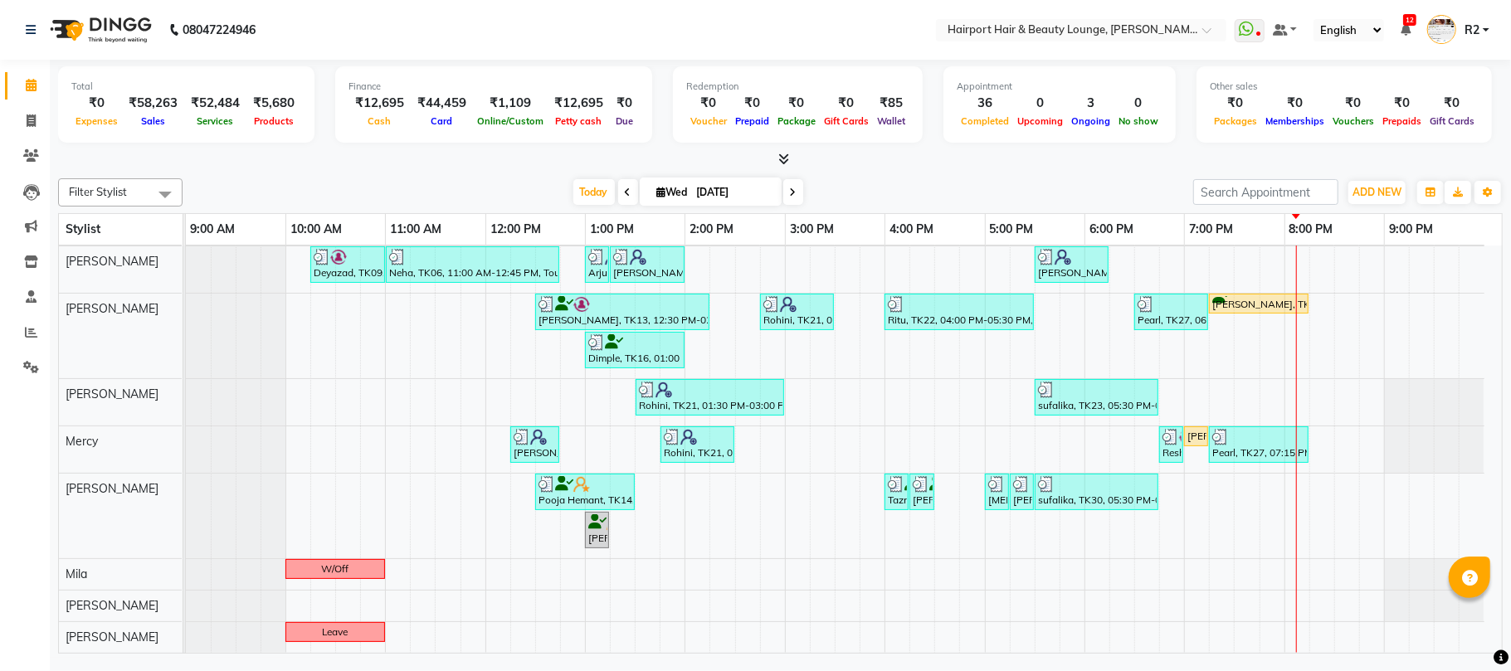
scroll to position [204, 0]
click at [793, 187] on span at bounding box center [793, 192] width 20 height 26
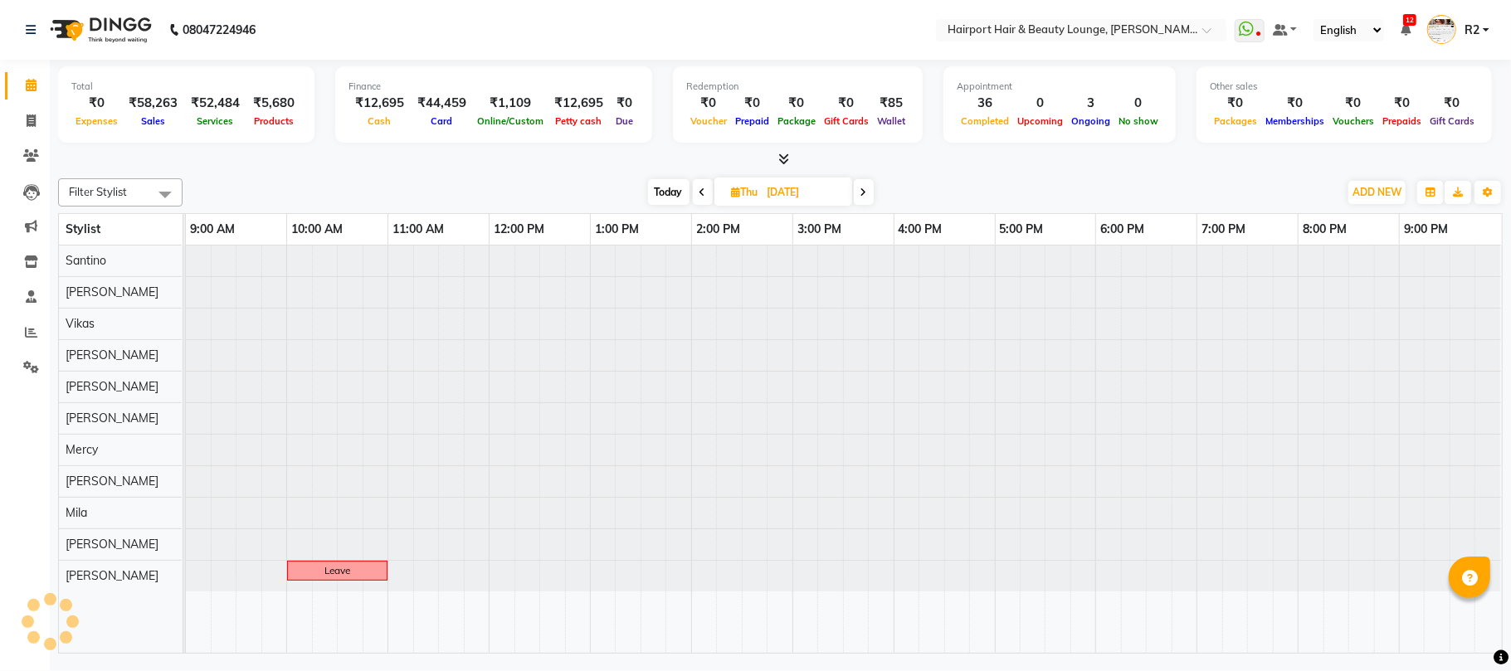
scroll to position [0, 0]
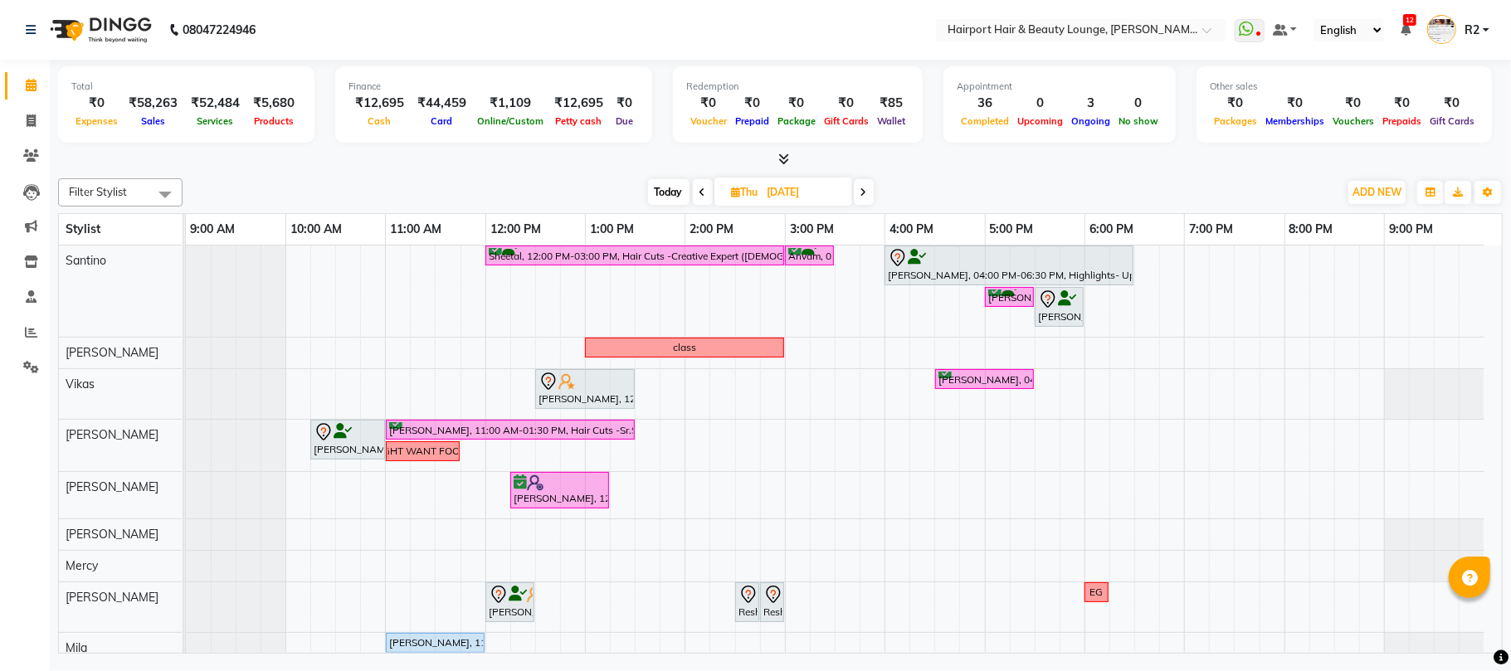
click at [870, 191] on span at bounding box center [864, 192] width 20 height 26
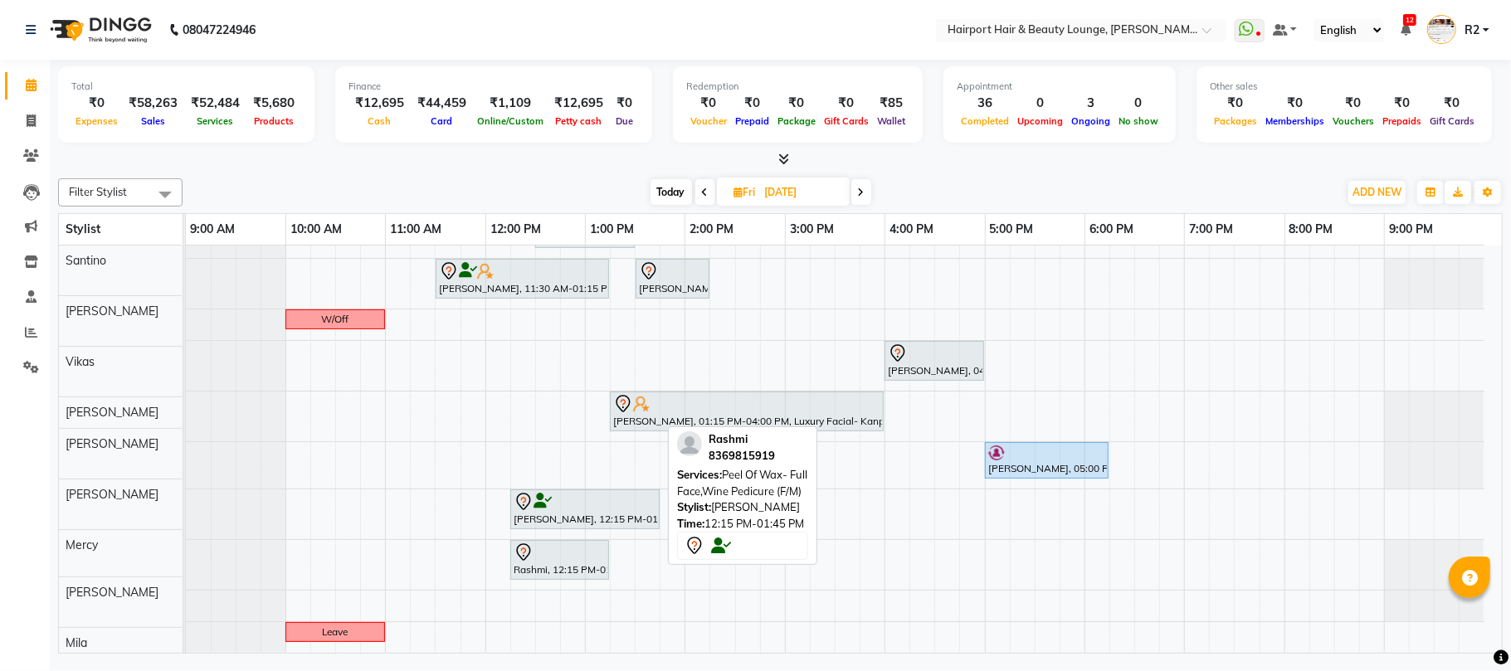
scroll to position [90, 0]
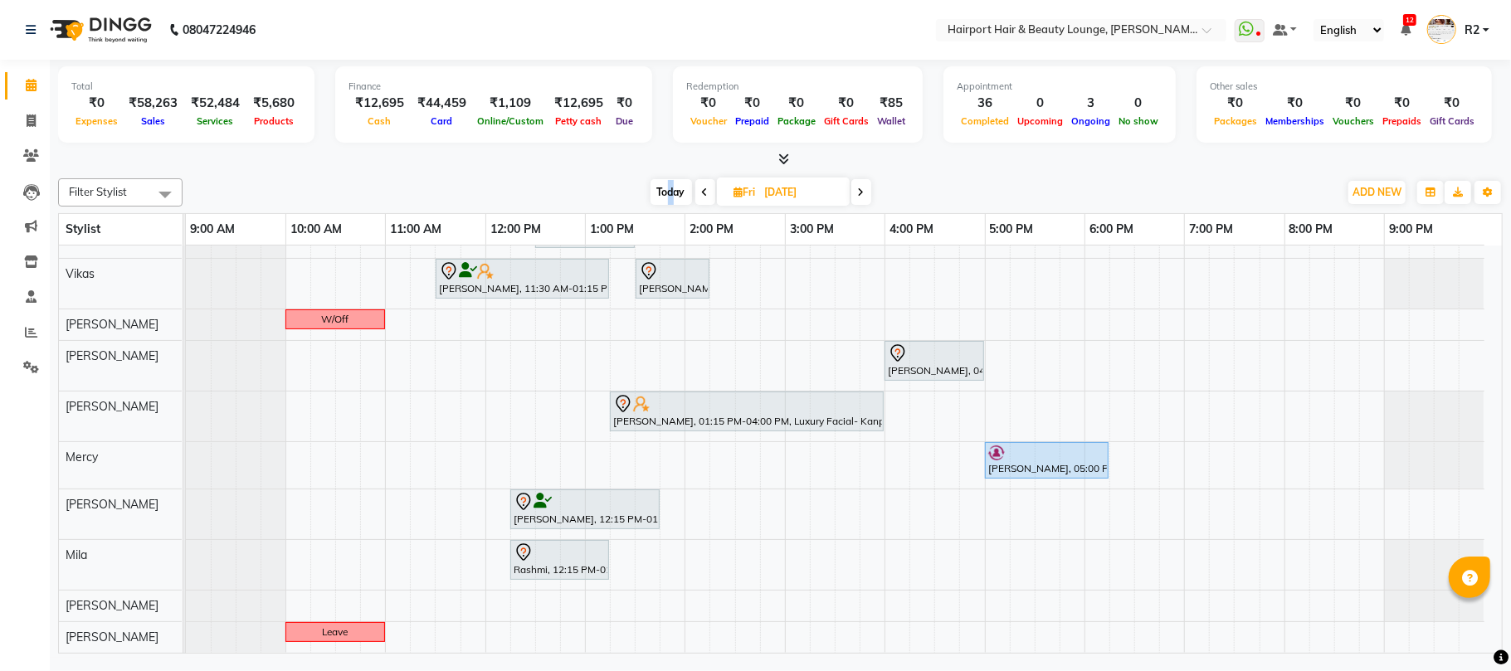
click at [671, 186] on span "Today" at bounding box center [670, 192] width 41 height 26
type input "[DATE]"
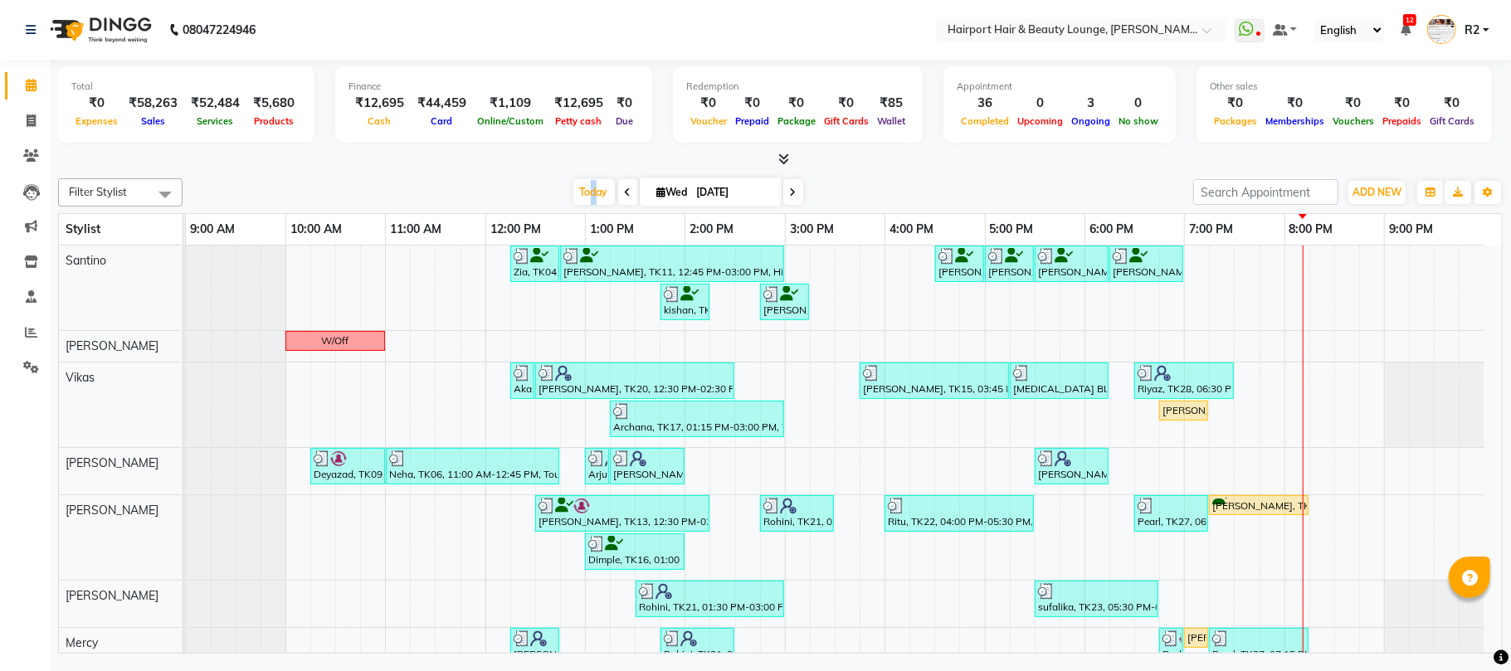
scroll to position [204, 0]
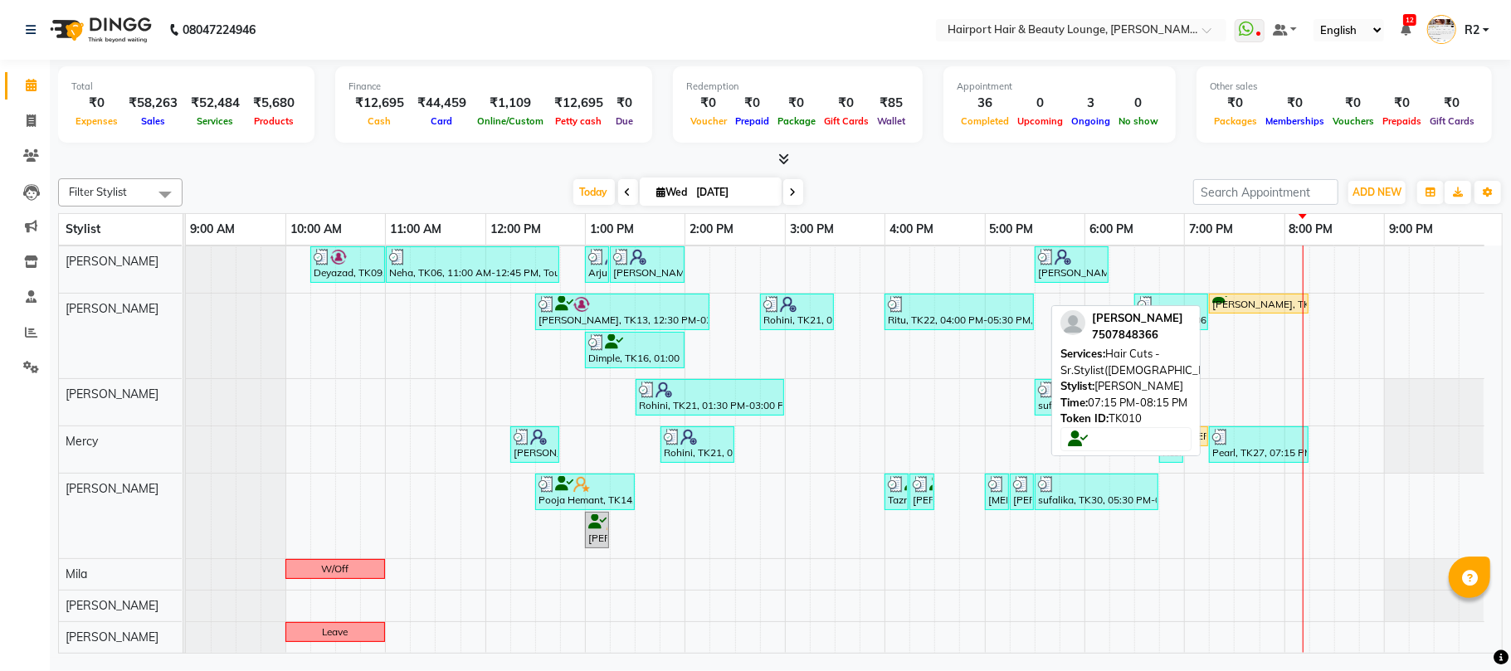
click at [1286, 305] on div "[PERSON_NAME], TK10, 07:15 PM-08:15 PM, Hair Cuts -Sr.Stylist([DEMOGRAPHIC_DATA…" at bounding box center [1258, 304] width 96 height 16
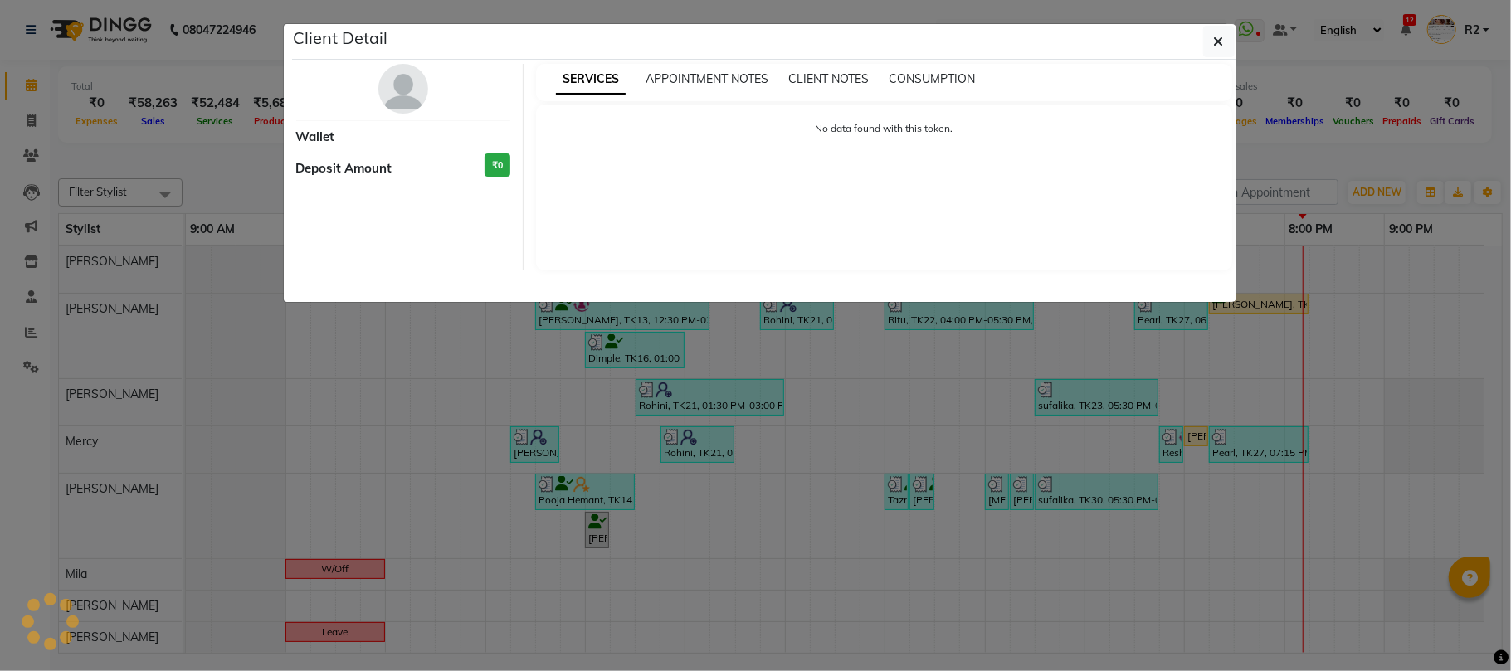
select select "1"
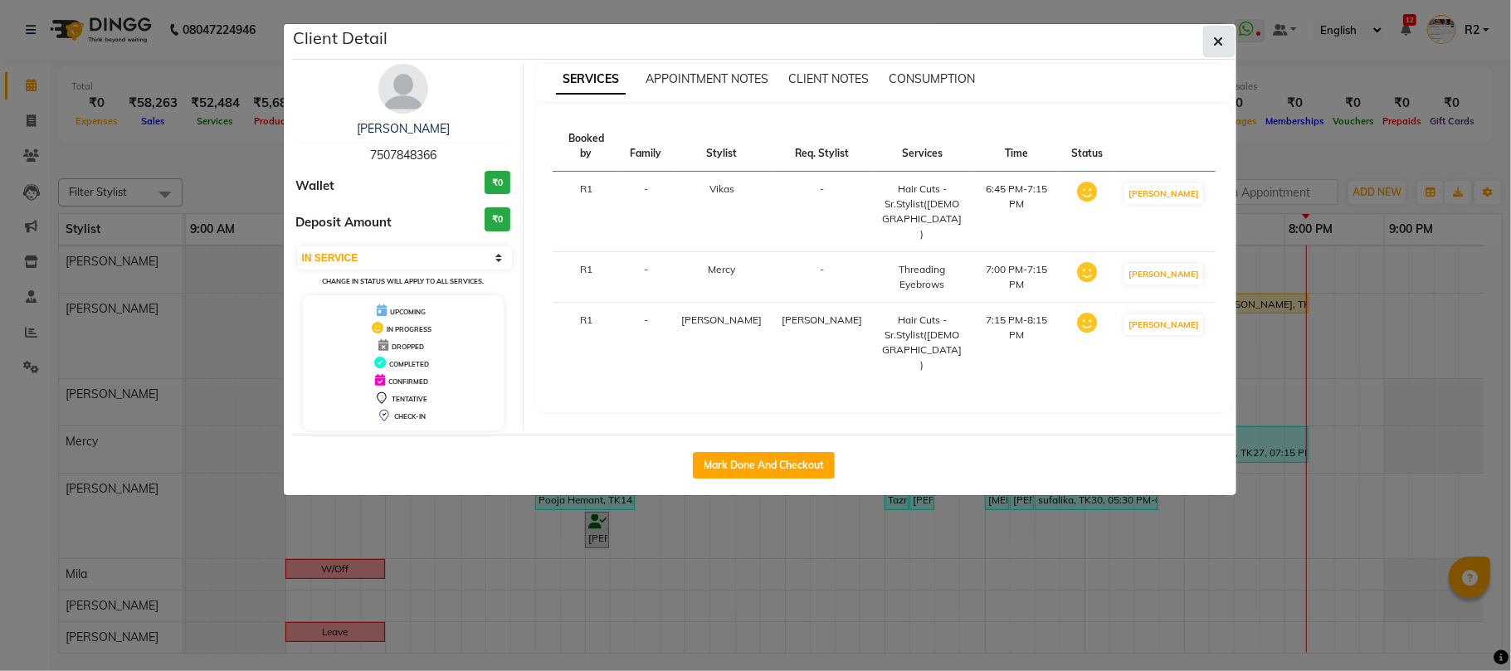
click at [1223, 41] on button "button" at bounding box center [1219, 42] width 32 height 32
